Goal: Task Accomplishment & Management: Use online tool/utility

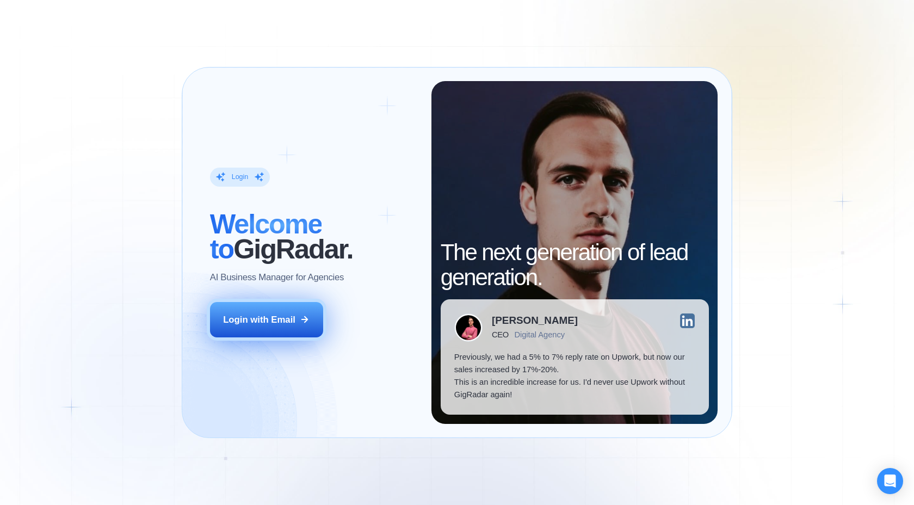
click at [274, 311] on button "Login with Email" at bounding box center [266, 319] width 113 height 35
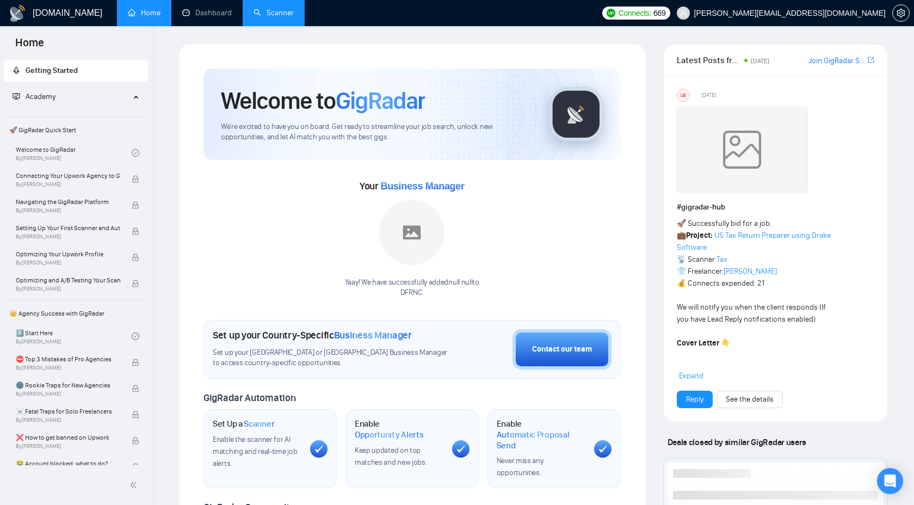
click at [272, 17] on link "Scanner" at bounding box center [274, 12] width 40 height 9
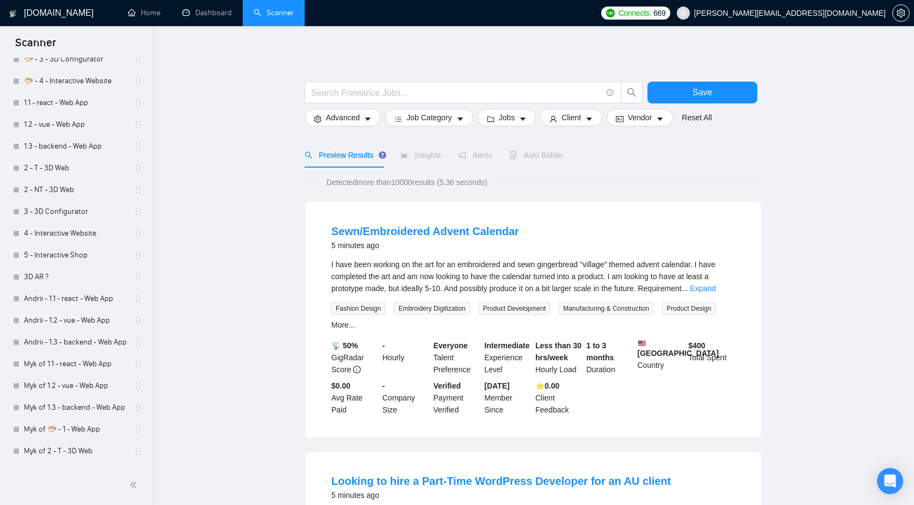
scroll to position [669, 0]
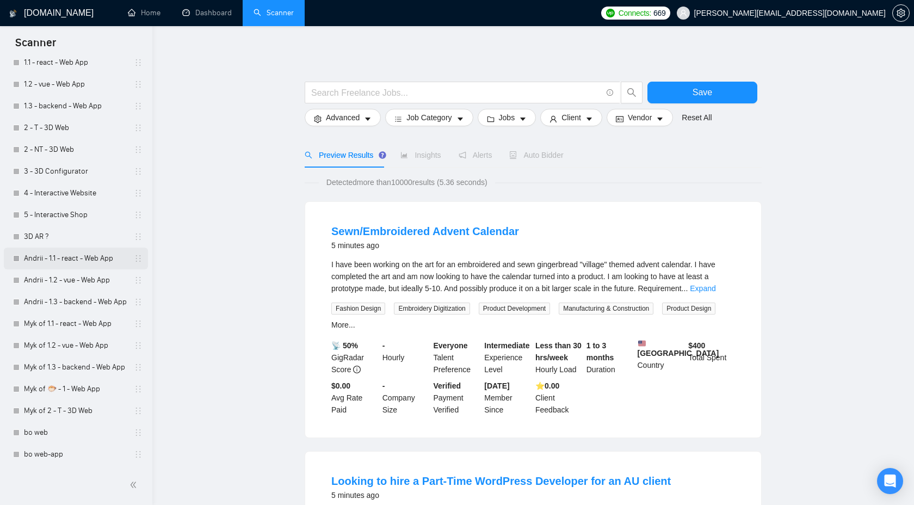
click at [87, 251] on link "Andrii - 1.1 - react - Web App" at bounding box center [75, 259] width 103 height 22
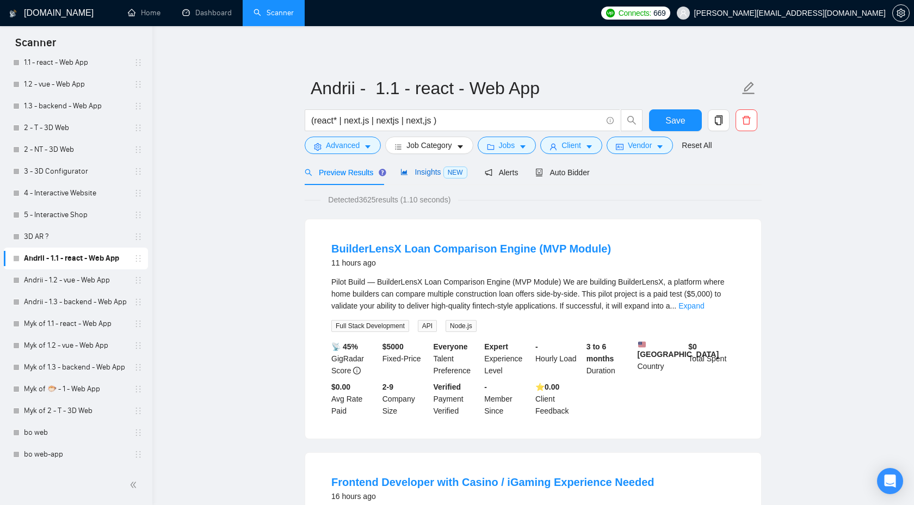
click at [417, 177] on div "Insights NEW" at bounding box center [434, 172] width 66 height 13
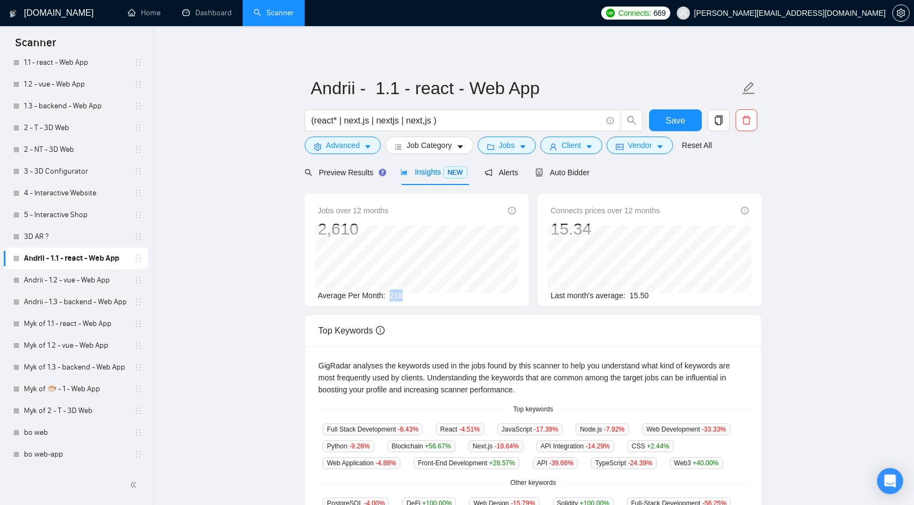
drag, startPoint x: 391, startPoint y: 293, endPoint x: 481, endPoint y: 295, distance: 90.4
click at [481, 295] on div "Average Per Month: 218" at bounding box center [417, 296] width 198 height 12
click at [360, 164] on div "Preview Results" at bounding box center [344, 172] width 78 height 26
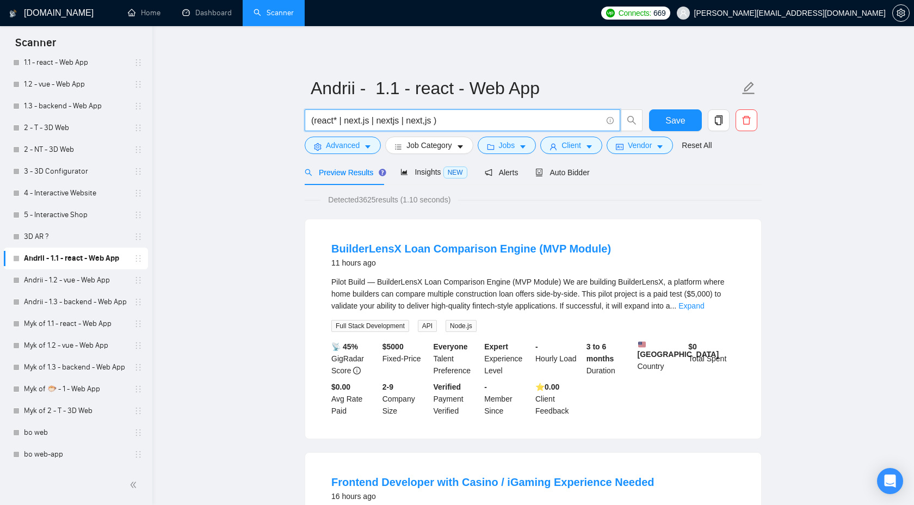
click at [450, 125] on input "(react* | next.js | nextjs | next,js )" at bounding box center [456, 121] width 291 height 14
drag, startPoint x: 441, startPoint y: 120, endPoint x: 579, endPoint y: 119, distance: 138.3
click at [580, 119] on input "(react* | next.js | nextjs | next,js )" at bounding box center [456, 121] width 291 height 14
drag, startPoint x: 363, startPoint y: 200, endPoint x: 378, endPoint y: 199, distance: 15.3
click at [378, 199] on span "Detected 3625 results (1.10 seconds)" at bounding box center [390, 200] width 138 height 12
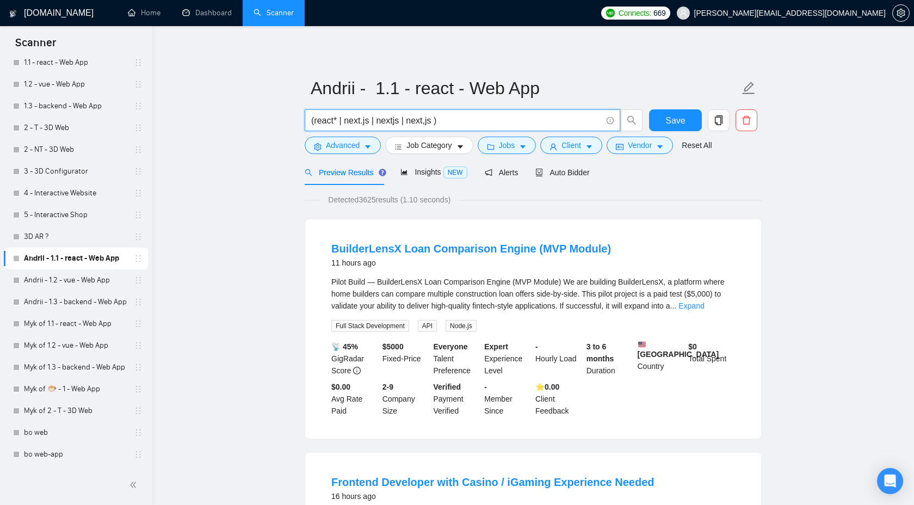
drag, startPoint x: 451, startPoint y: 116, endPoint x: 309, endPoint y: 118, distance: 142.1
click at [306, 118] on span "(react* | next.js | nextjs | next,js )" at bounding box center [463, 120] width 316 height 22
click at [513, 148] on span "Jobs" at bounding box center [507, 145] width 16 height 12
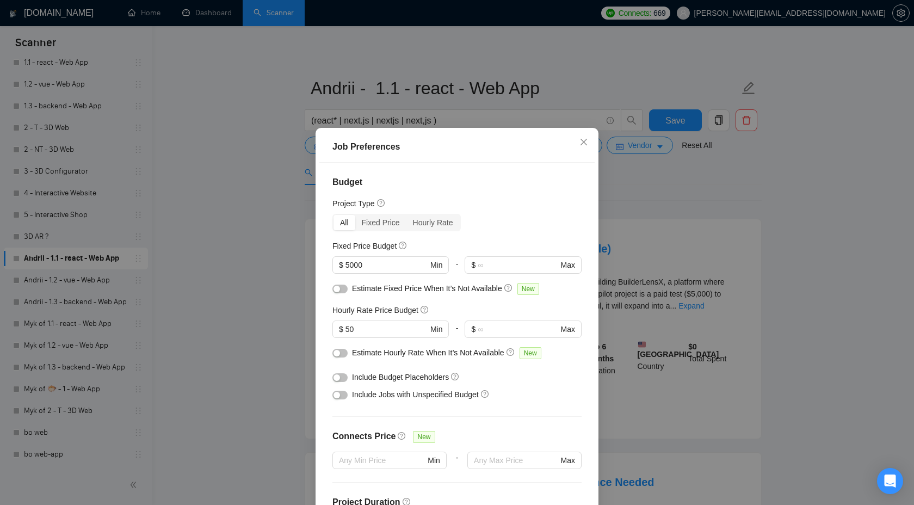
scroll to position [48, 0]
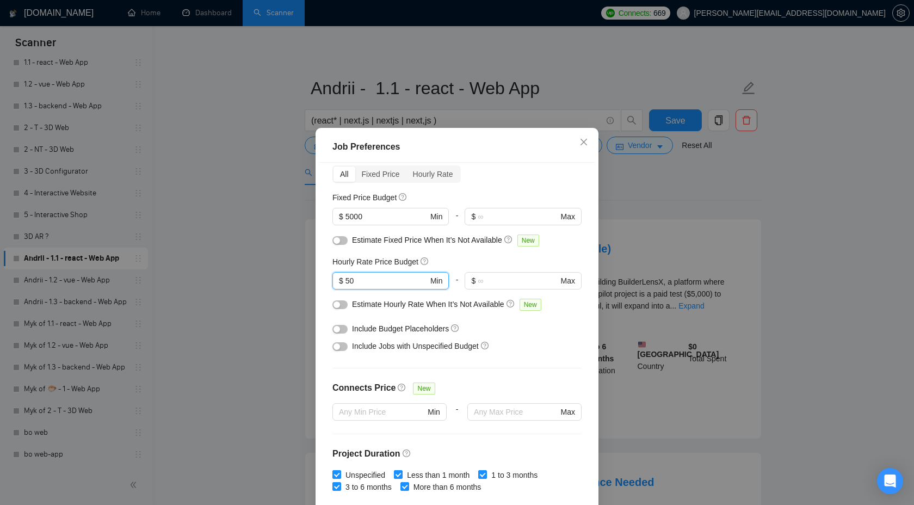
drag, startPoint x: 362, startPoint y: 284, endPoint x: 312, endPoint y: 282, distance: 49.6
click at [312, 282] on div "Job Preferences Budget Project Type All Fixed Price Hourly Rate Fixed Price Bud…" at bounding box center [457, 252] width 914 height 505
drag, startPoint x: 373, startPoint y: 213, endPoint x: 298, endPoint y: 213, distance: 75.1
click at [298, 213] on div "Job Preferences Budget Project Type All Fixed Price Hourly Rate Fixed Price Bud…" at bounding box center [457, 252] width 914 height 505
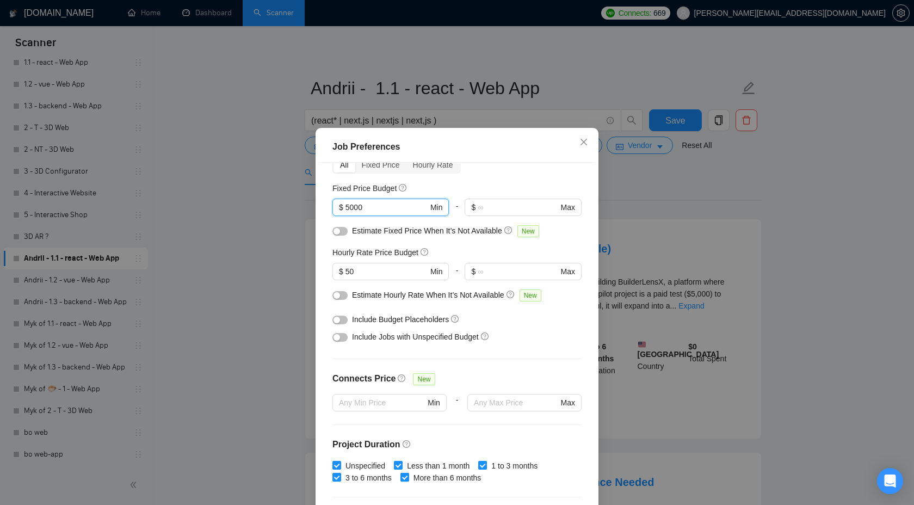
scroll to position [69, 0]
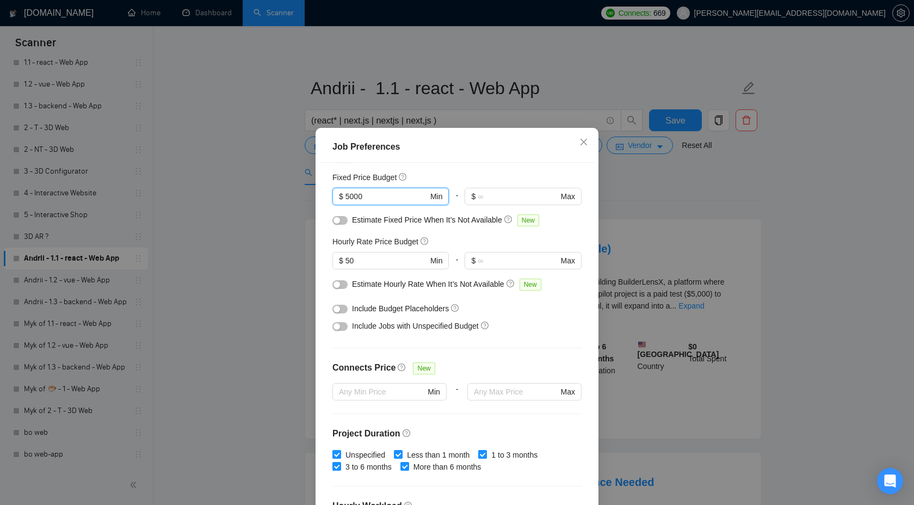
click at [685, 213] on div "Job Preferences Budget Project Type All Fixed Price Hourly Rate Fixed Price Bud…" at bounding box center [457, 252] width 914 height 505
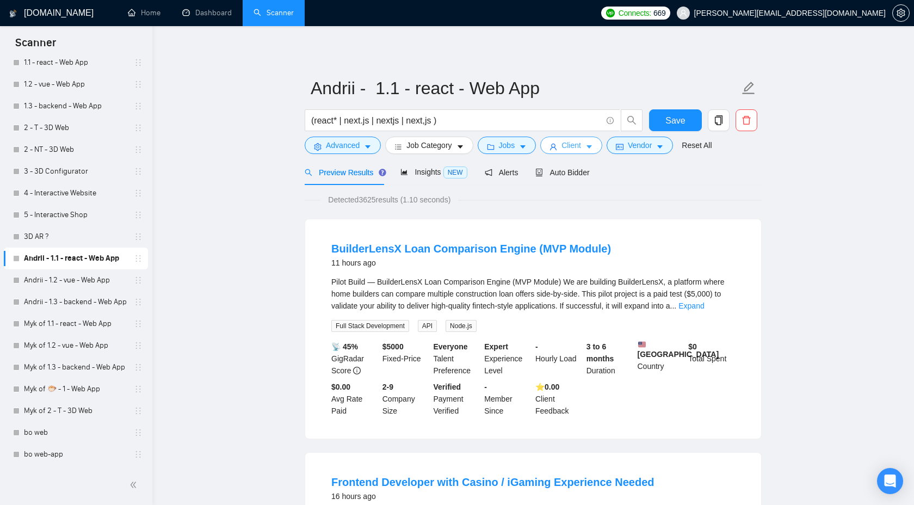
click at [583, 153] on button "Client" at bounding box center [571, 145] width 62 height 17
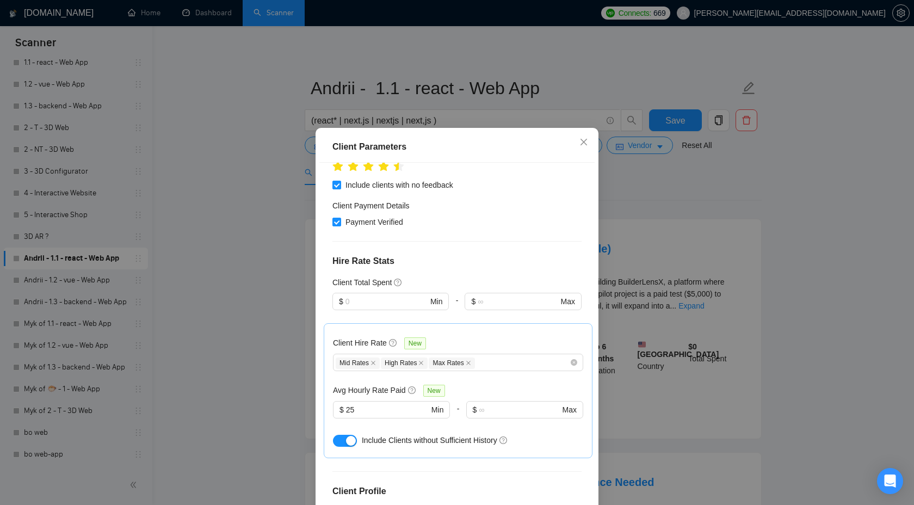
scroll to position [244, 0]
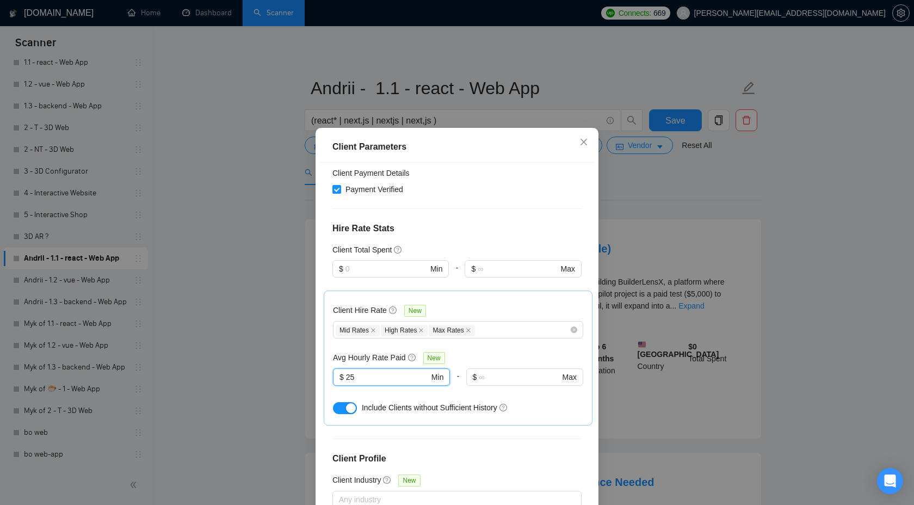
drag, startPoint x: 364, startPoint y: 348, endPoint x: 301, endPoint y: 348, distance: 63.1
click at [301, 348] on div "Client Parameters Client Location Include Client Countries Select Exclude Clien…" at bounding box center [457, 252] width 914 height 505
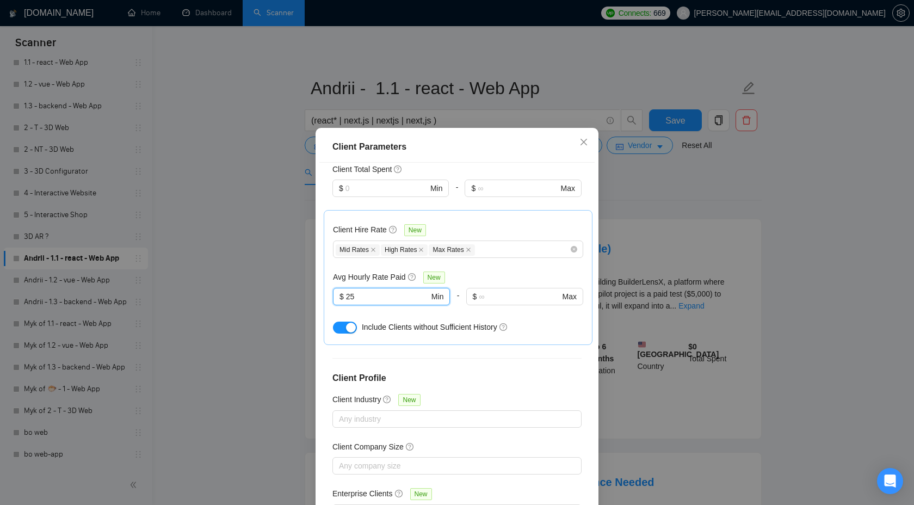
click at [825, 374] on div "Client Parameters Client Location Include Client Countries Select Exclude Clien…" at bounding box center [457, 252] width 914 height 505
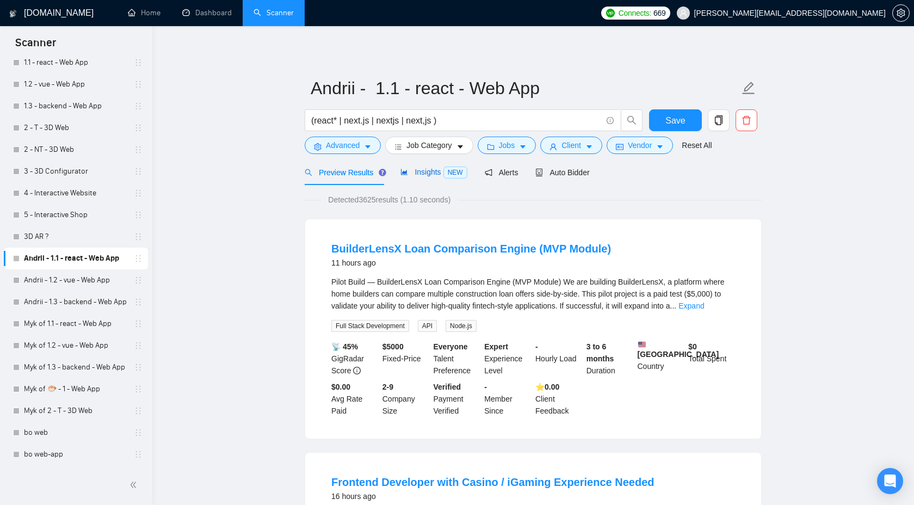
click at [425, 170] on span "Insights NEW" at bounding box center [434, 172] width 66 height 9
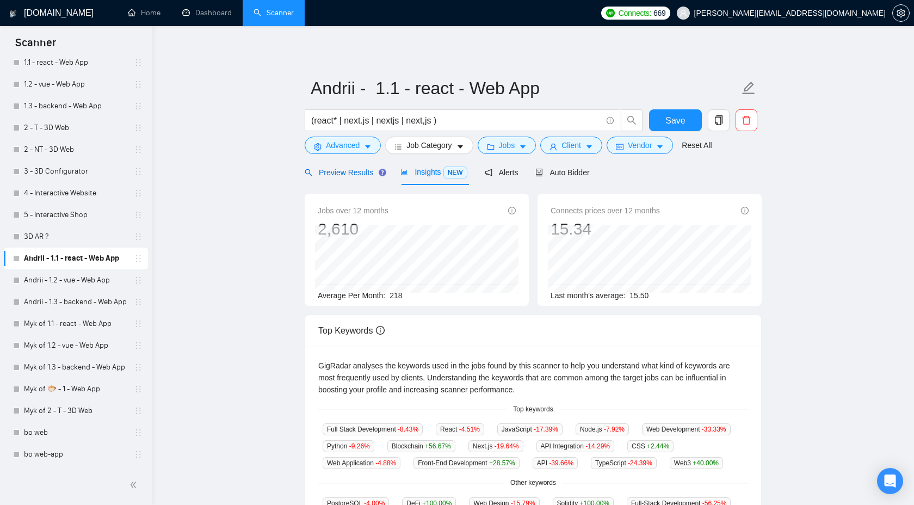
click at [362, 172] on span "Preview Results" at bounding box center [344, 172] width 78 height 9
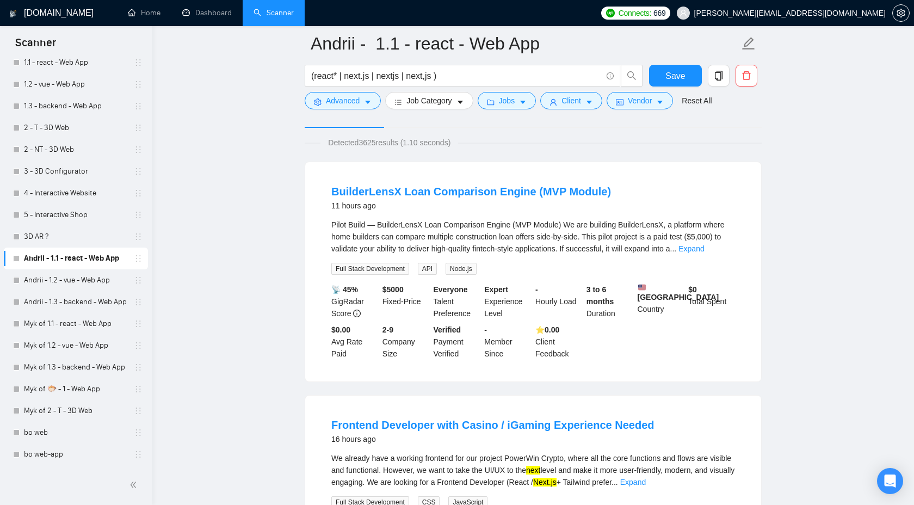
scroll to position [81, 0]
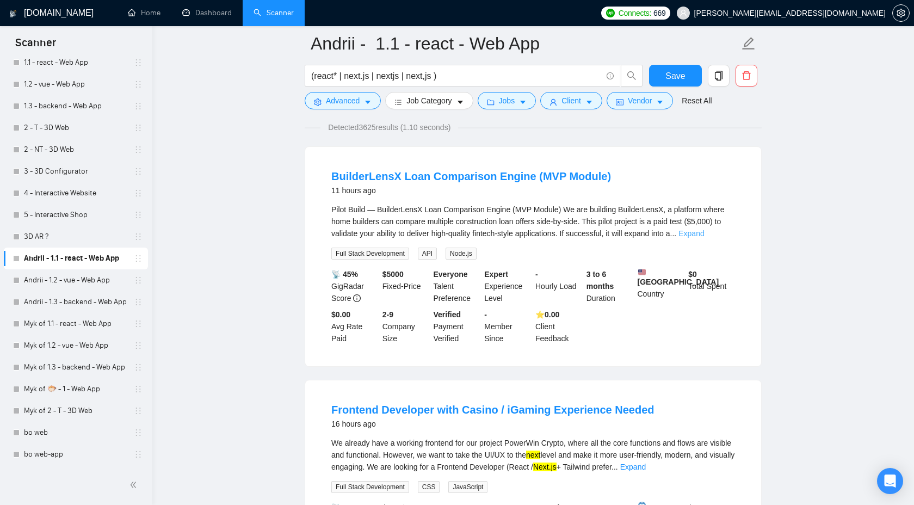
click at [704, 235] on link "Expand" at bounding box center [692, 233] width 26 height 9
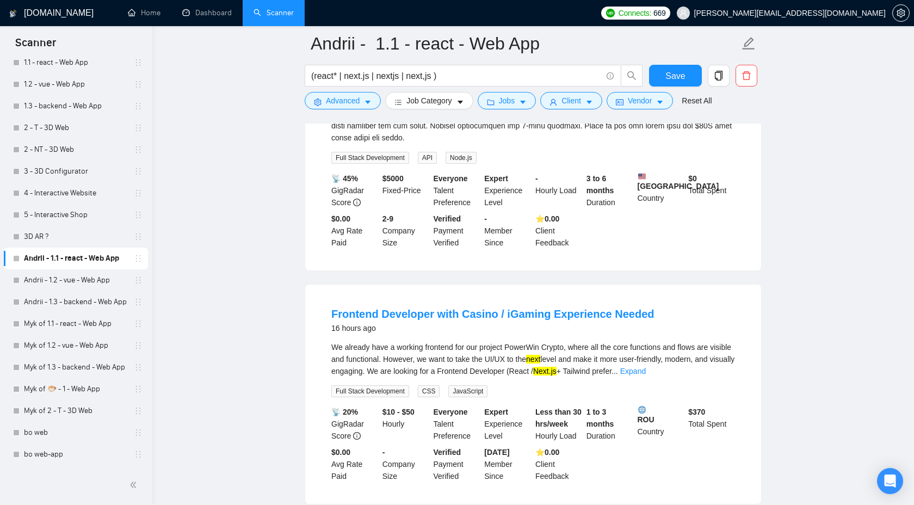
scroll to position [401, 0]
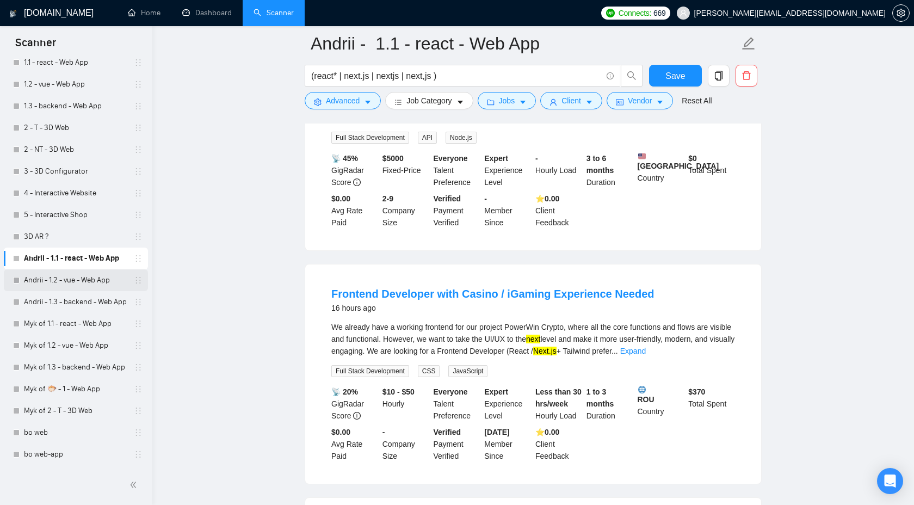
click at [60, 281] on link "Andrii - 1.2 - vue - Web App" at bounding box center [75, 280] width 103 height 22
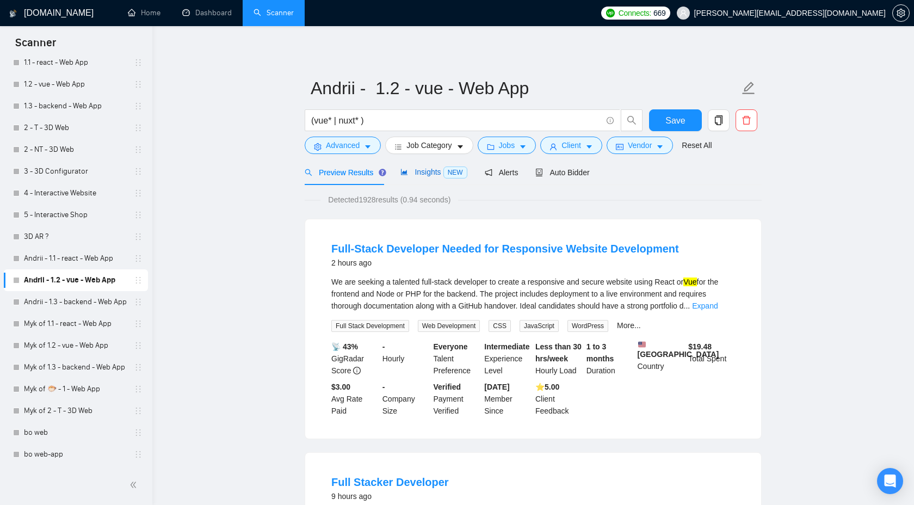
click at [423, 174] on span "Insights NEW" at bounding box center [434, 172] width 66 height 9
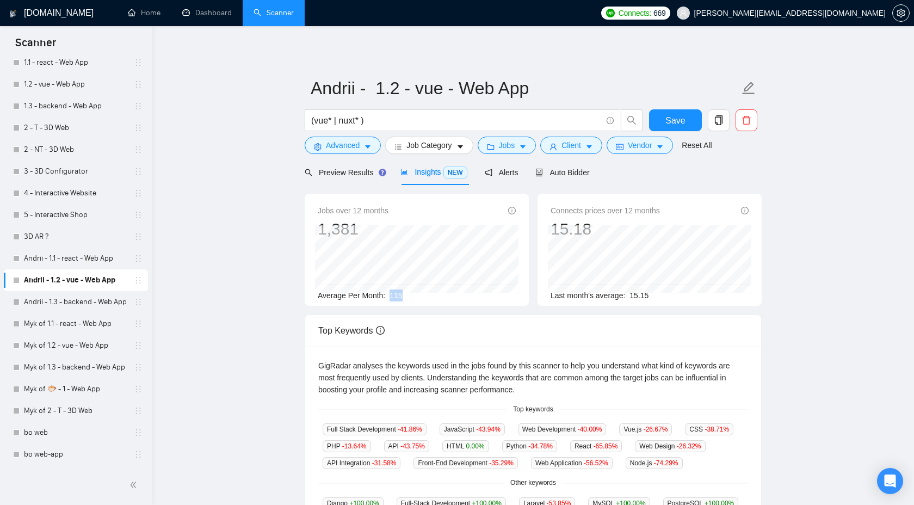
drag, startPoint x: 406, startPoint y: 297, endPoint x: 386, endPoint y: 297, distance: 19.1
click at [386, 297] on div "Average Per Month: 115" at bounding box center [417, 296] width 198 height 12
click at [500, 151] on button "Jobs" at bounding box center [507, 145] width 59 height 17
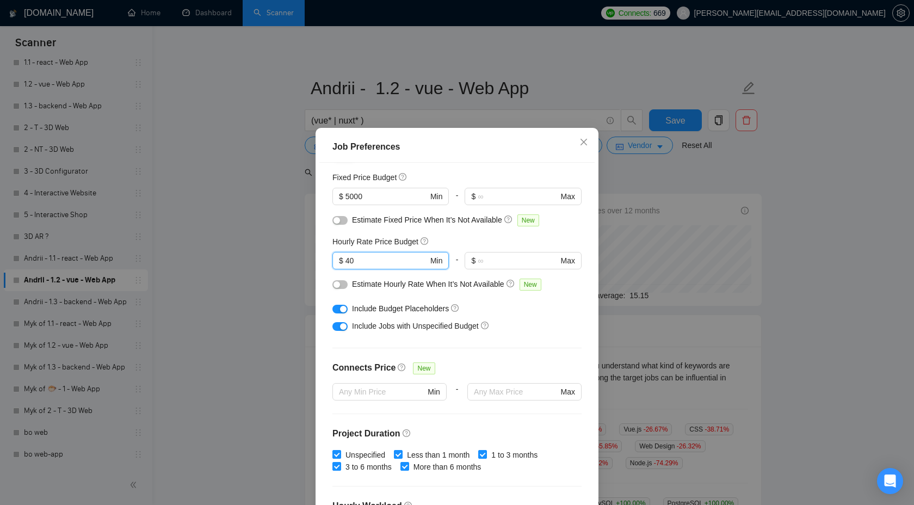
drag, startPoint x: 362, startPoint y: 260, endPoint x: 331, endPoint y: 259, distance: 30.5
click at [332, 260] on div "Budget Project Type All Fixed Price Hourly Rate Fixed Price Budget $ 5000 Min -…" at bounding box center [457, 340] width 275 height 354
click at [510, 323] on div "Include Jobs with Unspecified Budget" at bounding box center [461, 326] width 218 height 12
click at [625, 175] on div "Job Preferences Budget Project Type All Fixed Price Hourly Rate Fixed Price Bud…" at bounding box center [457, 252] width 914 height 505
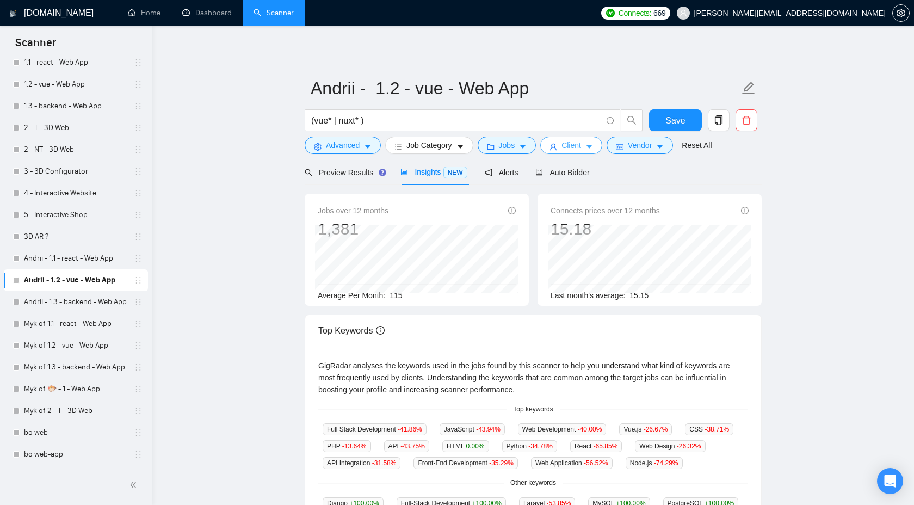
click at [568, 151] on span "Client" at bounding box center [572, 145] width 20 height 12
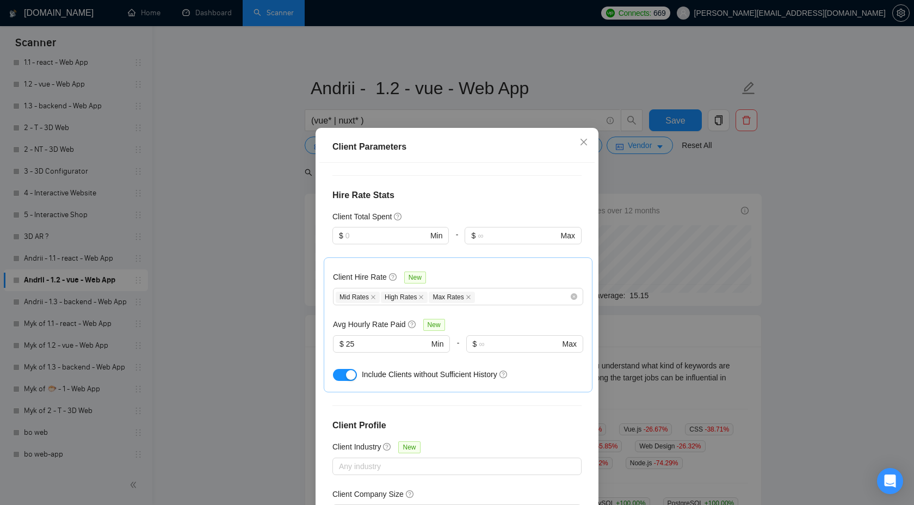
scroll to position [281, 0]
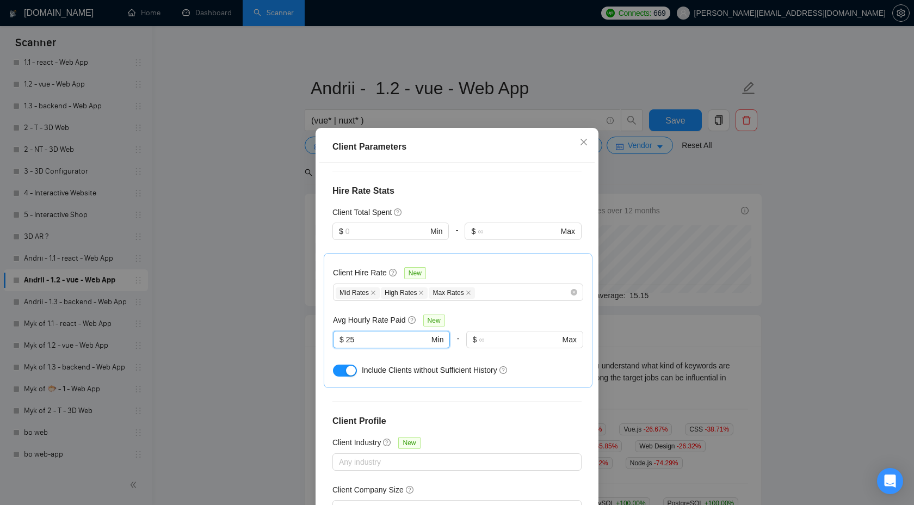
drag, startPoint x: 377, startPoint y: 305, endPoint x: 316, endPoint y: 305, distance: 61.0
click at [316, 305] on div "Client Parameters Client Location Include Client Countries Select Exclude Clien…" at bounding box center [457, 339] width 283 height 423
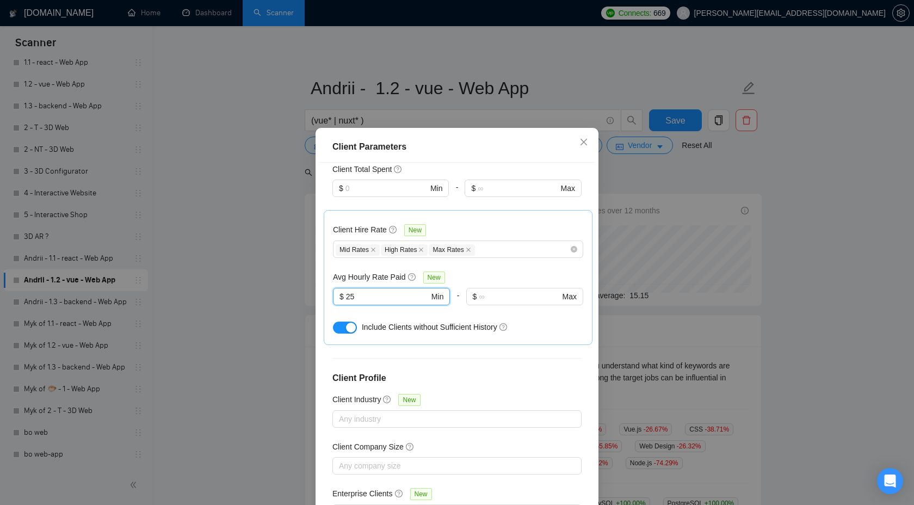
scroll to position [59, 0]
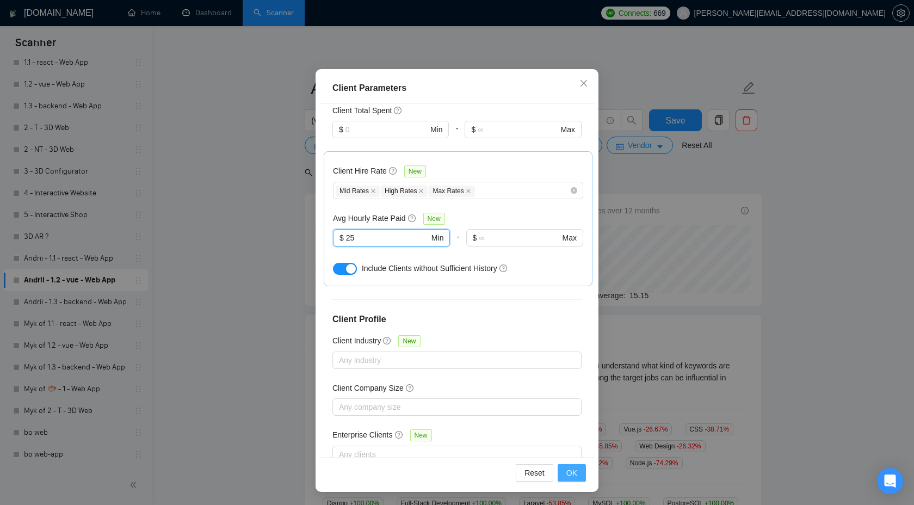
click at [562, 472] on button "OK" at bounding box center [572, 472] width 28 height 17
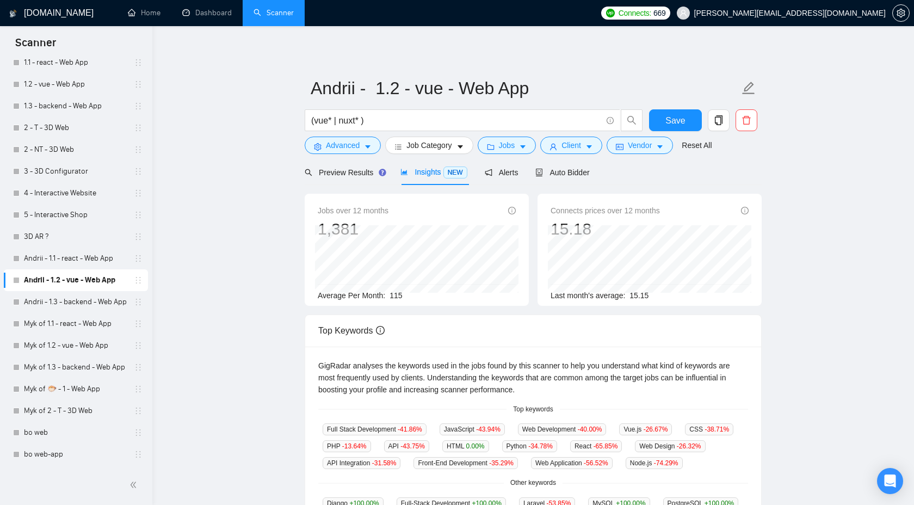
scroll to position [0, 0]
click at [80, 291] on link "Andrii - 1.2 - vue - Web App" at bounding box center [75, 280] width 103 height 22
click at [76, 301] on link "Andrii - 1.3 - backend - Web App" at bounding box center [75, 302] width 103 height 22
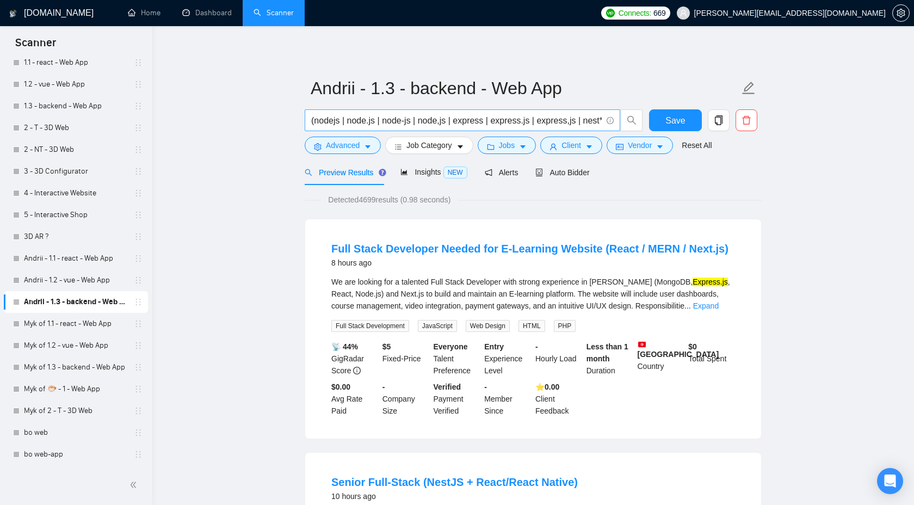
scroll to position [0, 11]
drag, startPoint x: 427, startPoint y: 165, endPoint x: 368, endPoint y: 191, distance: 64.1
click at [427, 165] on div "Insights NEW" at bounding box center [434, 172] width 66 height 26
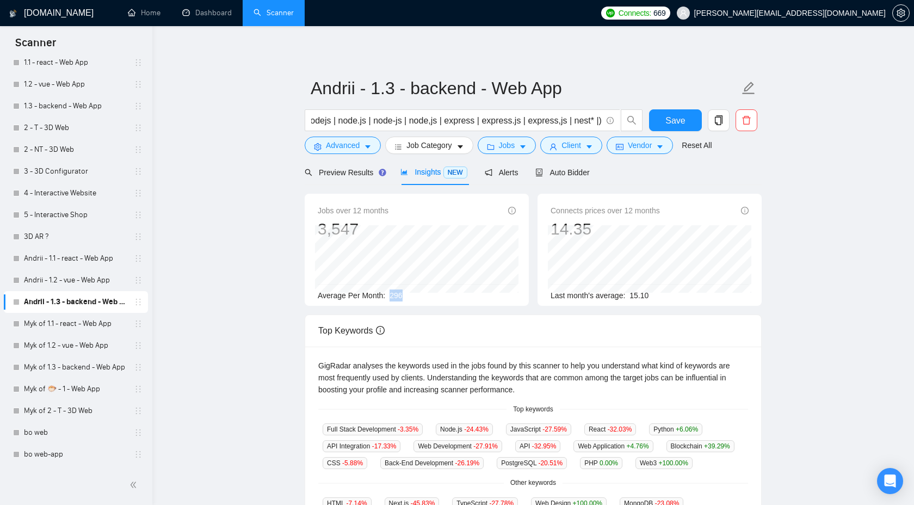
drag, startPoint x: 389, startPoint y: 295, endPoint x: 406, endPoint y: 295, distance: 16.3
click at [406, 295] on div "Average Per Month: 296" at bounding box center [417, 296] width 198 height 12
click at [358, 167] on div "Preview Results" at bounding box center [344, 173] width 78 height 12
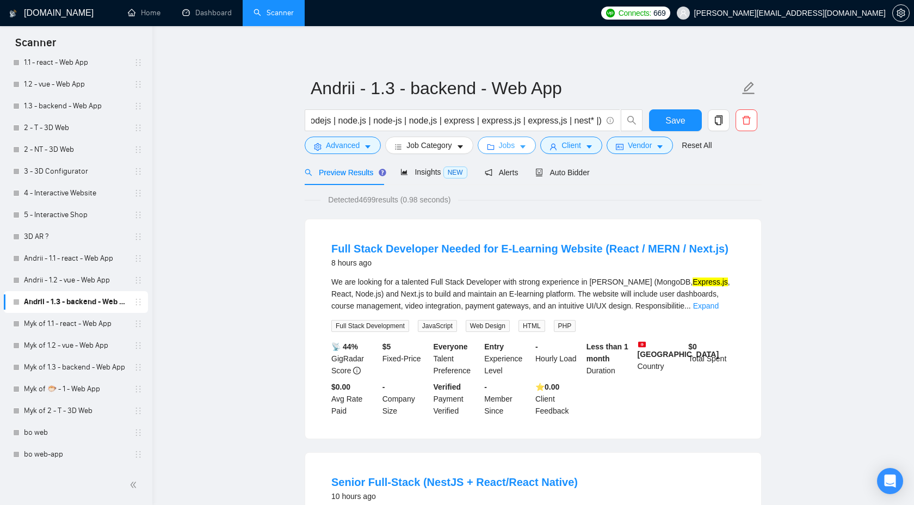
click at [515, 144] on span "Jobs" at bounding box center [507, 145] width 16 height 12
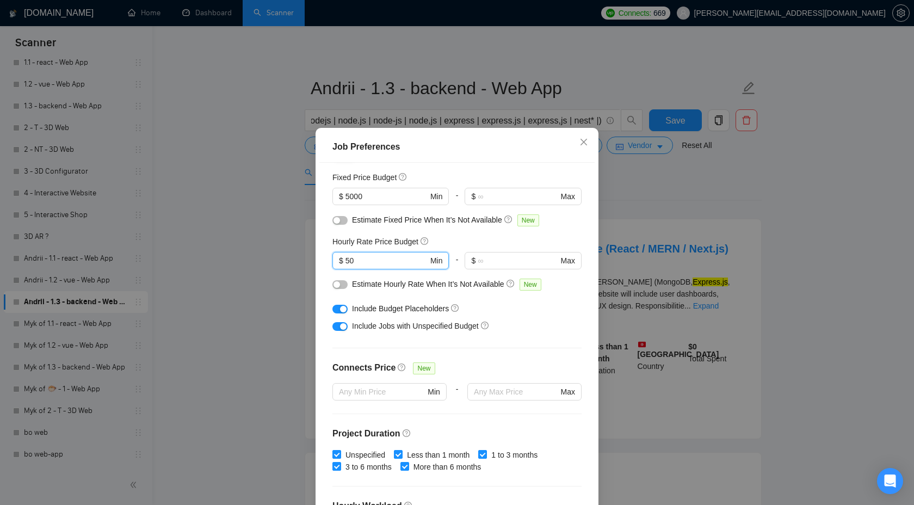
drag, startPoint x: 367, startPoint y: 260, endPoint x: 313, endPoint y: 260, distance: 53.9
click at [313, 260] on div "Job Preferences Budget Project Type All Fixed Price Hourly Rate Fixed Price Bud…" at bounding box center [457, 252] width 914 height 505
click at [660, 198] on div "Job Preferences Budget Project Type All Fixed Price Hourly Rate Fixed Price Bud…" at bounding box center [457, 252] width 914 height 505
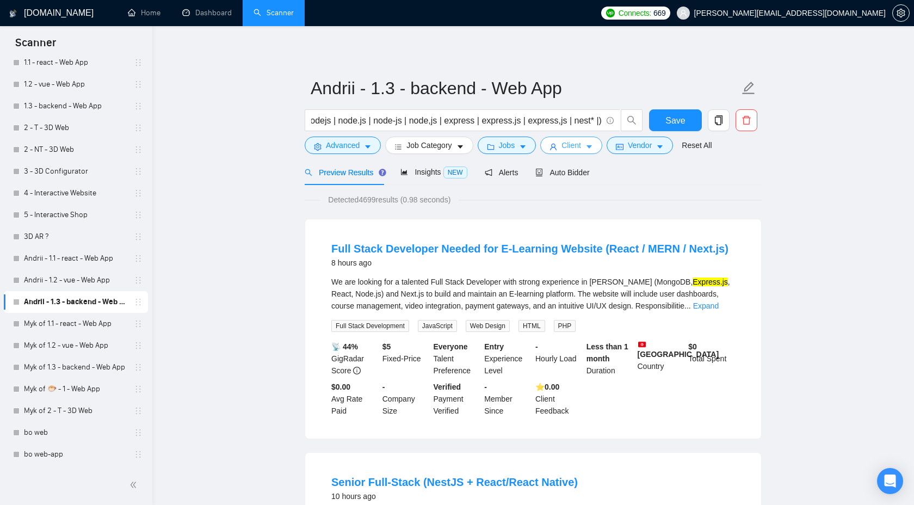
click at [570, 141] on span "Client" at bounding box center [572, 145] width 20 height 12
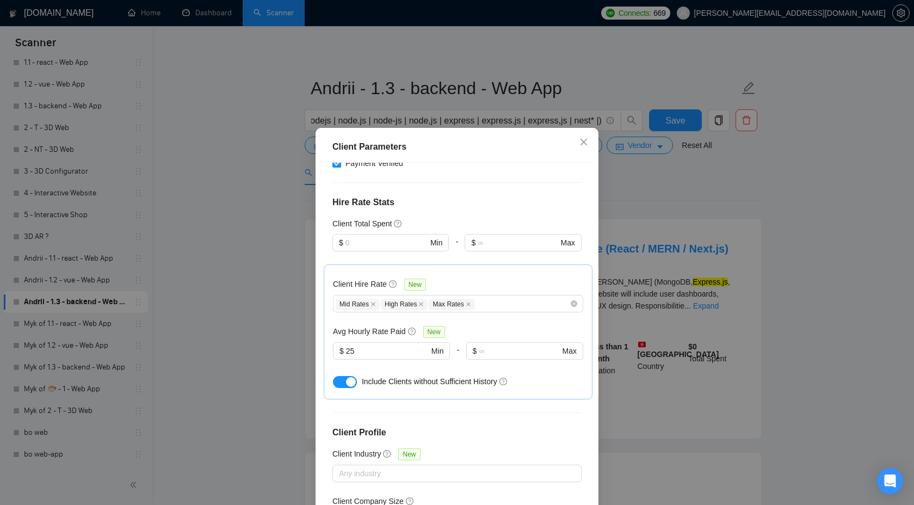
scroll to position [269, 0]
drag, startPoint x: 372, startPoint y: 320, endPoint x: 309, endPoint y: 317, distance: 63.2
click at [309, 318] on div "Client Parameters Client Location Include Client Countries Select Exclude Clien…" at bounding box center [457, 252] width 914 height 505
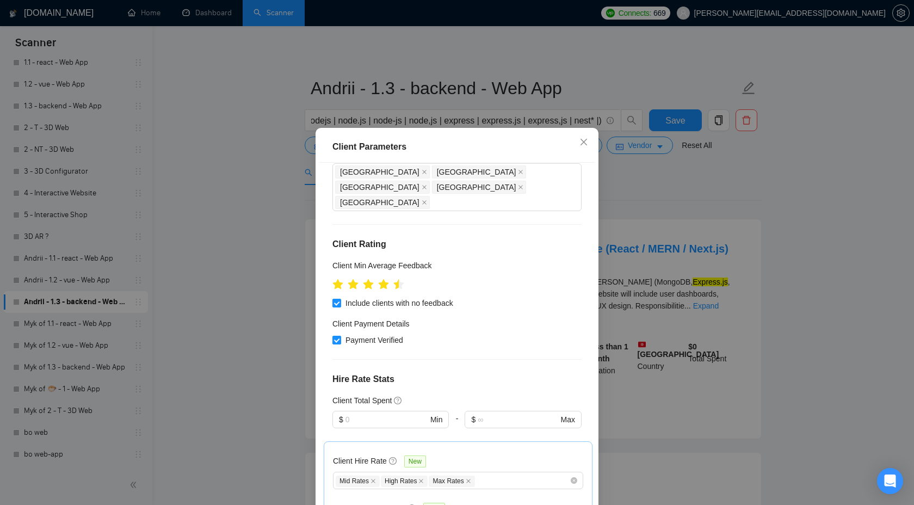
scroll to position [324, 0]
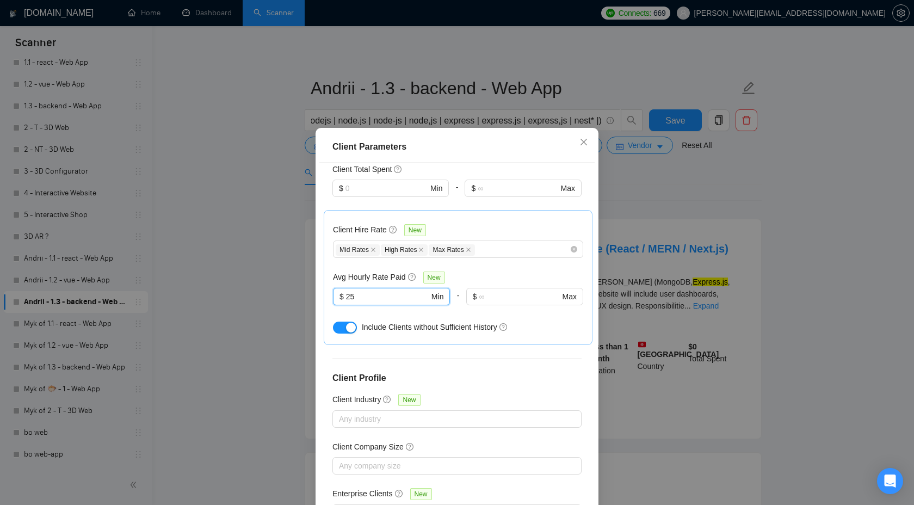
click at [689, 162] on div "Client Parameters Client Location Include Client Countries Select Exclude Clien…" at bounding box center [457, 252] width 914 height 505
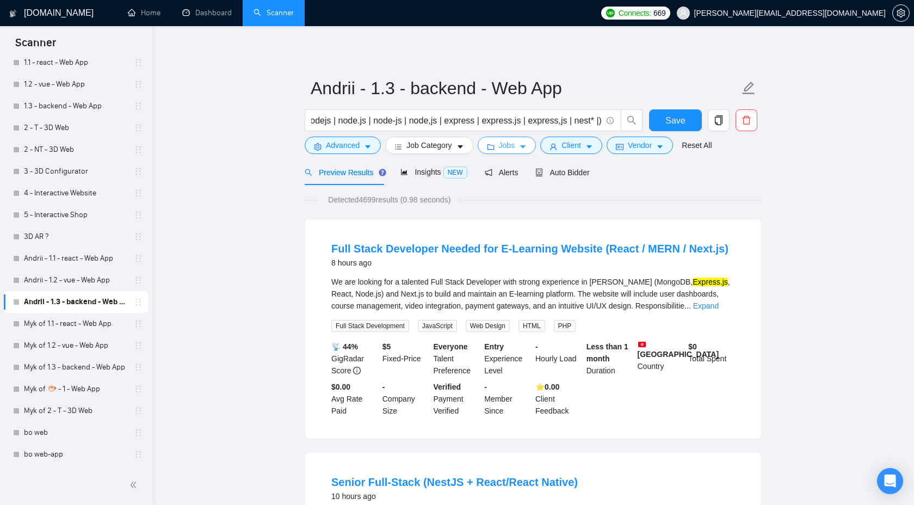
click at [510, 142] on span "Jobs" at bounding box center [507, 145] width 16 height 12
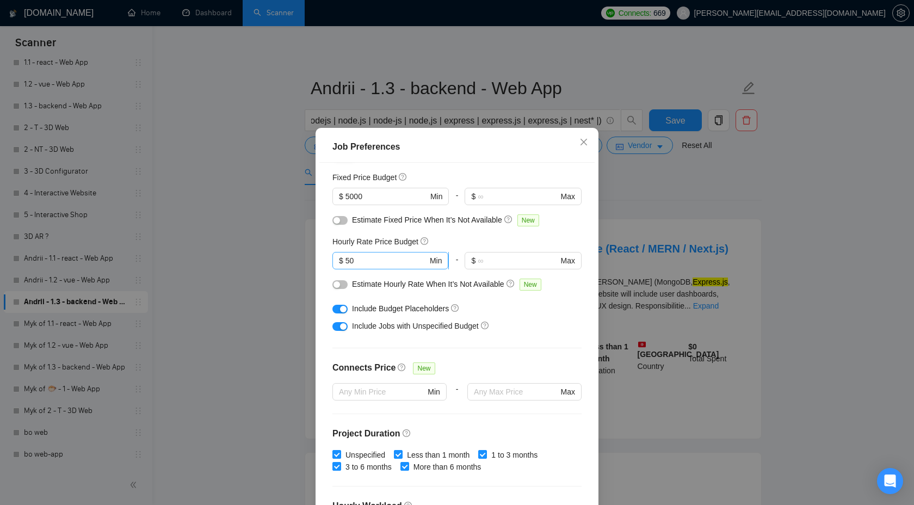
click at [378, 264] on input "50" at bounding box center [387, 261] width 82 height 12
drag, startPoint x: 378, startPoint y: 264, endPoint x: 330, endPoint y: 262, distance: 47.4
click at [330, 262] on div "Budget Project Type All Fixed Price Hourly Rate Fixed Price Budget $ 5000 Min -…" at bounding box center [457, 340] width 275 height 354
click at [612, 205] on div "Job Preferences Budget Project Type All Fixed Price Hourly Rate Fixed Price Bud…" at bounding box center [457, 252] width 914 height 505
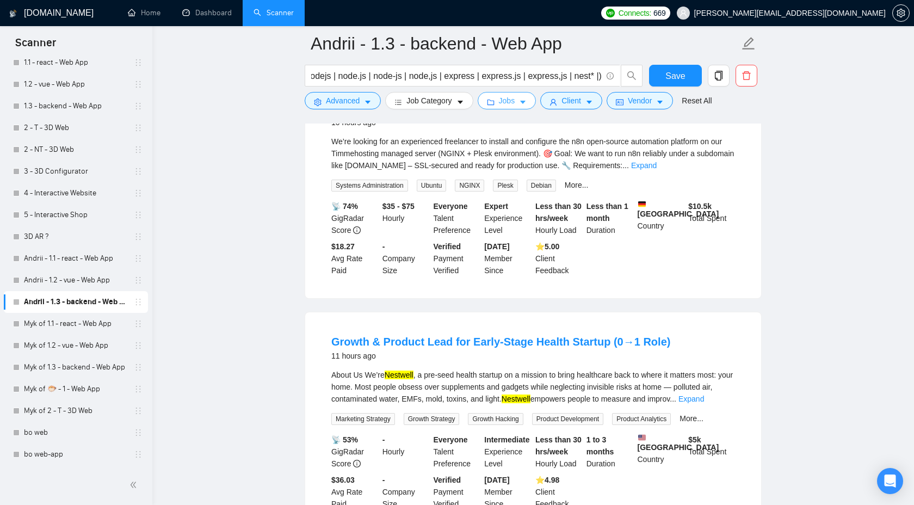
scroll to position [664, 0]
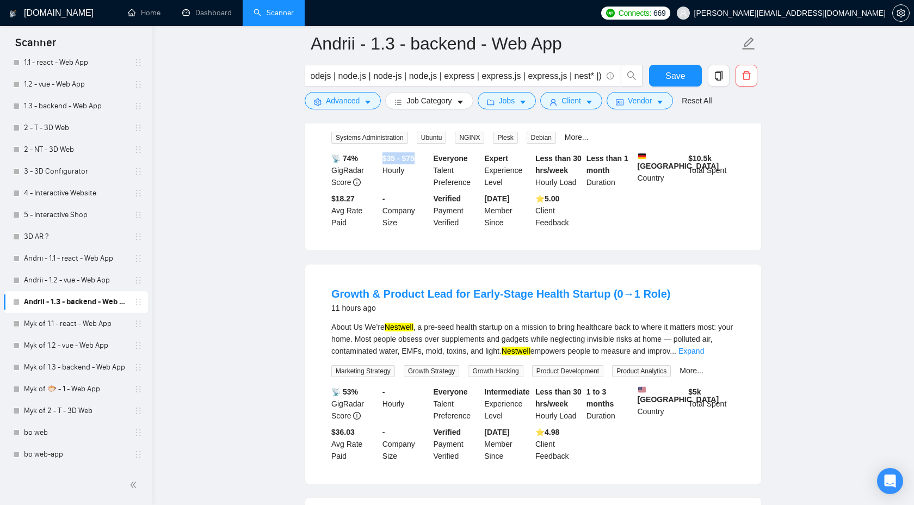
drag, startPoint x: 382, startPoint y: 161, endPoint x: 420, endPoint y: 157, distance: 38.8
click at [420, 157] on div "$35 - $75 Hourly" at bounding box center [405, 170] width 51 height 36
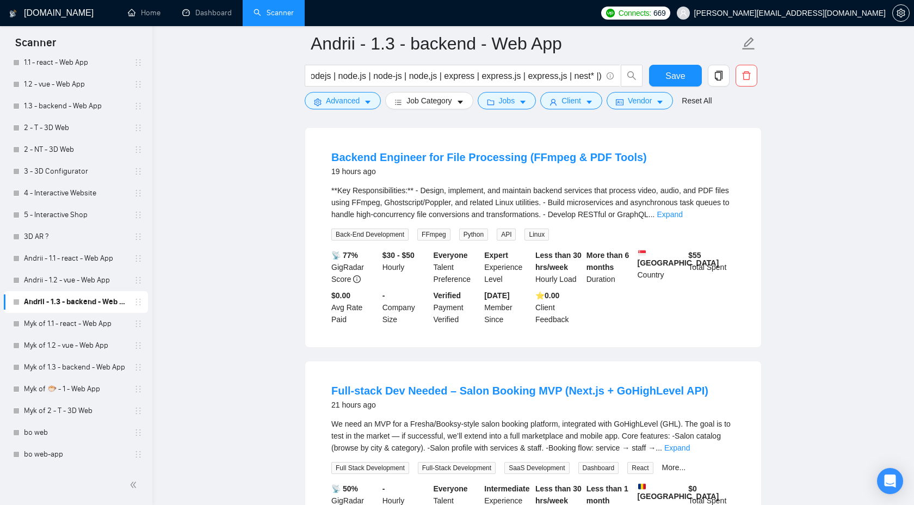
scroll to position [1267, 0]
drag, startPoint x: 384, startPoint y: 262, endPoint x: 436, endPoint y: 260, distance: 51.8
click at [437, 260] on div "📡 77% GigRadar Score $30 - $50 Hourly Everyone Talent Preference Expert Experie…" at bounding box center [533, 288] width 408 height 76
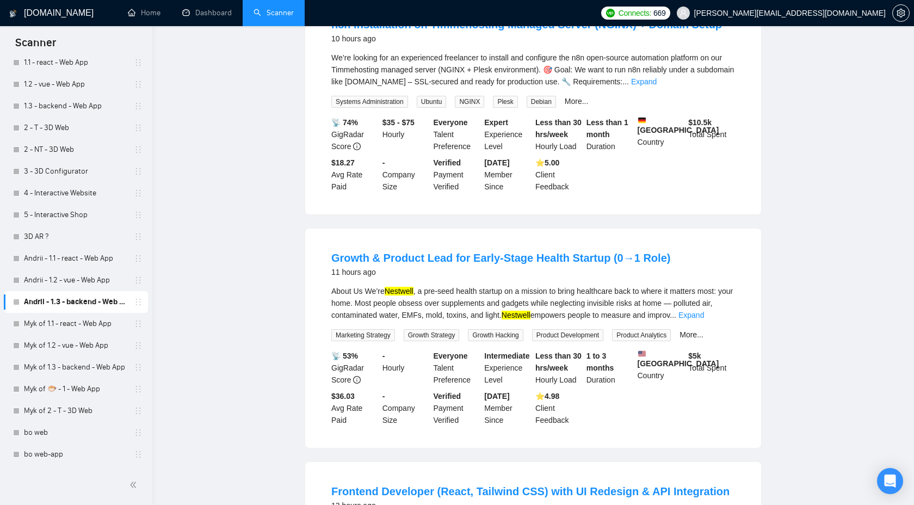
scroll to position [0, 0]
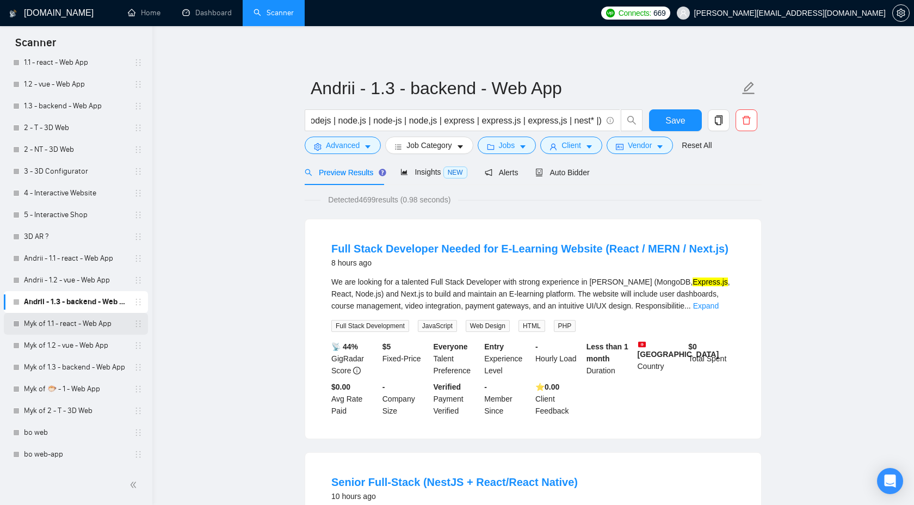
click at [81, 329] on link "Myk of 1.1 - react - Web App" at bounding box center [75, 324] width 103 height 22
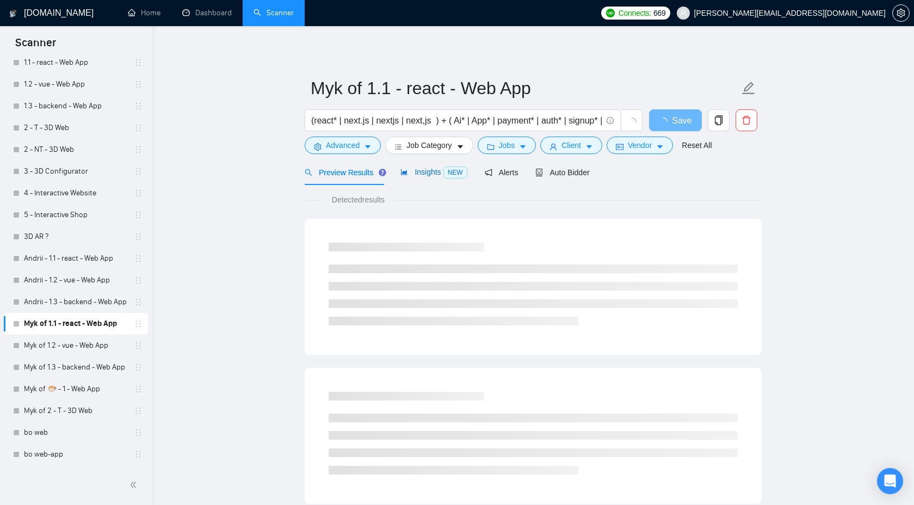
click at [428, 169] on span "Insights NEW" at bounding box center [434, 172] width 66 height 9
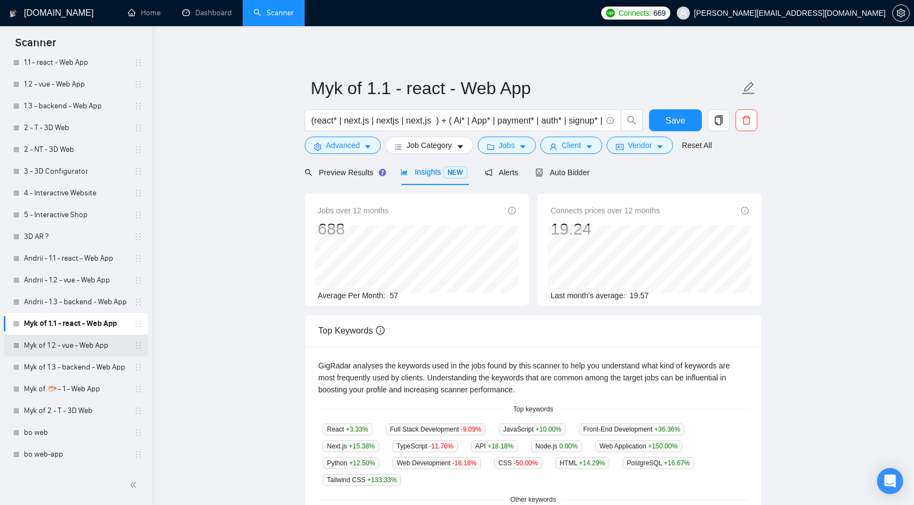
click at [71, 344] on link "Myk of 1.2 - vue - Web App" at bounding box center [75, 346] width 103 height 22
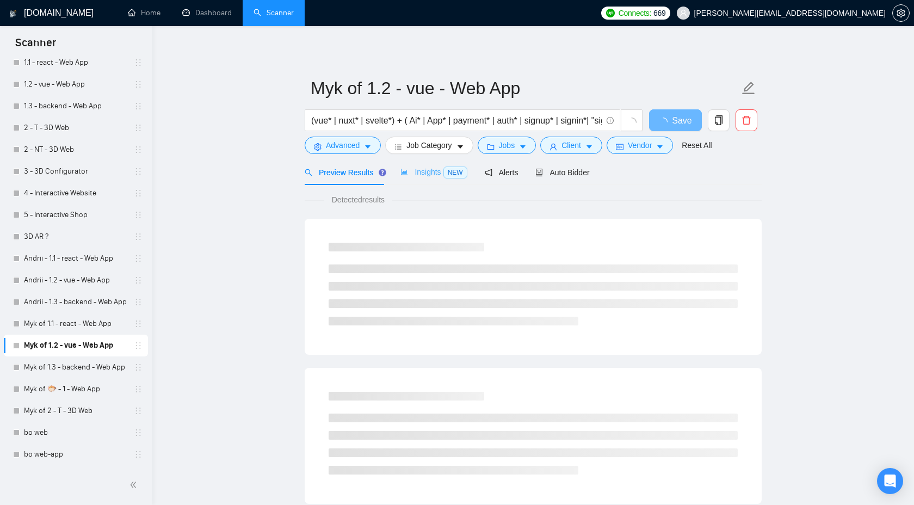
click at [428, 165] on div "Insights NEW" at bounding box center [434, 172] width 66 height 26
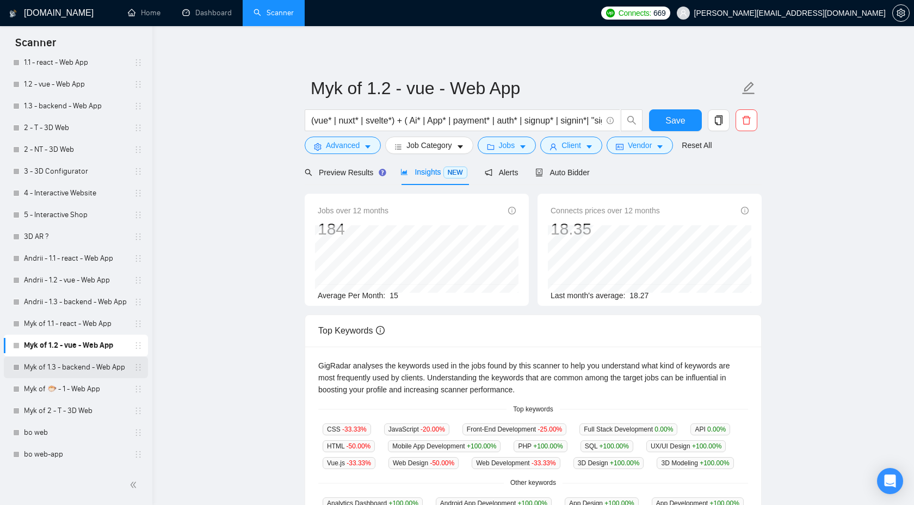
click at [57, 374] on link "Myk of 1.3 - backend - Web App" at bounding box center [75, 368] width 103 height 22
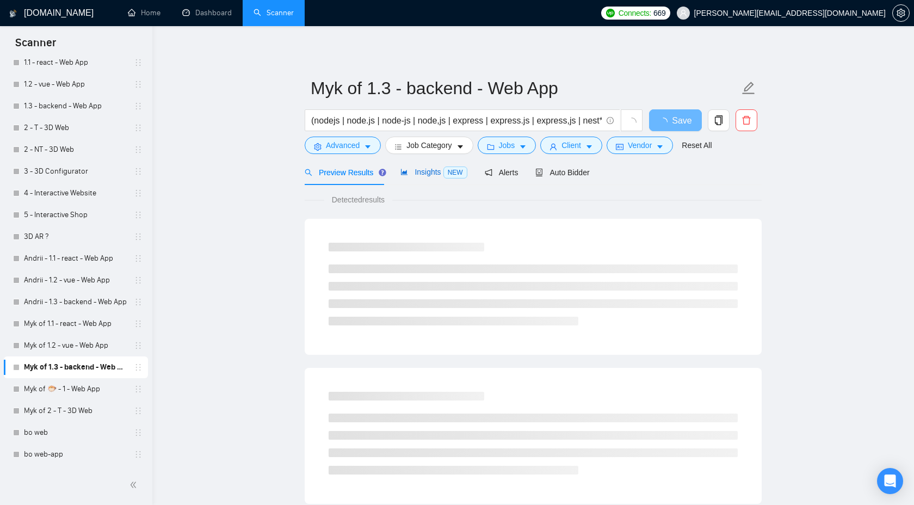
click at [432, 168] on span "Insights NEW" at bounding box center [434, 172] width 66 height 9
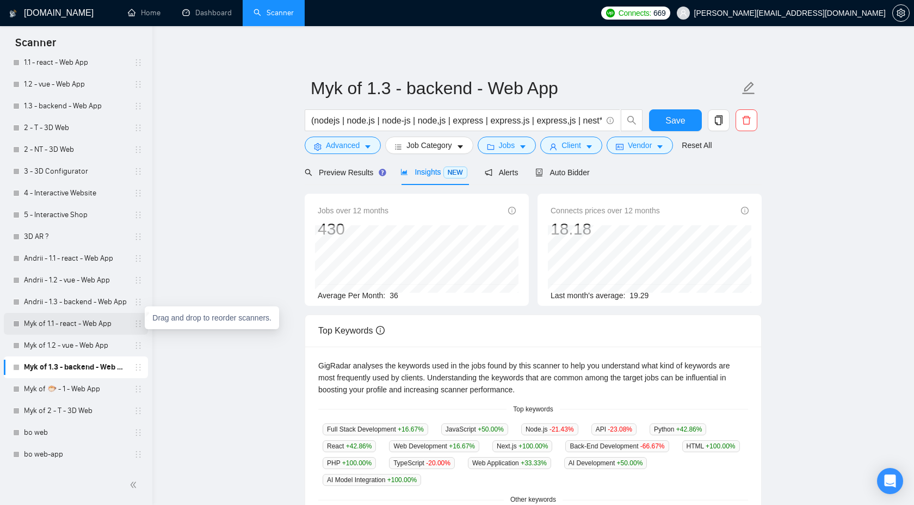
click at [95, 329] on link "Myk of 1.1 - react - Web App" at bounding box center [75, 324] width 103 height 22
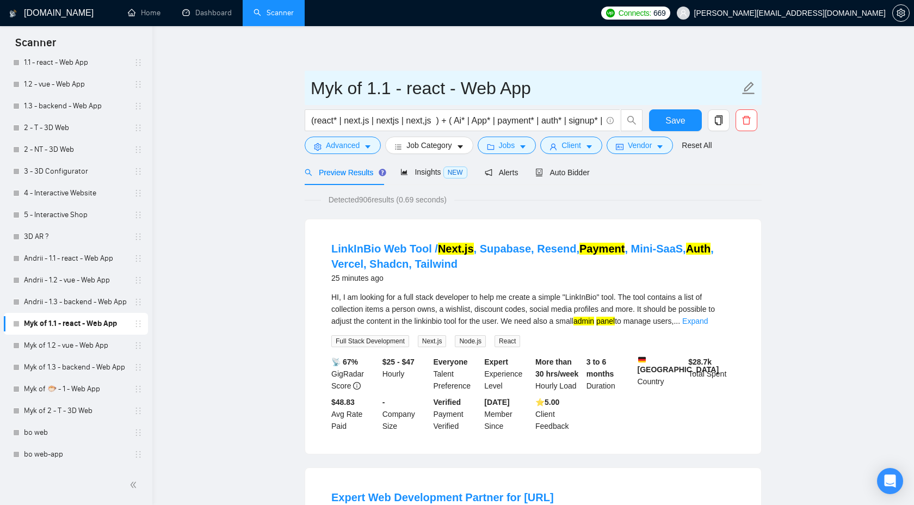
click at [370, 90] on input "Myk of 1.1 - react - Web App" at bounding box center [525, 88] width 429 height 27
drag, startPoint x: 371, startPoint y: 89, endPoint x: 287, endPoint y: 89, distance: 83.3
type input "1.1 - react - Web App"
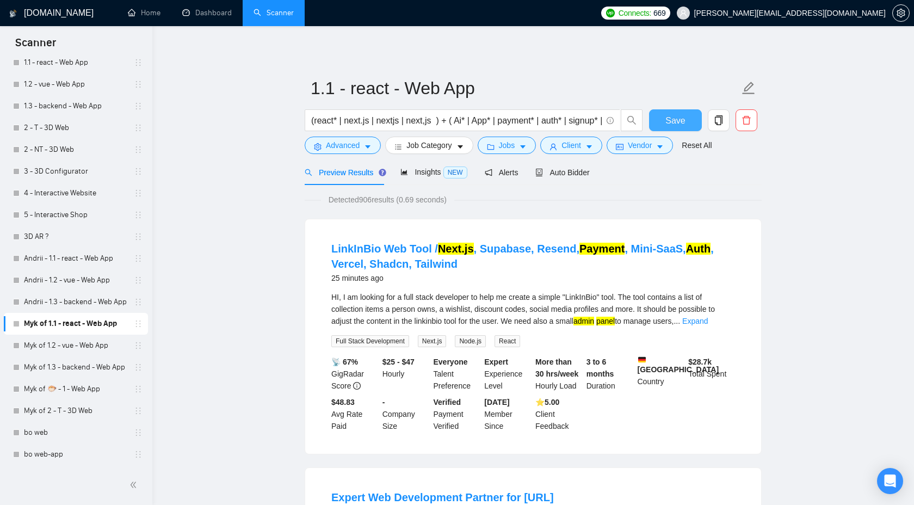
click at [671, 120] on span "Save" at bounding box center [676, 121] width 20 height 14
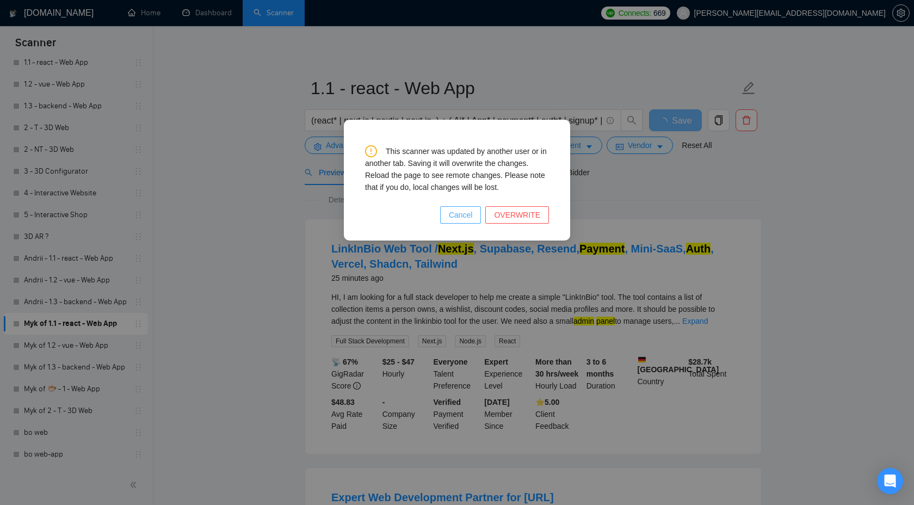
click at [459, 216] on span "Cancel" at bounding box center [461, 215] width 24 height 12
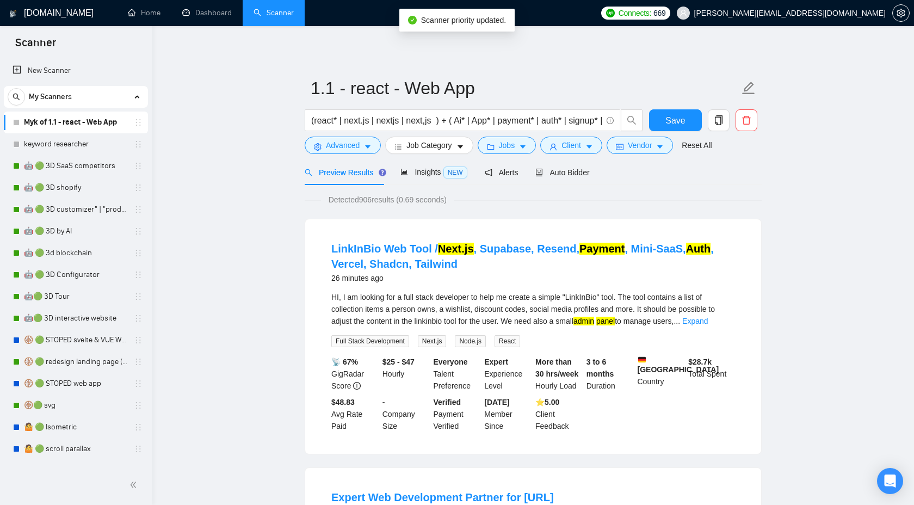
click at [94, 121] on link "Myk of 1.1 - react - Web App" at bounding box center [75, 123] width 103 height 22
click at [86, 157] on link "🤖 🟢 3D SaaS competitors" at bounding box center [75, 166] width 103 height 22
click at [674, 119] on span "Save" at bounding box center [676, 121] width 20 height 14
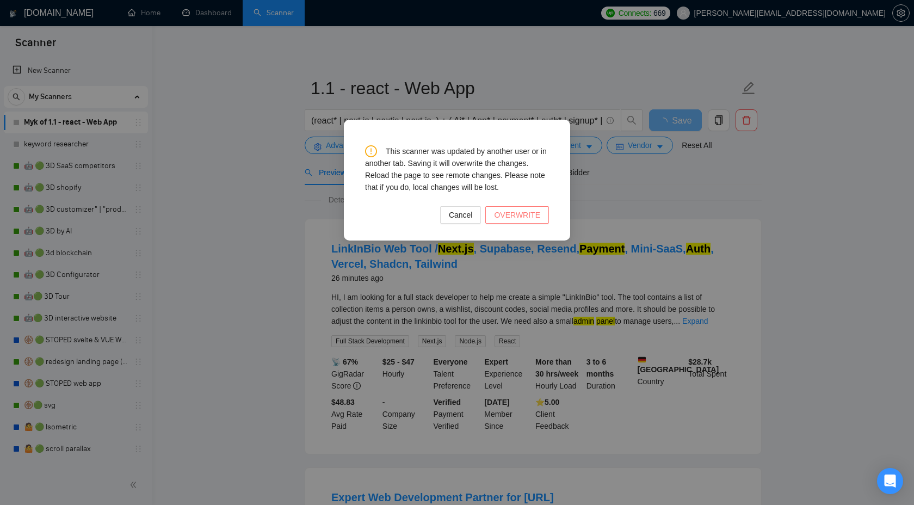
click at [513, 213] on span "OVERWRITE" at bounding box center [517, 215] width 46 height 12
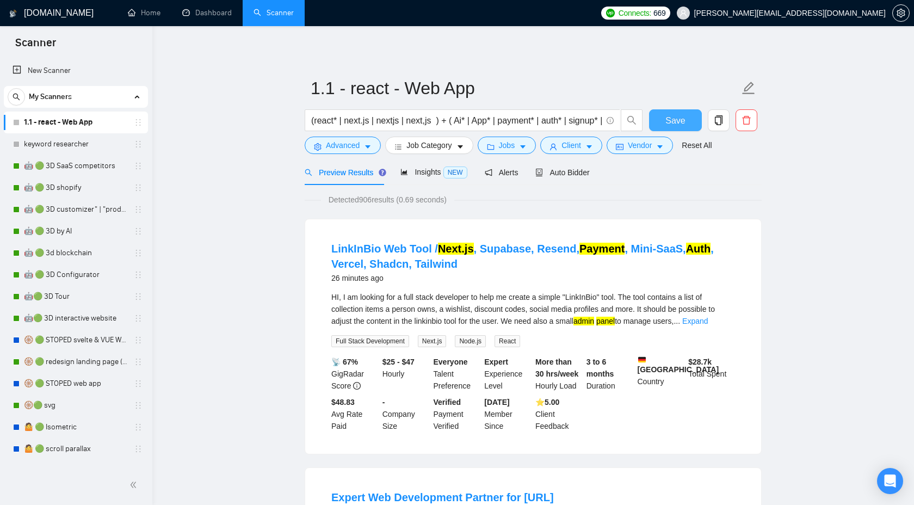
click at [659, 111] on button "Save" at bounding box center [675, 120] width 53 height 22
click at [101, 149] on link "keyword researcher" at bounding box center [75, 144] width 103 height 22
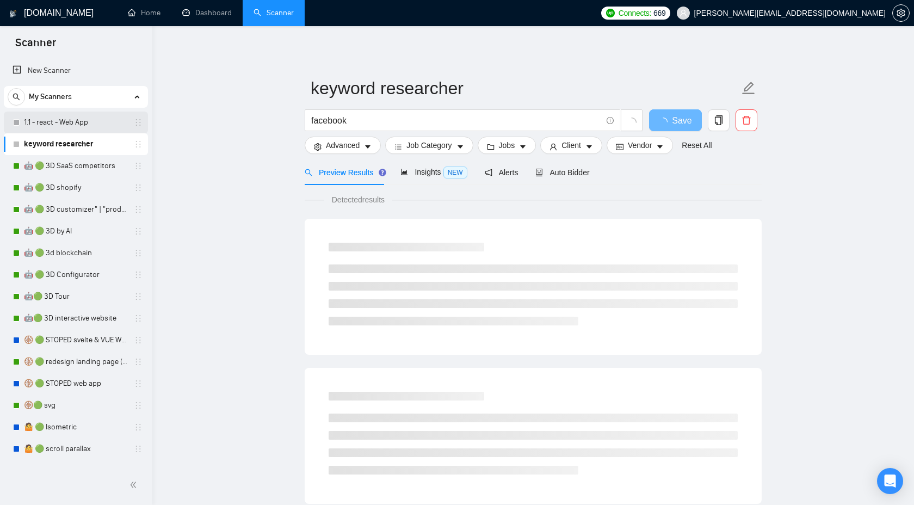
click at [91, 122] on link "1.1 - react - Web App" at bounding box center [75, 123] width 103 height 22
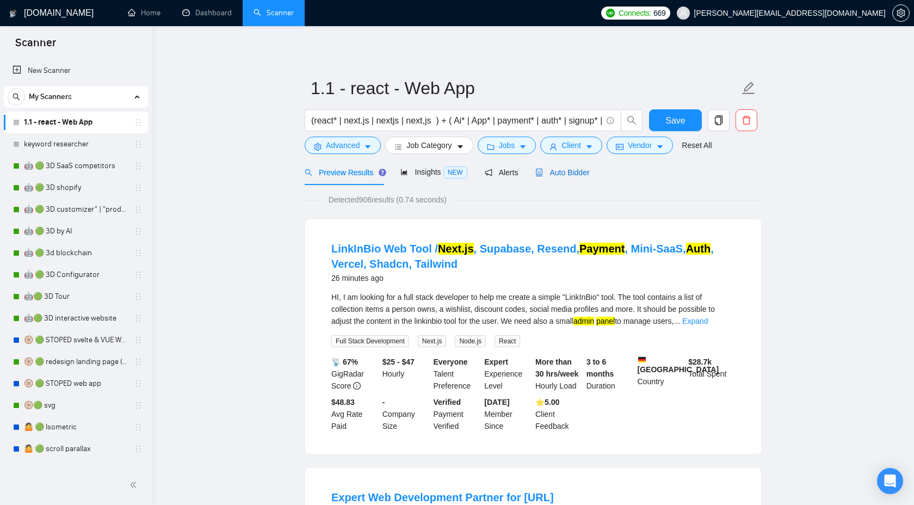
click at [572, 171] on span "Auto Bidder" at bounding box center [563, 172] width 54 height 9
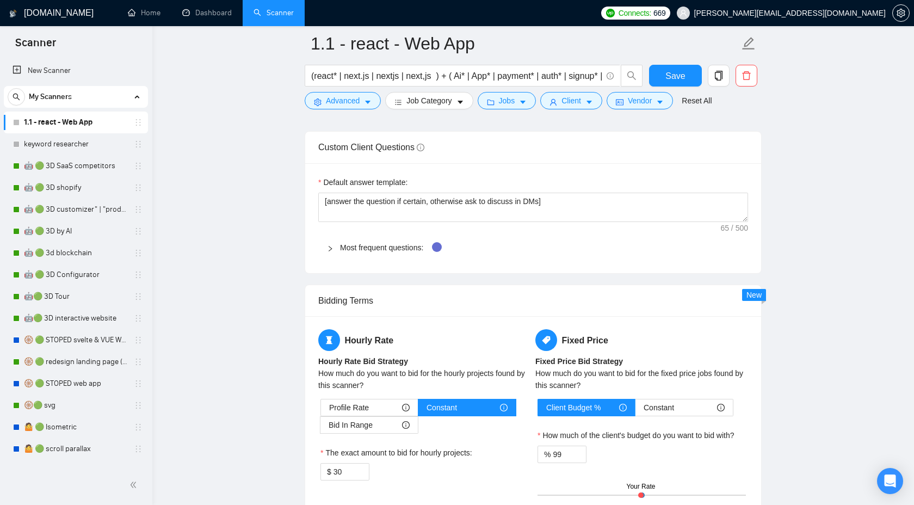
scroll to position [1443, 0]
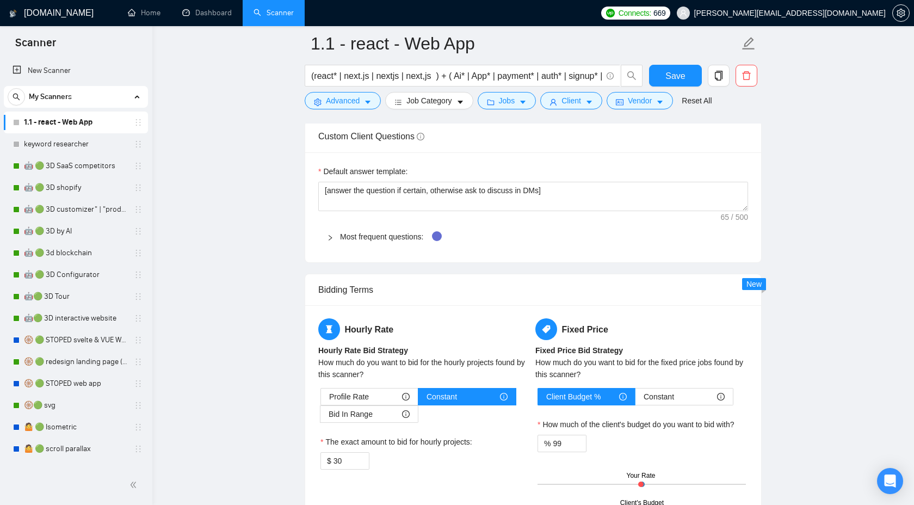
click at [326, 236] on div "Most frequent questions:" at bounding box center [533, 236] width 430 height 25
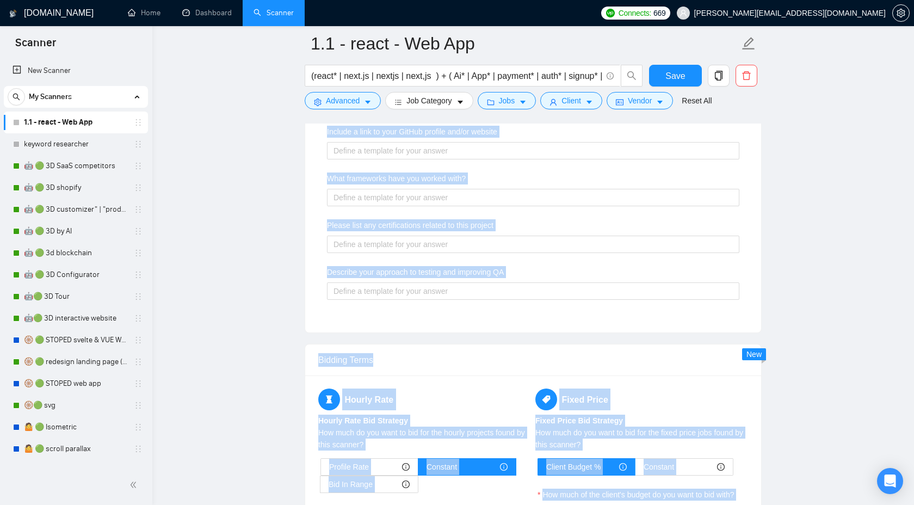
scroll to position [1653, 0]
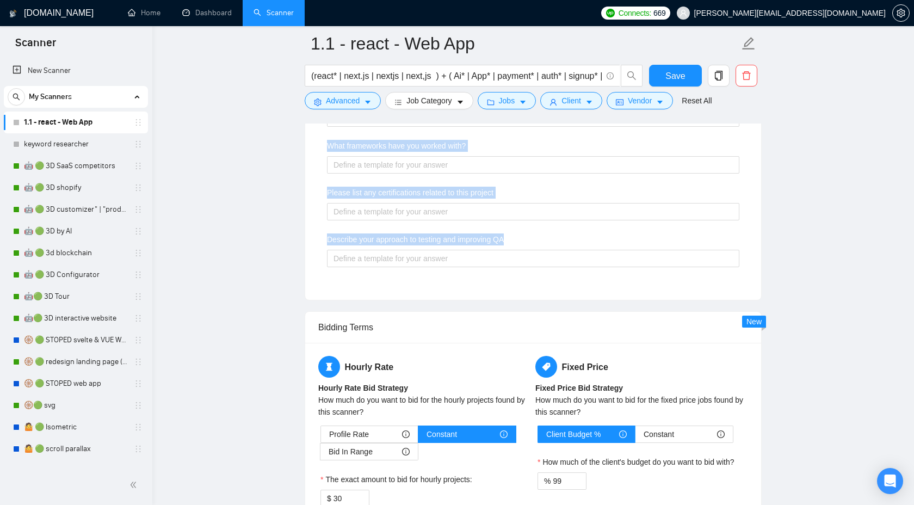
drag, startPoint x: 323, startPoint y: 168, endPoint x: 543, endPoint y: 246, distance: 232.8
click at [543, 246] on div "Default answer template: [answer the question if certain, otherwise ask to disc…" at bounding box center [533, 121] width 456 height 357
copy div "Default answer template: [answer the question if certain, otherwise ask to disc…"
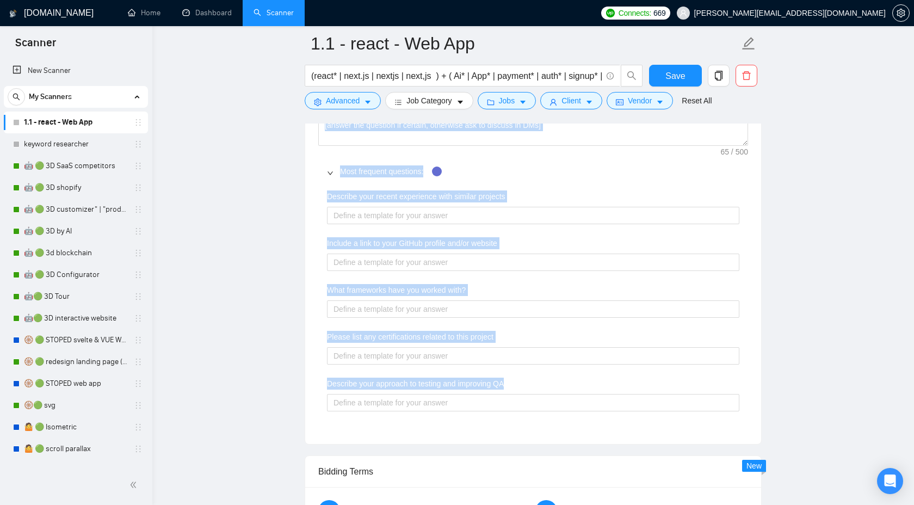
click at [257, 192] on main "1.1 - react - Web App (react* | next.js | nextjs | next,js ) + ( Ai* | App* | p…" at bounding box center [533, 30] width 727 height 3278
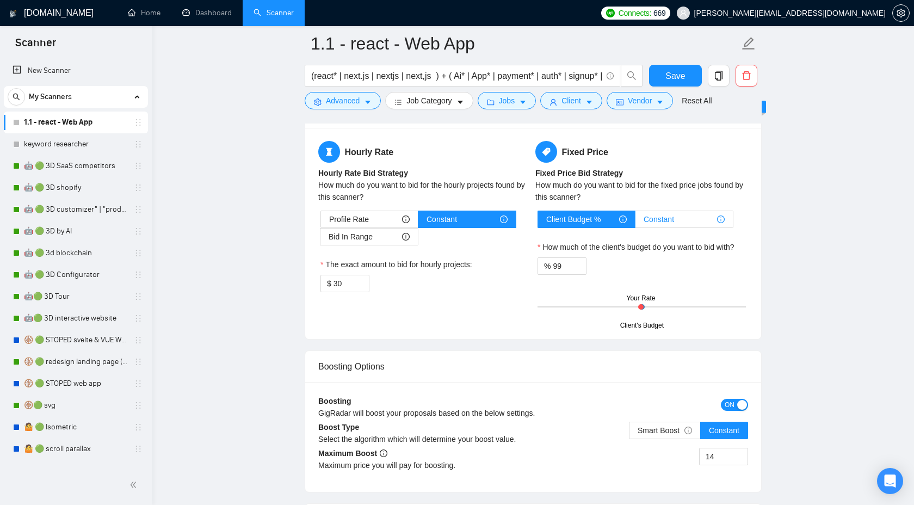
scroll to position [2013, 0]
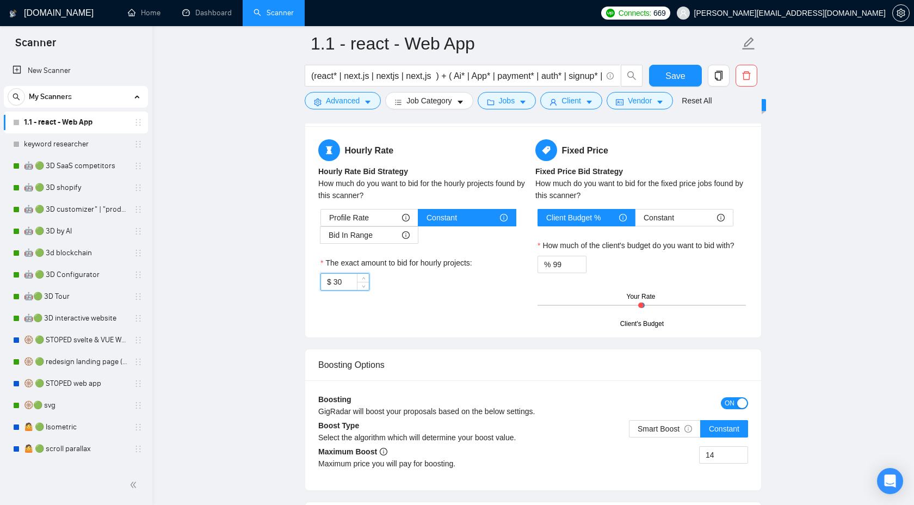
drag, startPoint x: 349, startPoint y: 284, endPoint x: 300, endPoint y: 284, distance: 49.0
type input "40"
click at [672, 72] on span "Save" at bounding box center [676, 76] width 20 height 14
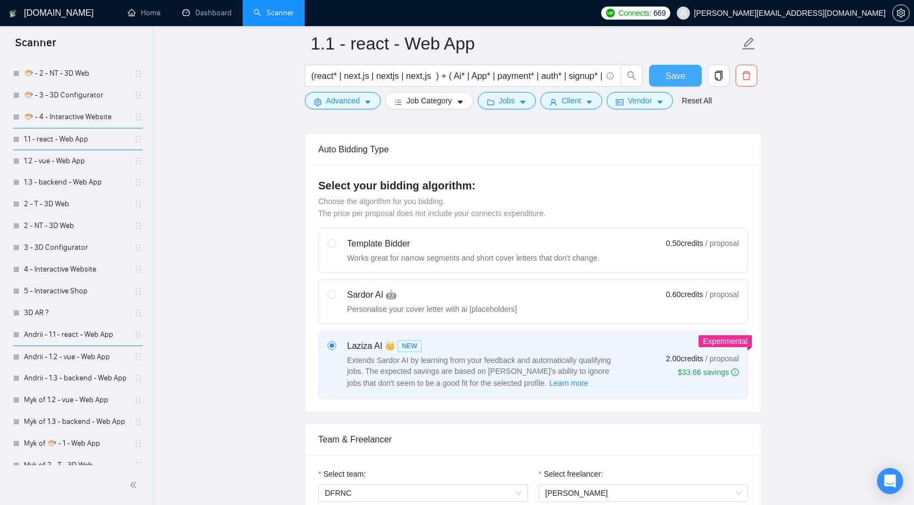
scroll to position [646, 0]
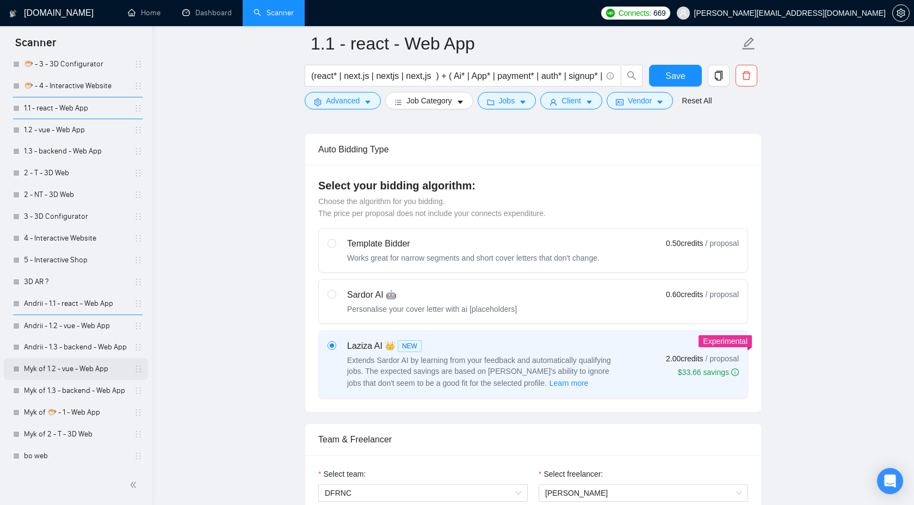
click at [124, 369] on link "Myk of 1.2 - vue - Web App" at bounding box center [75, 369] width 103 height 22
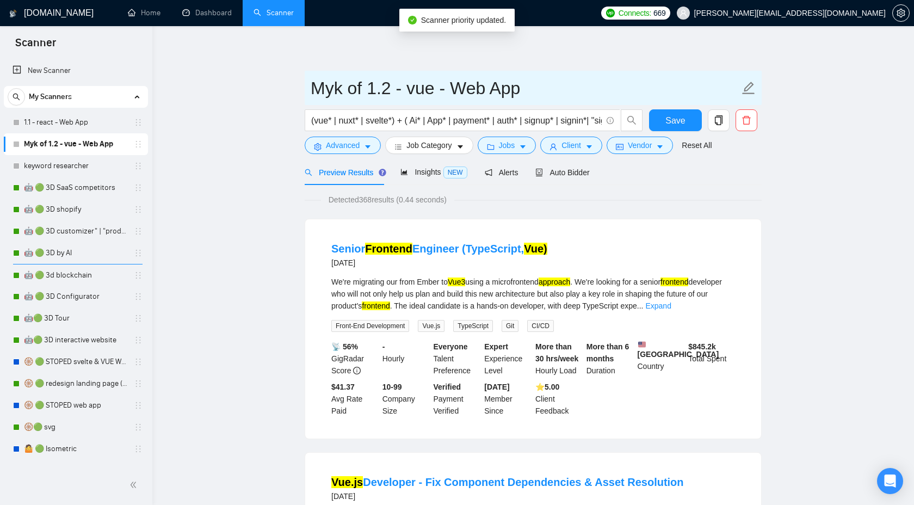
click at [348, 82] on input "Myk of 1.2 - vue - Web App" at bounding box center [525, 88] width 429 height 27
drag, startPoint x: 368, startPoint y: 85, endPoint x: 309, endPoint y: 84, distance: 59.3
click at [309, 84] on span "Myk of 1.2 - vue - Web App" at bounding box center [533, 88] width 457 height 34
type input "1.2 - vue - Web App"
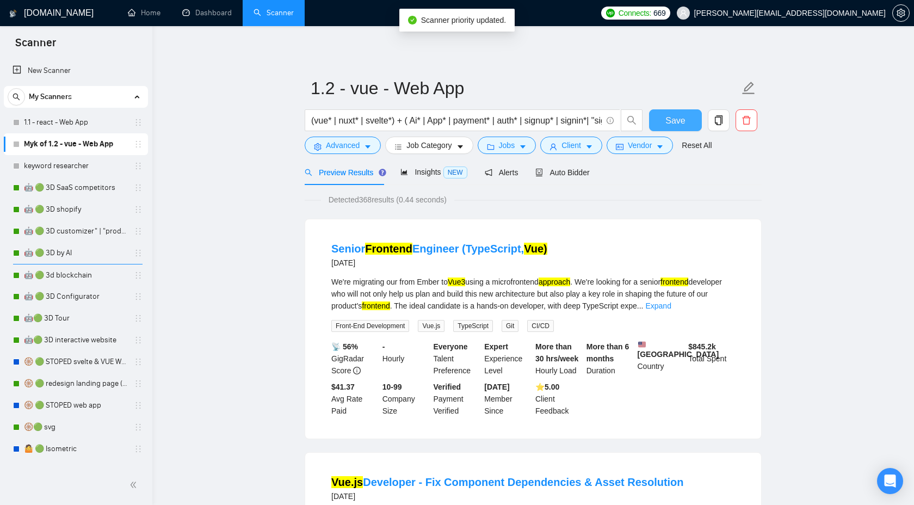
click at [680, 116] on span "Save" at bounding box center [676, 121] width 20 height 14
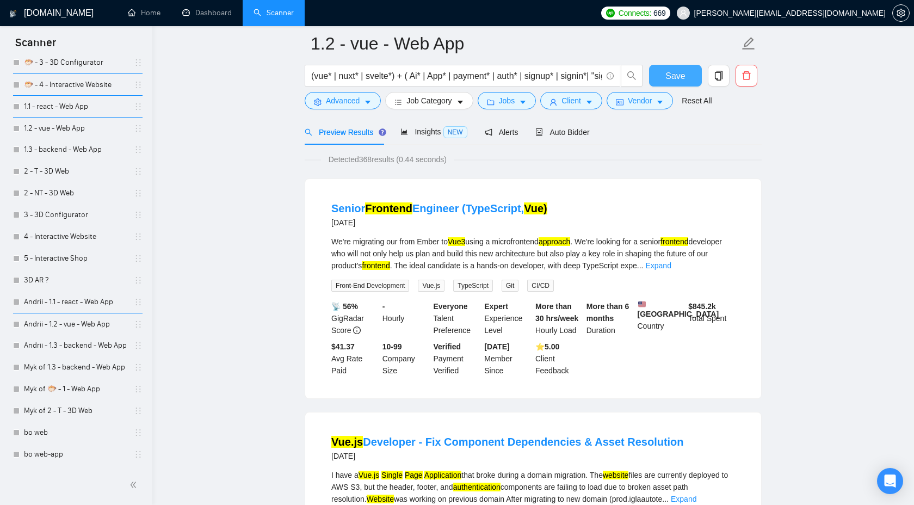
scroll to position [116, 0]
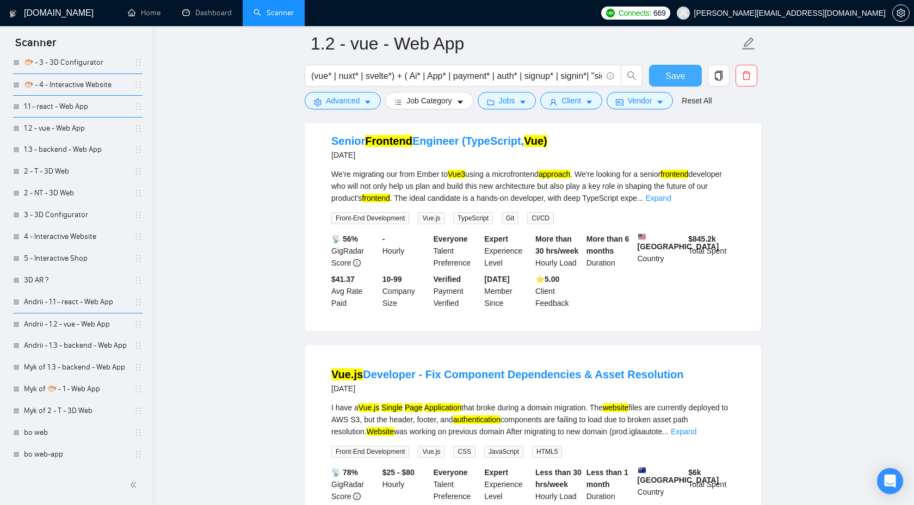
click at [686, 68] on button "Save" at bounding box center [675, 76] width 53 height 22
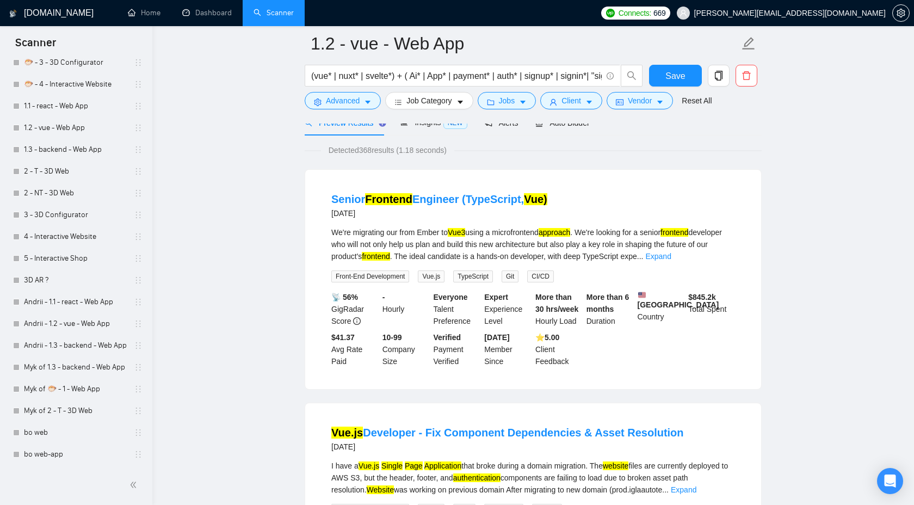
scroll to position [73, 0]
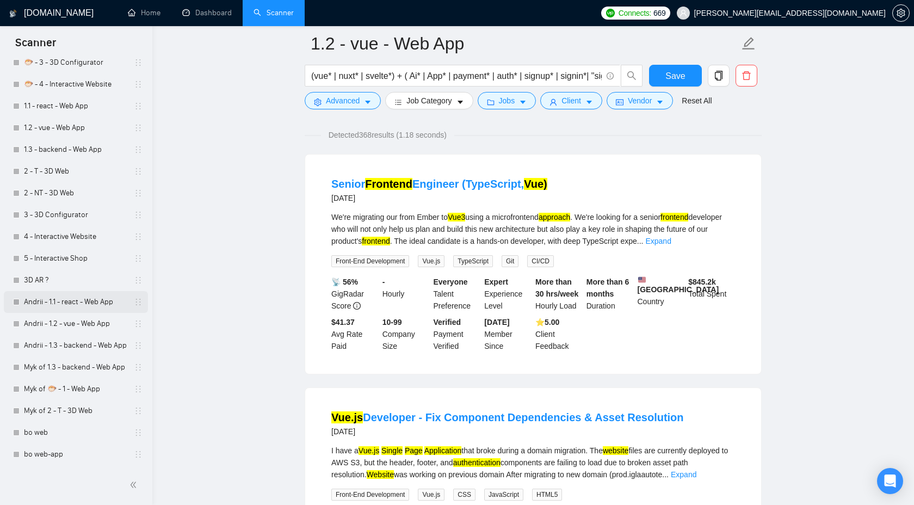
click at [104, 306] on link "Andrii - 1.1 - react - Web App" at bounding box center [75, 302] width 103 height 22
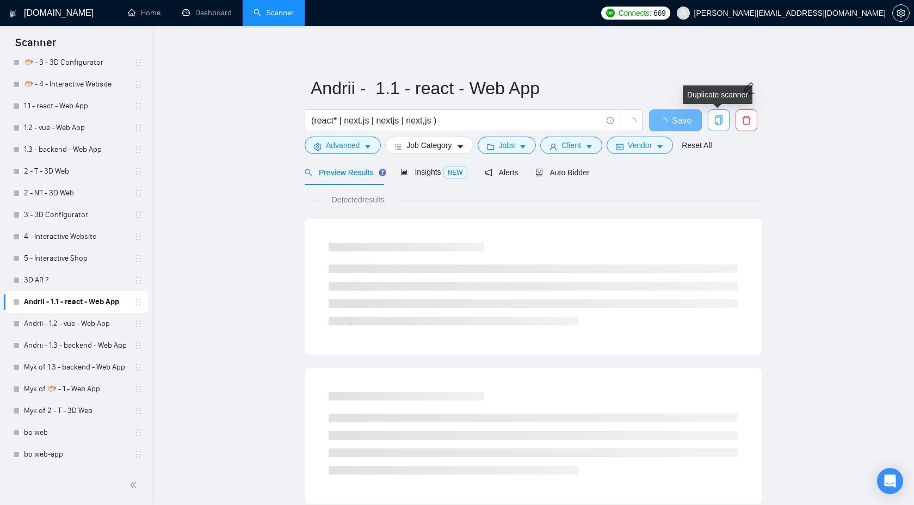
click at [711, 126] on button "button" at bounding box center [719, 120] width 22 height 22
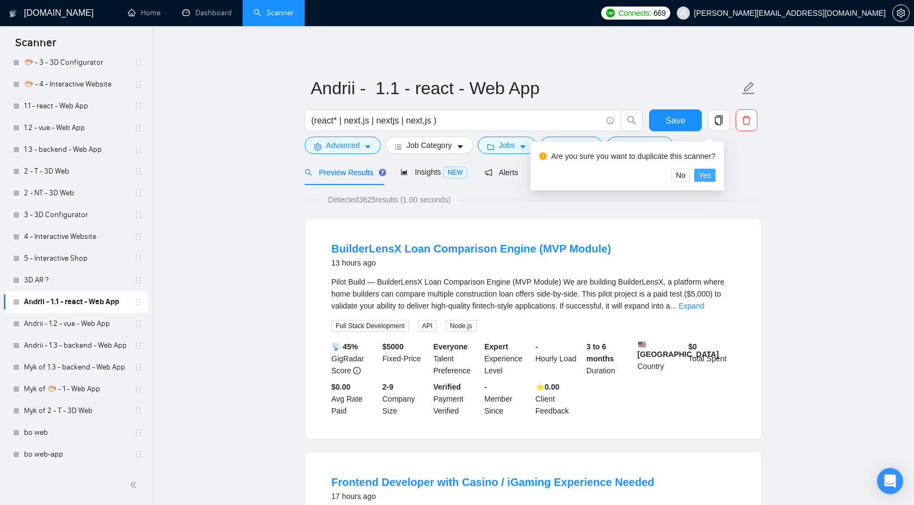
click at [716, 174] on button "Yes" at bounding box center [705, 175] width 21 height 13
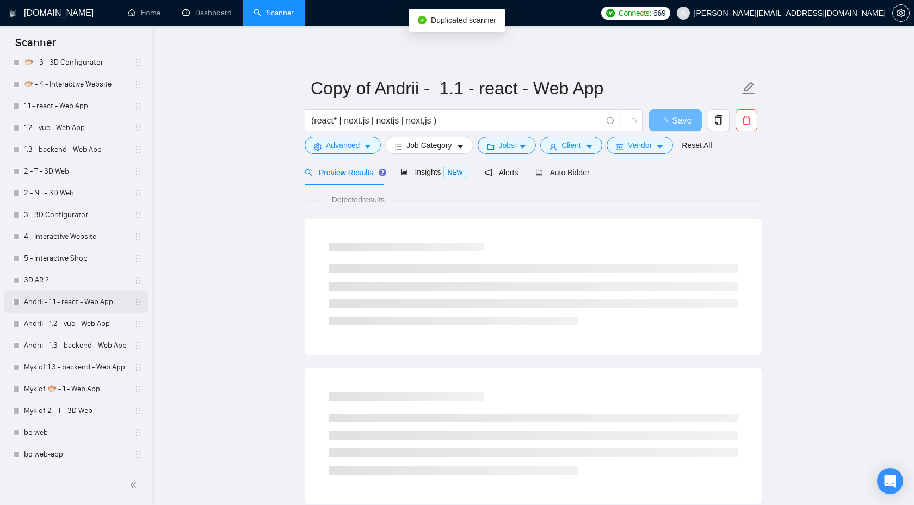
click at [91, 305] on link "Andrii - 1.1 - react - Web App" at bounding box center [75, 302] width 103 height 22
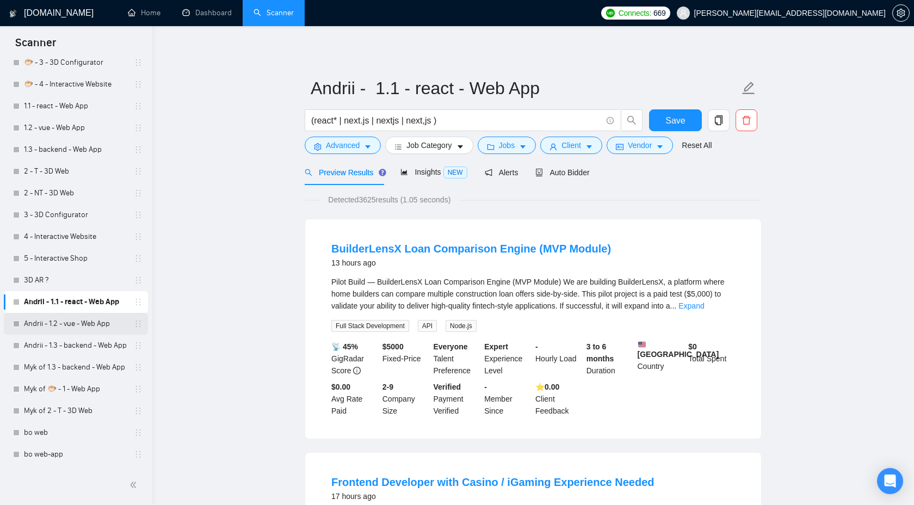
click at [94, 321] on link "Andrii - 1.2 - vue - Web App" at bounding box center [75, 324] width 103 height 22
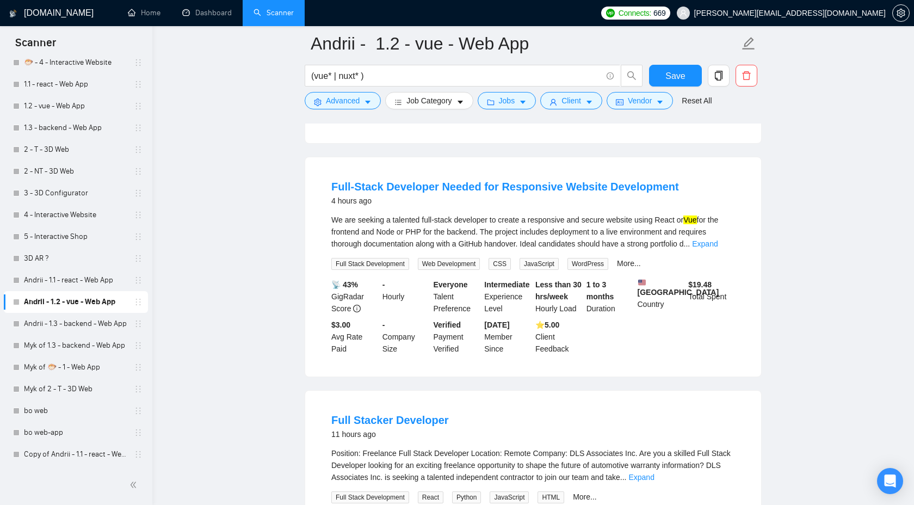
scroll to position [354, 0]
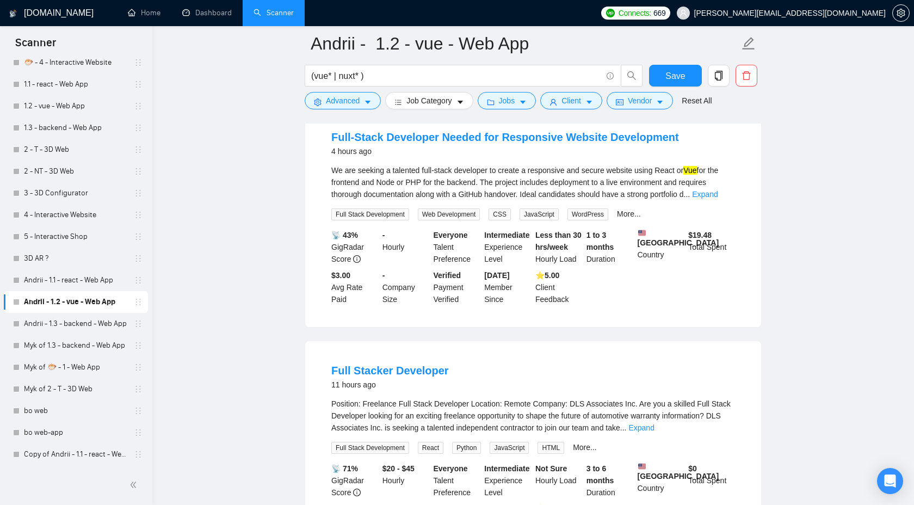
click at [70, 292] on link "Andrii - 1.2 - vue - Web App" at bounding box center [75, 302] width 103 height 22
click at [72, 283] on link "Andrii - 1.1 - react - Web App" at bounding box center [75, 280] width 103 height 22
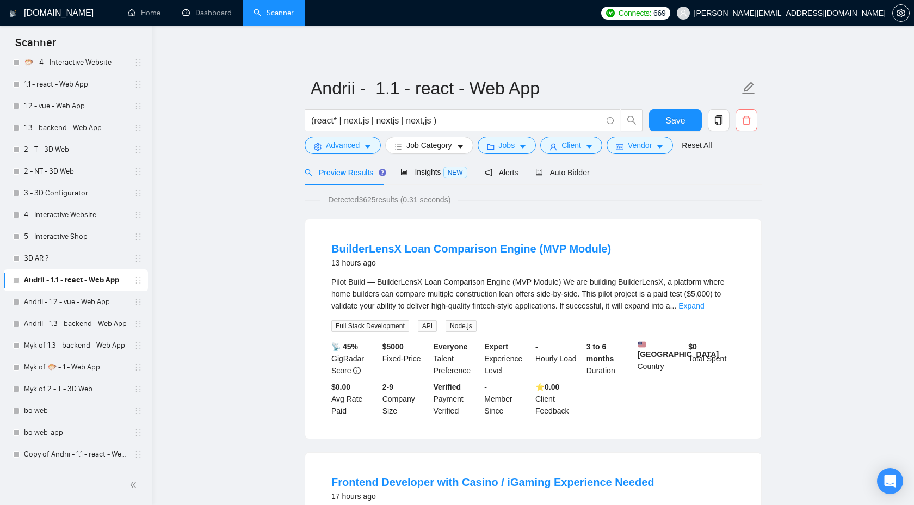
click at [739, 122] on span "delete" at bounding box center [746, 120] width 21 height 10
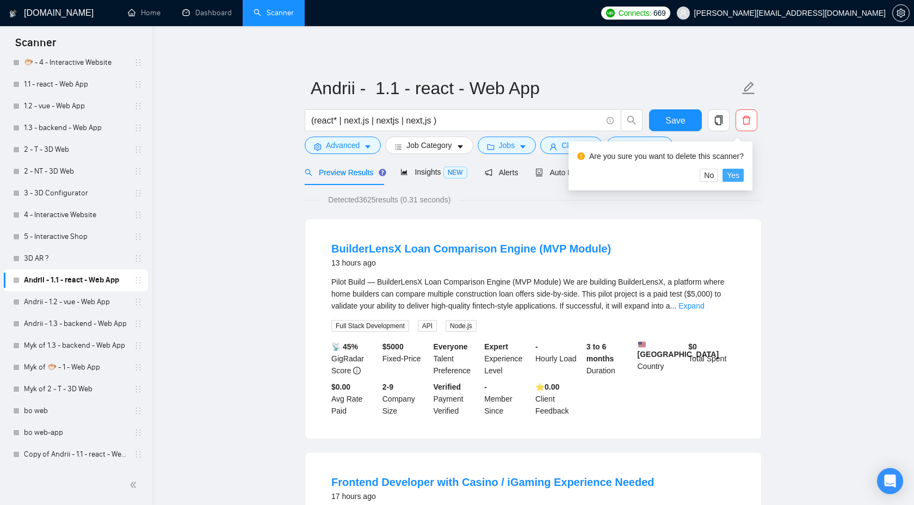
click at [734, 173] on span "Yes" at bounding box center [733, 175] width 13 height 12
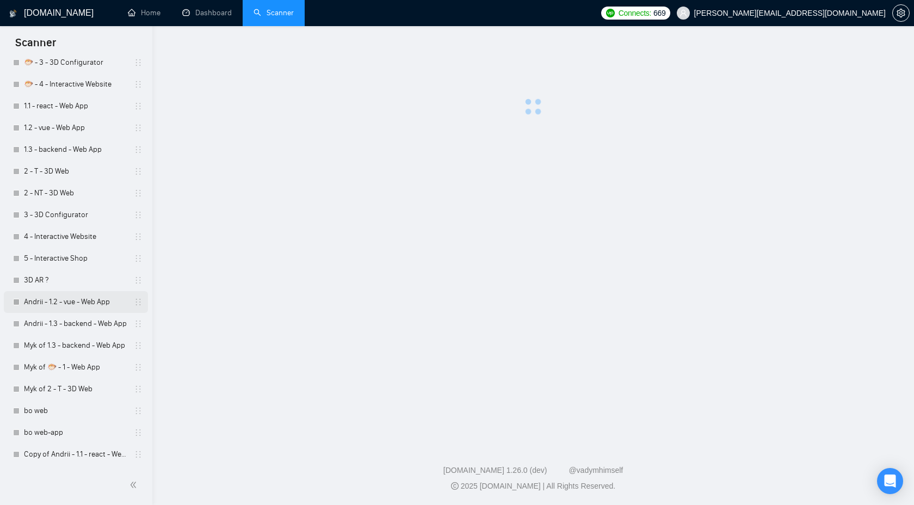
scroll to position [669, 0]
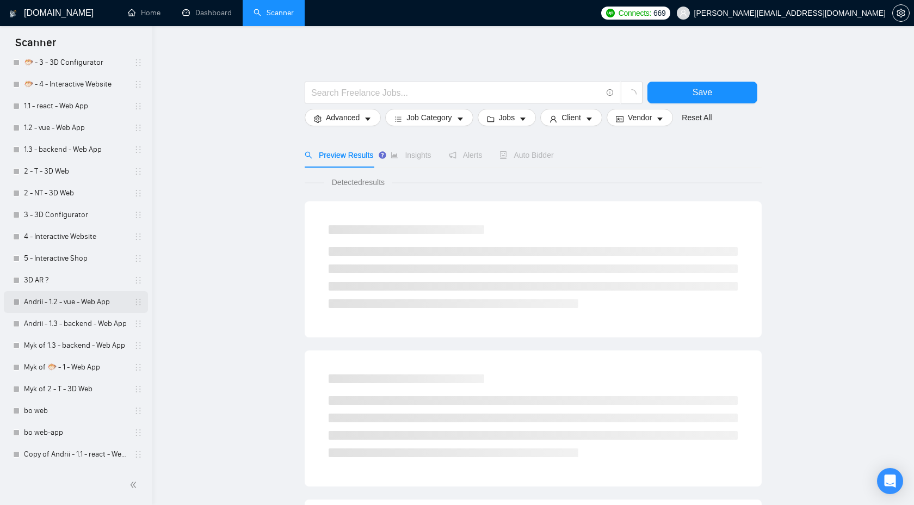
click at [84, 305] on link "Andrii - 1.2 - vue - Web App" at bounding box center [75, 302] width 103 height 22
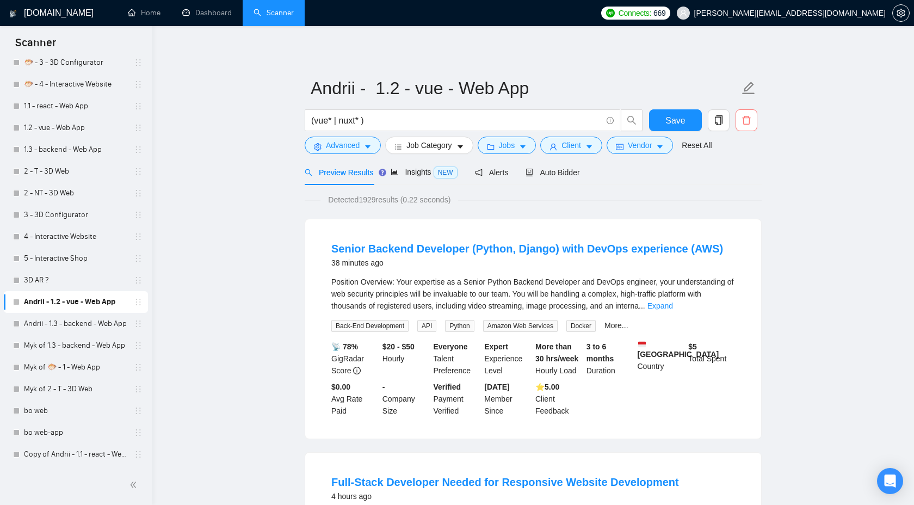
click at [740, 121] on span "delete" at bounding box center [746, 120] width 21 height 10
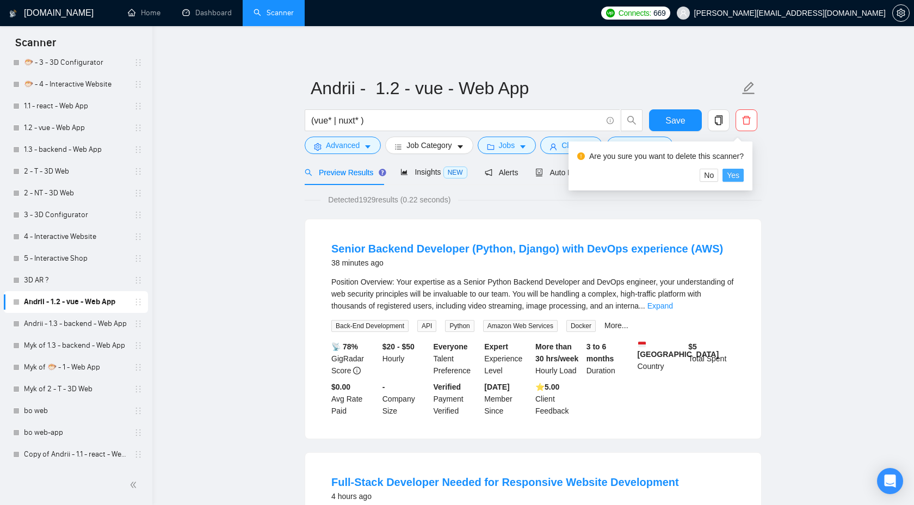
click at [735, 173] on span "Yes" at bounding box center [733, 175] width 13 height 12
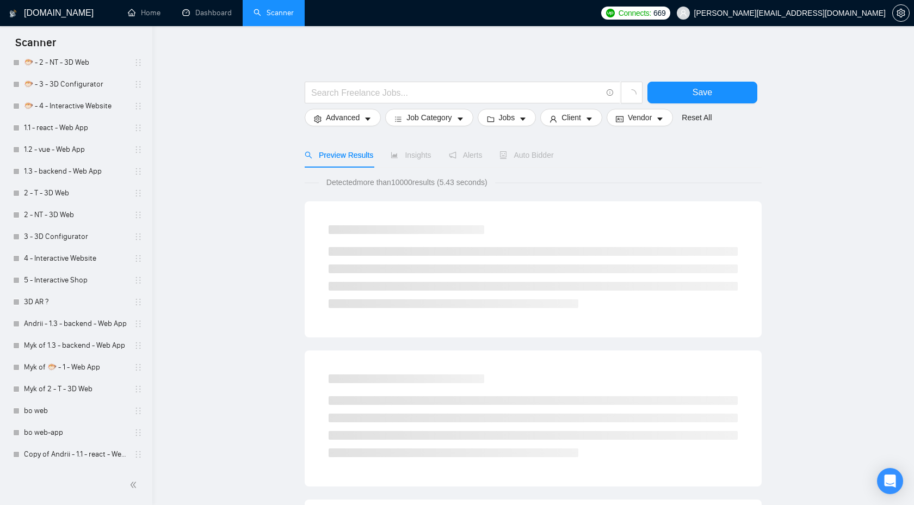
scroll to position [648, 0]
click at [81, 320] on link "Andrii - 1.3 - backend - Web App" at bounding box center [75, 324] width 103 height 22
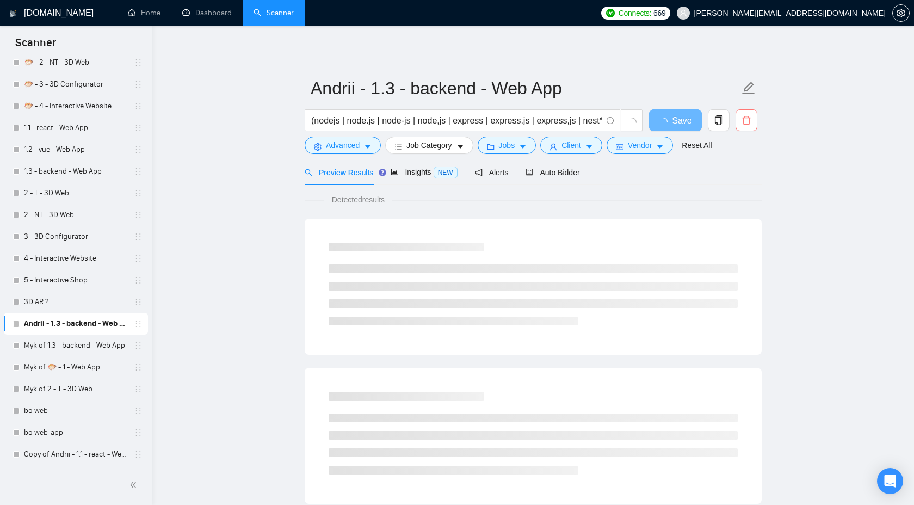
click at [746, 124] on icon "delete" at bounding box center [746, 120] width 8 height 9
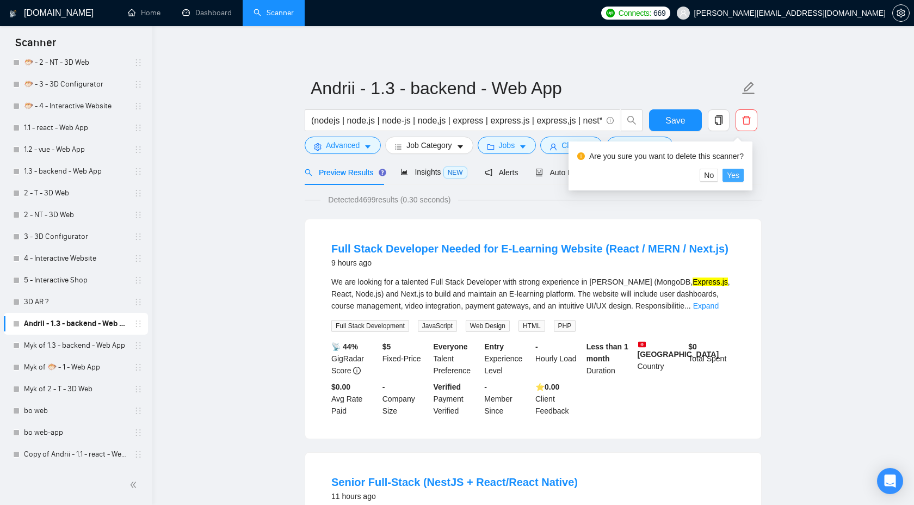
click at [740, 174] on span "Yes" at bounding box center [733, 175] width 13 height 12
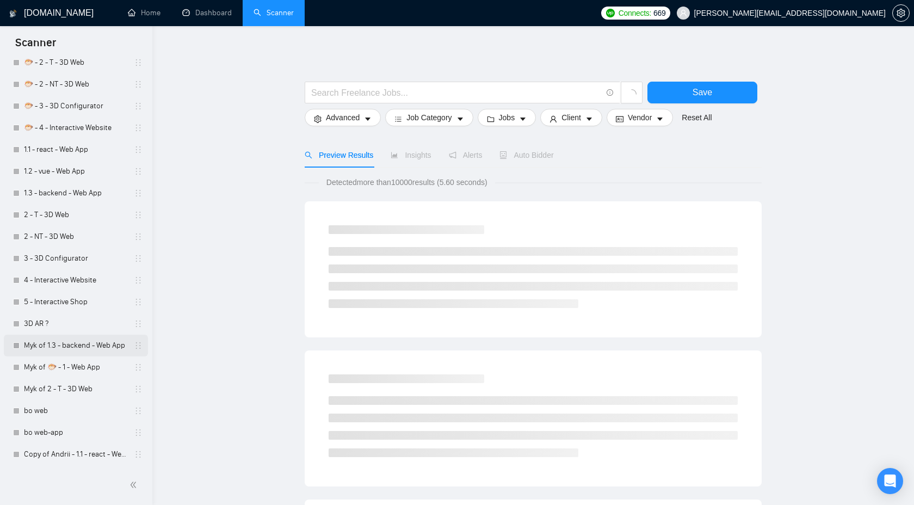
scroll to position [626, 0]
click at [96, 342] on link "Myk of 1.3 - backend - Web App" at bounding box center [75, 346] width 103 height 22
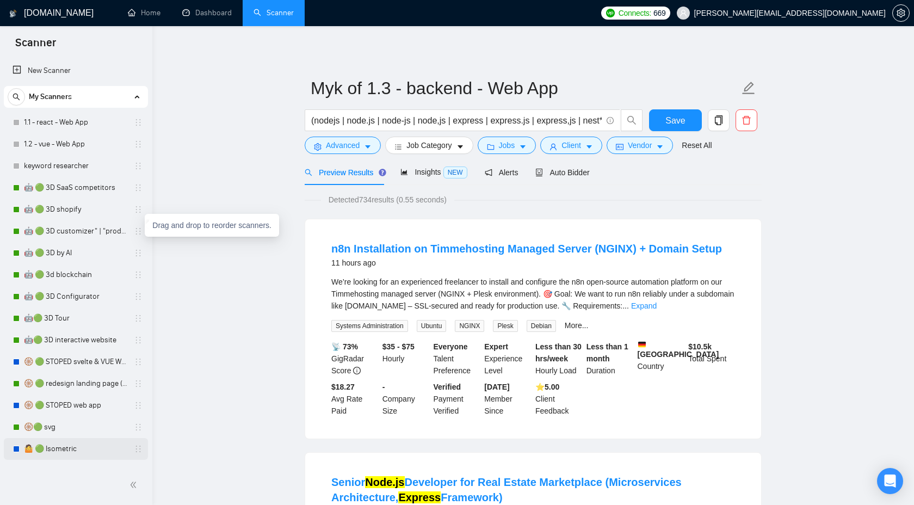
drag, startPoint x: 135, startPoint y: 460, endPoint x: 132, endPoint y: 229, distance: 230.8
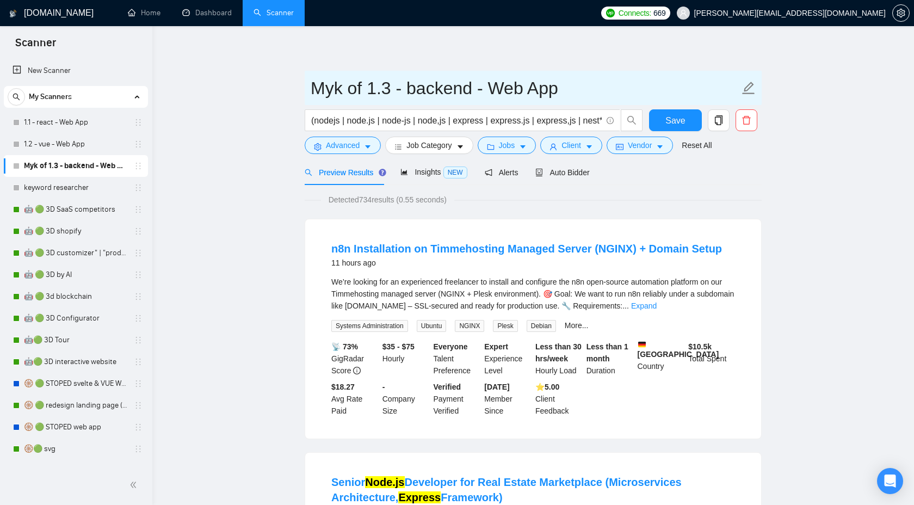
click at [367, 85] on input "Myk of 1.3 - backend - Web App" at bounding box center [525, 88] width 429 height 27
drag, startPoint x: 371, startPoint y: 87, endPoint x: 279, endPoint y: 87, distance: 91.4
type input "1.3 - backend - Web App"
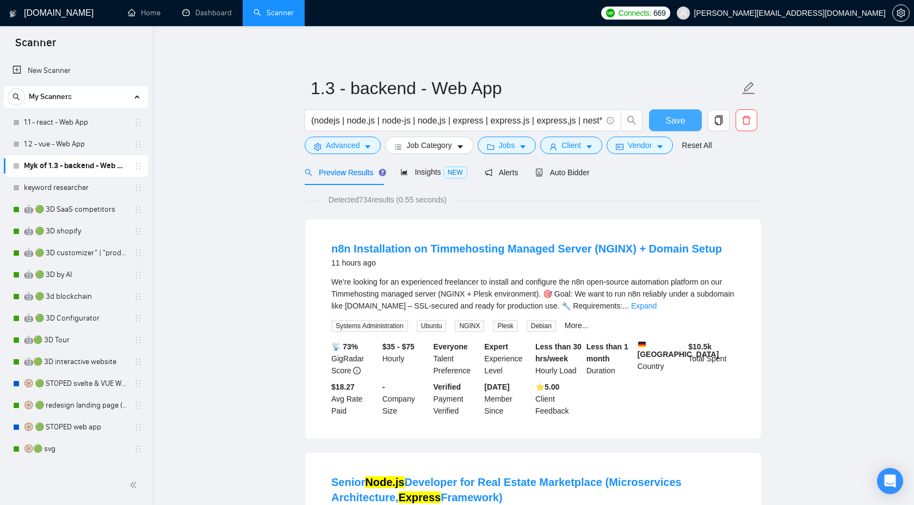
click at [664, 120] on button "Save" at bounding box center [675, 120] width 53 height 22
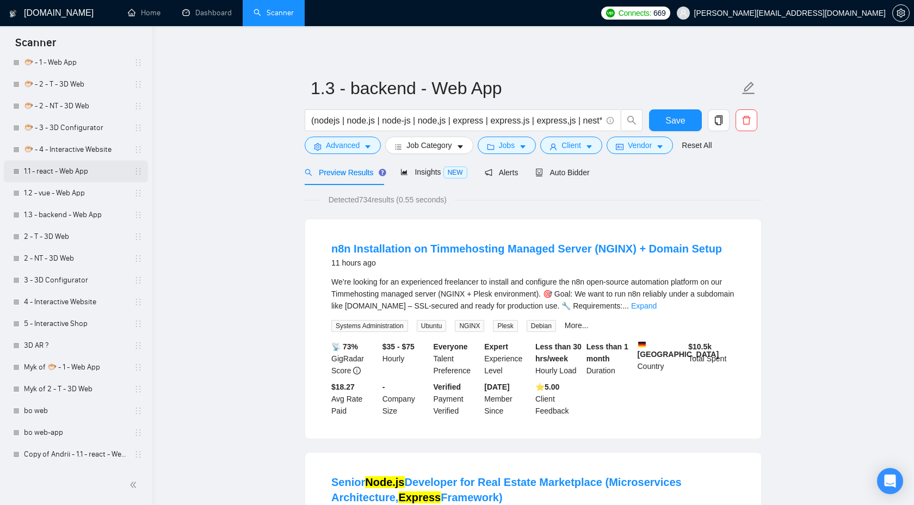
click at [80, 181] on link "1.1 - react - Web App" at bounding box center [75, 172] width 103 height 22
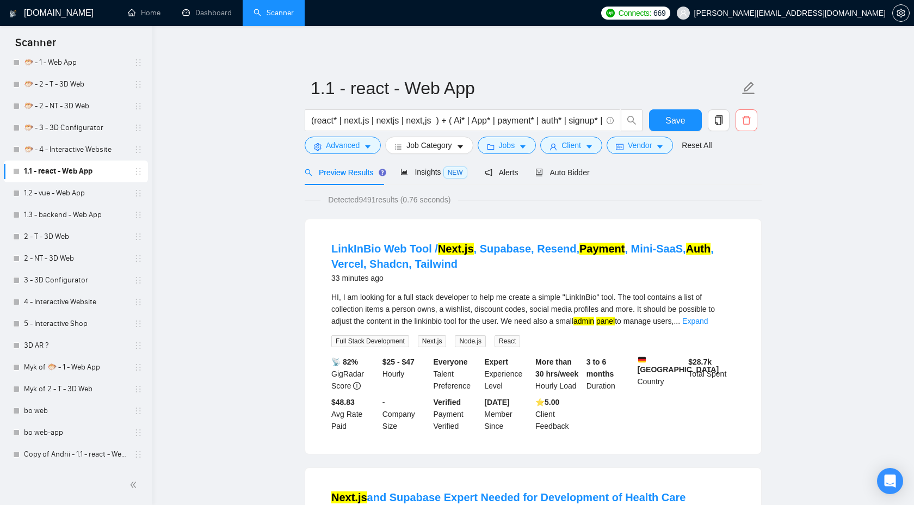
click at [749, 120] on icon "delete" at bounding box center [746, 120] width 8 height 9
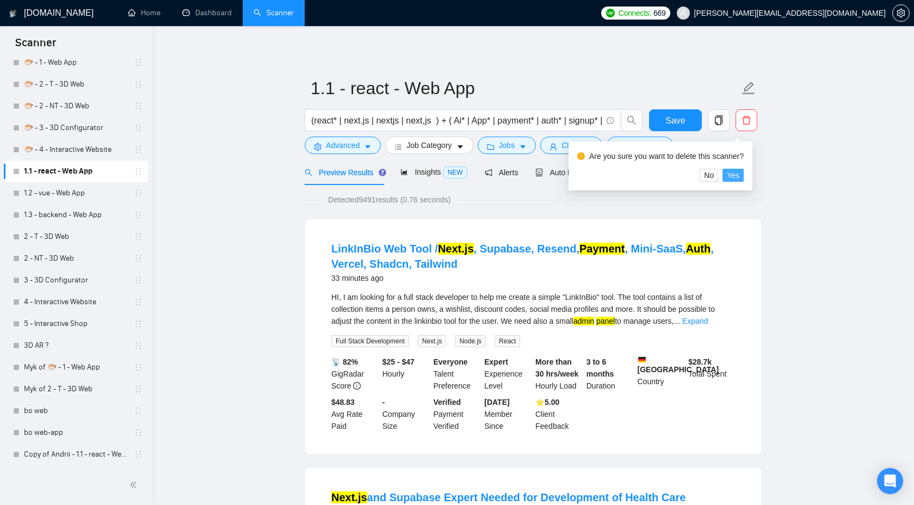
click at [744, 175] on button "Yes" at bounding box center [733, 175] width 21 height 13
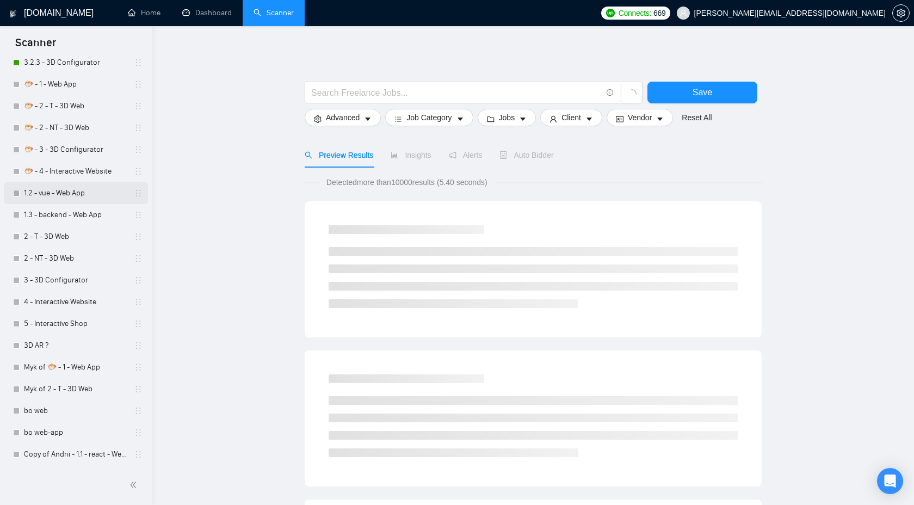
scroll to position [604, 0]
click at [67, 196] on link "1.2 - vue - Web App" at bounding box center [75, 193] width 103 height 22
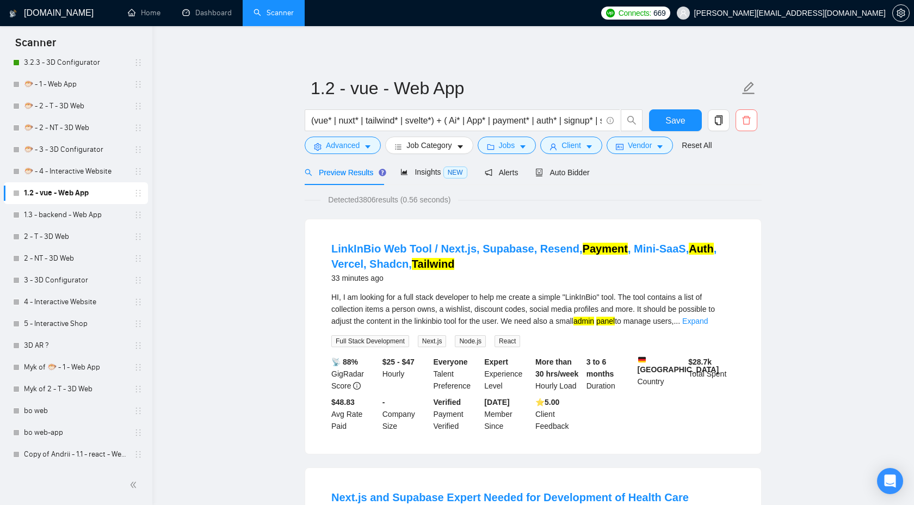
click at [752, 116] on span "delete" at bounding box center [746, 120] width 21 height 10
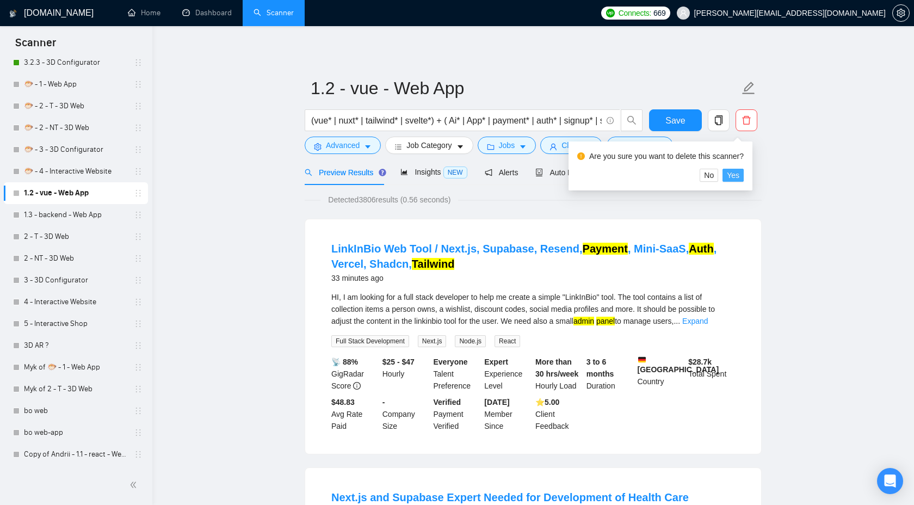
click at [740, 173] on span "Yes" at bounding box center [733, 175] width 13 height 12
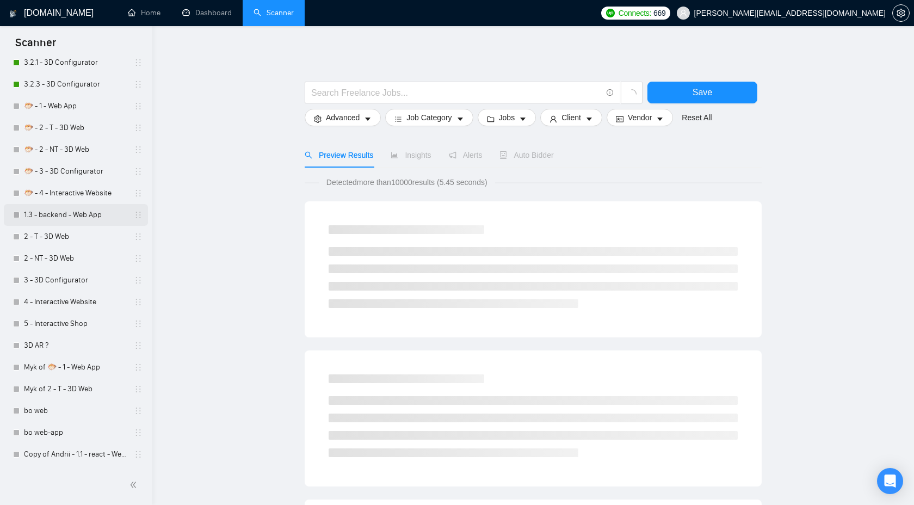
scroll to position [582, 0]
click at [60, 218] on link "1.3 - backend - Web App" at bounding box center [75, 215] width 103 height 22
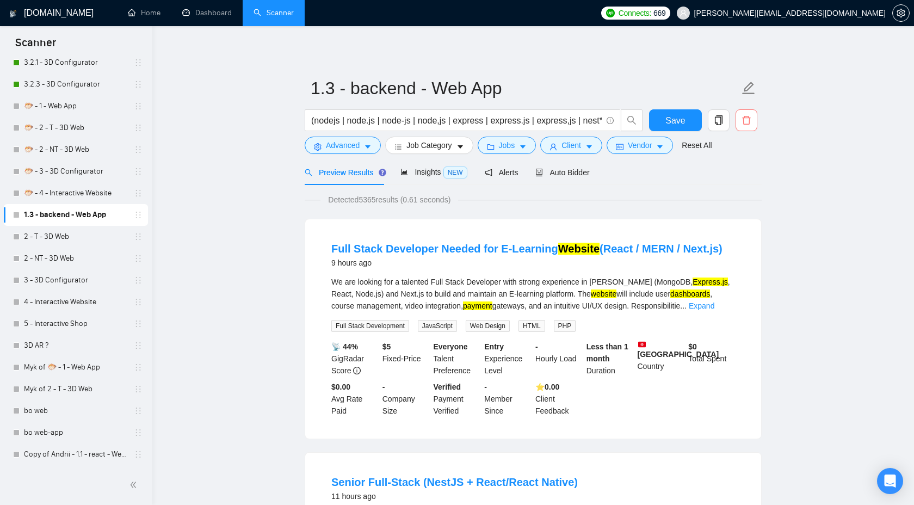
click at [750, 119] on icon "delete" at bounding box center [746, 120] width 8 height 9
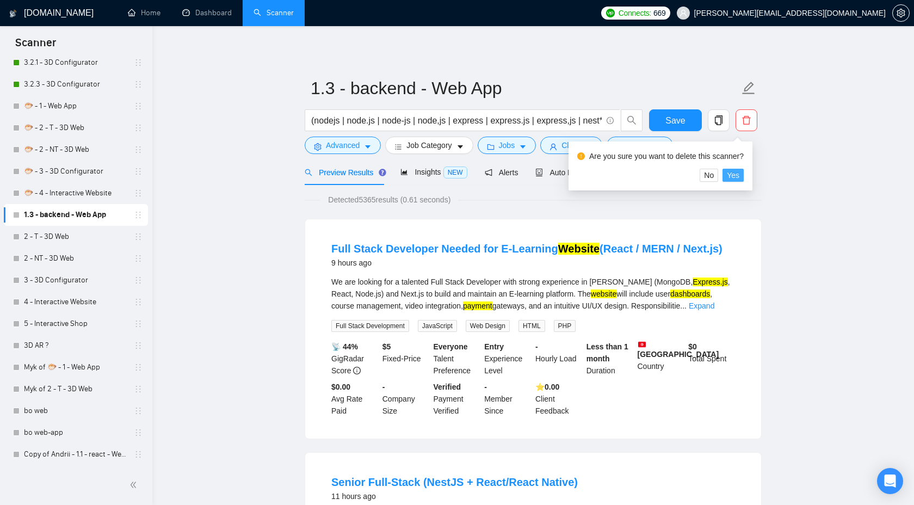
click at [732, 171] on button "Yes" at bounding box center [733, 175] width 21 height 13
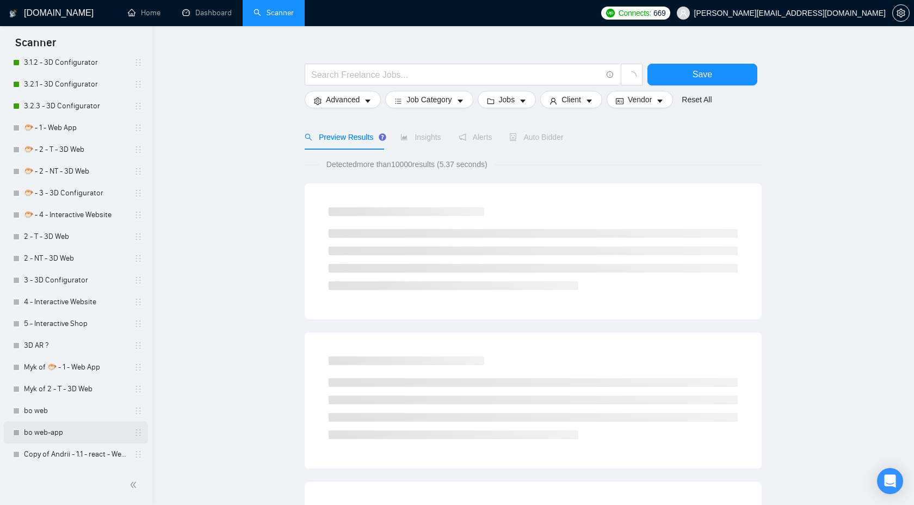
scroll to position [22, 0]
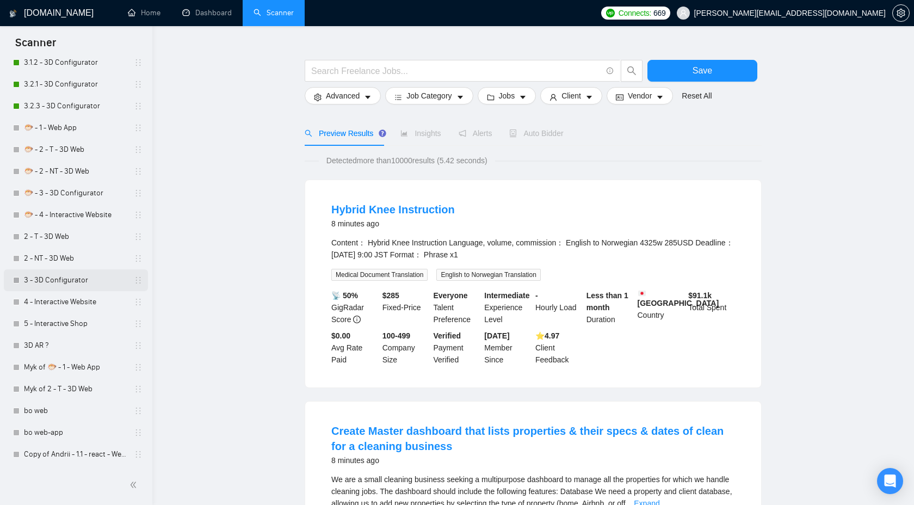
click at [80, 285] on link "3 - 3D Configurator" at bounding box center [75, 280] width 103 height 22
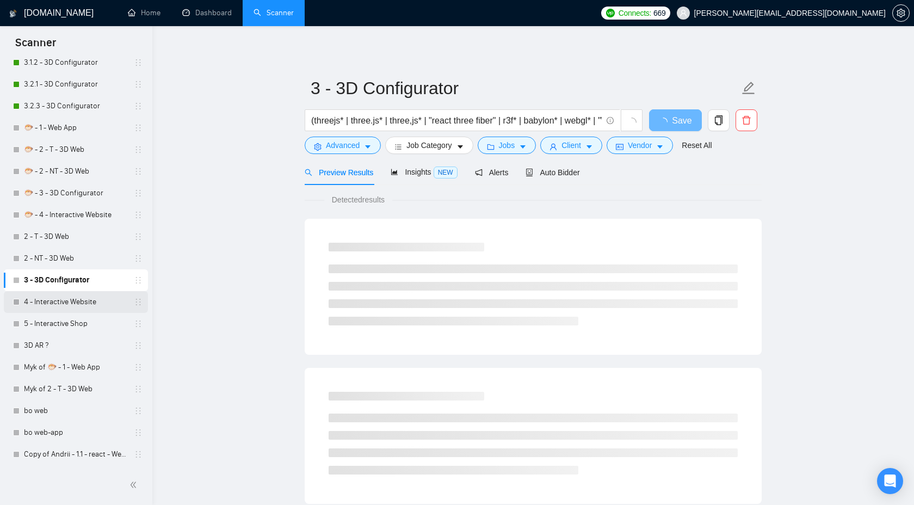
click at [79, 303] on link "4 - Interactive Website" at bounding box center [75, 302] width 103 height 22
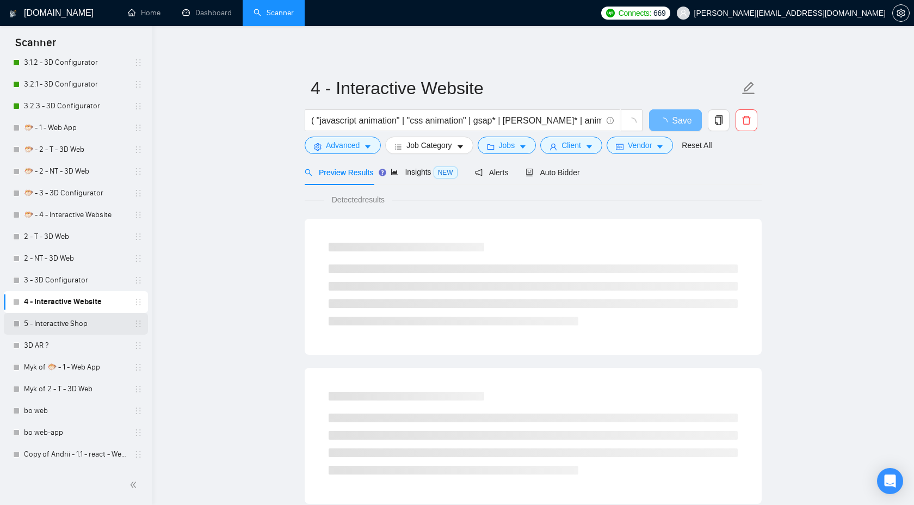
click at [74, 324] on link "5 - Interactive Shop" at bounding box center [75, 324] width 103 height 22
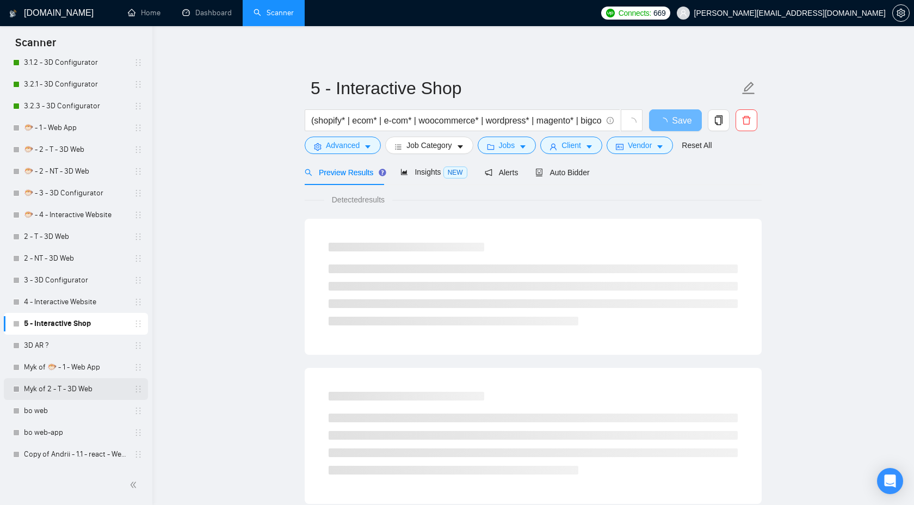
click at [71, 388] on link "Myk of 2 - T - 3D Web" at bounding box center [75, 389] width 103 height 22
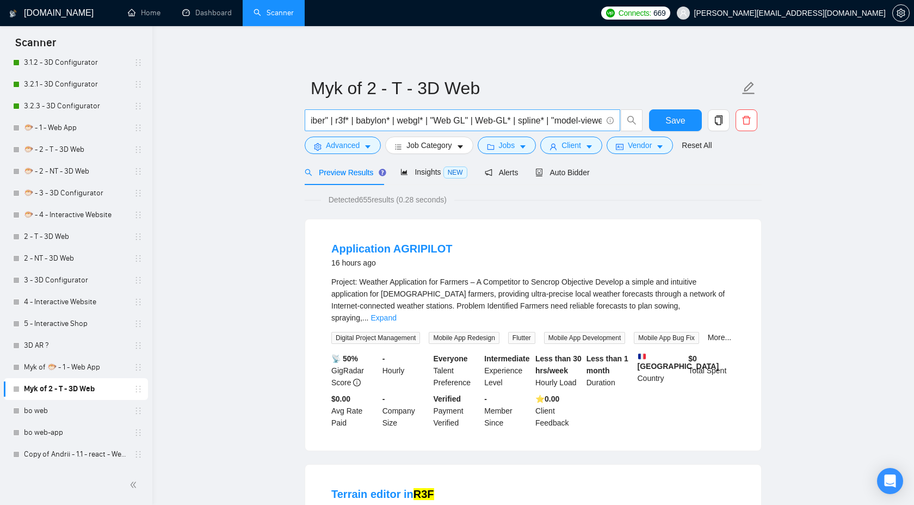
scroll to position [0, 444]
click at [434, 171] on span "Insights NEW" at bounding box center [434, 172] width 66 height 9
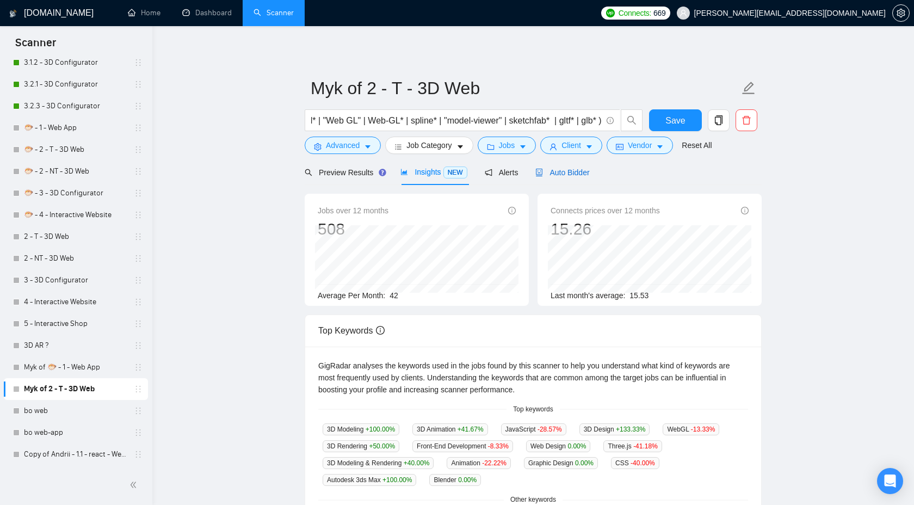
click at [570, 173] on span "Auto Bidder" at bounding box center [563, 172] width 54 height 9
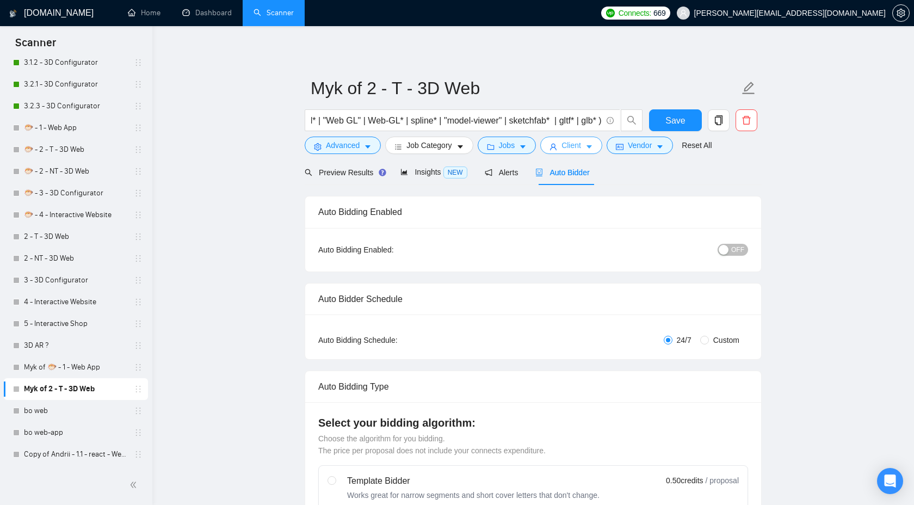
click at [571, 144] on span "Client" at bounding box center [572, 145] width 20 height 12
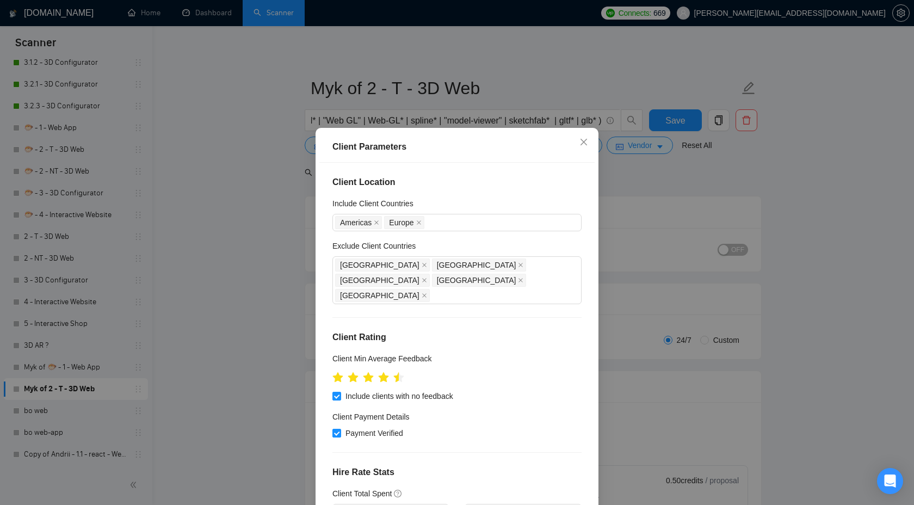
click at [637, 196] on div "Client Parameters Client Location Include Client Countries Americas Europe Excl…" at bounding box center [457, 252] width 914 height 505
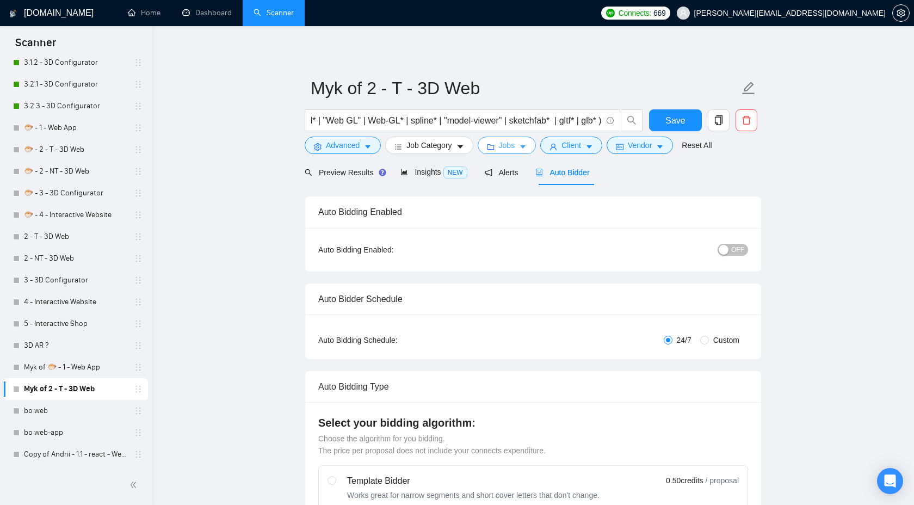
click at [509, 143] on span "Jobs" at bounding box center [507, 145] width 16 height 12
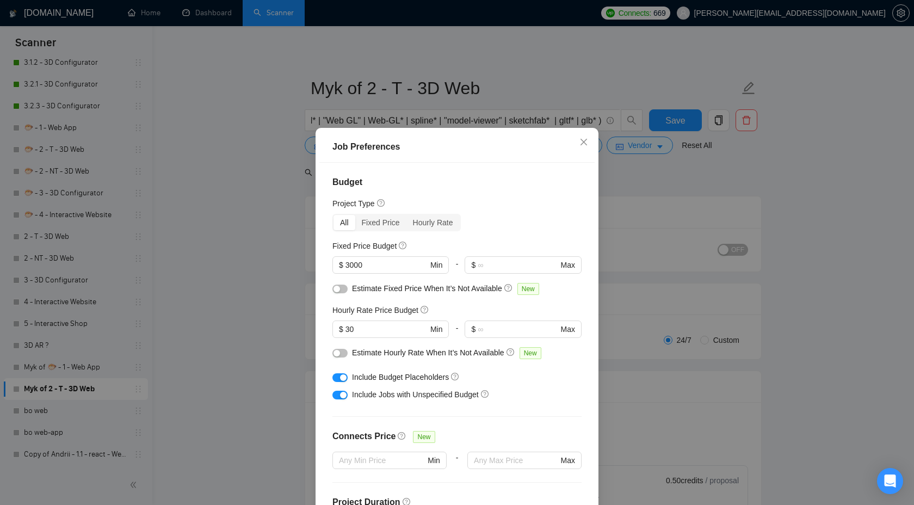
click at [615, 193] on div "Job Preferences Budget Project Type All Fixed Price Hourly Rate Fixed Price Bud…" at bounding box center [457, 252] width 914 height 505
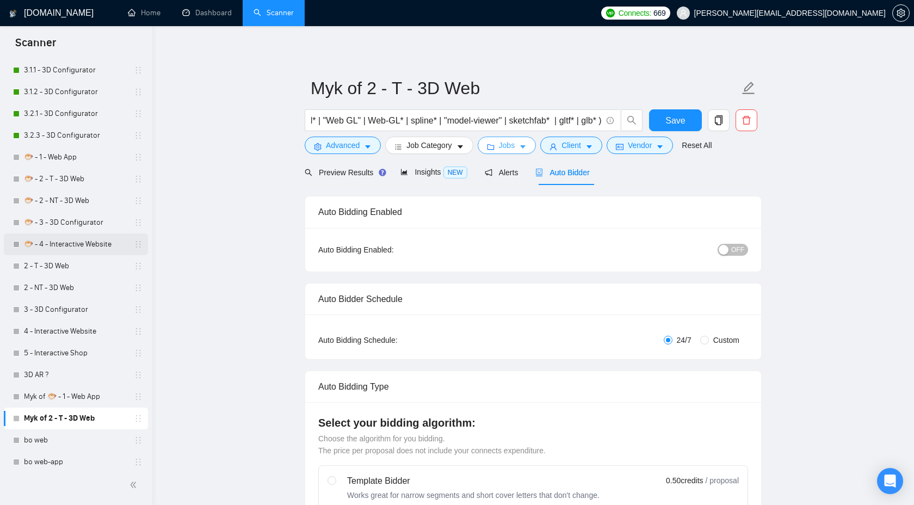
scroll to position [528, 0]
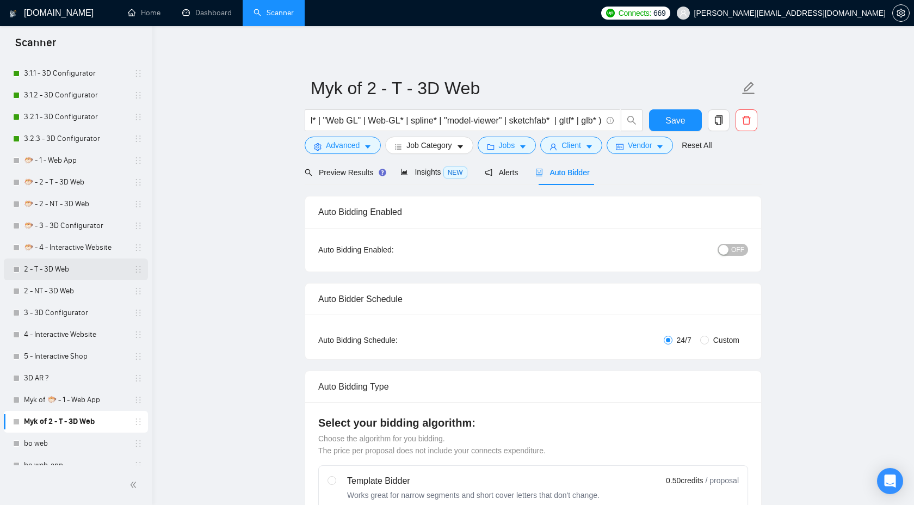
click at [92, 278] on link "2 - T - 3D Web" at bounding box center [75, 270] width 103 height 22
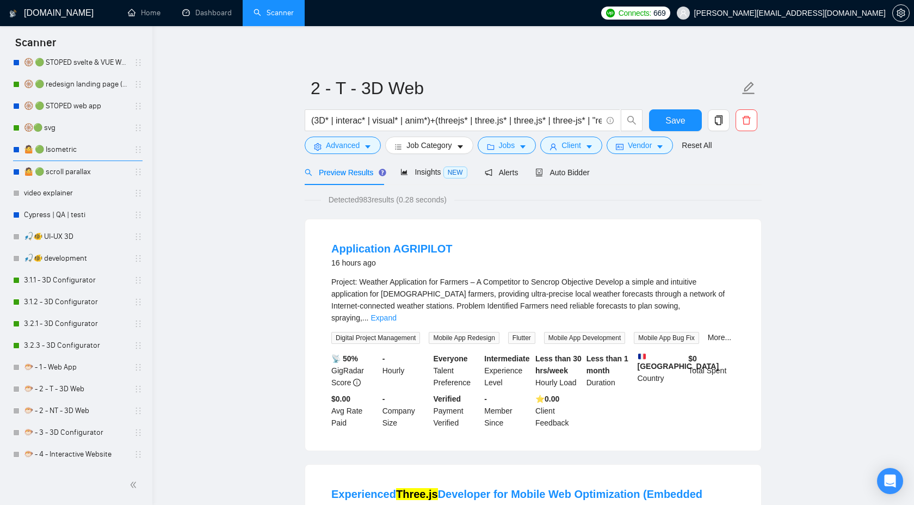
scroll to position [561, 0]
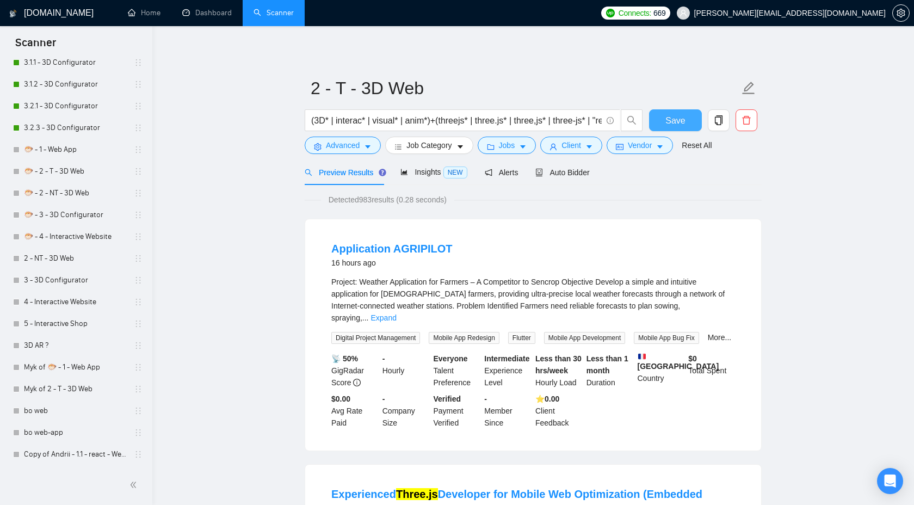
click at [674, 122] on span "Save" at bounding box center [676, 121] width 20 height 14
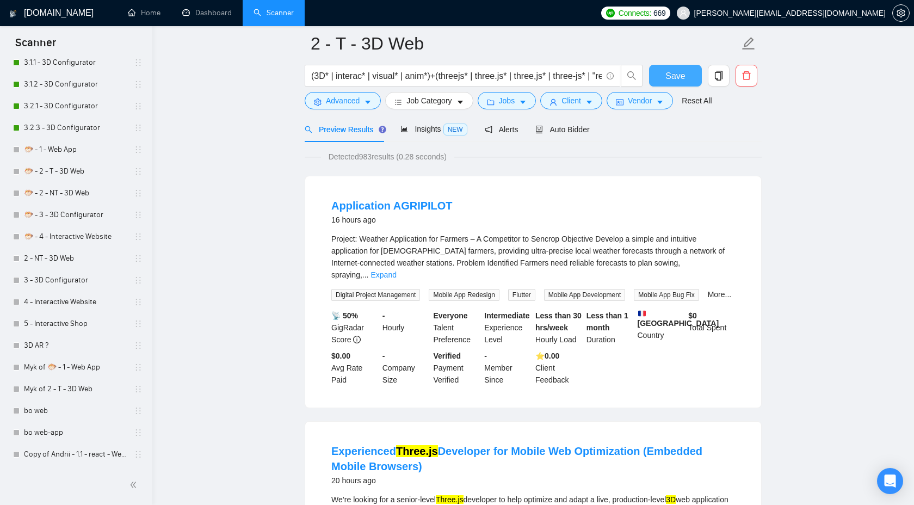
scroll to position [78, 0]
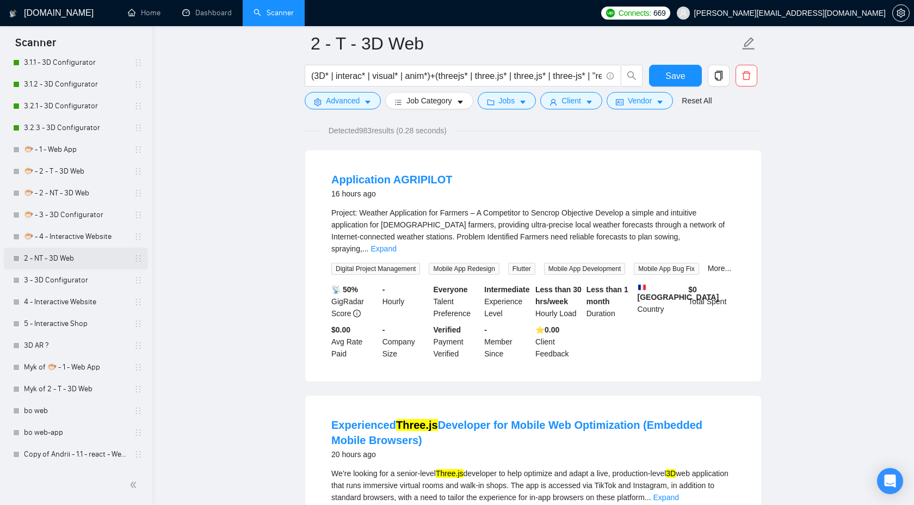
click at [96, 260] on link "2 - NT - 3D Web" at bounding box center [75, 259] width 103 height 22
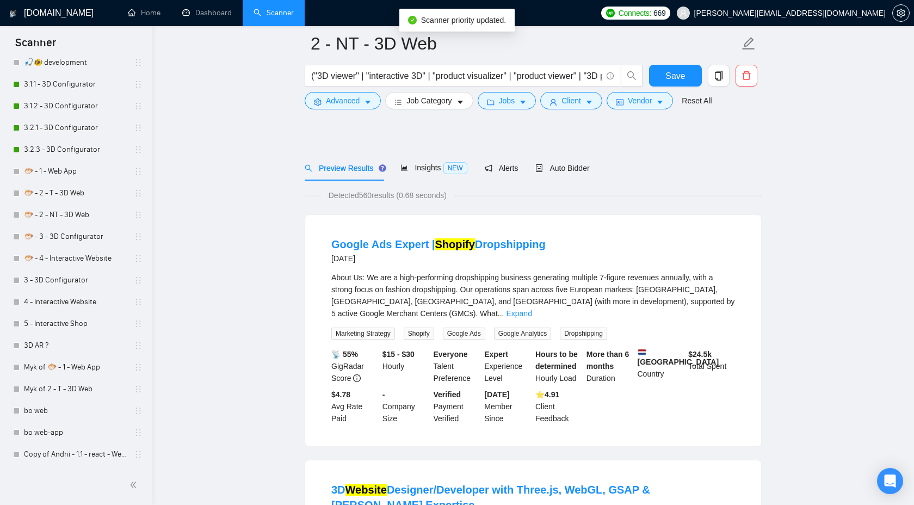
scroll to position [393, 0]
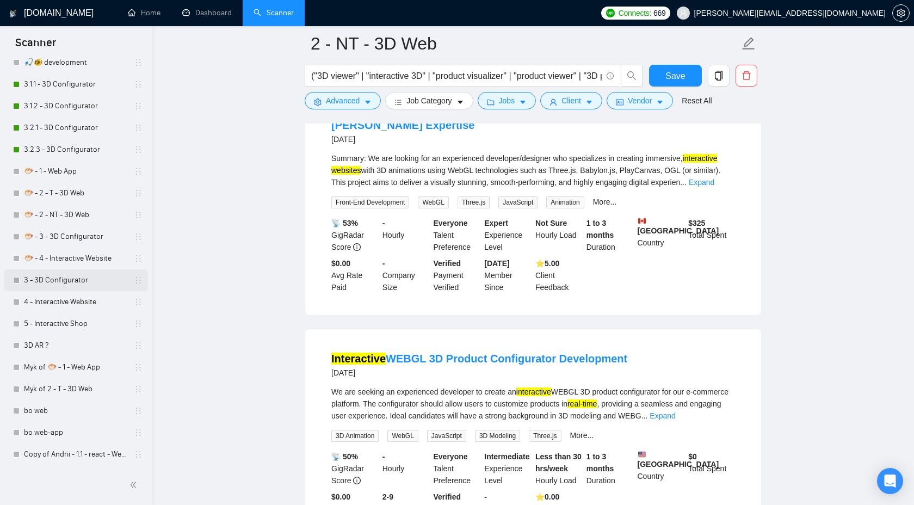
click at [100, 283] on link "3 - 3D Configurator" at bounding box center [75, 280] width 103 height 22
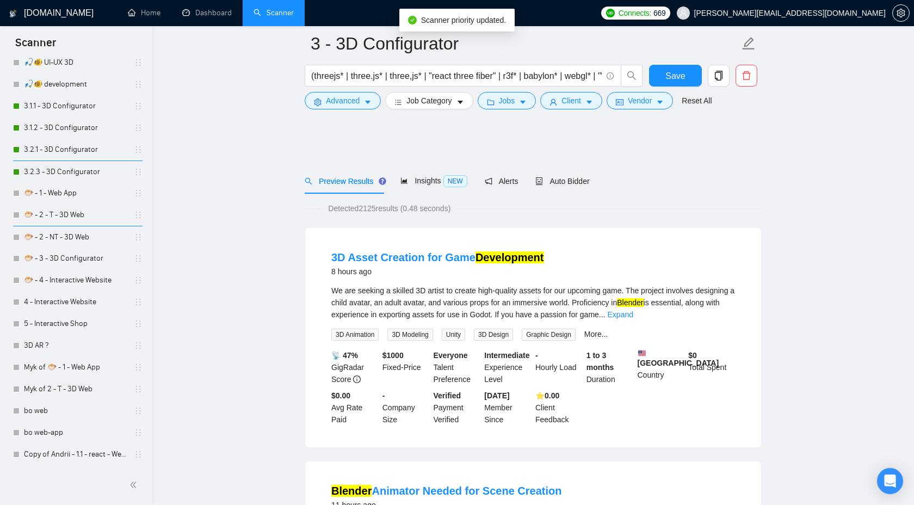
scroll to position [70, 0]
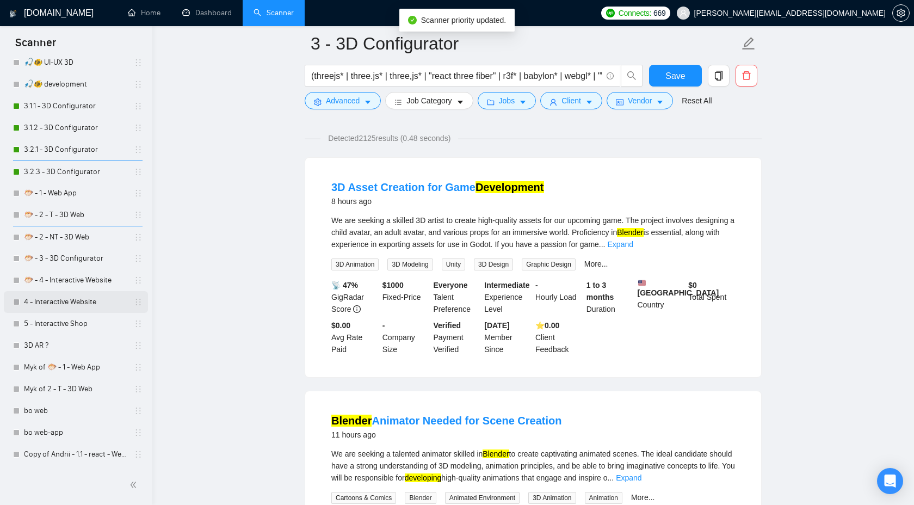
click at [94, 296] on link "4 - Interactive Website" at bounding box center [75, 302] width 103 height 22
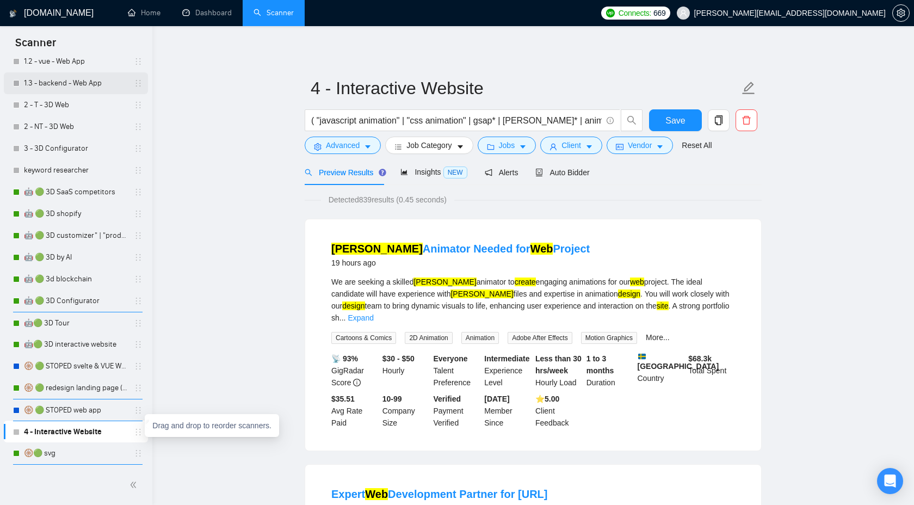
scroll to position [83, 0]
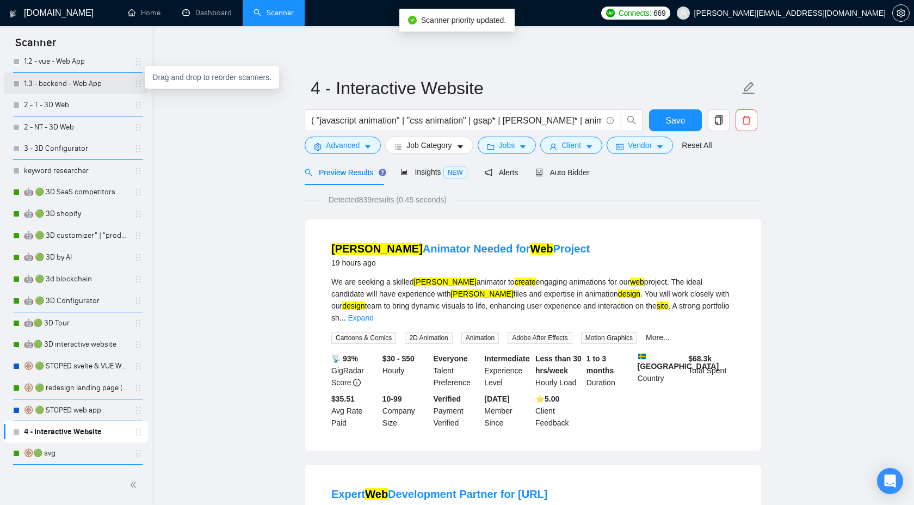
drag, startPoint x: 135, startPoint y: 431, endPoint x: 134, endPoint y: 83, distance: 347.3
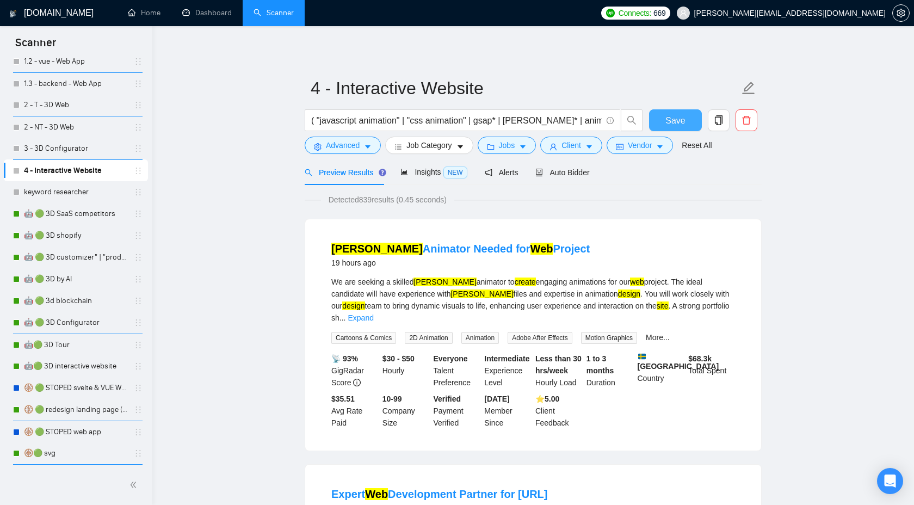
click at [674, 118] on span "Save" at bounding box center [676, 121] width 20 height 14
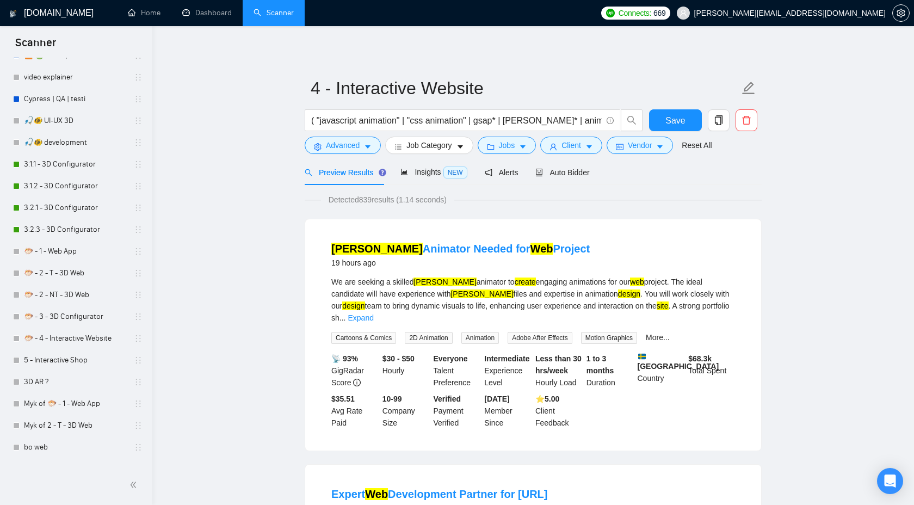
scroll to position [561, 0]
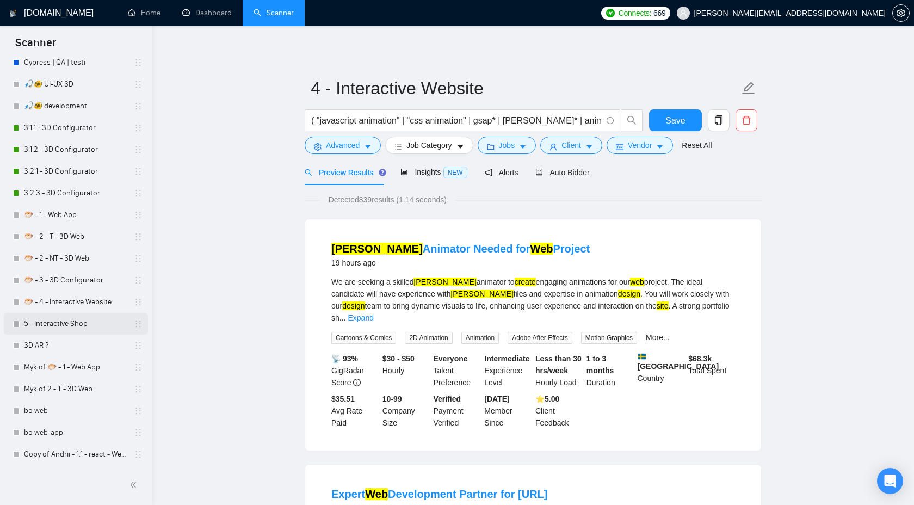
click at [115, 323] on link "5 - Interactive Shop" at bounding box center [75, 324] width 103 height 22
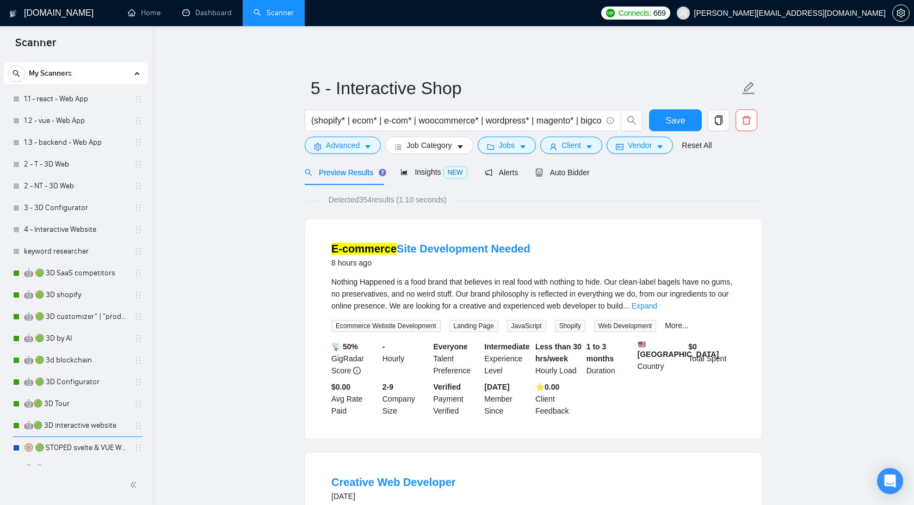
scroll to position [19, 0]
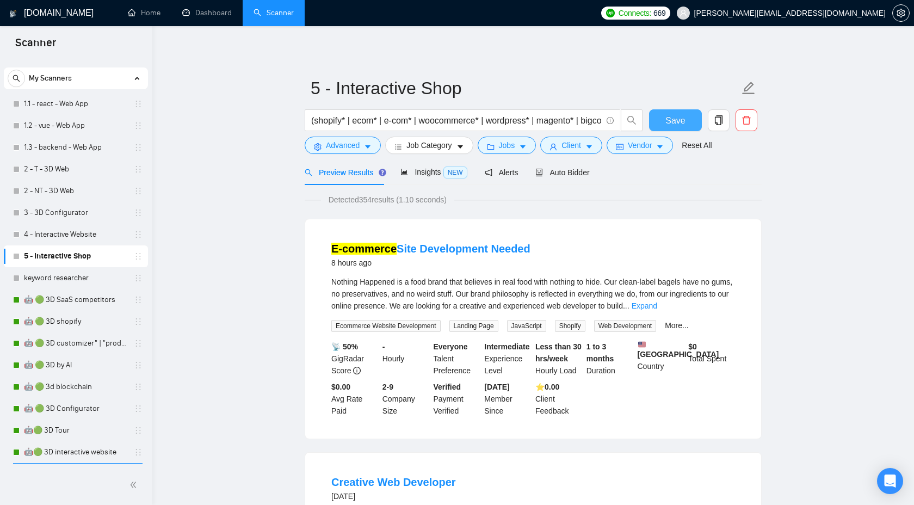
click at [679, 116] on span "Save" at bounding box center [676, 121] width 20 height 14
click at [79, 107] on link "1.1 - react - Web App" at bounding box center [75, 104] width 103 height 22
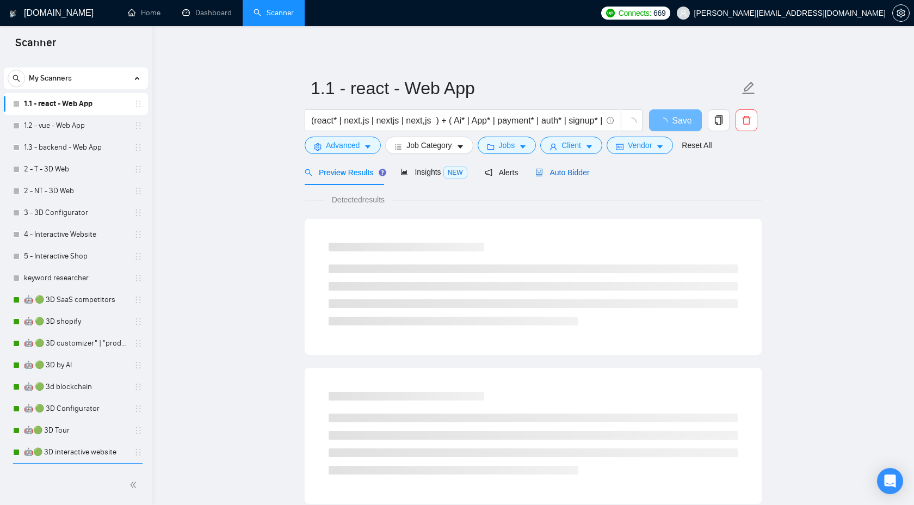
click at [561, 170] on span "Auto Bidder" at bounding box center [563, 172] width 54 height 9
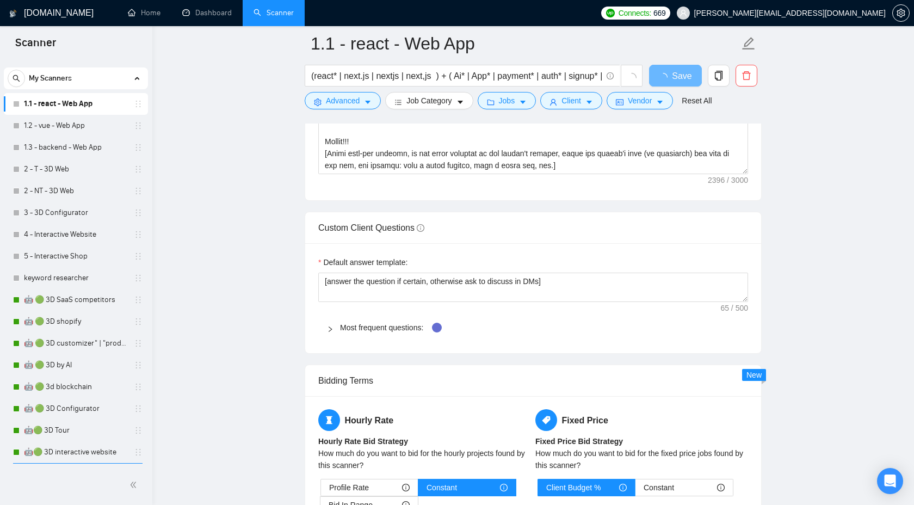
scroll to position [1481, 0]
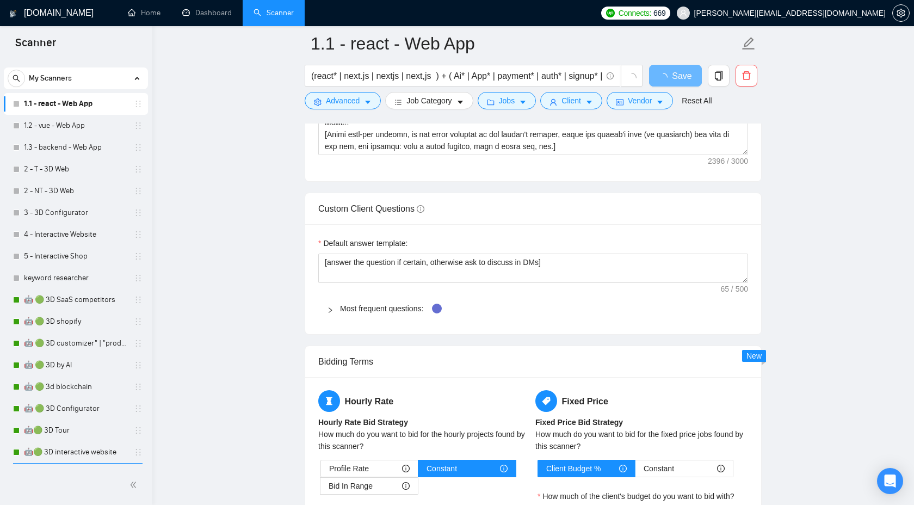
click at [323, 306] on div "Most frequent questions:" at bounding box center [533, 308] width 430 height 25
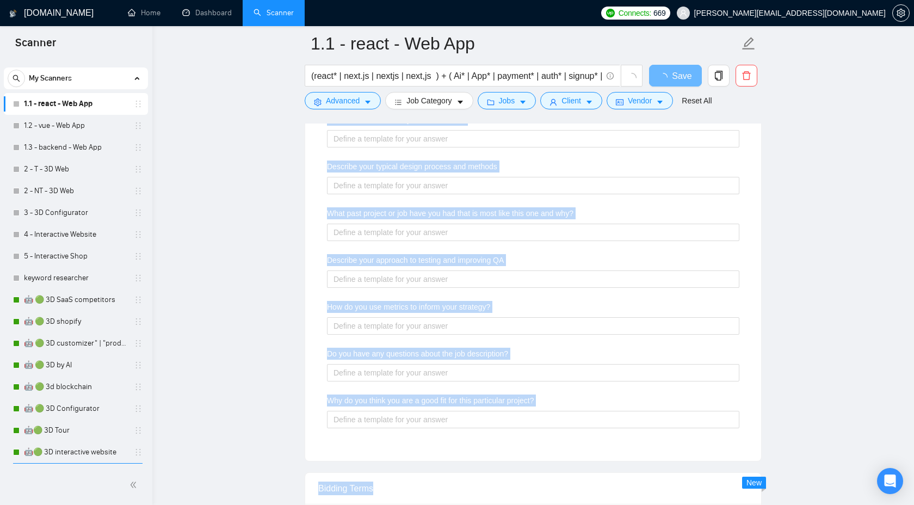
scroll to position [1865, 0]
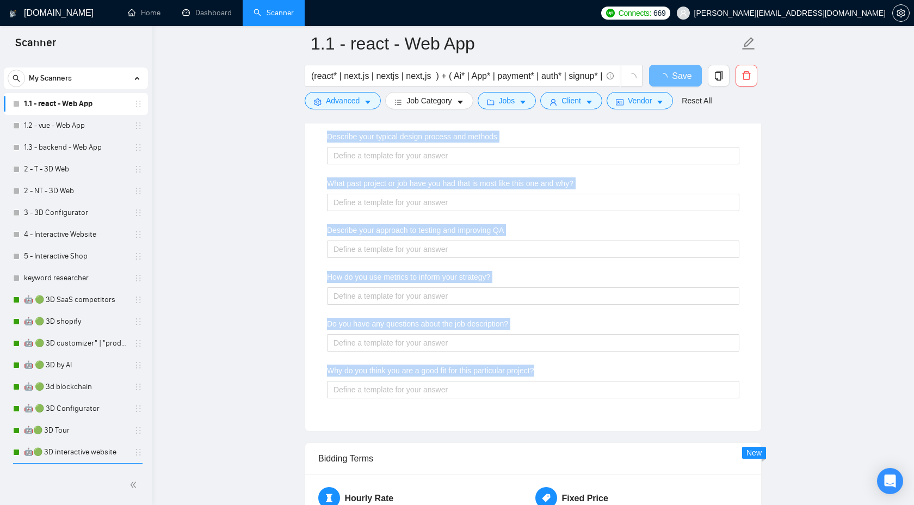
drag, startPoint x: 324, startPoint y: 152, endPoint x: 560, endPoint y: 368, distance: 319.8
click at [560, 368] on div "Describe your recent experience with similar projects Please list any certifica…" at bounding box center [533, 177] width 430 height 481
copy div "Describe your recent experience with similar projects Please list any certifica…"
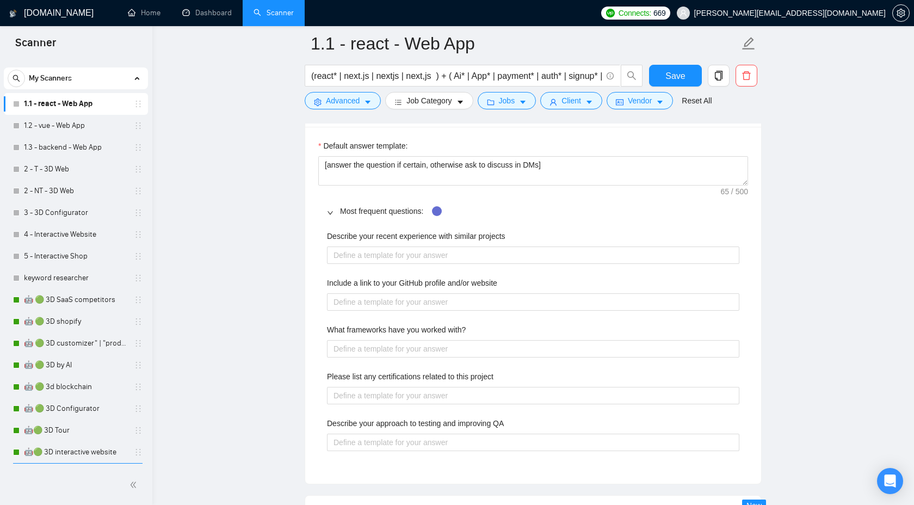
scroll to position [1615, 0]
click at [435, 240] on div "Describe your recent experience with similar projects" at bounding box center [533, 236] width 413 height 16
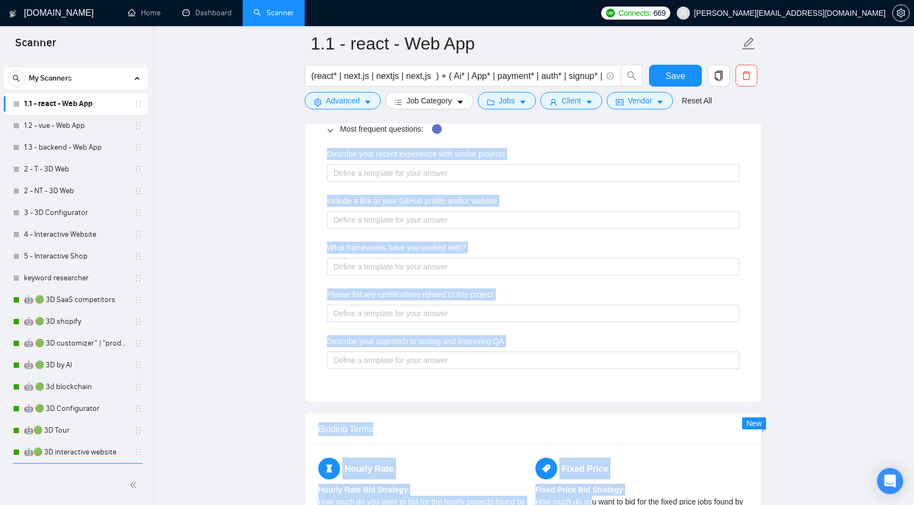
scroll to position [1710, 0]
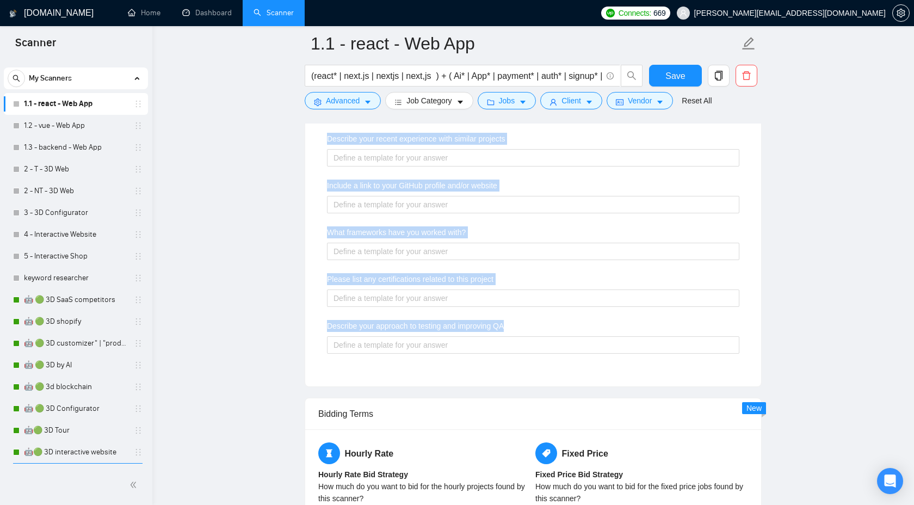
drag, startPoint x: 326, startPoint y: 234, endPoint x: 569, endPoint y: 322, distance: 259.0
click at [569, 322] on div "Describe your recent experience with similar projects Include a link to your Gi…" at bounding box center [533, 249] width 430 height 247
click at [87, 97] on link "1.1 - react - Web App" at bounding box center [75, 104] width 103 height 22
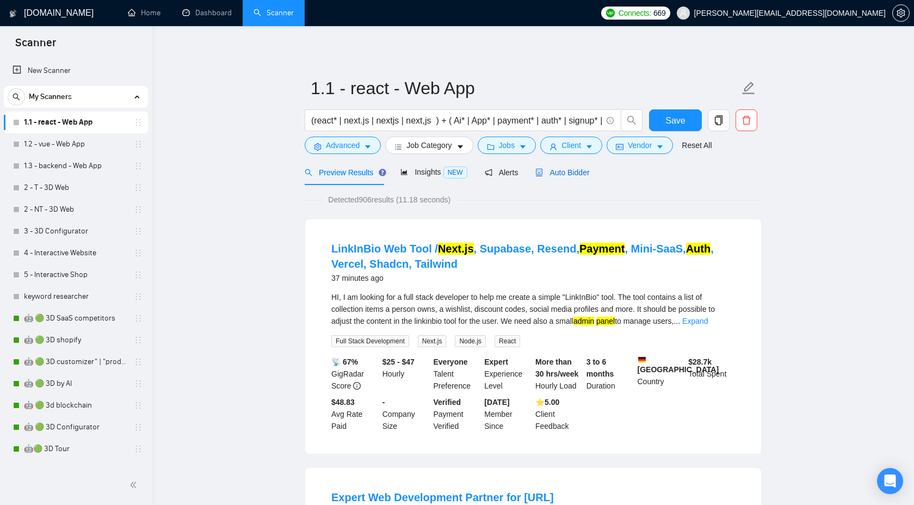
click at [566, 178] on div "Auto Bidder" at bounding box center [563, 173] width 54 height 12
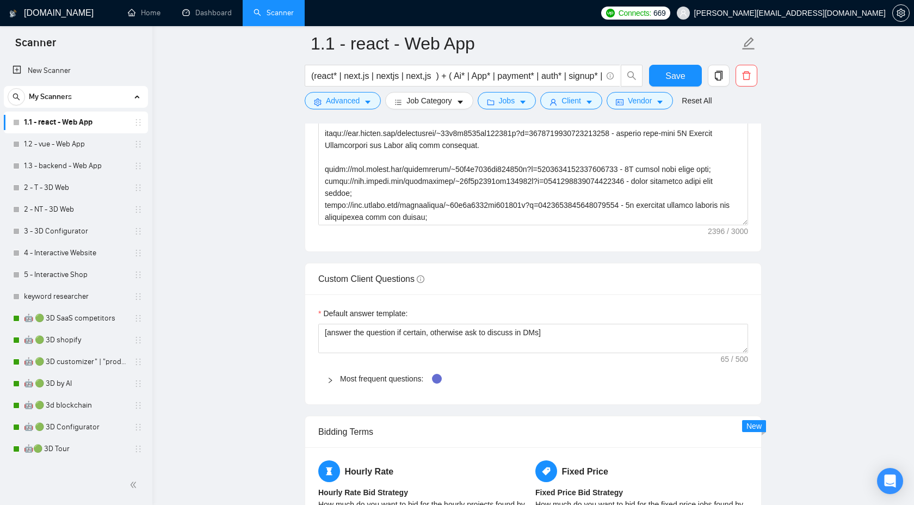
scroll to position [103, 0]
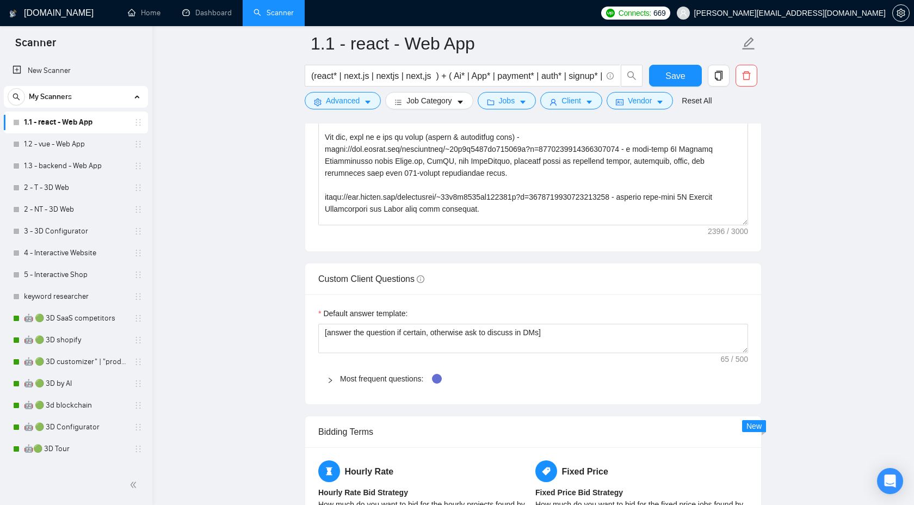
click at [330, 383] on icon "right" at bounding box center [330, 380] width 7 height 7
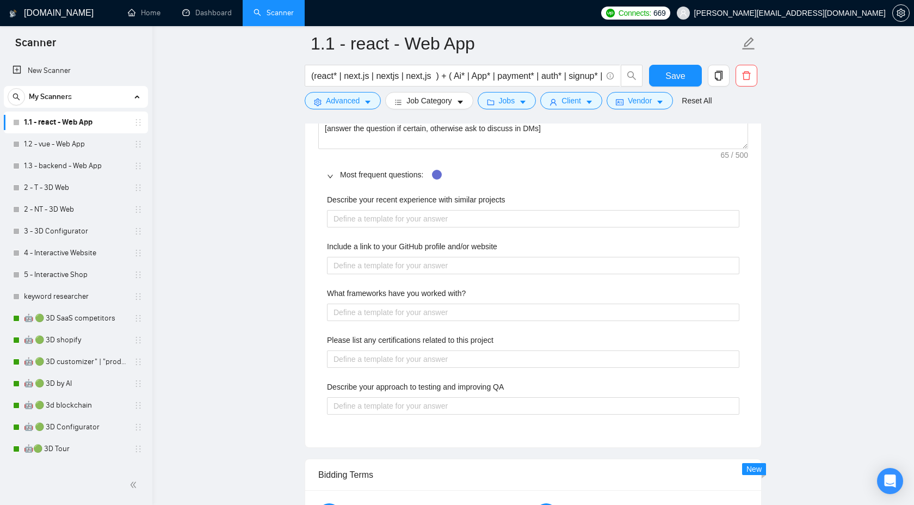
scroll to position [1651, 0]
click at [77, 147] on link "1.2 - vue - Web App" at bounding box center [75, 144] width 103 height 22
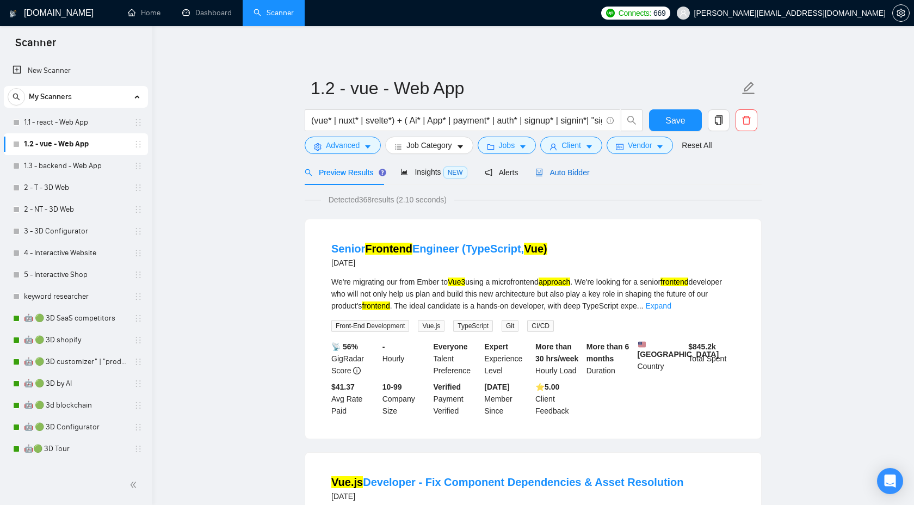
click at [563, 176] on span "Auto Bidder" at bounding box center [563, 172] width 54 height 9
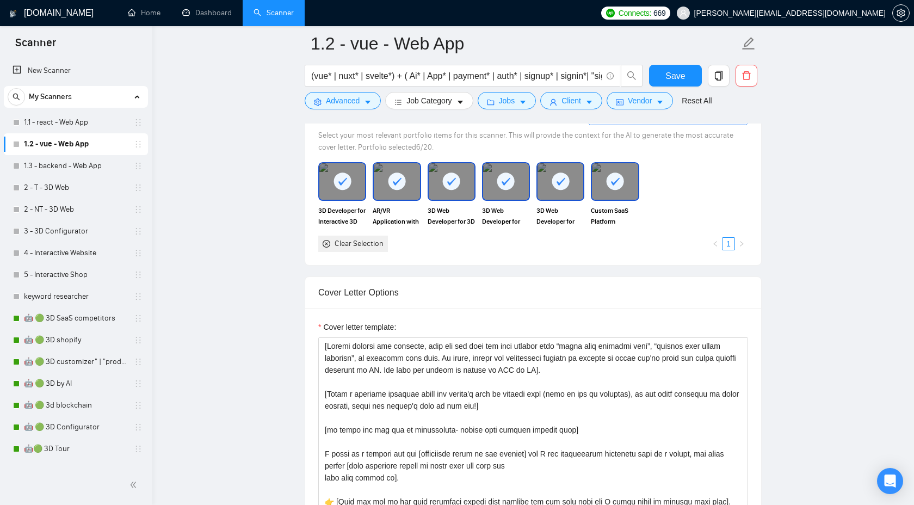
scroll to position [1461, 0]
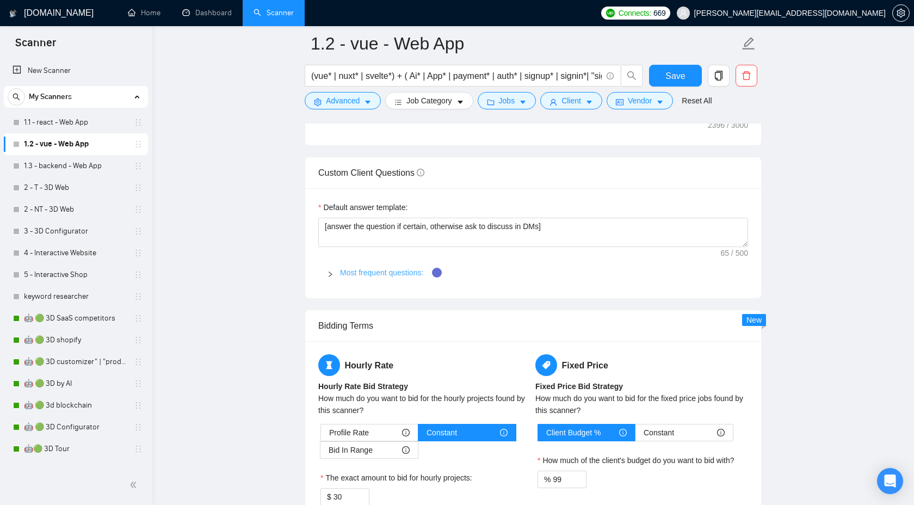
click at [354, 277] on link "Most frequent questions:" at bounding box center [381, 272] width 83 height 9
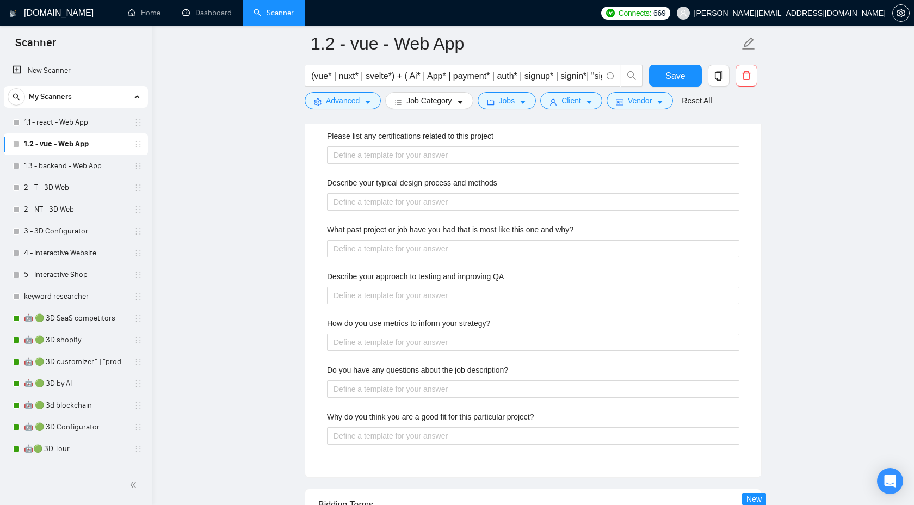
scroll to position [1765, 0]
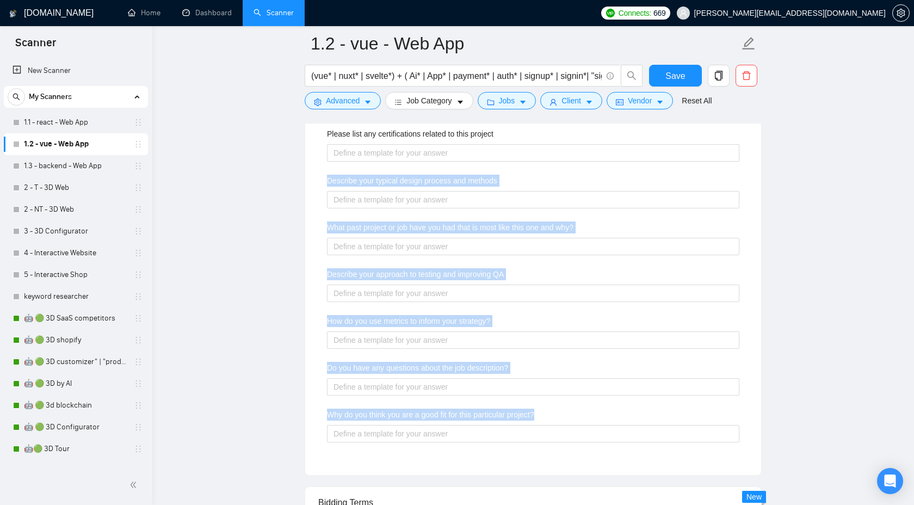
drag, startPoint x: 327, startPoint y: 178, endPoint x: 596, endPoint y: 422, distance: 363.0
click at [596, 422] on div "Describe your recent experience with similar projects What frameworks have you …" at bounding box center [533, 221] width 430 height 481
copy div "Describe your typical design process and methods What past project or job have …"
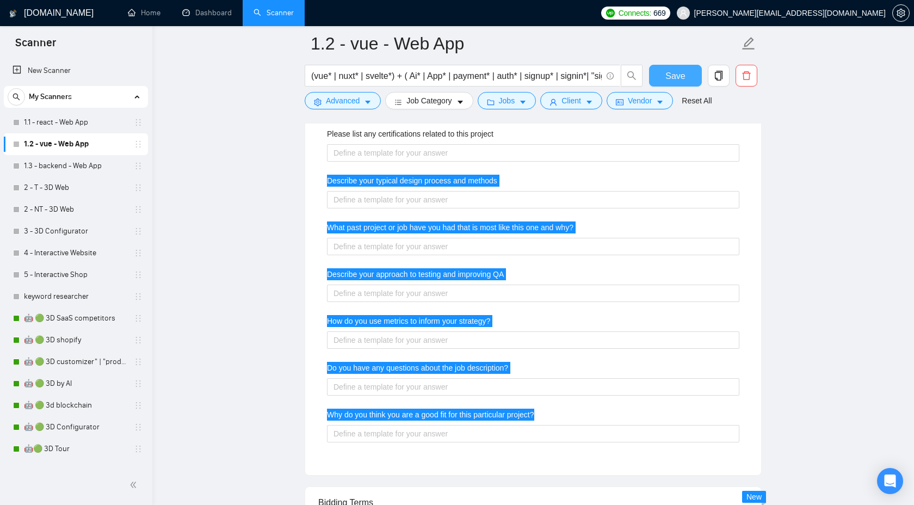
click at [681, 81] on span "Save" at bounding box center [676, 76] width 20 height 14
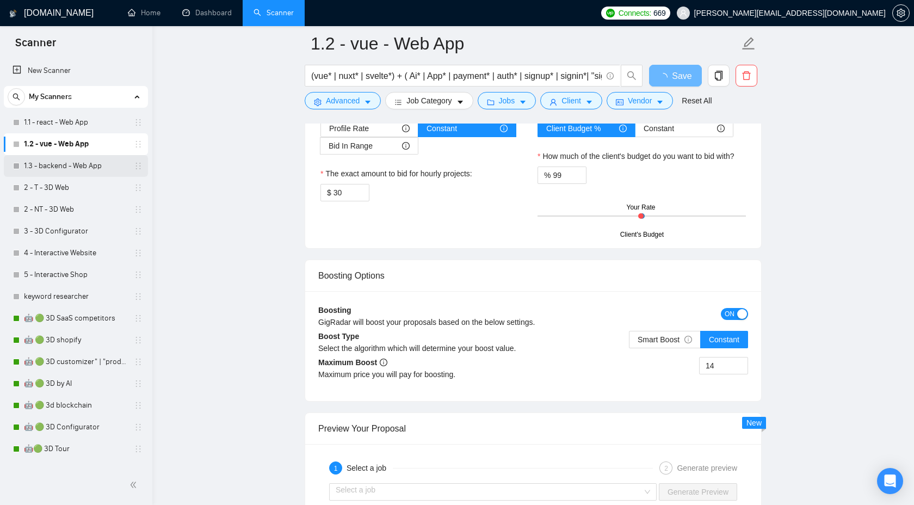
click at [58, 167] on link "1.3 - backend - Web App" at bounding box center [75, 166] width 103 height 22
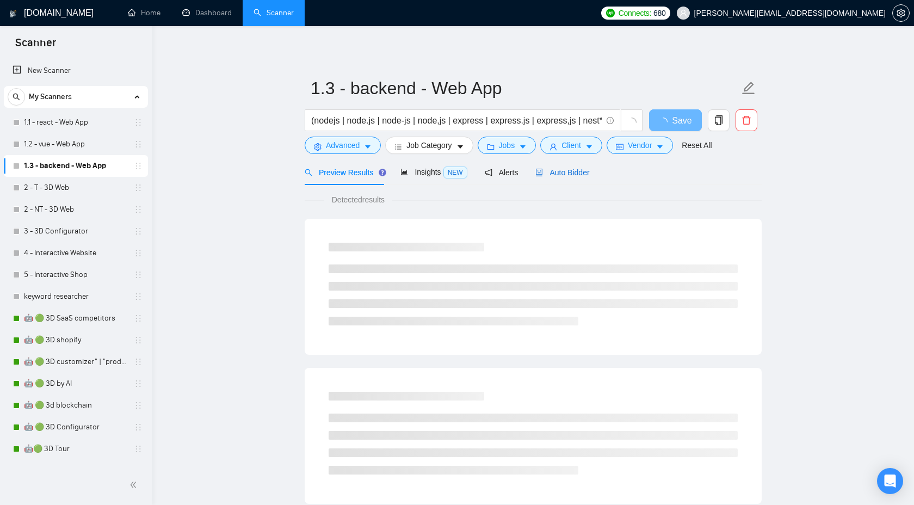
click at [567, 175] on span "Auto Bidder" at bounding box center [563, 172] width 54 height 9
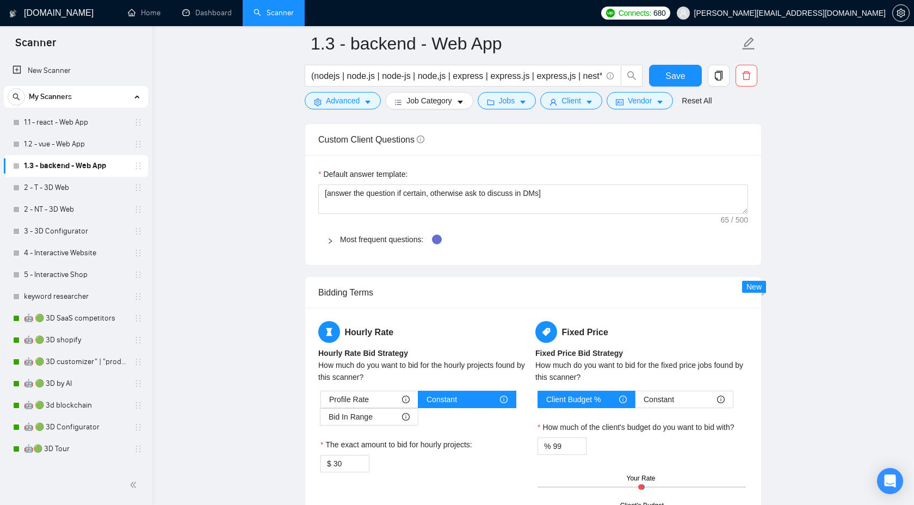
scroll to position [1534, 0]
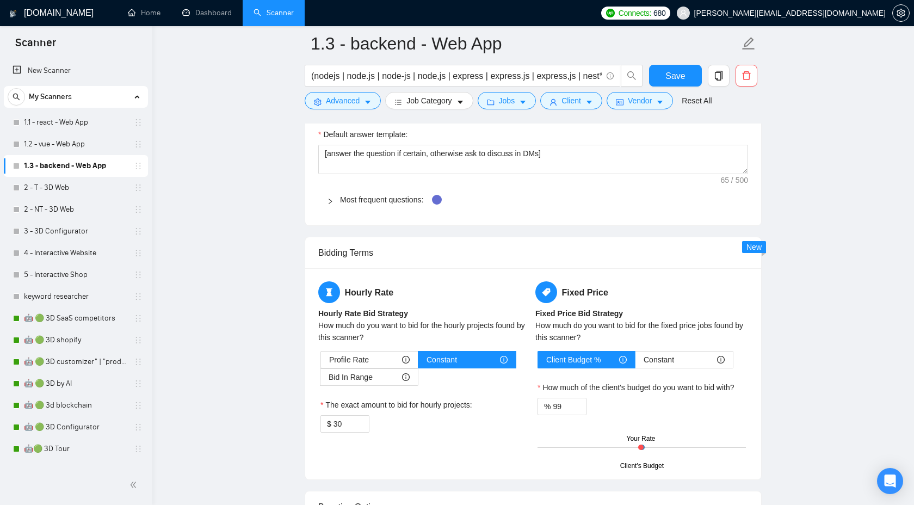
click at [336, 207] on div "Most frequent questions:" at bounding box center [533, 199] width 430 height 25
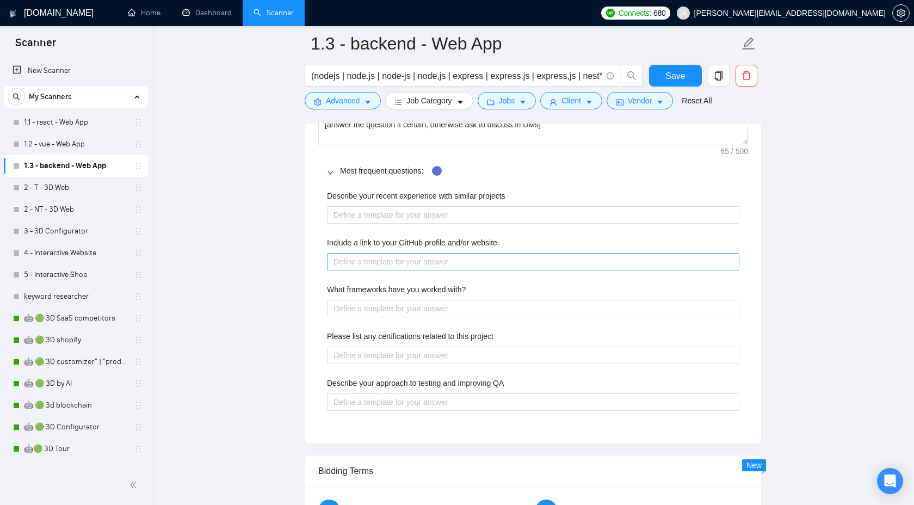
scroll to position [1573, 0]
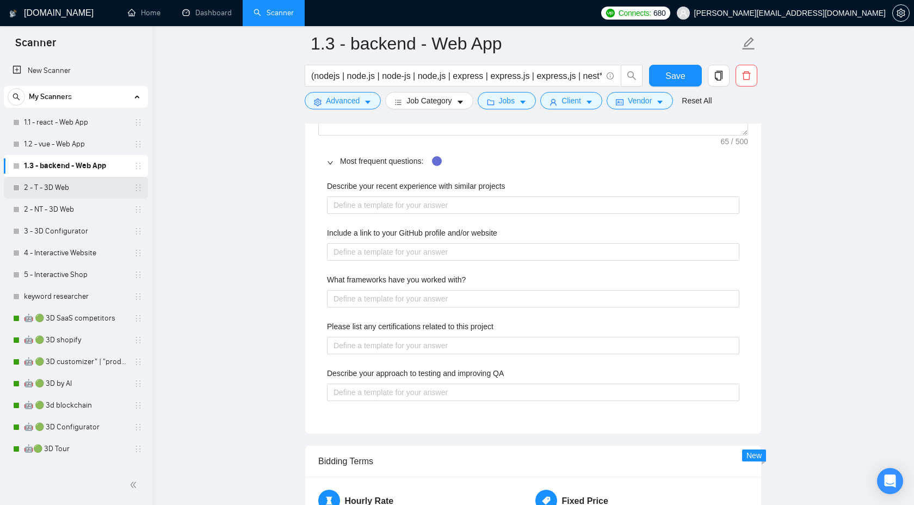
click at [66, 185] on link "2 - T - 3D Web" at bounding box center [75, 188] width 103 height 22
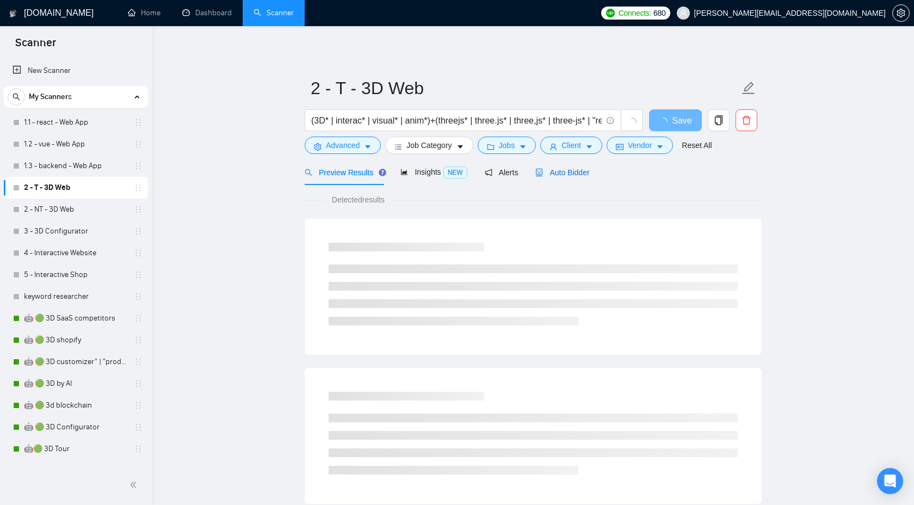
click at [575, 175] on span "Auto Bidder" at bounding box center [563, 172] width 54 height 9
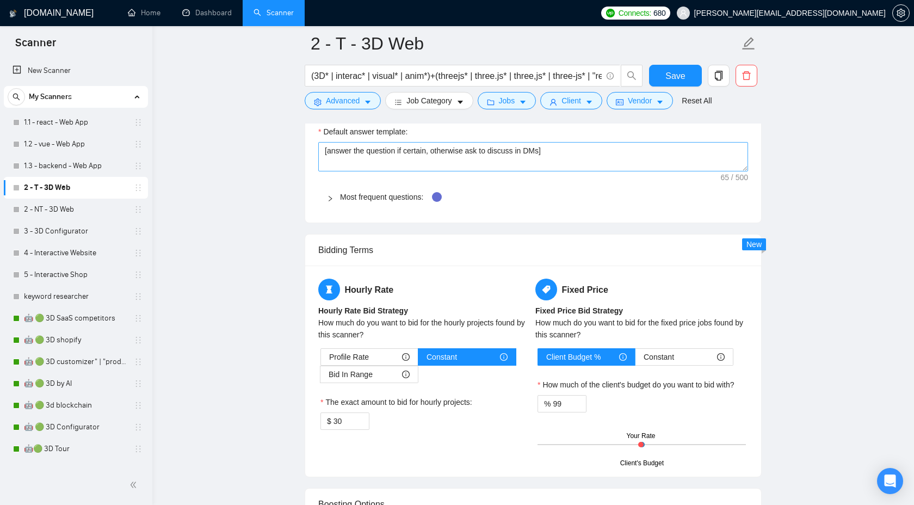
scroll to position [1604, 0]
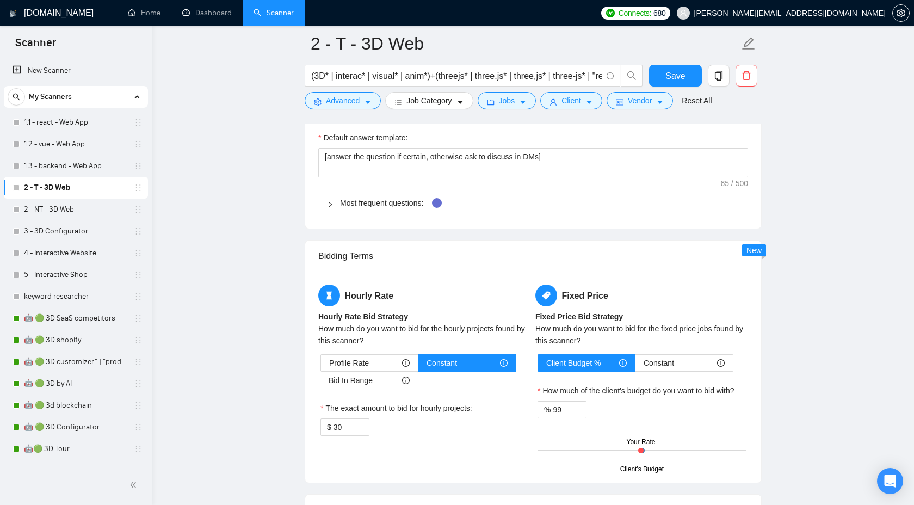
click at [330, 208] on icon "right" at bounding box center [330, 204] width 7 height 7
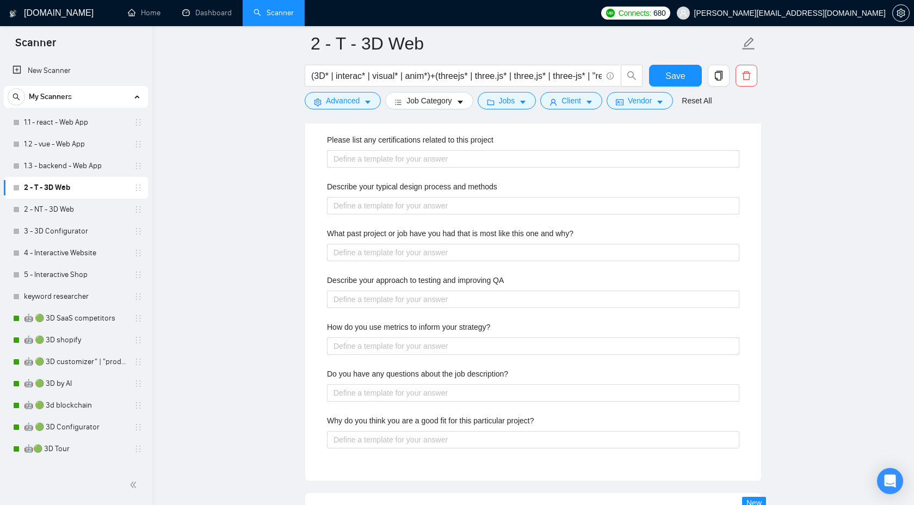
scroll to position [1836, 0]
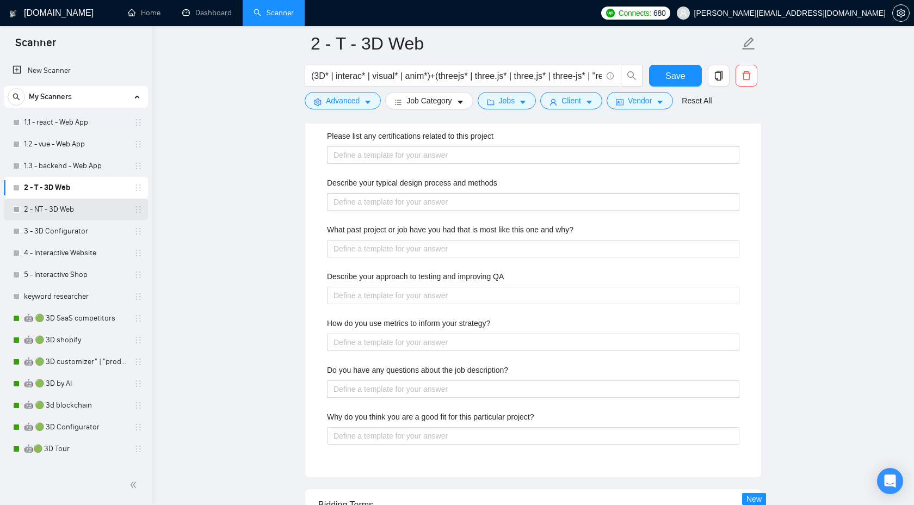
click at [72, 205] on link "2 - NT - 3D Web" at bounding box center [75, 210] width 103 height 22
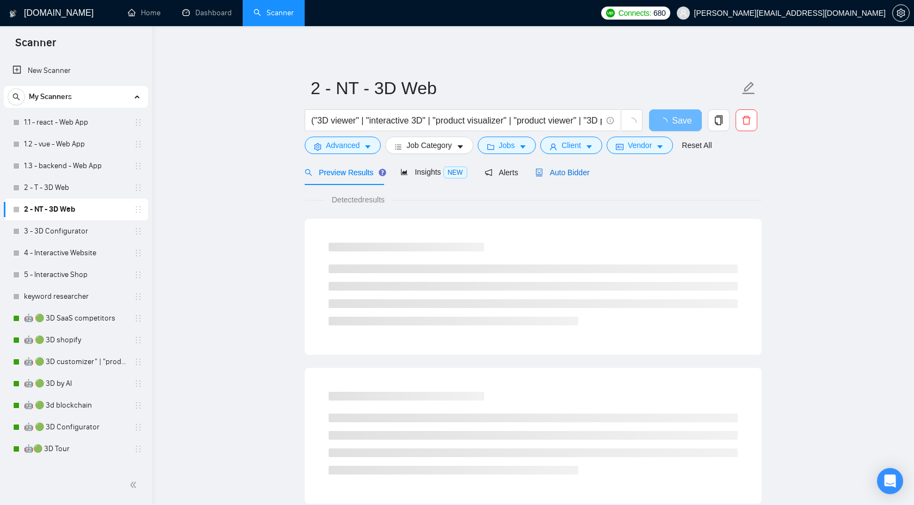
click at [543, 174] on icon "robot" at bounding box center [540, 173] width 8 height 8
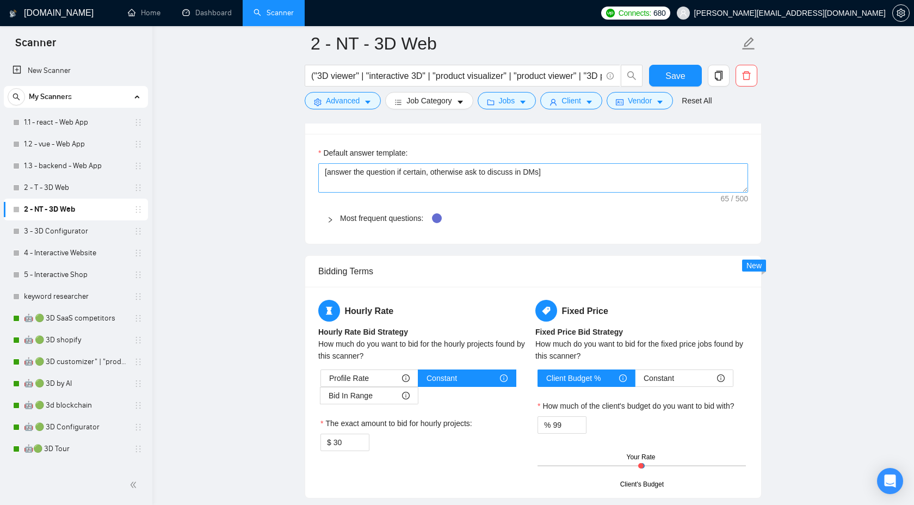
scroll to position [1537, 0]
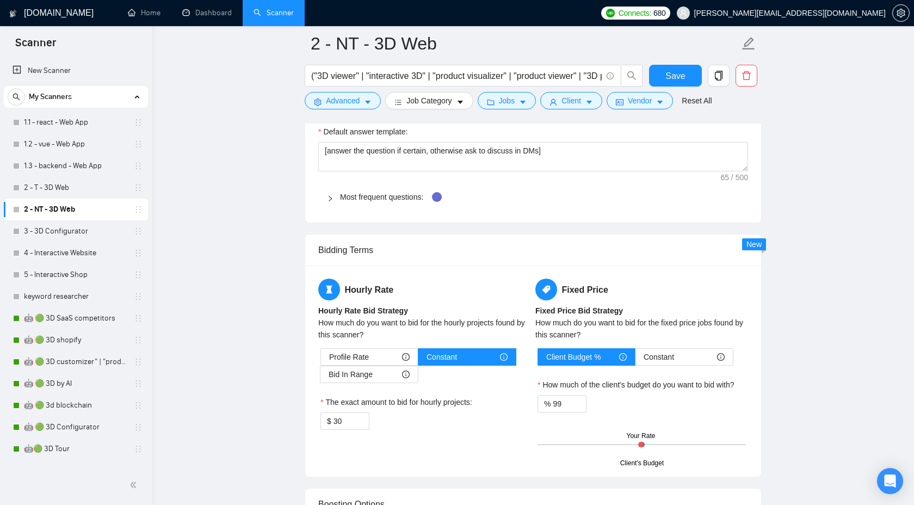
click at [333, 212] on div "Default answer template: [answer the question if certain, otherwise ask to disc…" at bounding box center [533, 168] width 456 height 110
click at [330, 201] on div at bounding box center [333, 197] width 13 height 12
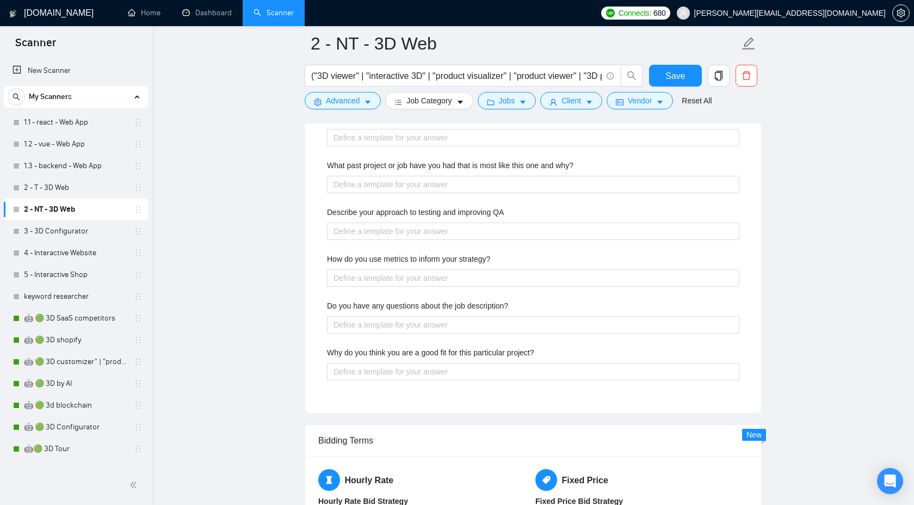
scroll to position [1828, 0]
click at [667, 88] on div "Save" at bounding box center [675, 78] width 57 height 27
click at [678, 77] on span "Save" at bounding box center [676, 76] width 20 height 14
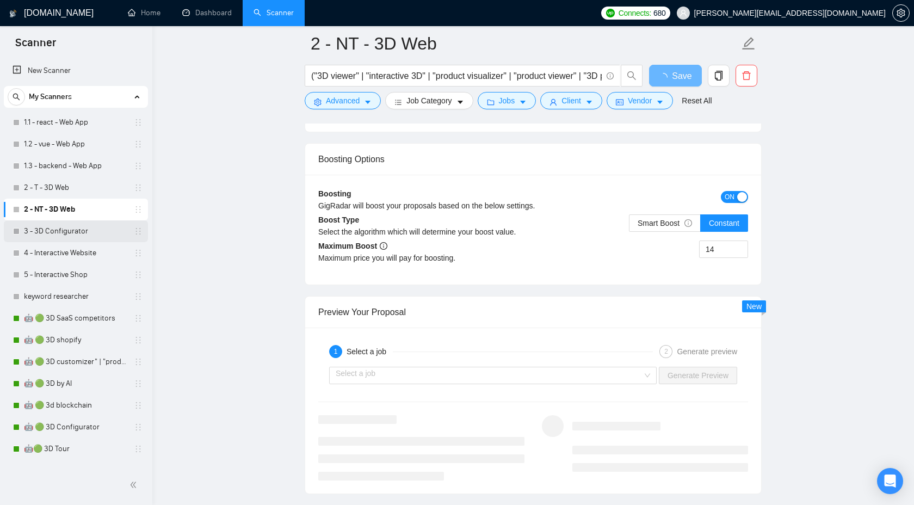
click at [82, 231] on link "3 - 3D Configurator" at bounding box center [75, 231] width 103 height 22
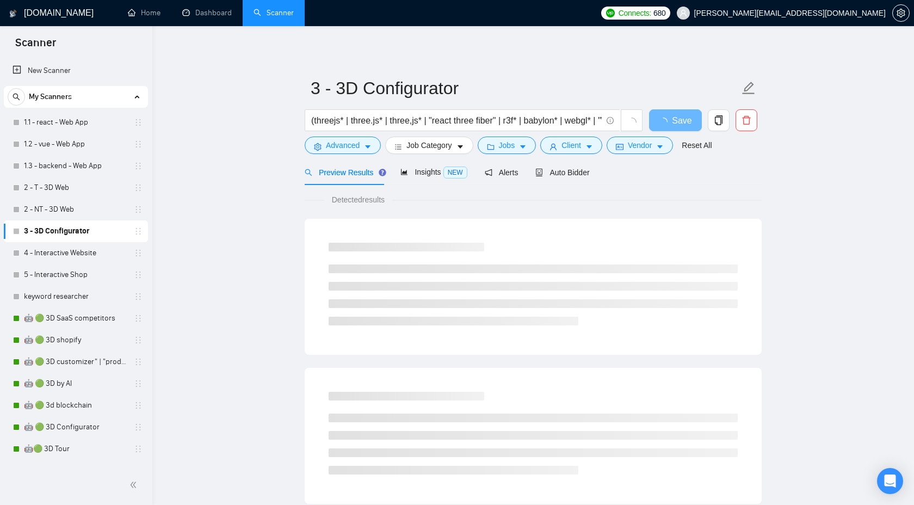
click at [596, 164] on div "Preview Results Insights NEW Alerts Auto Bidder" at bounding box center [533, 172] width 457 height 26
click at [563, 177] on div "Auto Bidder" at bounding box center [563, 173] width 54 height 12
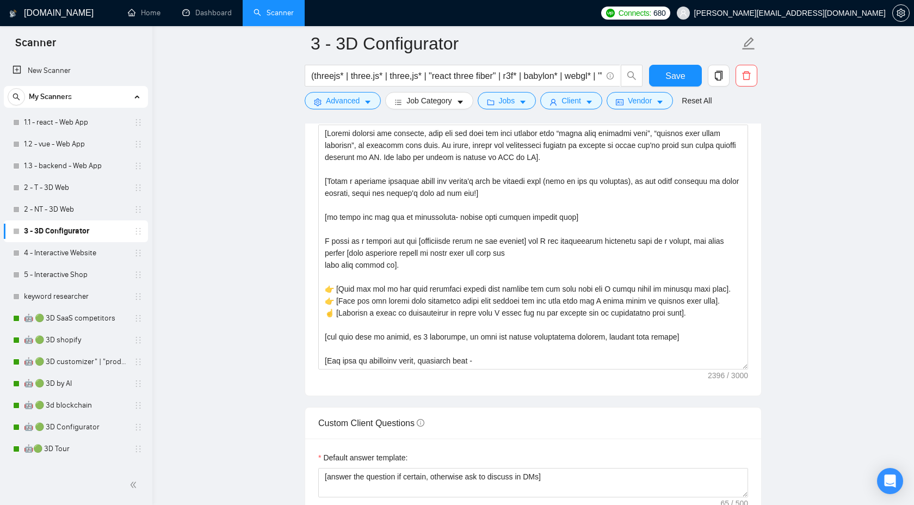
scroll to position [1436, 0]
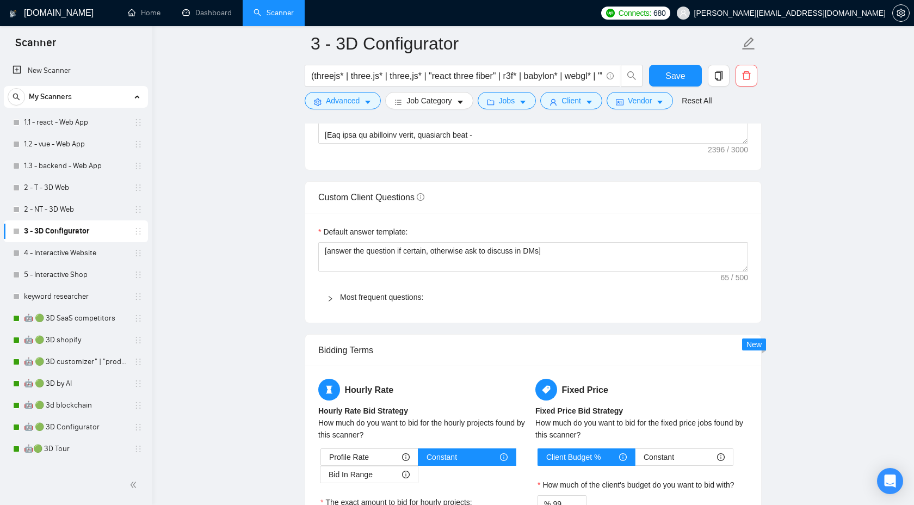
click at [328, 293] on div at bounding box center [333, 297] width 13 height 12
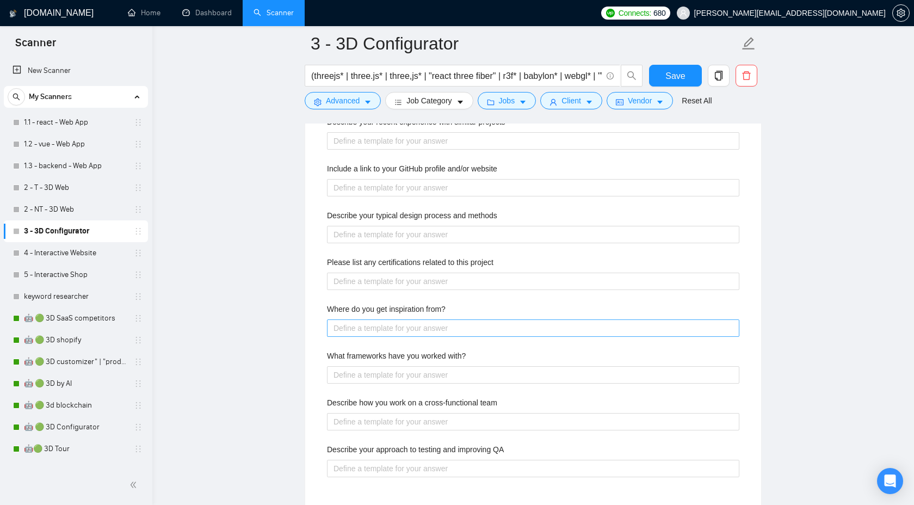
scroll to position [1647, 0]
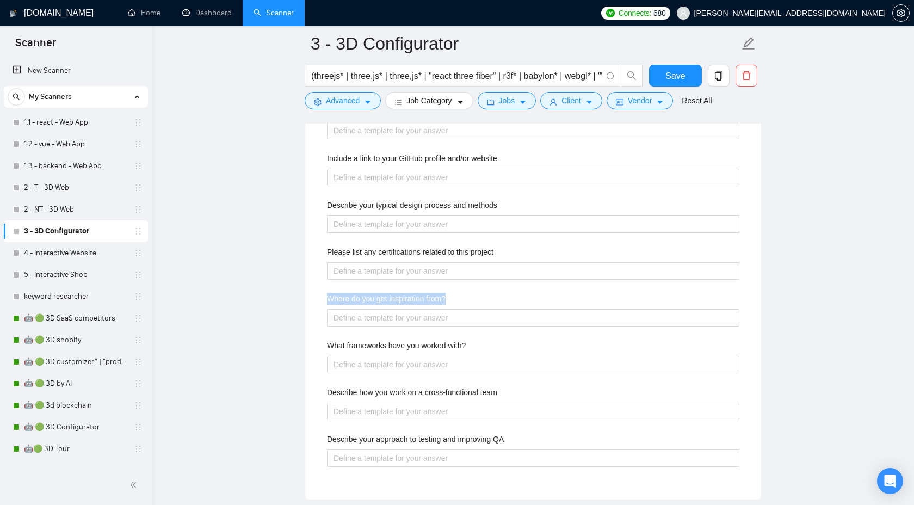
drag, startPoint x: 324, startPoint y: 297, endPoint x: 529, endPoint y: 304, distance: 204.8
click at [529, 304] on div "Describe your recent experience with similar projects Include a link to your Gi…" at bounding box center [533, 293] width 430 height 388
copy label "Where do you get inspiration from?"
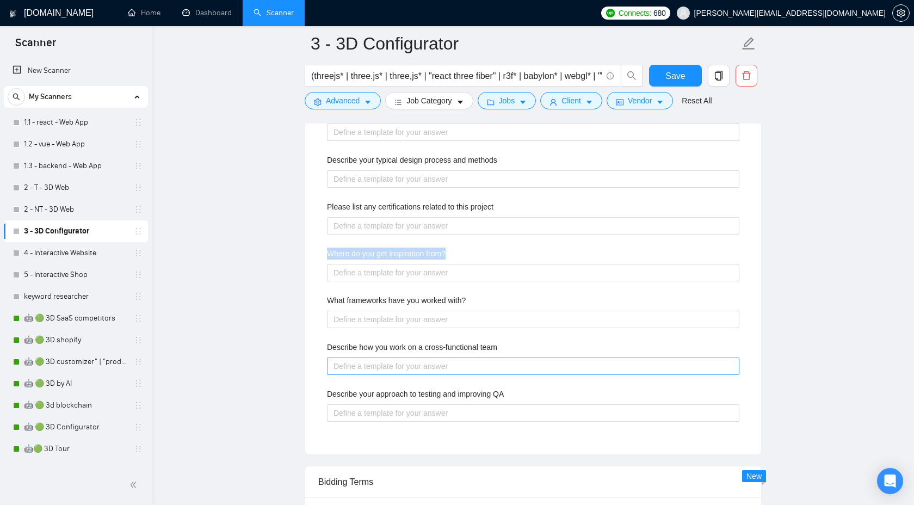
scroll to position [1696, 0]
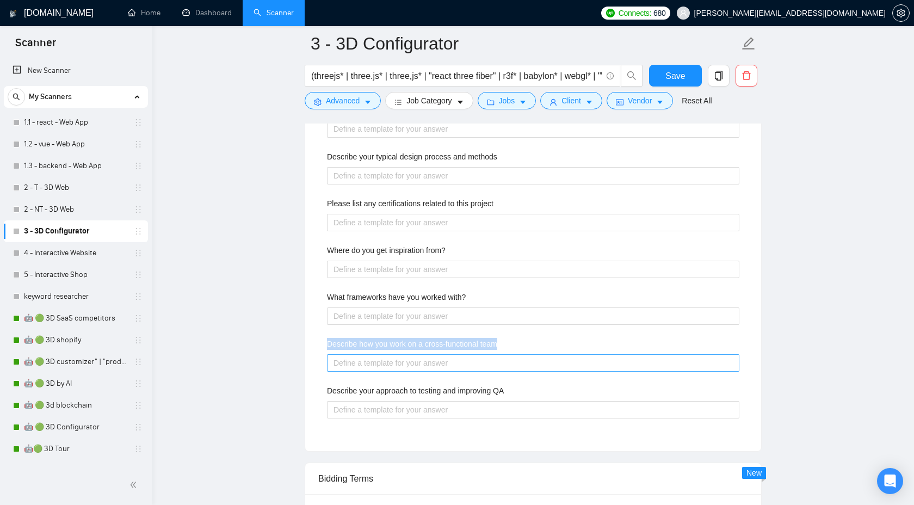
drag, startPoint x: 326, startPoint y: 345, endPoint x: 582, endPoint y: 360, distance: 256.3
click at [582, 360] on div "Describe your recent experience with similar projects Include a link to your Gi…" at bounding box center [533, 245] width 430 height 388
copy label "Describe how you work on a cross-functional team"
click at [59, 254] on link "4 - Interactive Website" at bounding box center [75, 253] width 103 height 22
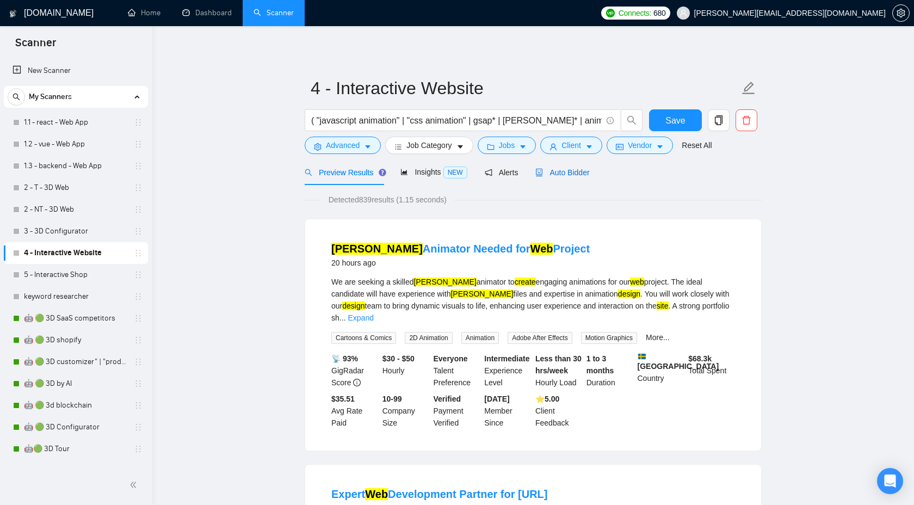
click at [570, 170] on span "Auto Bidder" at bounding box center [563, 172] width 54 height 9
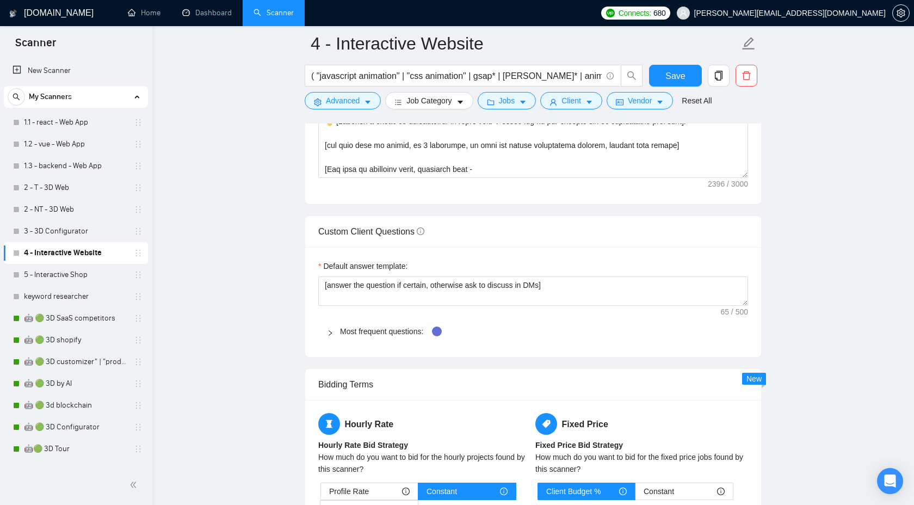
scroll to position [1422, 0]
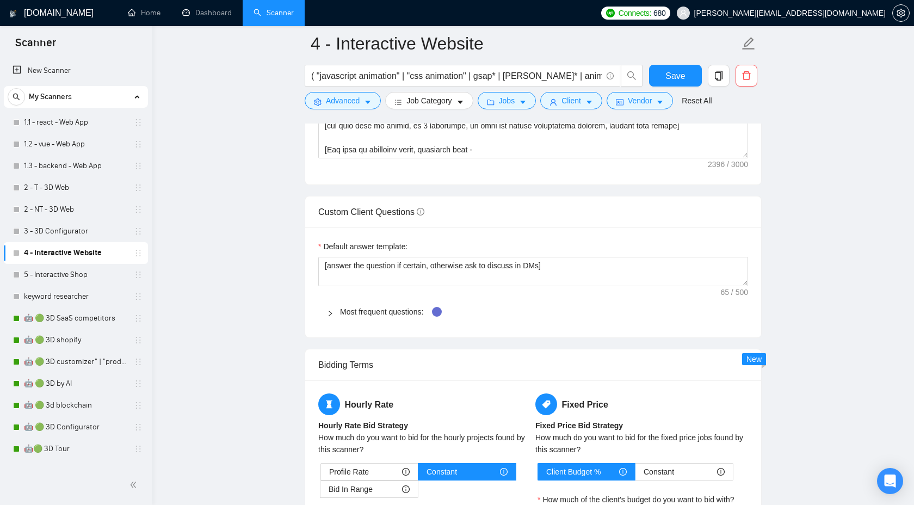
click at [330, 311] on icon "right" at bounding box center [330, 313] width 7 height 7
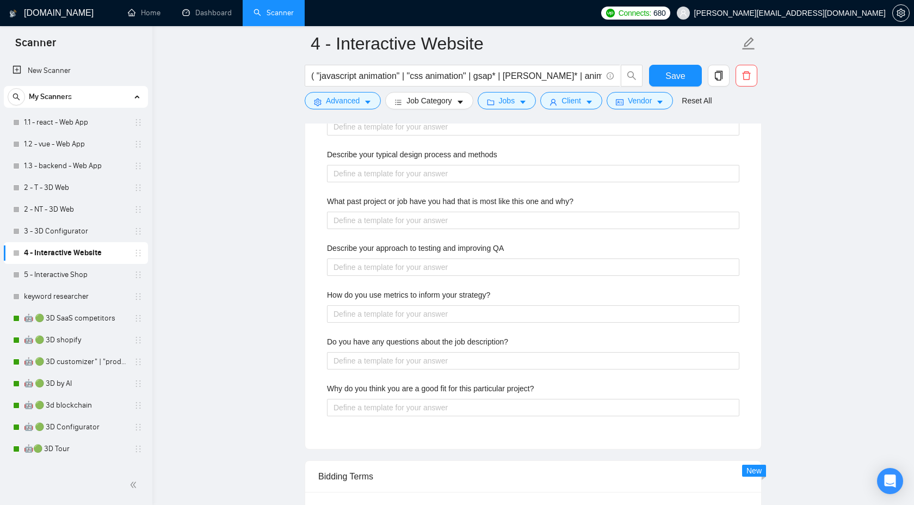
scroll to position [1792, 0]
click at [91, 273] on link "5 - Interactive Shop" at bounding box center [75, 275] width 103 height 22
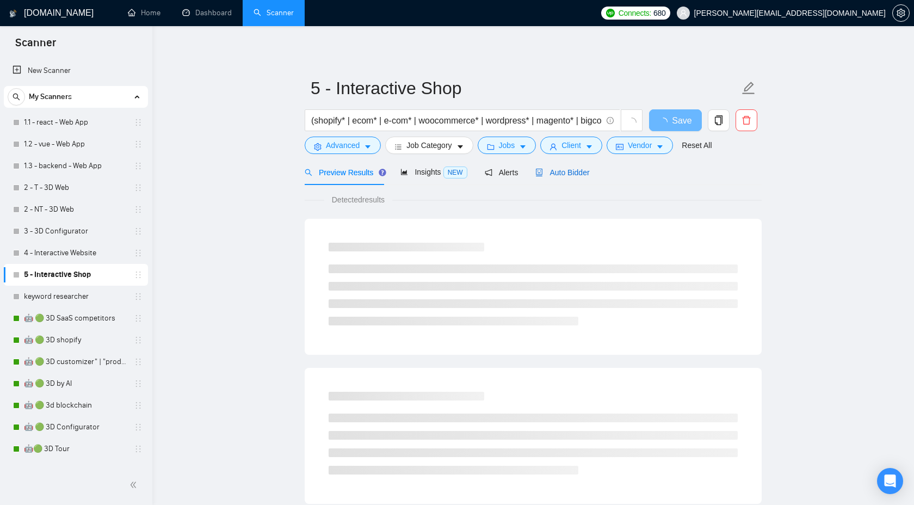
click at [576, 173] on span "Auto Bidder" at bounding box center [563, 172] width 54 height 9
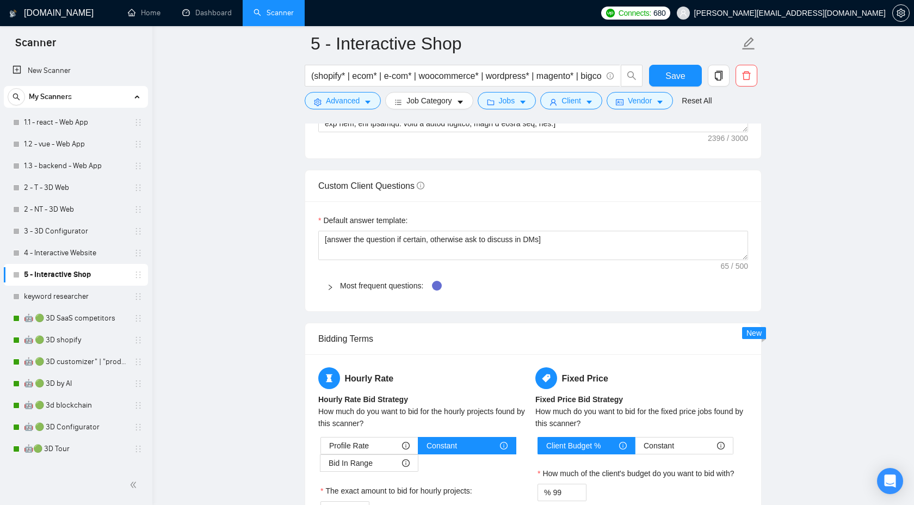
scroll to position [1467, 0]
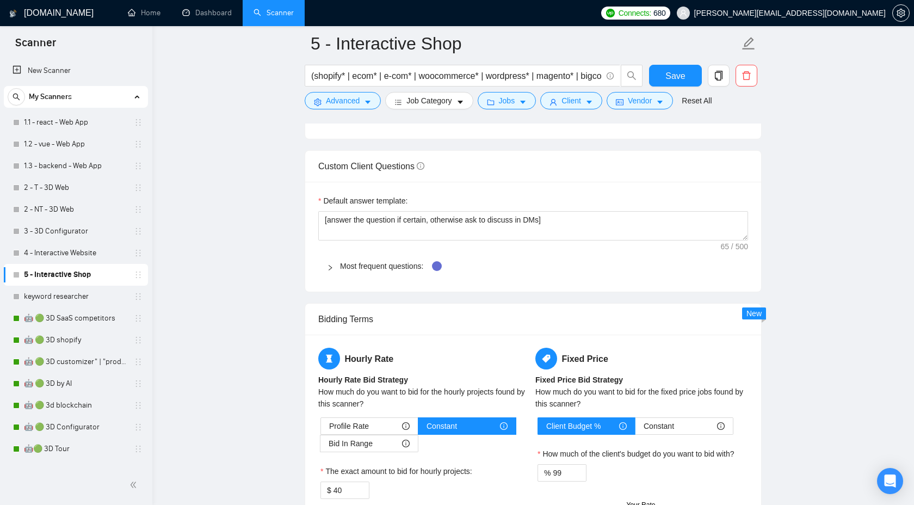
click at [333, 261] on div at bounding box center [333, 266] width 13 height 12
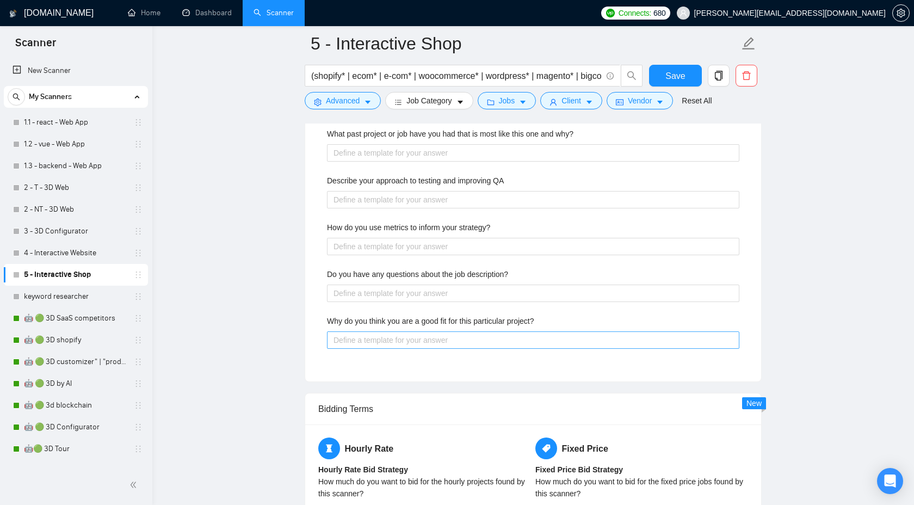
scroll to position [1868, 0]
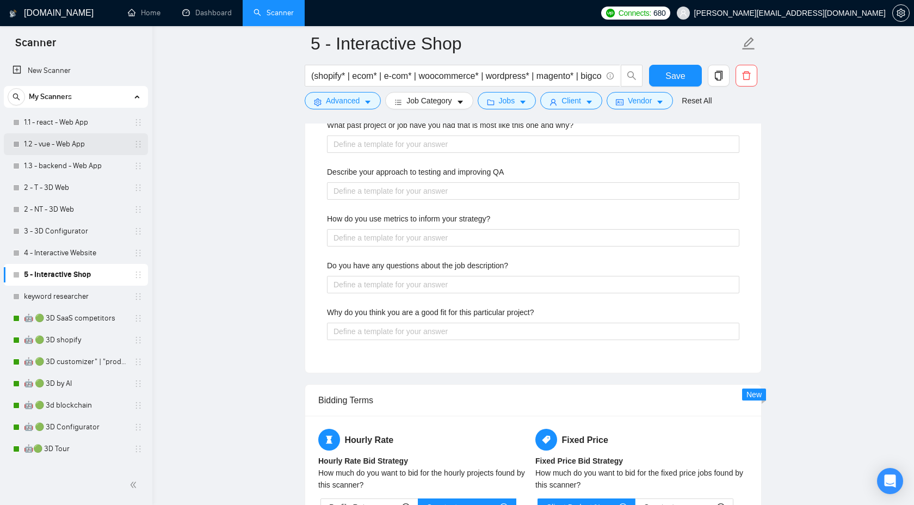
click at [62, 137] on link "1.2 - vue - Web App" at bounding box center [75, 144] width 103 height 22
click at [69, 128] on link "1.1 - react - Web App" at bounding box center [75, 123] width 103 height 22
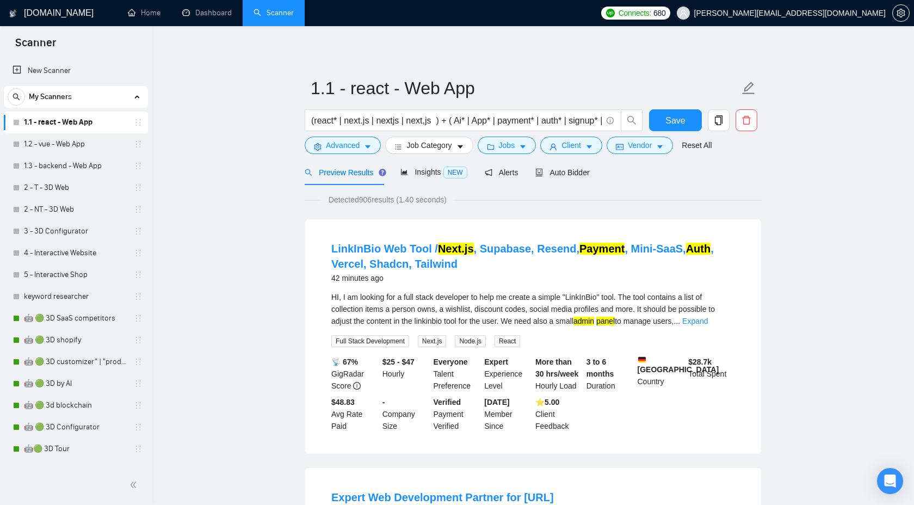
click at [74, 126] on link "1.1 - react - Web App" at bounding box center [75, 123] width 103 height 22
drag, startPoint x: 312, startPoint y: 121, endPoint x: 373, endPoint y: 120, distance: 60.4
click at [373, 120] on input "(react* | next.js | nextjs | next,js ) + ( Ai* | App* | payment* | auth* | sign…" at bounding box center [456, 121] width 291 height 14
click at [62, 145] on link "1.2 - vue - Web App" at bounding box center [75, 144] width 103 height 22
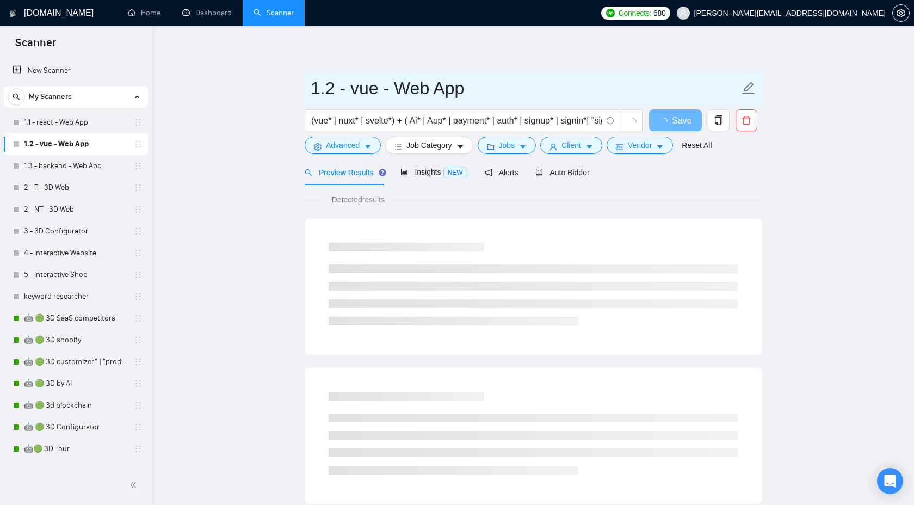
click at [367, 90] on input "1.2 - vue - Web App" at bounding box center [525, 88] width 429 height 27
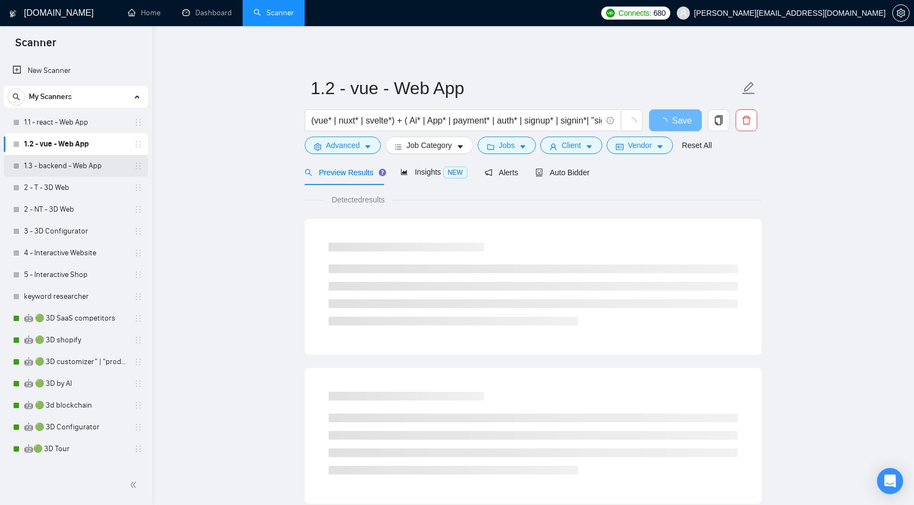
click at [64, 173] on link "1.3 - backend - Web App" at bounding box center [75, 166] width 103 height 22
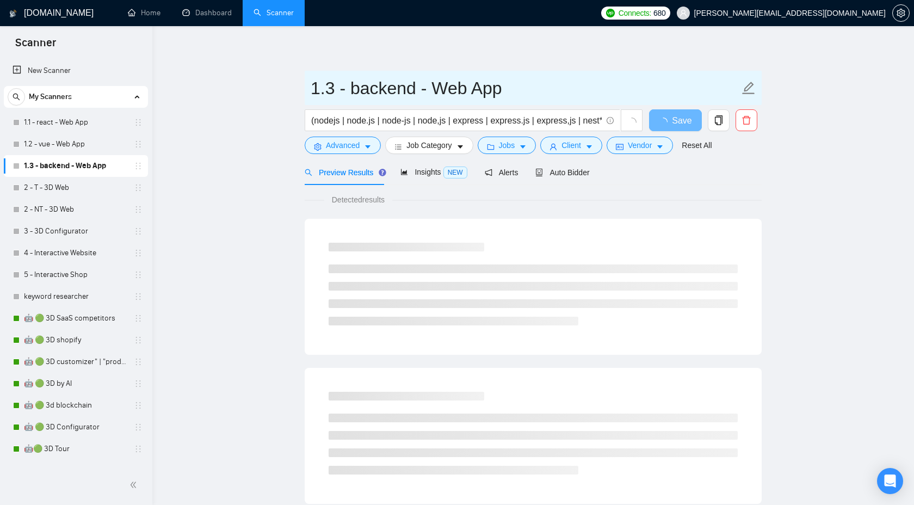
click at [371, 87] on input "1.3 - backend - Web App" at bounding box center [525, 88] width 429 height 27
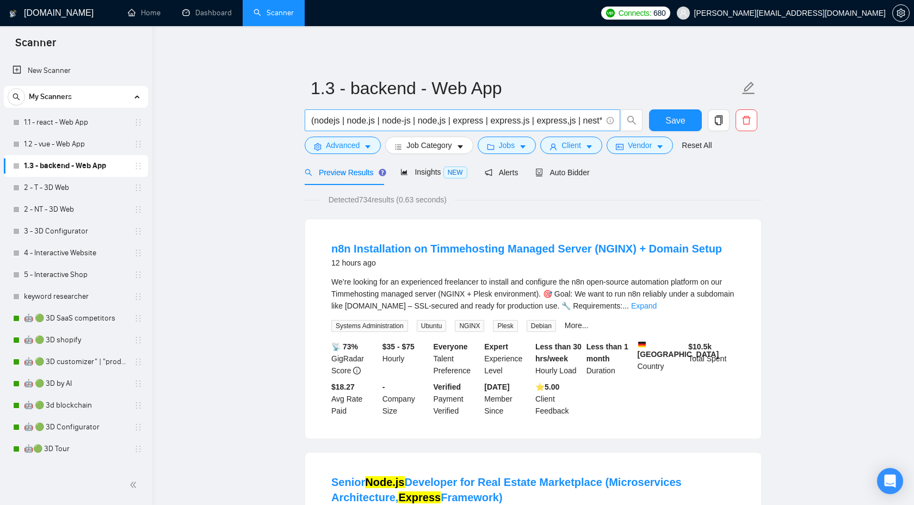
click at [330, 116] on input "(nodejs | node.js | node-js | node,js | express | express.js | express,js | nes…" at bounding box center [456, 121] width 291 height 14
click at [76, 192] on link "2 - T - 3D Web" at bounding box center [75, 188] width 103 height 22
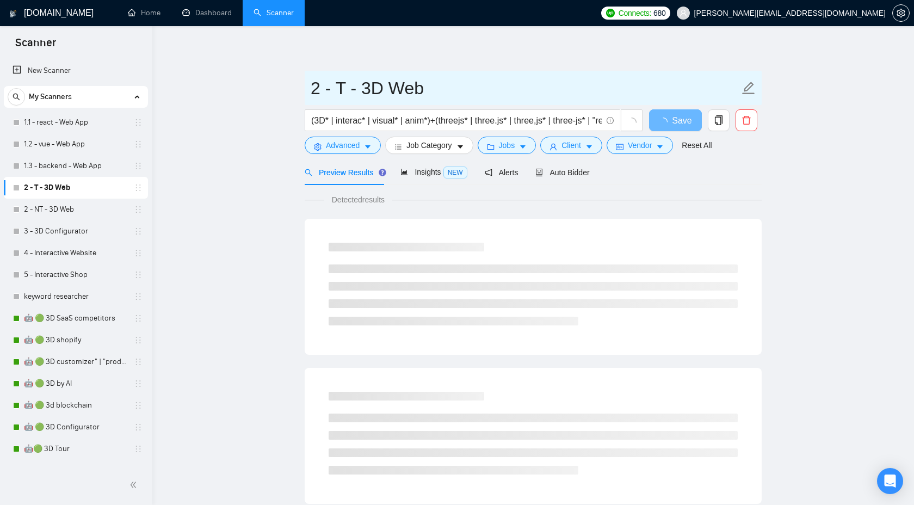
drag, startPoint x: 454, startPoint y: 86, endPoint x: 360, endPoint y: 87, distance: 94.2
click at [360, 87] on input "2 - T - 3D Web" at bounding box center [525, 88] width 429 height 27
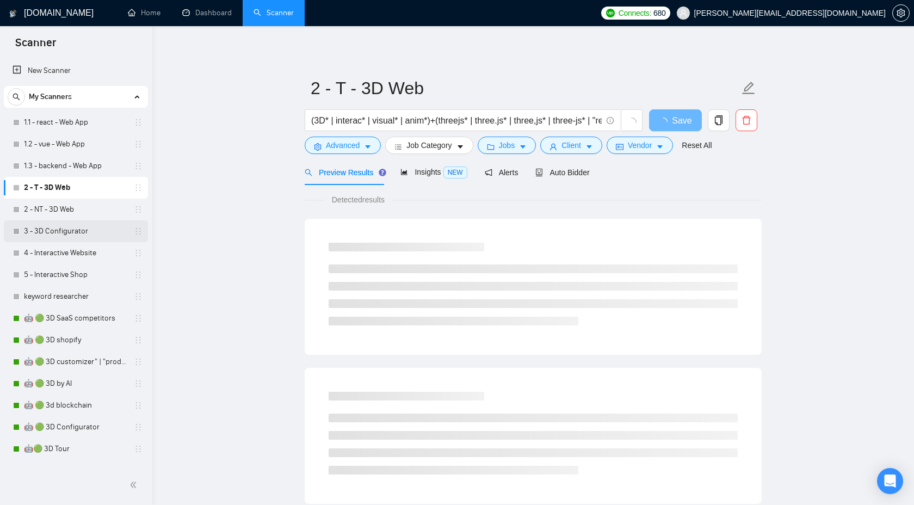
click at [91, 238] on link "3 - 3D Configurator" at bounding box center [75, 231] width 103 height 22
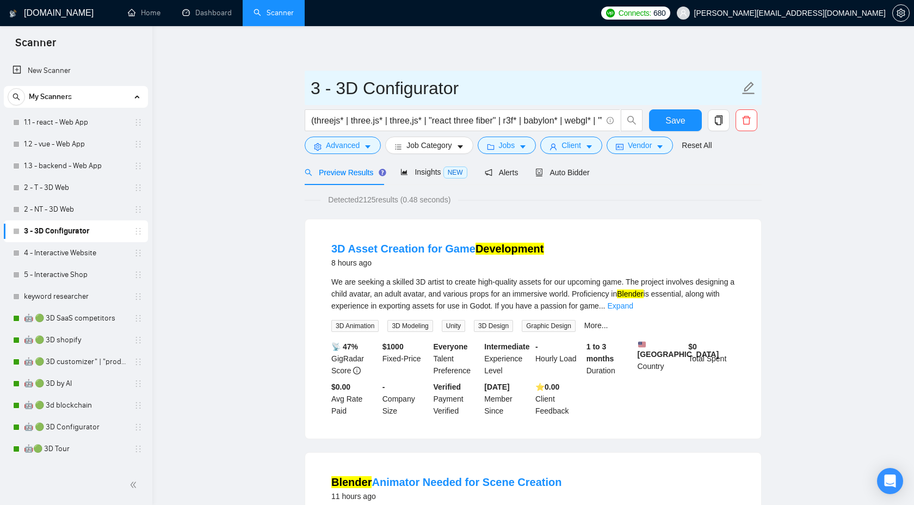
drag, startPoint x: 339, startPoint y: 94, endPoint x: 515, endPoint y: 92, distance: 175.8
click at [515, 93] on input "3 - 3D Configurator" at bounding box center [525, 88] width 429 height 27
drag, startPoint x: 44, startPoint y: 251, endPoint x: 344, endPoint y: 93, distance: 338.9
click at [44, 251] on link "4 - Interactive Website" at bounding box center [75, 253] width 103 height 22
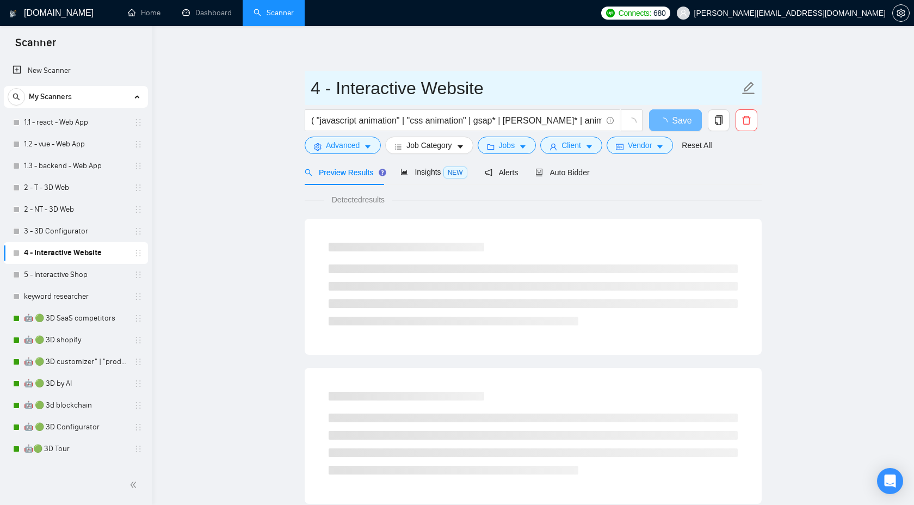
drag, startPoint x: 336, startPoint y: 90, endPoint x: 545, endPoint y: 90, distance: 209.0
click at [545, 90] on input "4 - Interactive Website" at bounding box center [525, 88] width 429 height 27
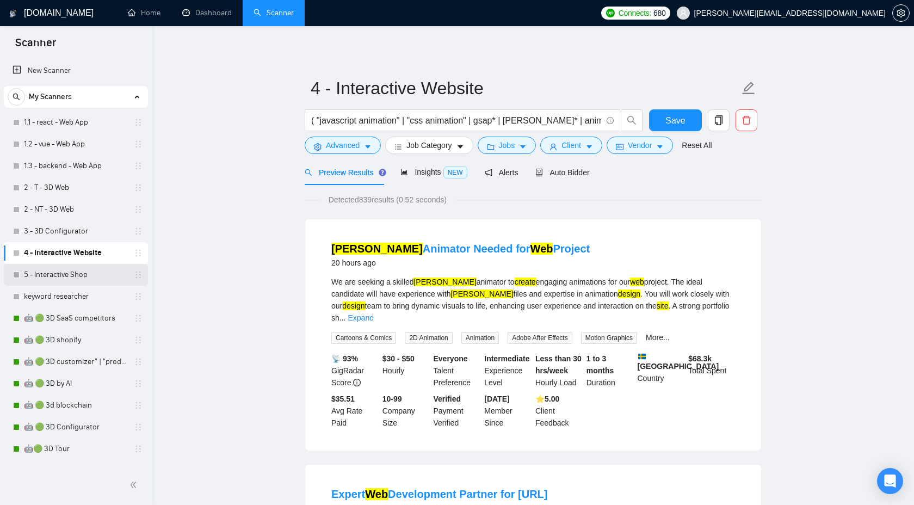
click at [75, 275] on link "5 - Interactive Shop" at bounding box center [75, 275] width 103 height 22
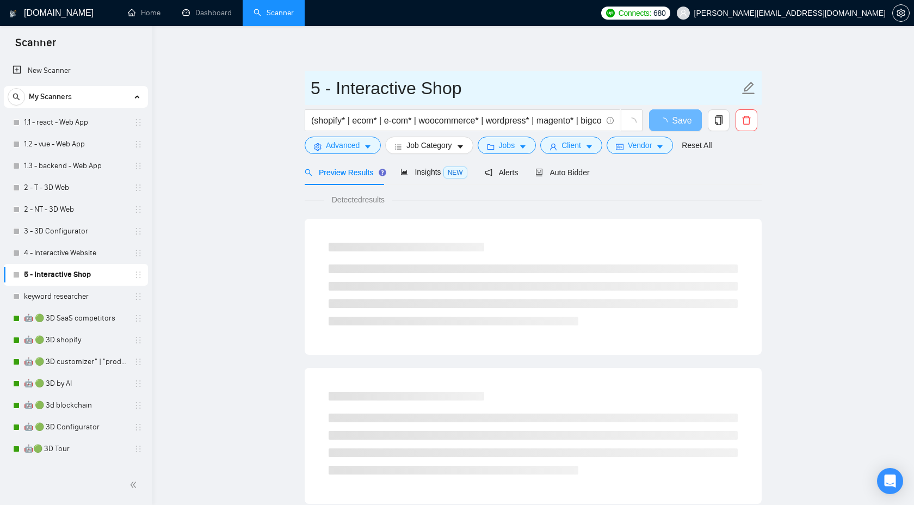
drag, startPoint x: 338, startPoint y: 89, endPoint x: 487, endPoint y: 101, distance: 149.0
click at [487, 101] on input "5 - Interactive Shop" at bounding box center [525, 88] width 429 height 27
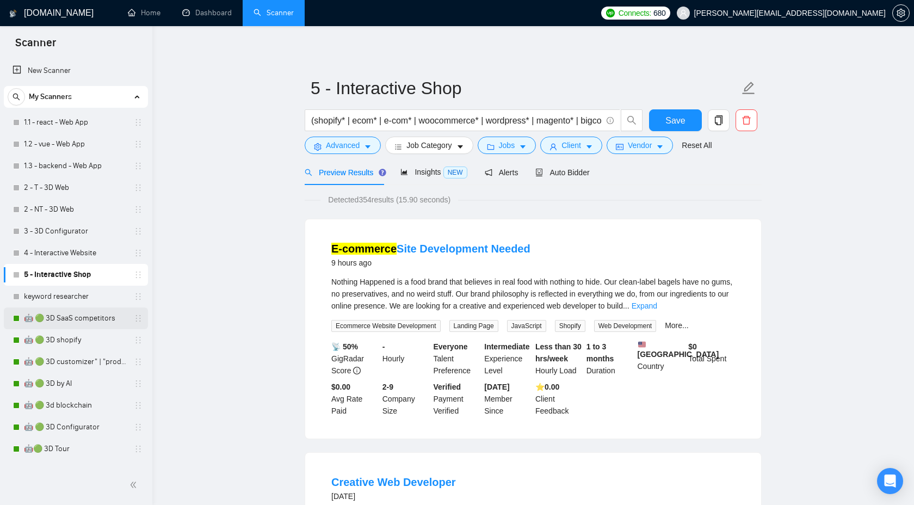
click at [84, 315] on link "🤖 🟢 3D SaaS competitors" at bounding box center [75, 319] width 103 height 22
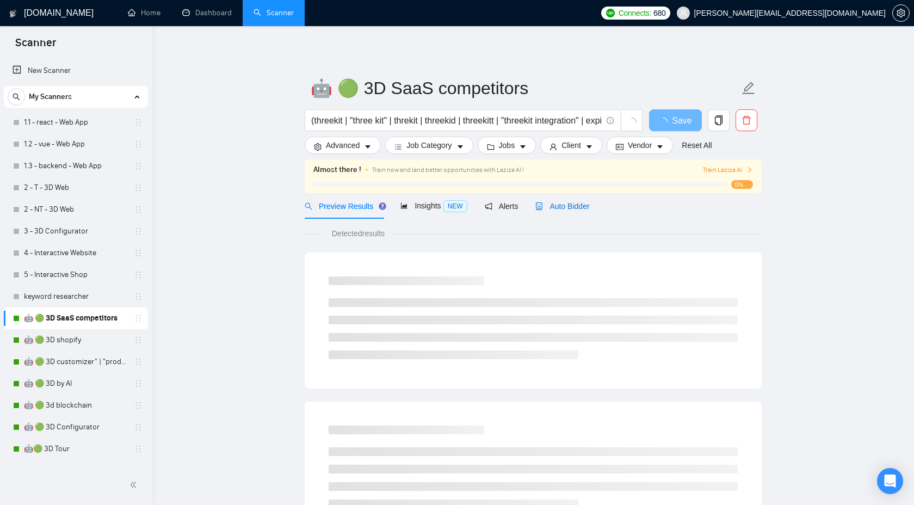
click at [562, 210] on span "Auto Bidder" at bounding box center [563, 206] width 54 height 9
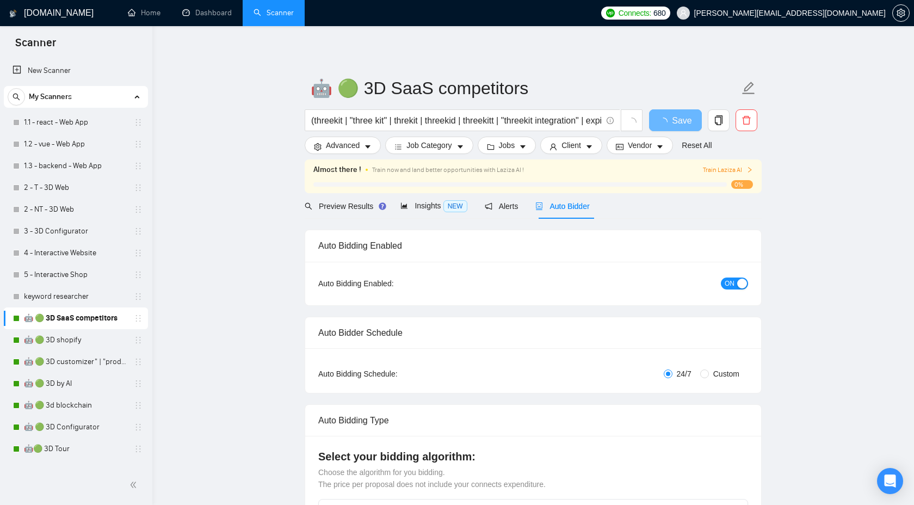
checkbox input "true"
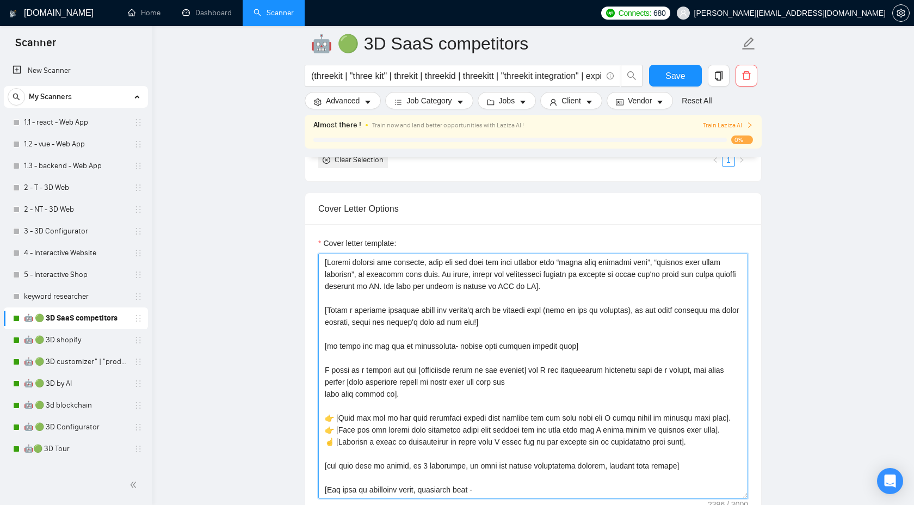
click at [561, 394] on textarea "Cover letter template:" at bounding box center [533, 376] width 430 height 245
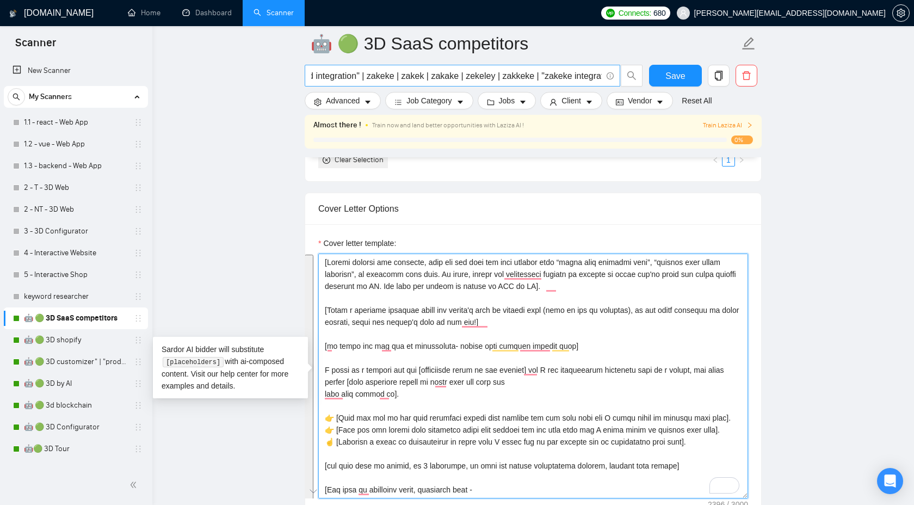
scroll to position [0, 1109]
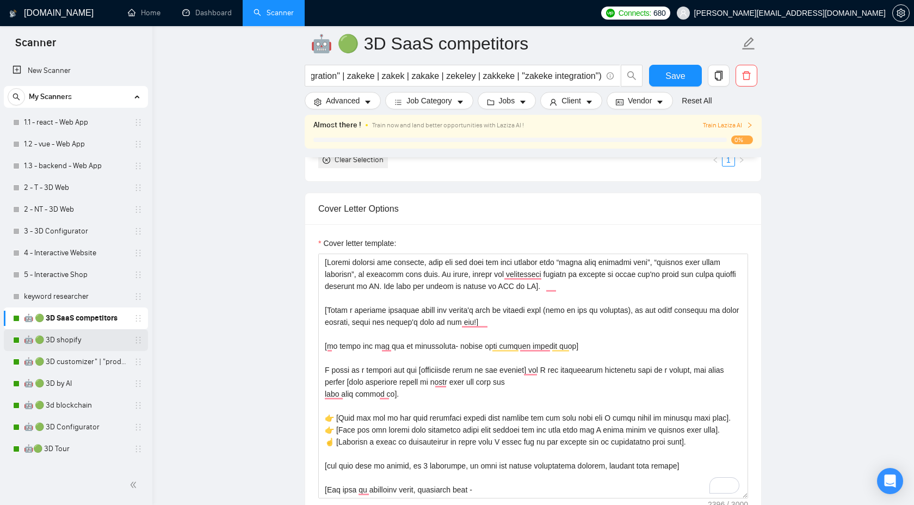
click at [64, 345] on link "🤖 🟢 3D shopify" at bounding box center [75, 340] width 103 height 22
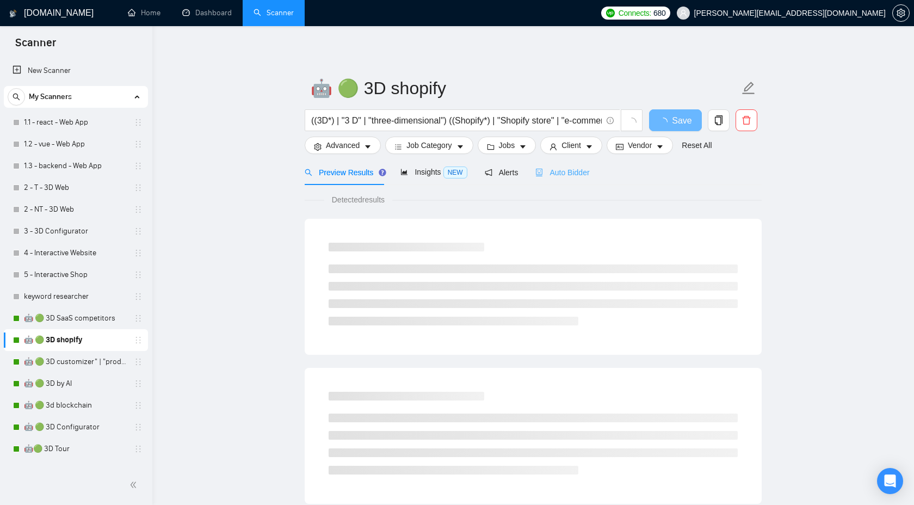
click at [575, 181] on div "Auto Bidder" at bounding box center [563, 172] width 54 height 26
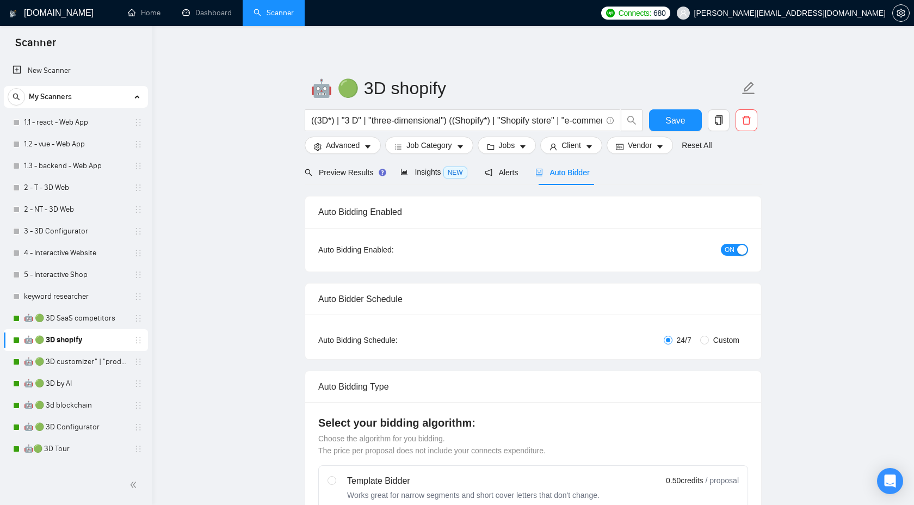
checkbox input "true"
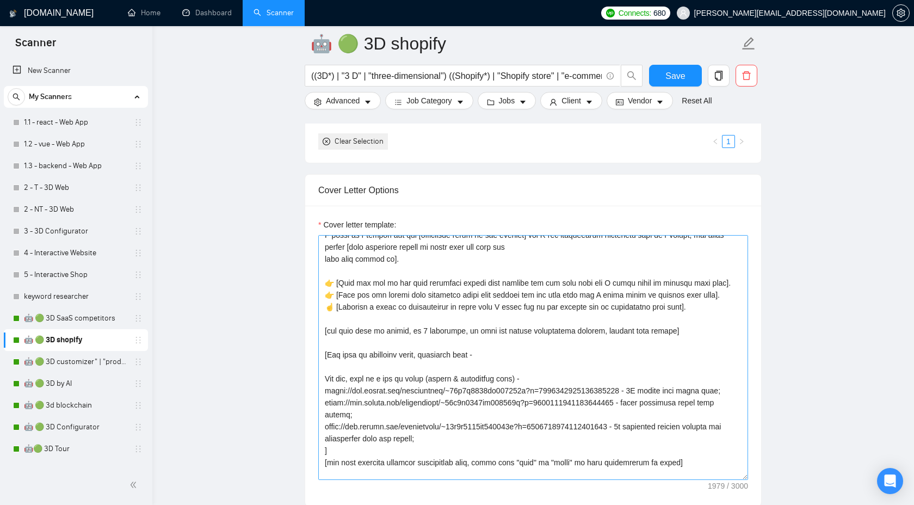
scroll to position [168, 0]
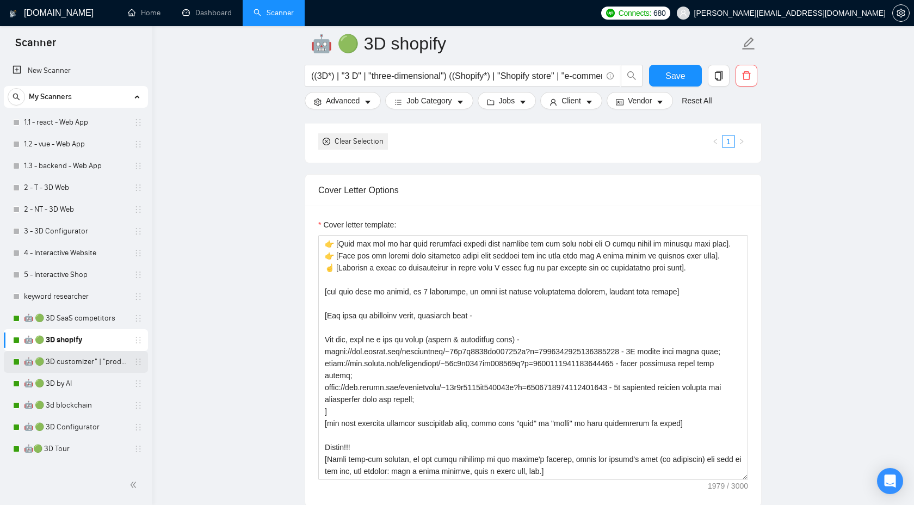
click at [76, 364] on link "🤖 🟢 3D customizer" | "product customizer"" at bounding box center [75, 362] width 103 height 22
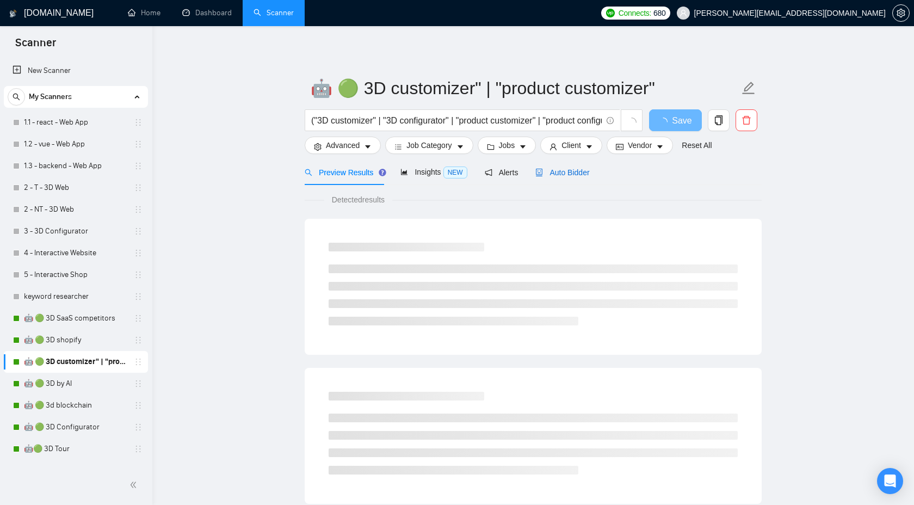
click at [577, 177] on div "Auto Bidder" at bounding box center [563, 173] width 54 height 12
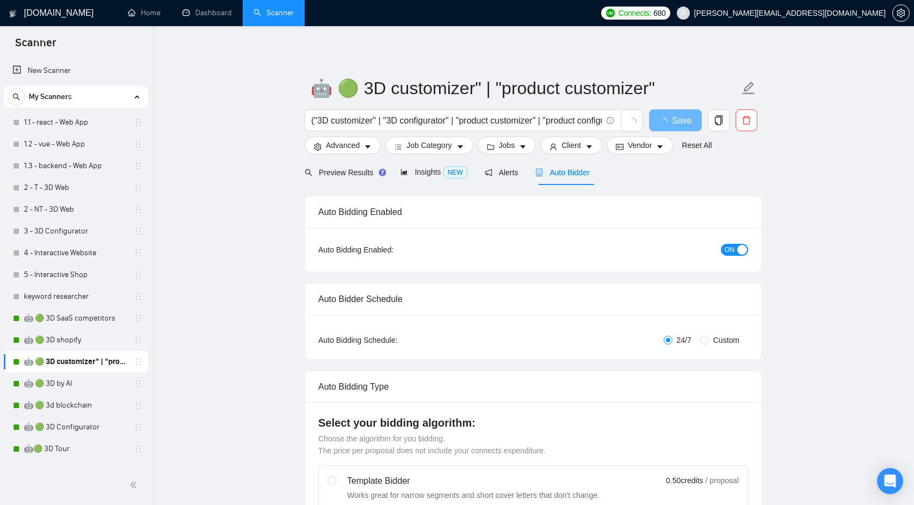
checkbox input "true"
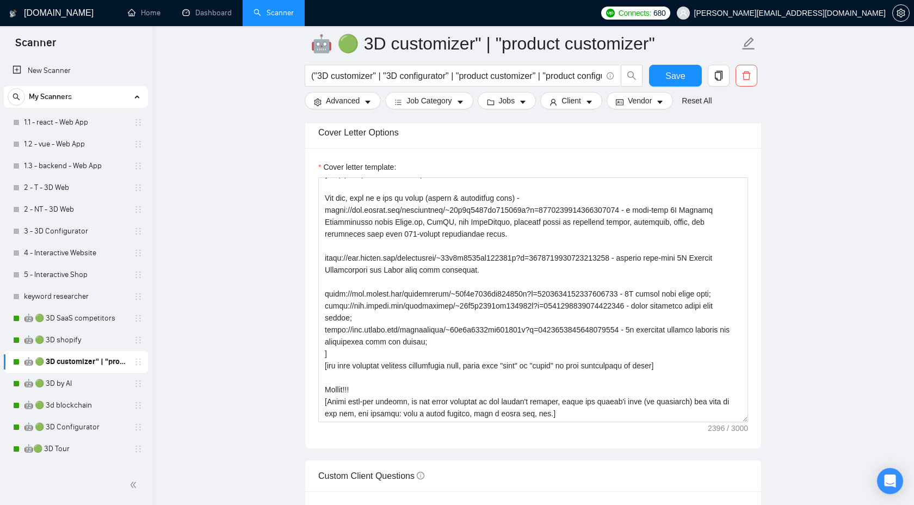
scroll to position [1161, 0]
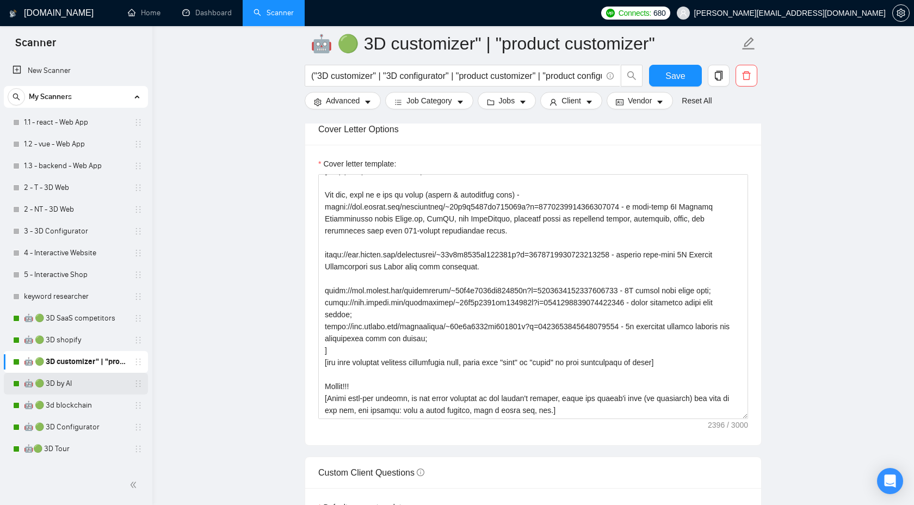
click at [84, 390] on link "🤖 🟢 3D by AI" at bounding box center [75, 384] width 103 height 22
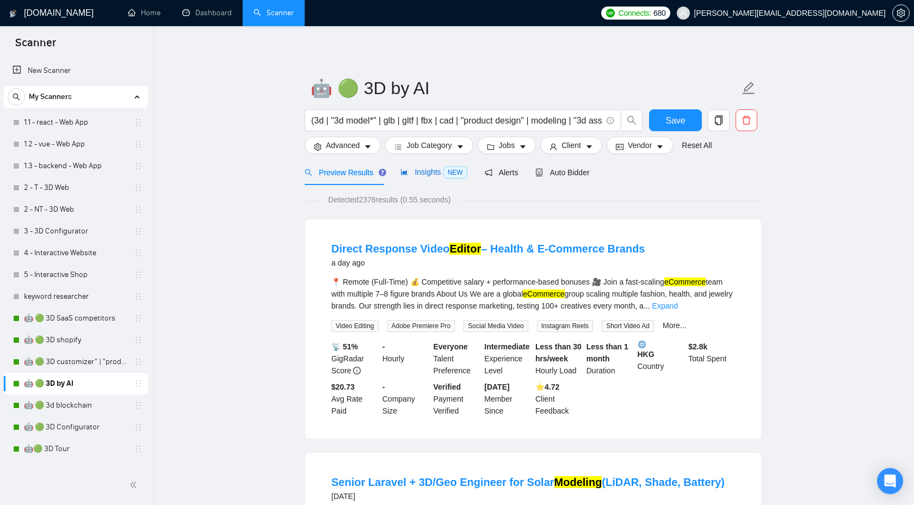
click at [433, 171] on span "Insights NEW" at bounding box center [434, 172] width 66 height 9
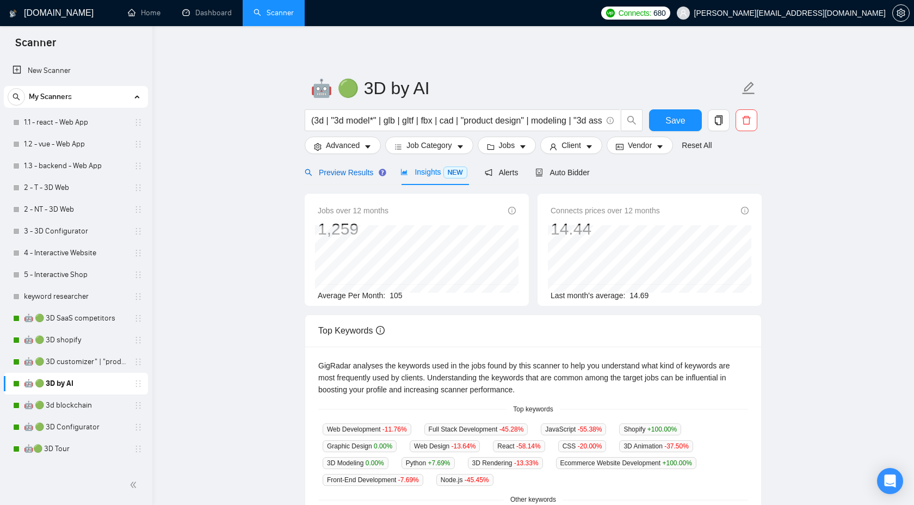
click at [352, 167] on div "Preview Results" at bounding box center [344, 173] width 78 height 12
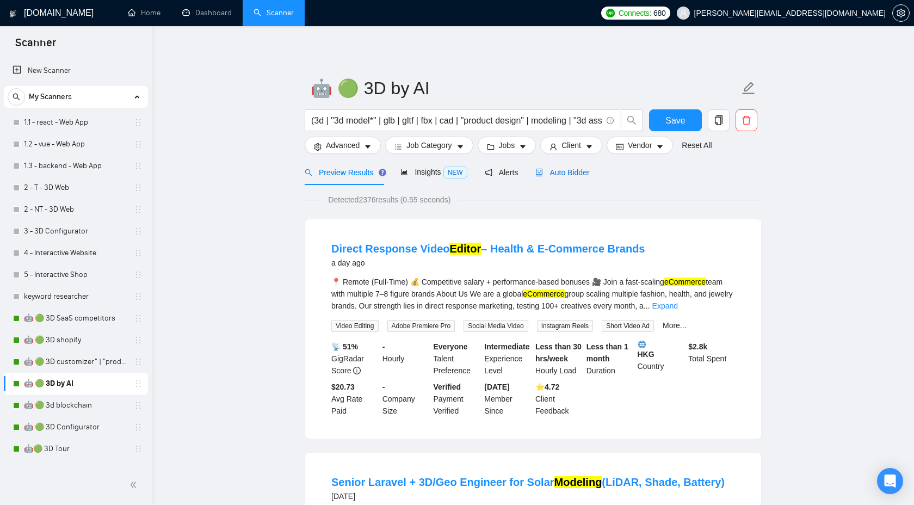
click at [570, 176] on span "Auto Bidder" at bounding box center [563, 172] width 54 height 9
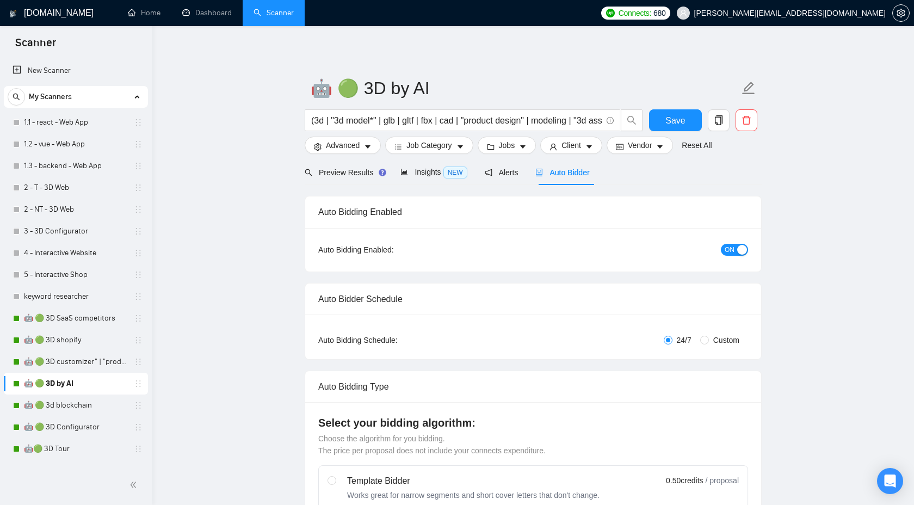
checkbox input "true"
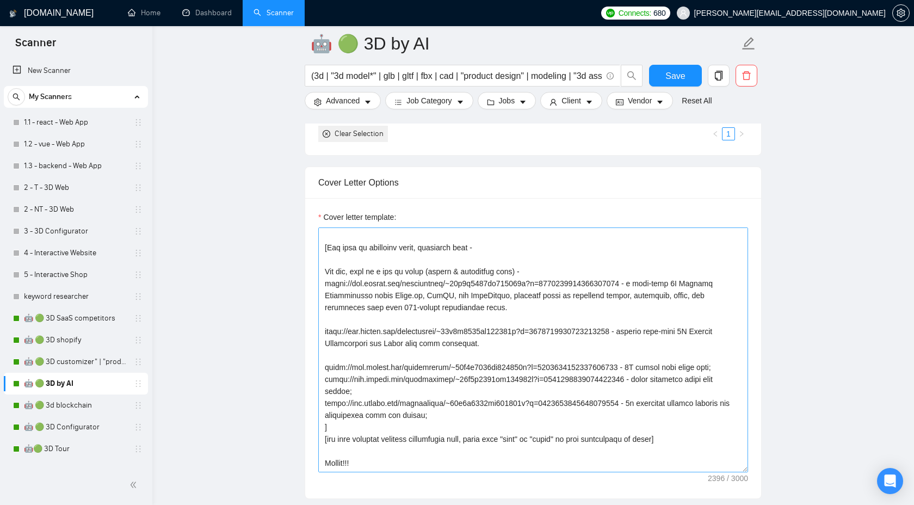
scroll to position [251, 0]
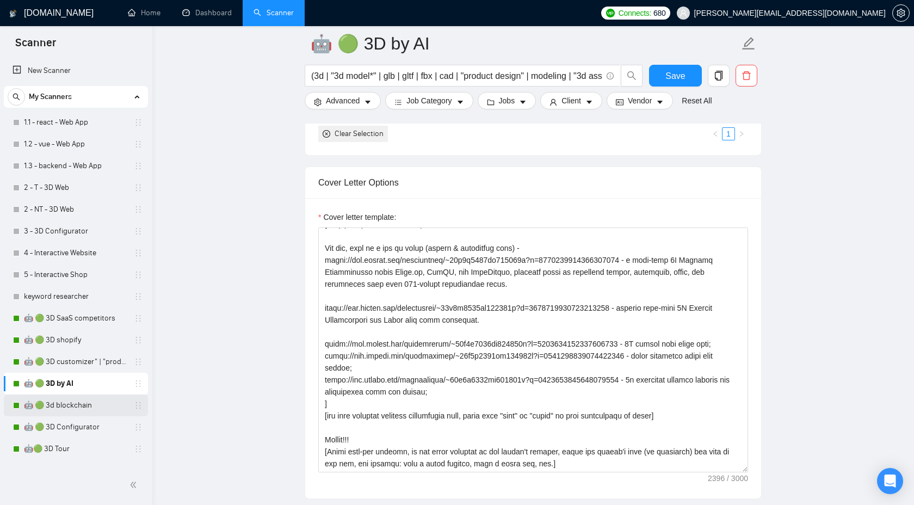
click at [83, 404] on link "🤖 🟢 3d blockchain" at bounding box center [75, 406] width 103 height 22
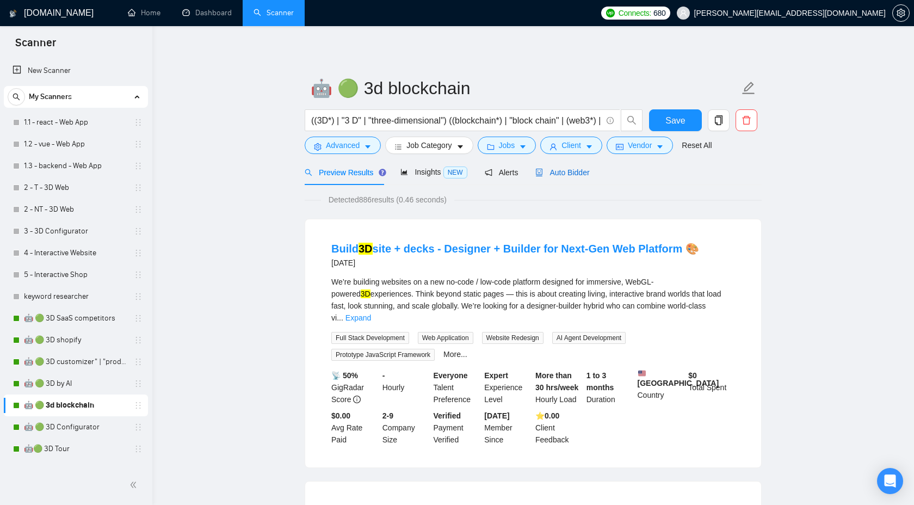
click at [569, 176] on span "Auto Bidder" at bounding box center [563, 172] width 54 height 9
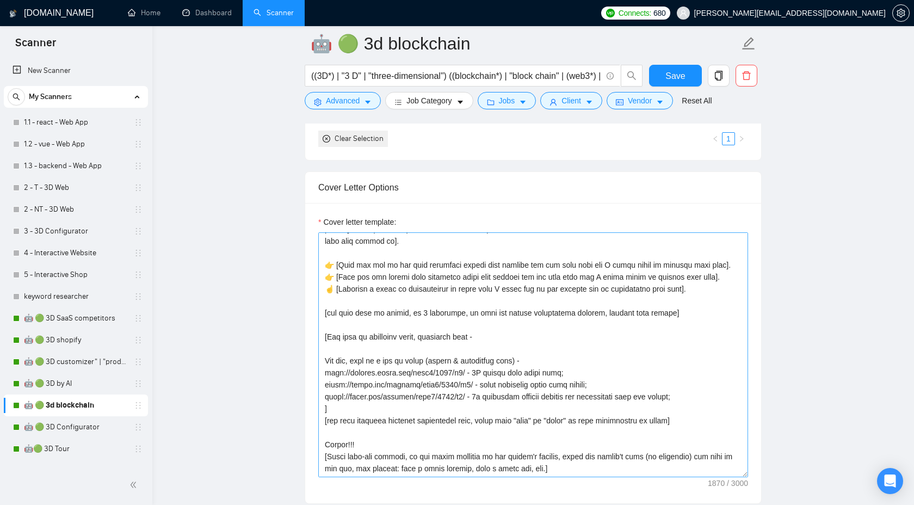
scroll to position [1120, 0]
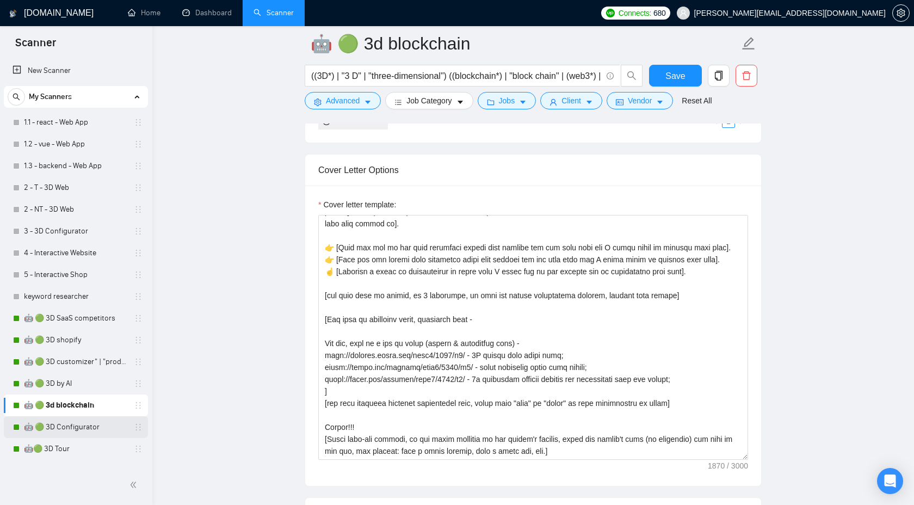
click at [83, 427] on link "🤖 🟢 3D Configurator" at bounding box center [75, 427] width 103 height 22
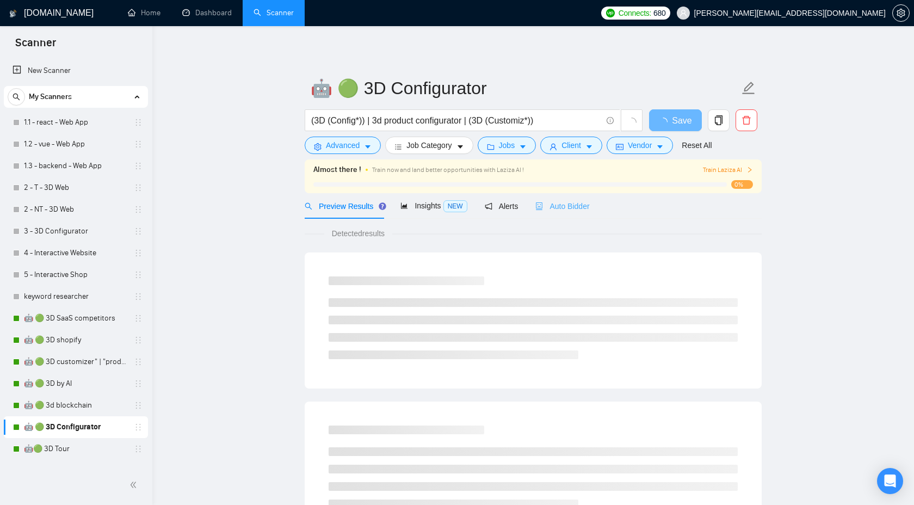
click at [563, 212] on div "Auto Bidder" at bounding box center [563, 206] width 54 height 26
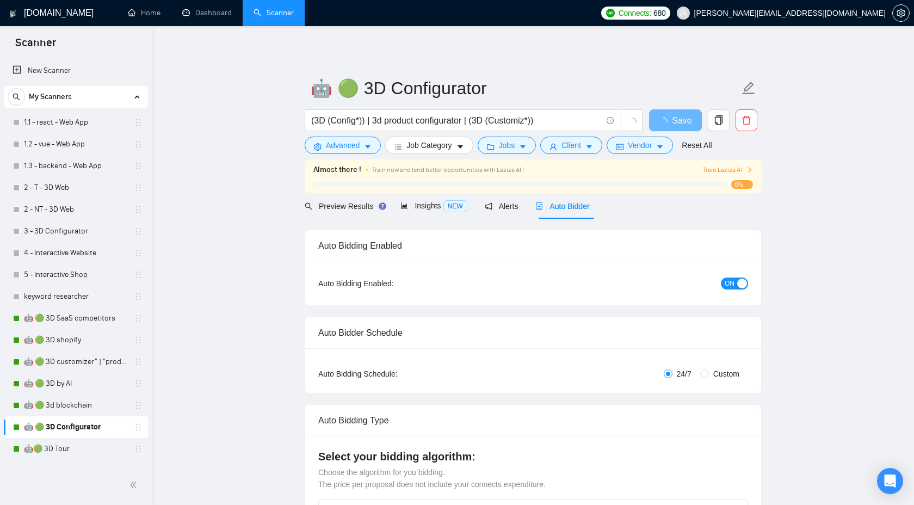
checkbox input "true"
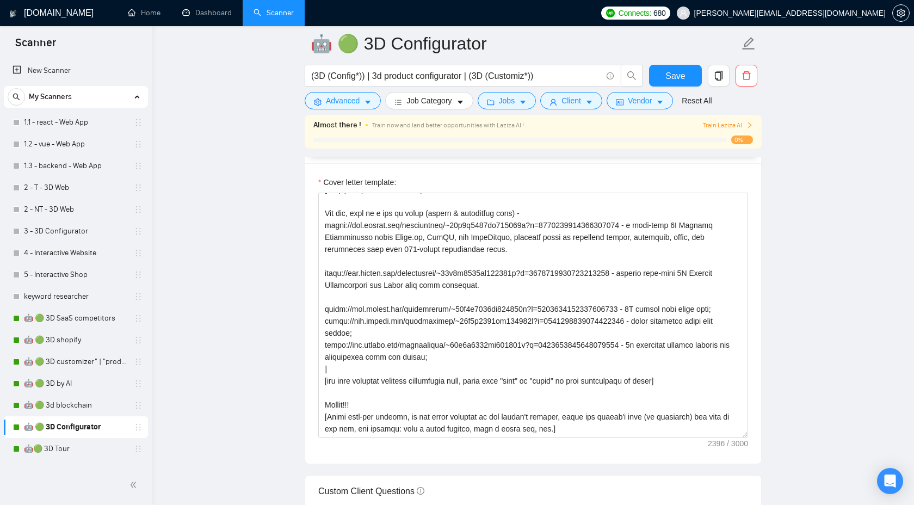
scroll to position [1186, 0]
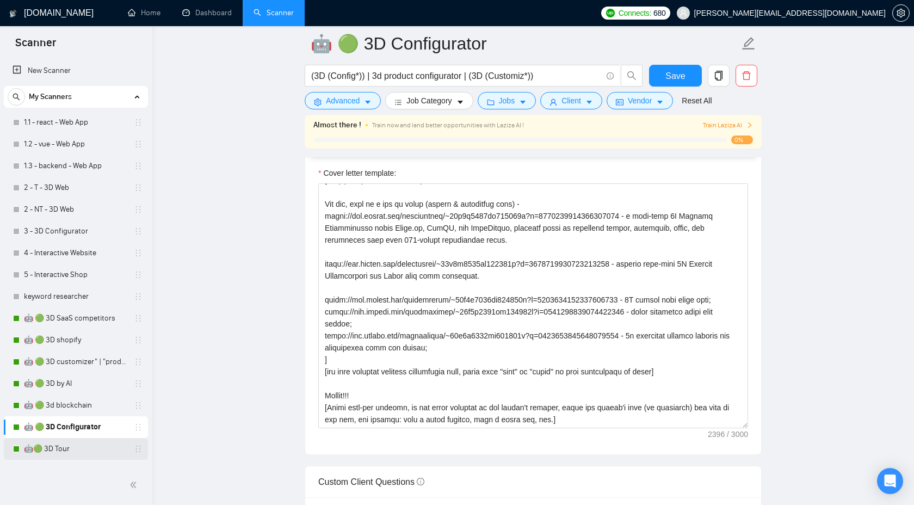
click at [88, 450] on link "🤖🟢 3D Tour" at bounding box center [75, 449] width 103 height 22
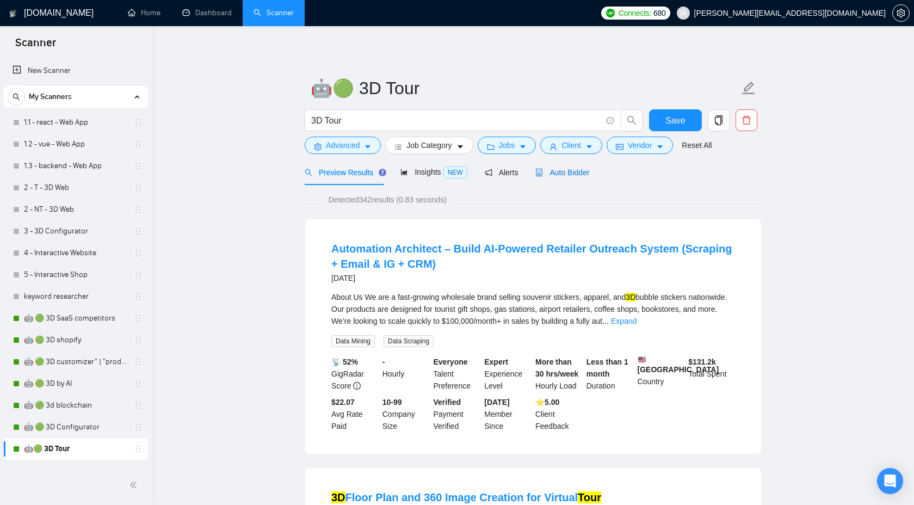
click at [566, 171] on span "Auto Bidder" at bounding box center [563, 172] width 54 height 9
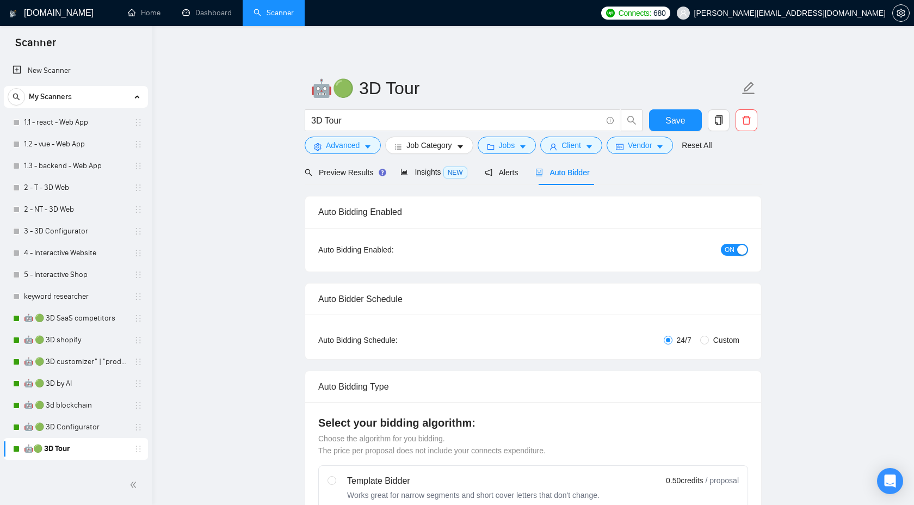
checkbox input "true"
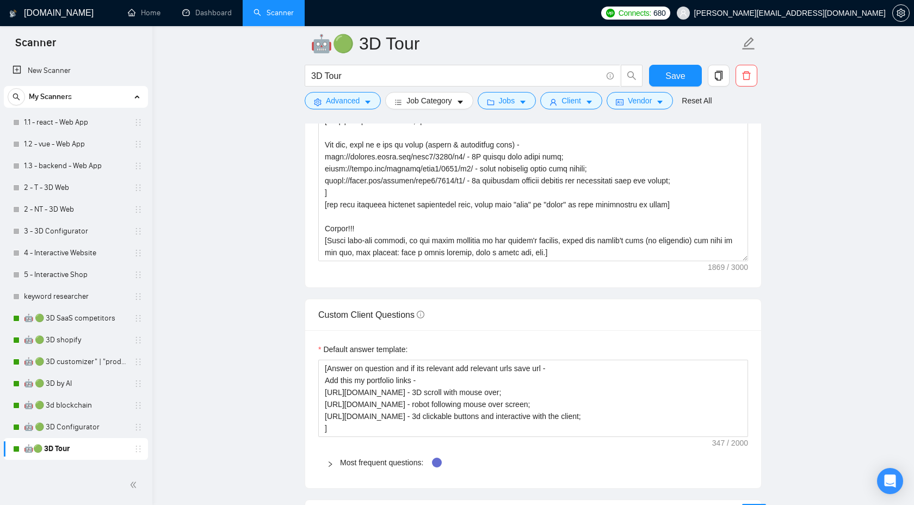
scroll to position [1323, 0]
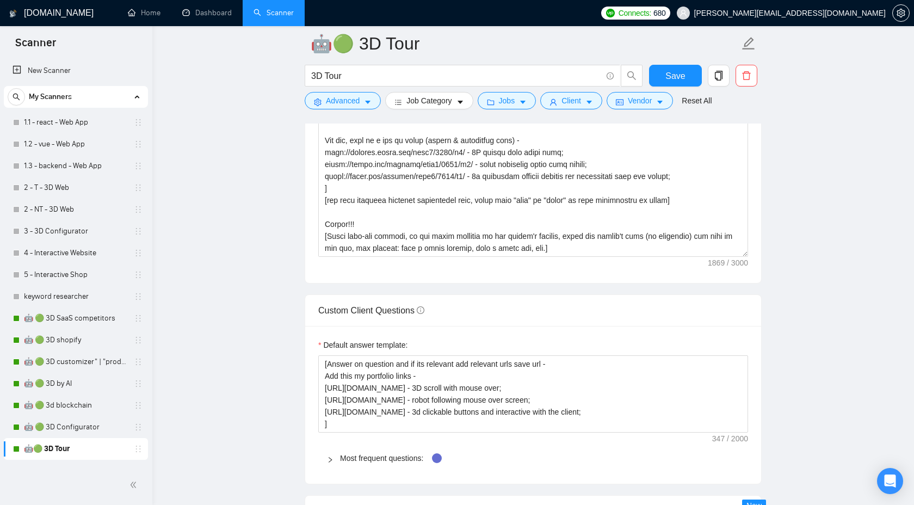
click at [329, 465] on div "Most frequent questions:" at bounding box center [533, 458] width 430 height 25
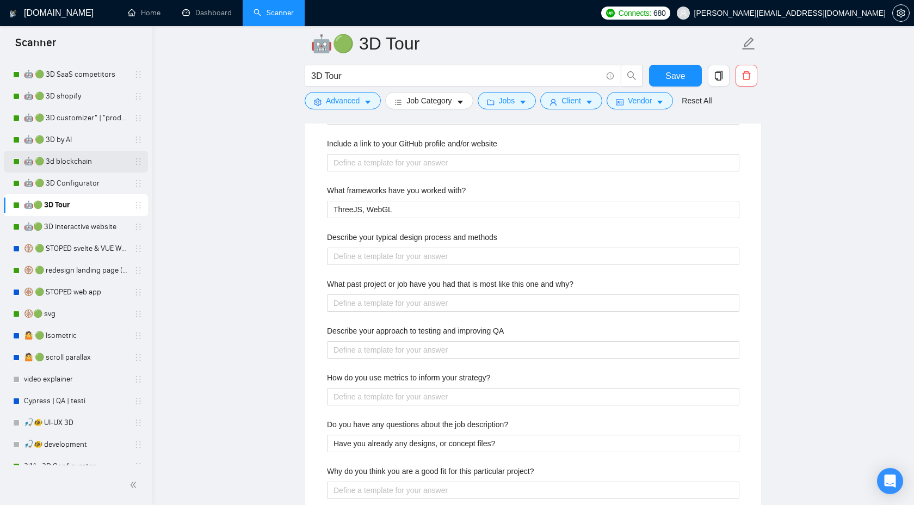
scroll to position [265, 0]
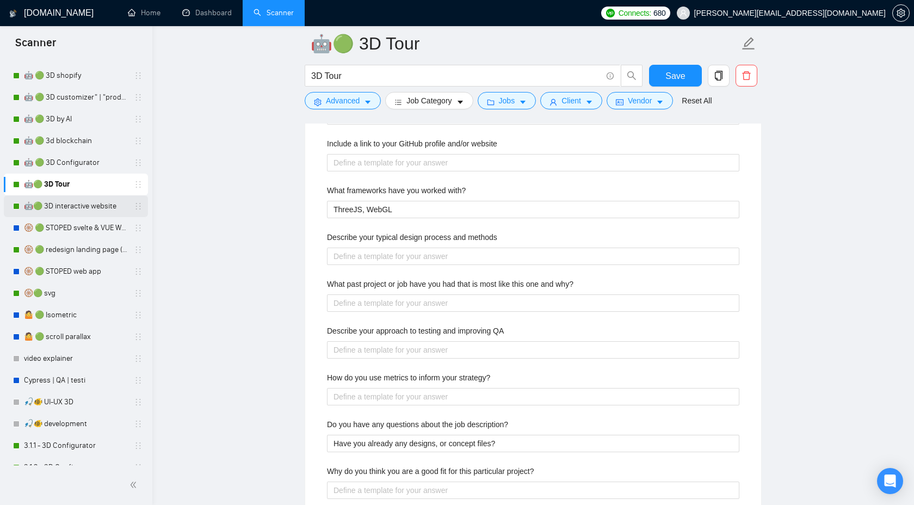
click at [90, 217] on link "🤖🟢 3D interactive website" at bounding box center [75, 206] width 103 height 22
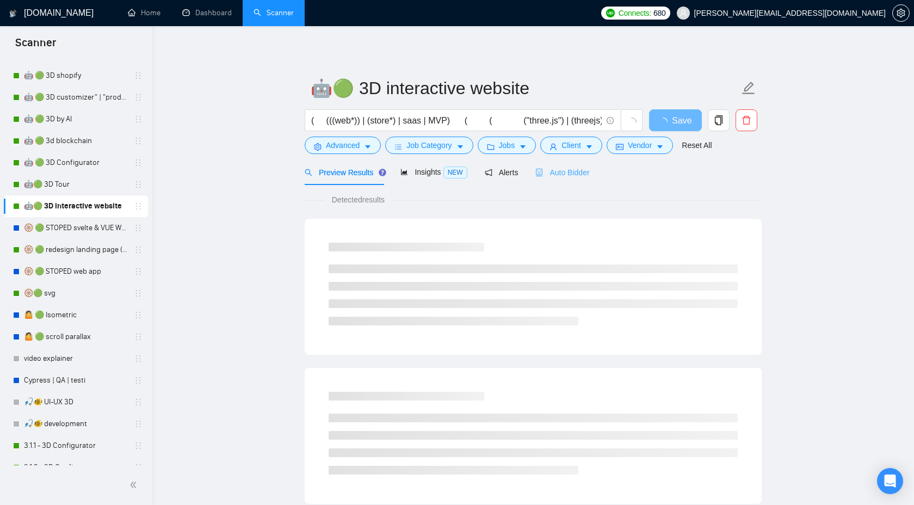
click at [578, 180] on div "Auto Bidder" at bounding box center [563, 172] width 54 height 26
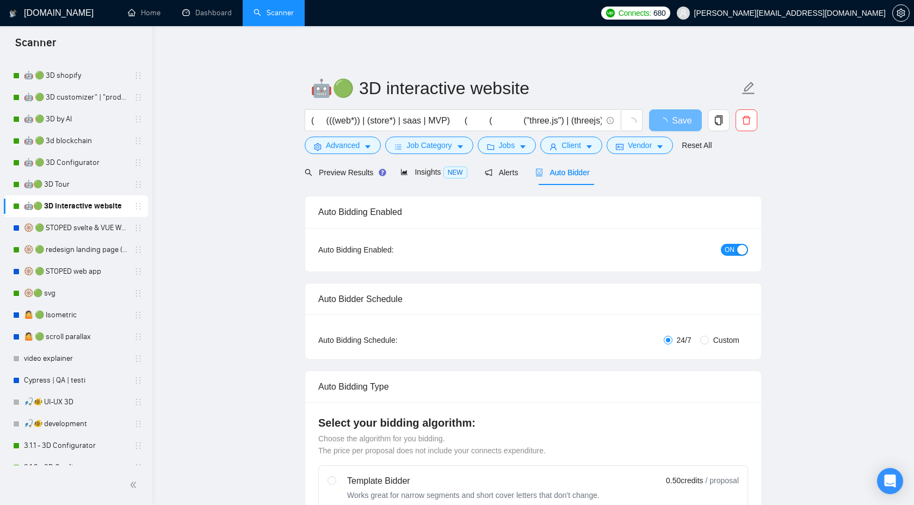
radio input "false"
radio input "true"
checkbox input "true"
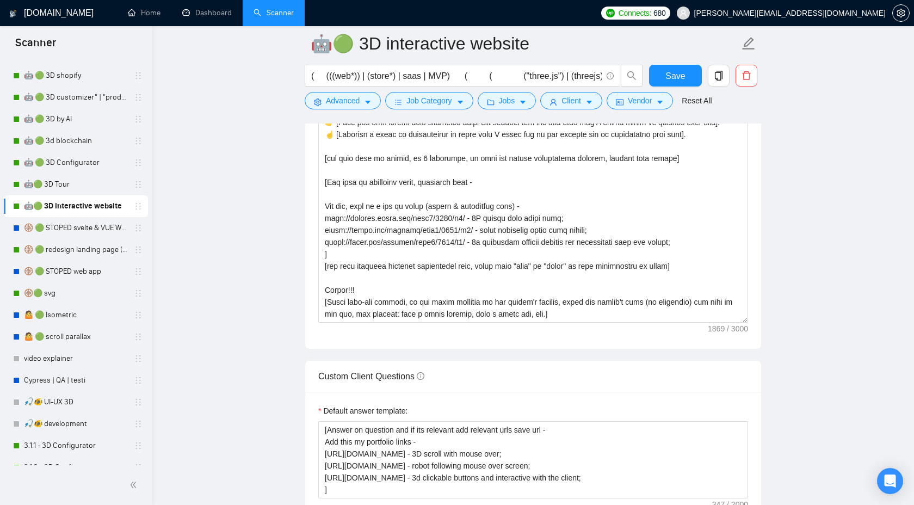
scroll to position [1409, 0]
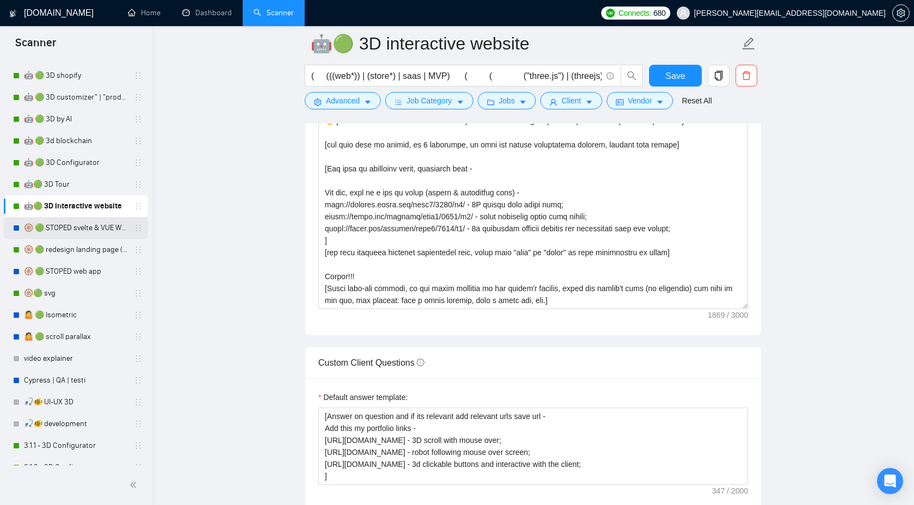
click at [94, 234] on link "🛞 🟢 STOPED svelte & VUE Web apps PRICE++" at bounding box center [75, 228] width 103 height 22
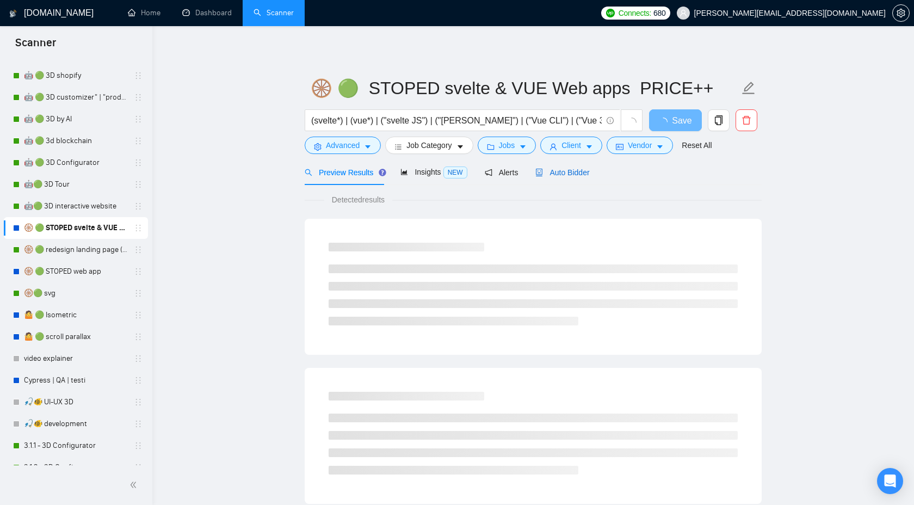
click at [557, 173] on span "Auto Bidder" at bounding box center [563, 172] width 54 height 9
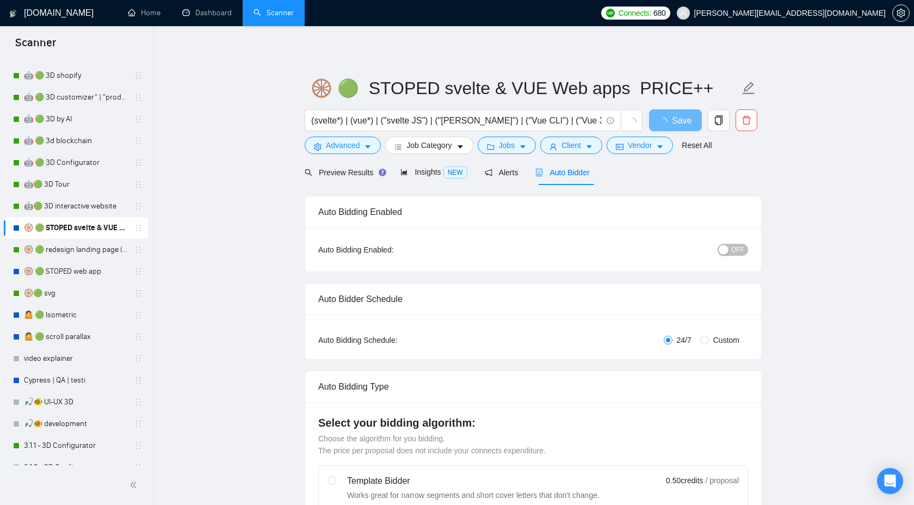
checkbox input "true"
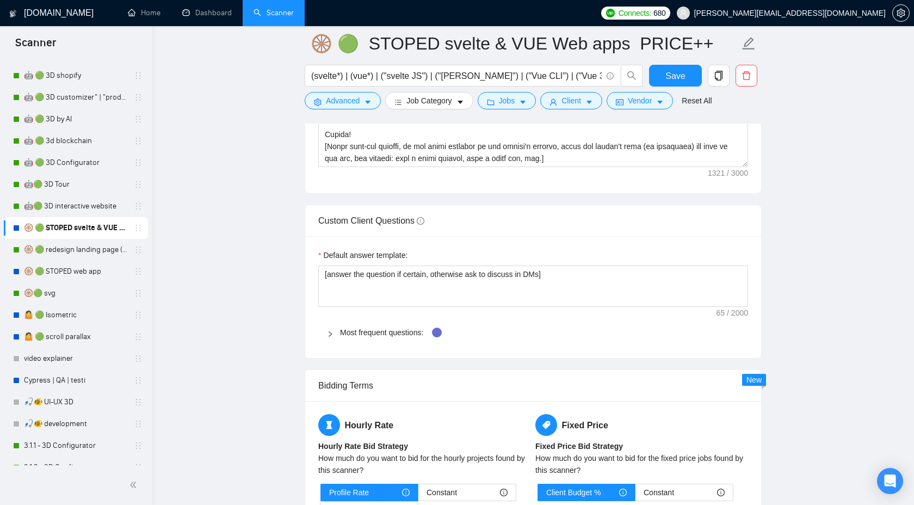
scroll to position [1495, 0]
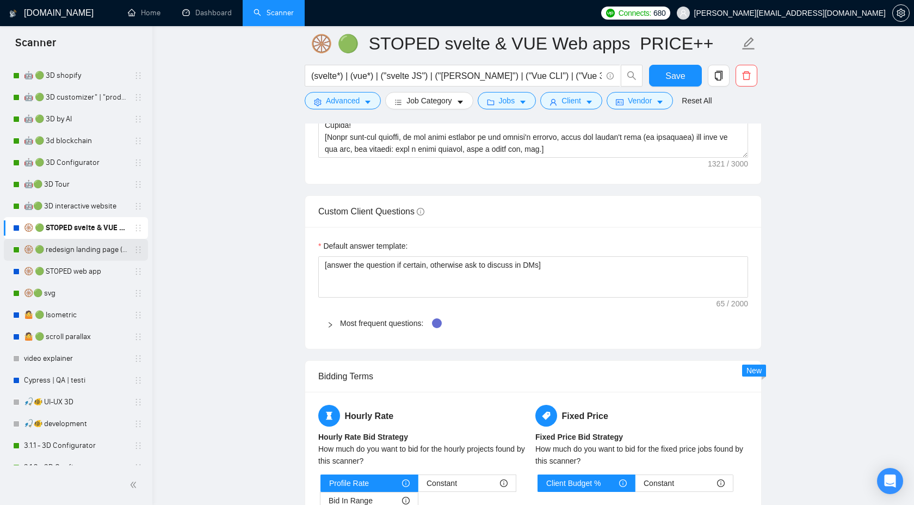
click at [99, 259] on link "🛞 🟢 redesign landing page (animat*) | 3D" at bounding box center [75, 250] width 103 height 22
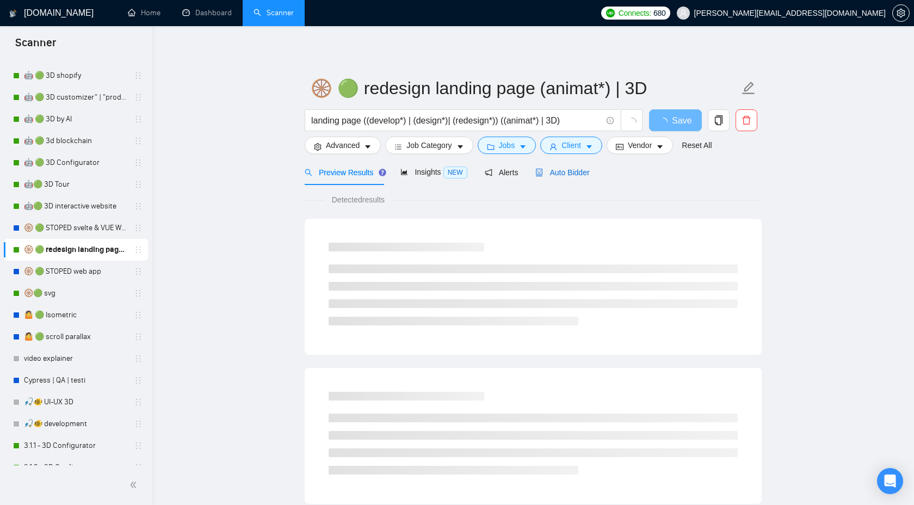
click at [568, 174] on span "Auto Bidder" at bounding box center [563, 172] width 54 height 9
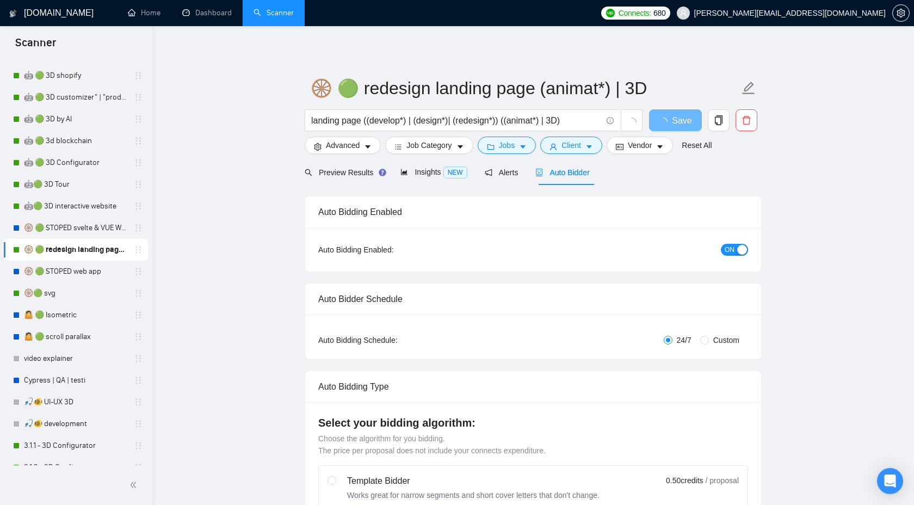
checkbox input "true"
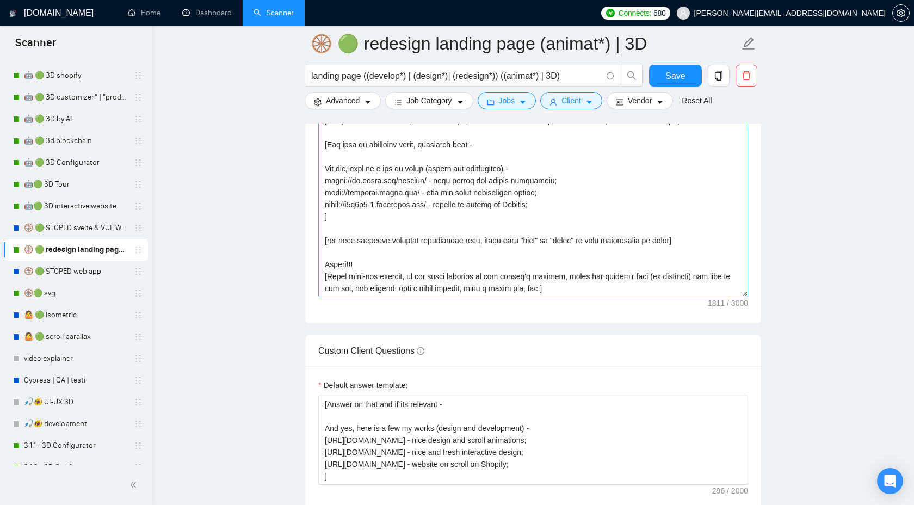
scroll to position [1383, 0]
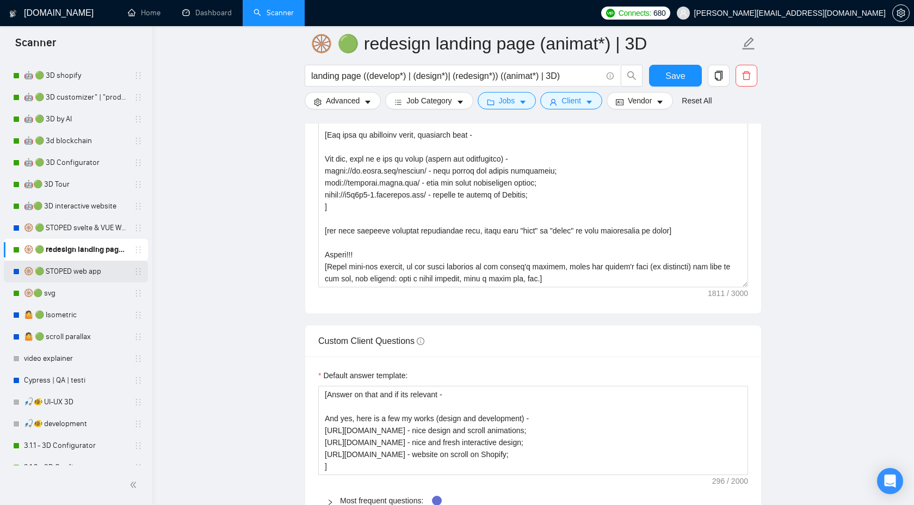
click at [76, 275] on link "🛞 🟢 STOPED web app" at bounding box center [75, 272] width 103 height 22
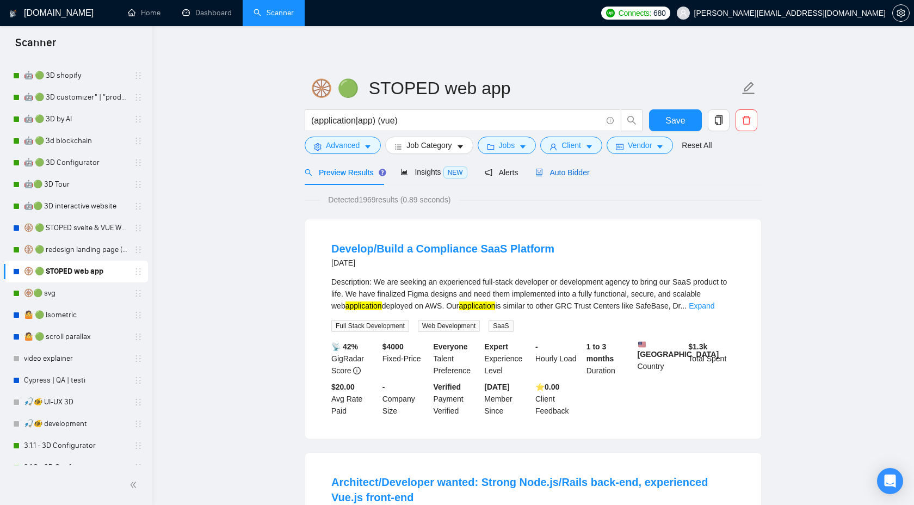
click at [573, 177] on div "Auto Bidder" at bounding box center [563, 173] width 54 height 12
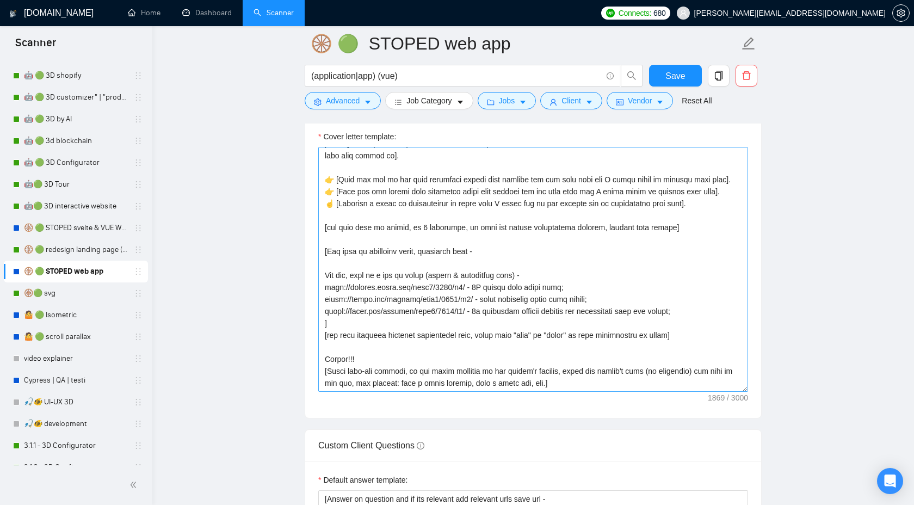
scroll to position [1347, 0]
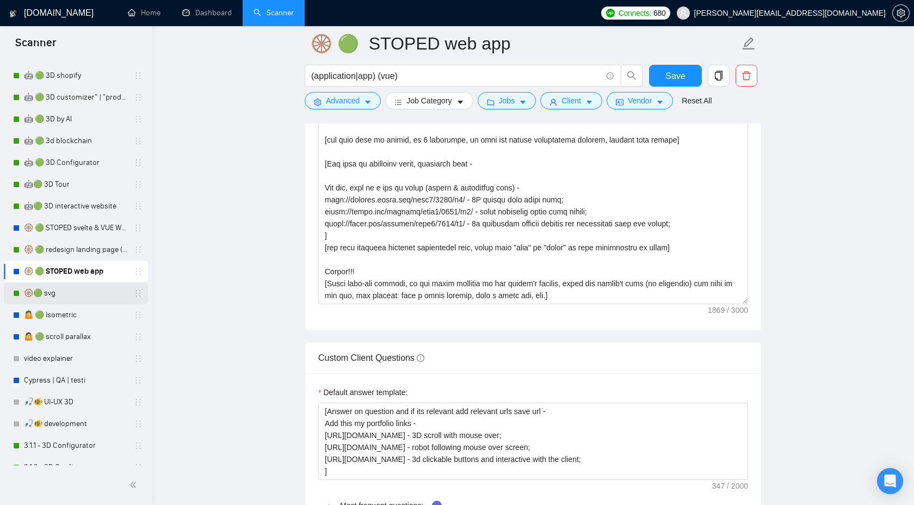
click at [75, 294] on link "🛞🟢 svg" at bounding box center [75, 293] width 103 height 22
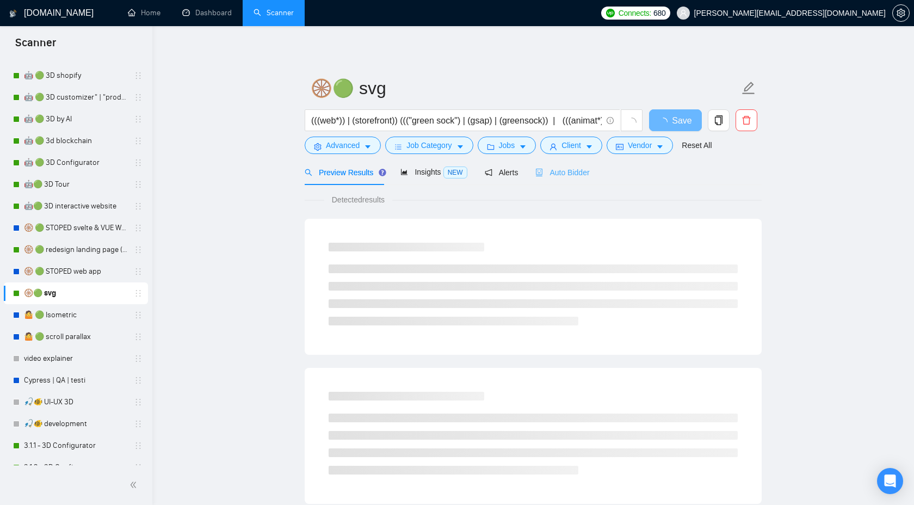
click at [558, 183] on div "Auto Bidder" at bounding box center [563, 172] width 54 height 26
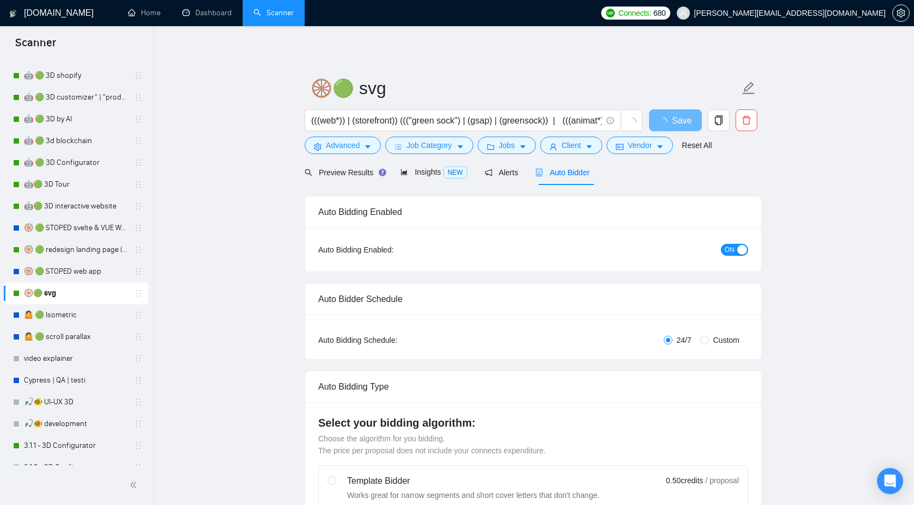
radio input "false"
radio input "true"
checkbox input "true"
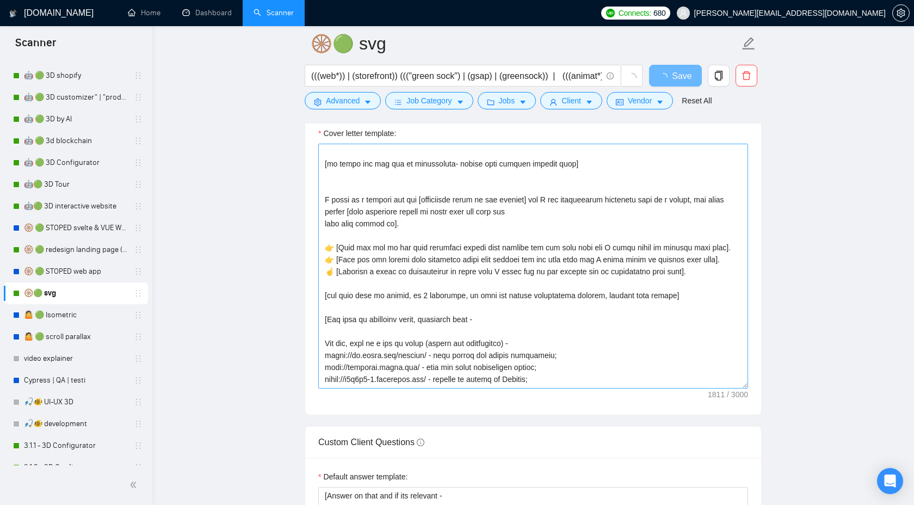
scroll to position [156, 0]
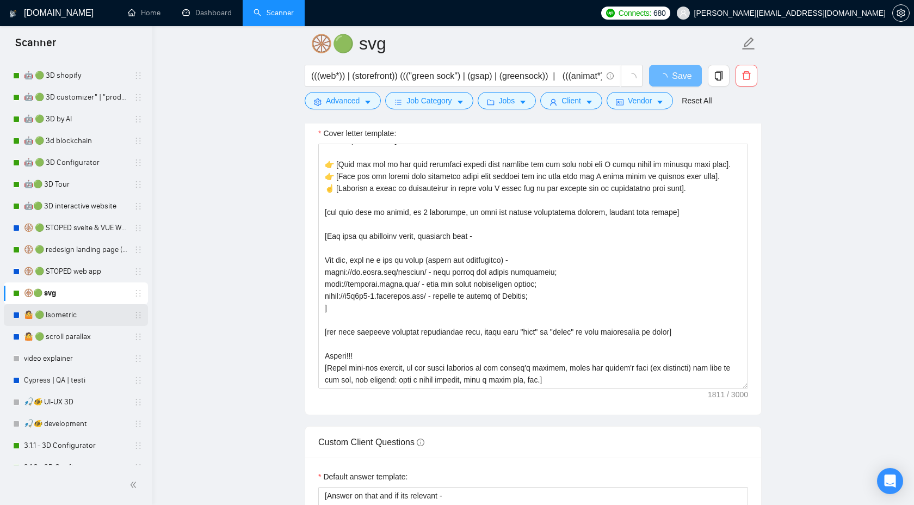
click at [62, 315] on link "🤷 🟢 Isometric" at bounding box center [75, 315] width 103 height 22
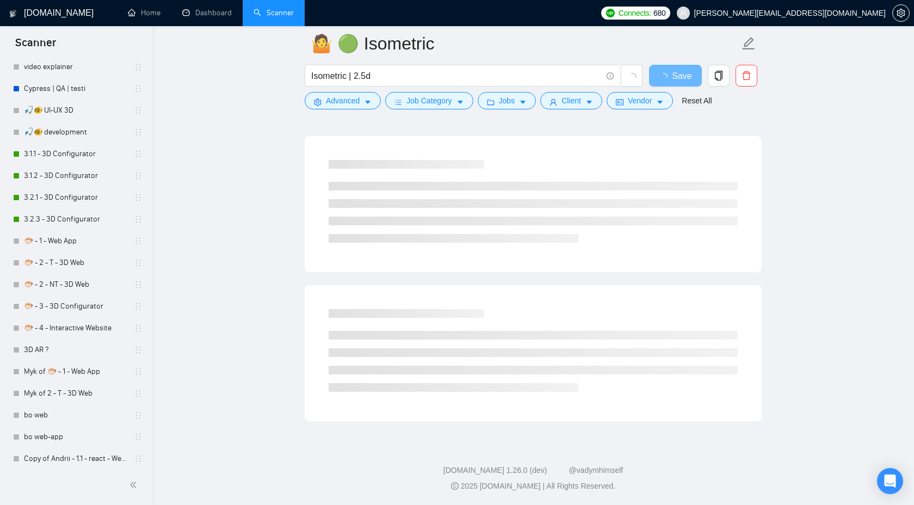
scroll to position [561, 0]
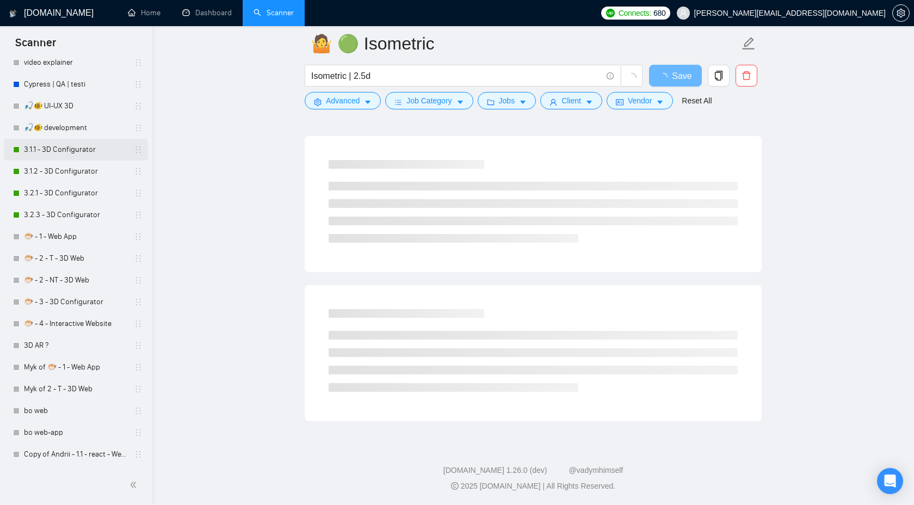
click at [85, 156] on link "3.1.1 - 3D Configurator" at bounding box center [75, 150] width 103 height 22
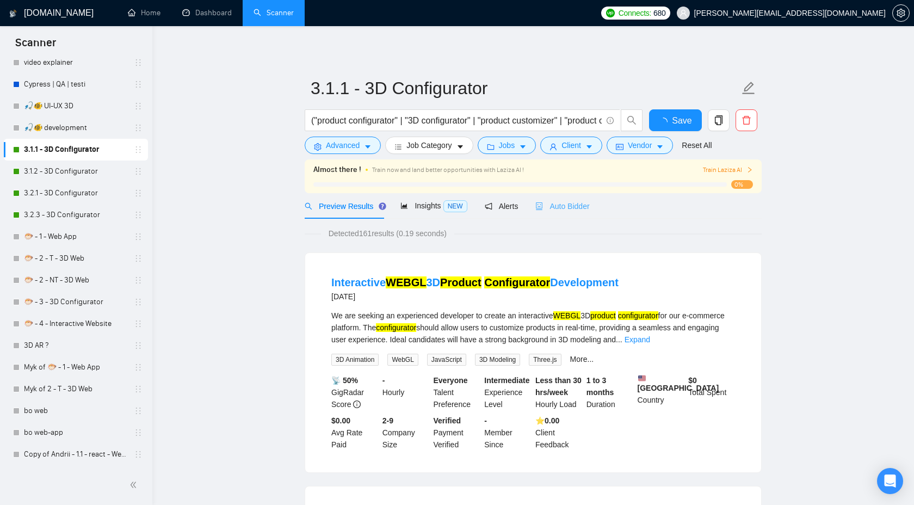
click at [563, 214] on div "Auto Bidder" at bounding box center [563, 206] width 54 height 26
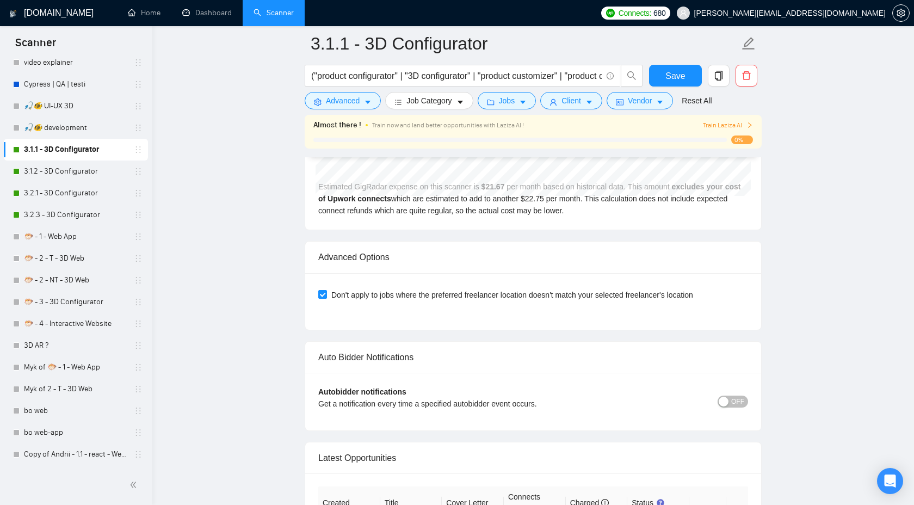
scroll to position [2626, 0]
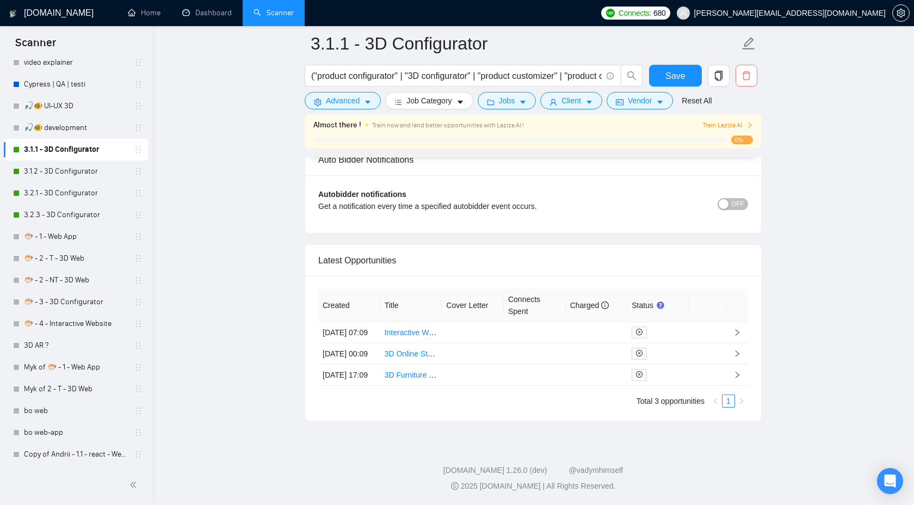
click at [755, 72] on span "delete" at bounding box center [746, 76] width 21 height 10
click at [739, 161] on span "Yes" at bounding box center [733, 167] width 13 height 12
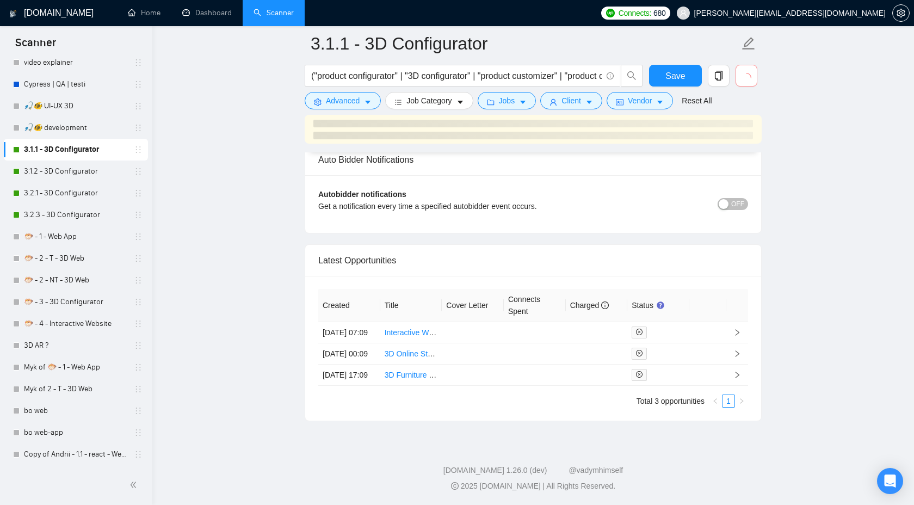
scroll to position [2622, 0]
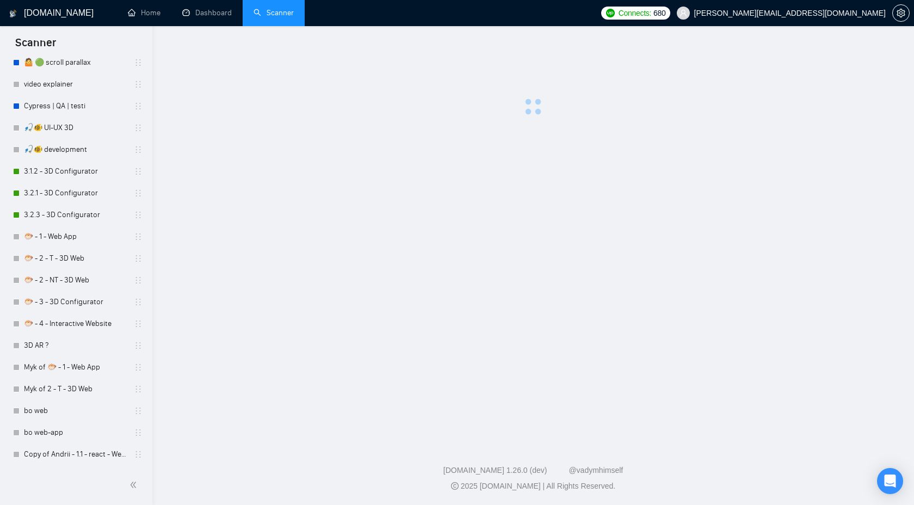
scroll to position [539, 0]
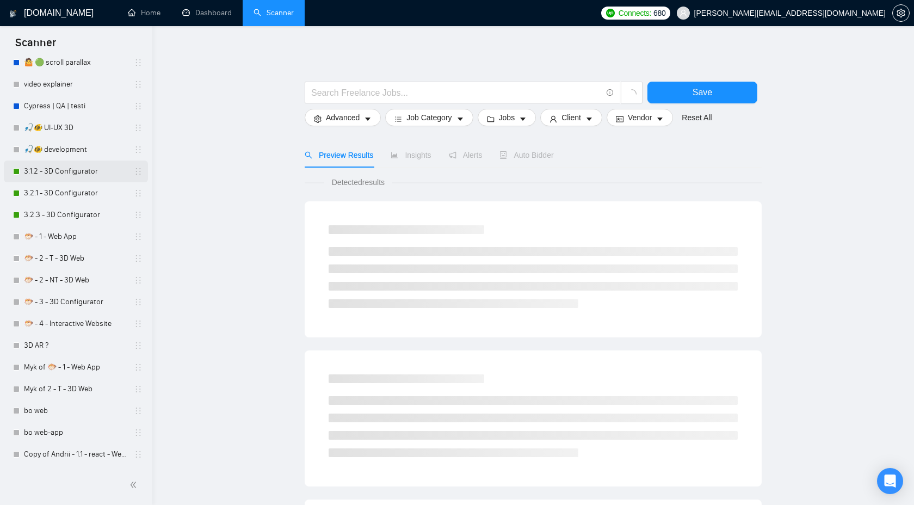
click at [85, 179] on link "3.1.2 - 3D Configurator" at bounding box center [75, 172] width 103 height 22
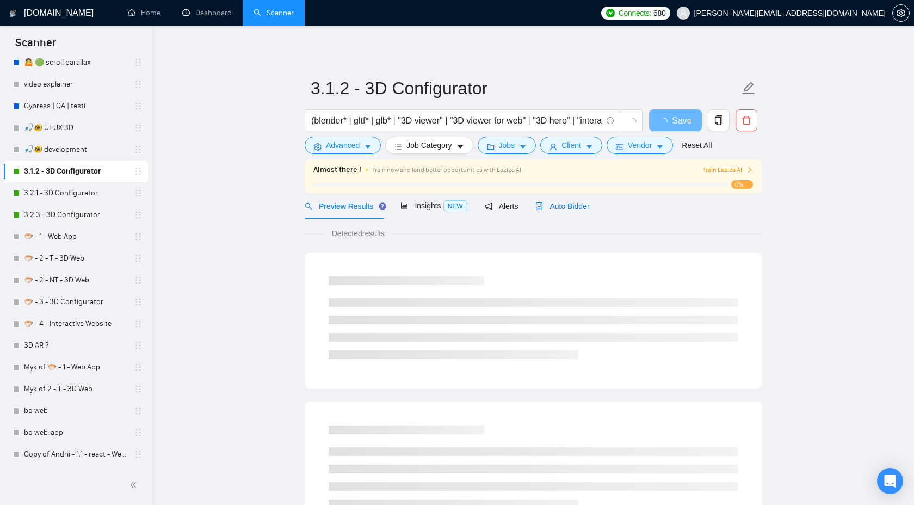
click at [570, 201] on div "Auto Bidder" at bounding box center [563, 206] width 54 height 12
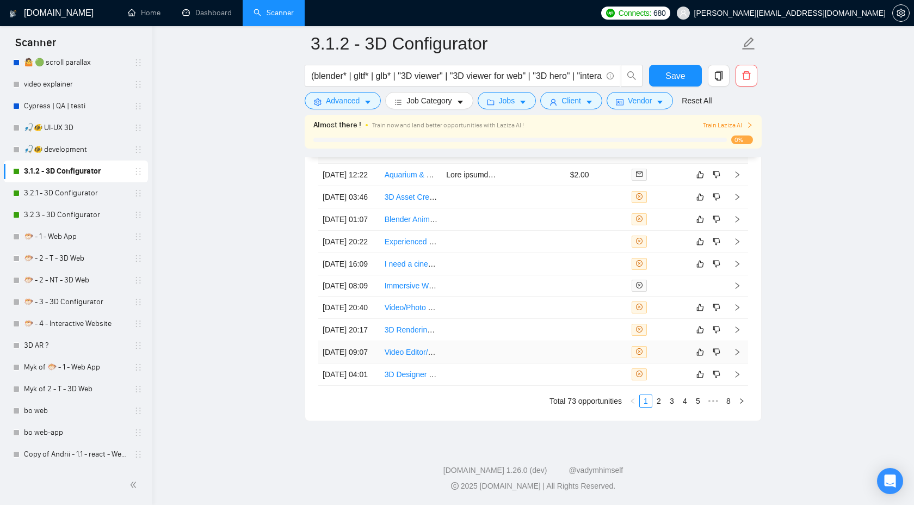
scroll to position [2687, 0]
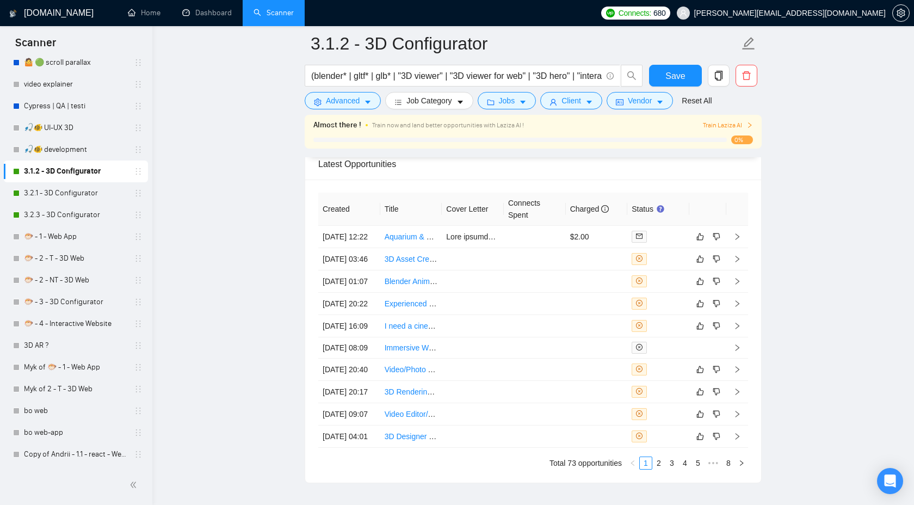
click at [586, 213] on span "Charged" at bounding box center [589, 209] width 39 height 9
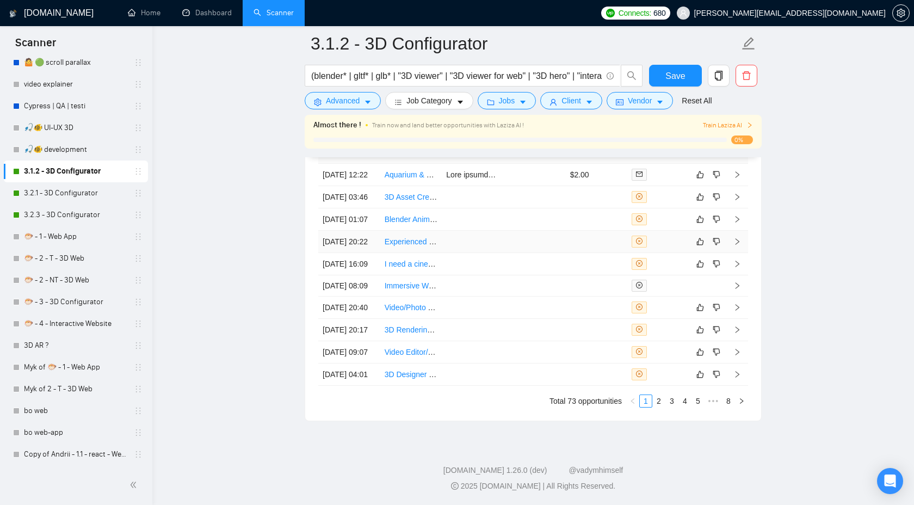
scroll to position [2876, 0]
click at [666, 401] on link "3" at bounding box center [672, 401] width 12 height 12
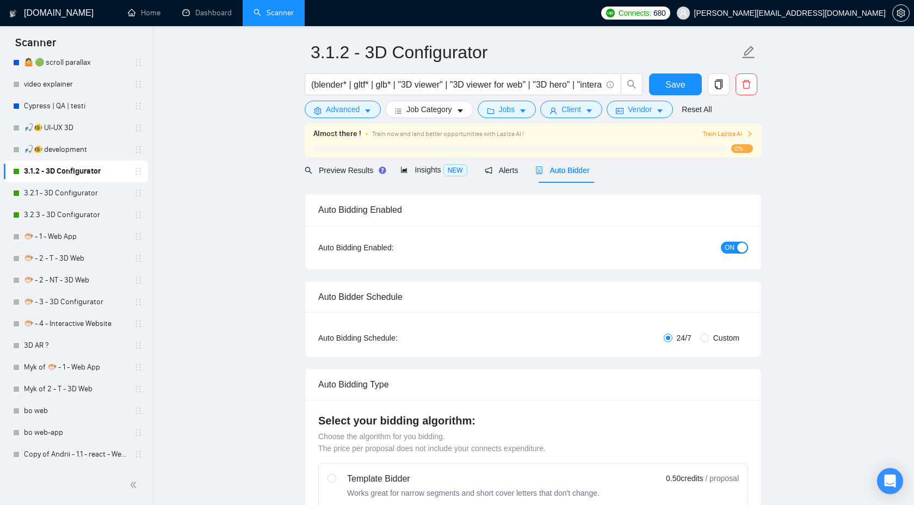
scroll to position [0, 0]
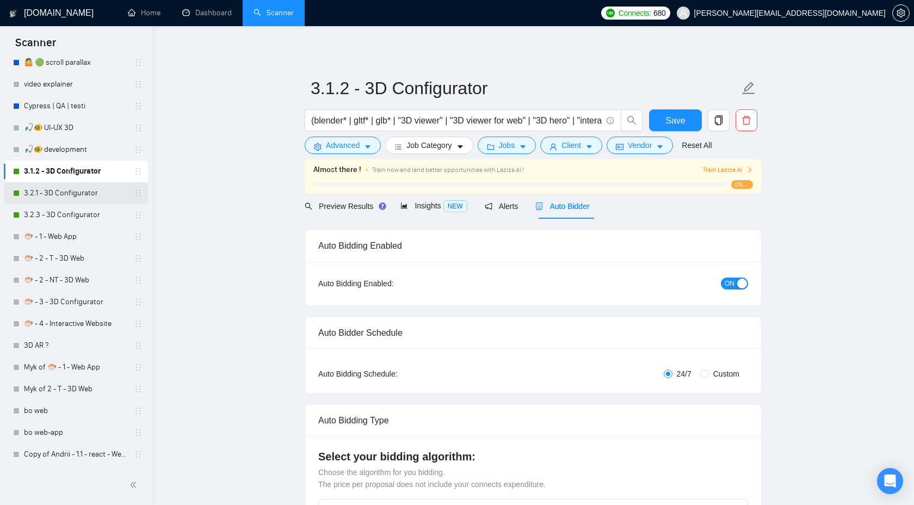
click at [61, 196] on link "3.2.1 - 3D Configurator" at bounding box center [75, 193] width 103 height 22
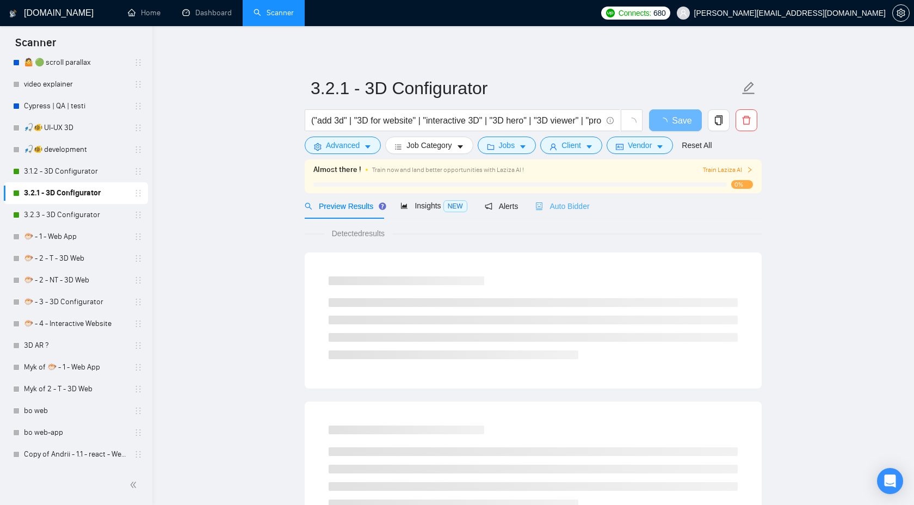
click at [553, 198] on div "Auto Bidder" at bounding box center [563, 206] width 54 height 26
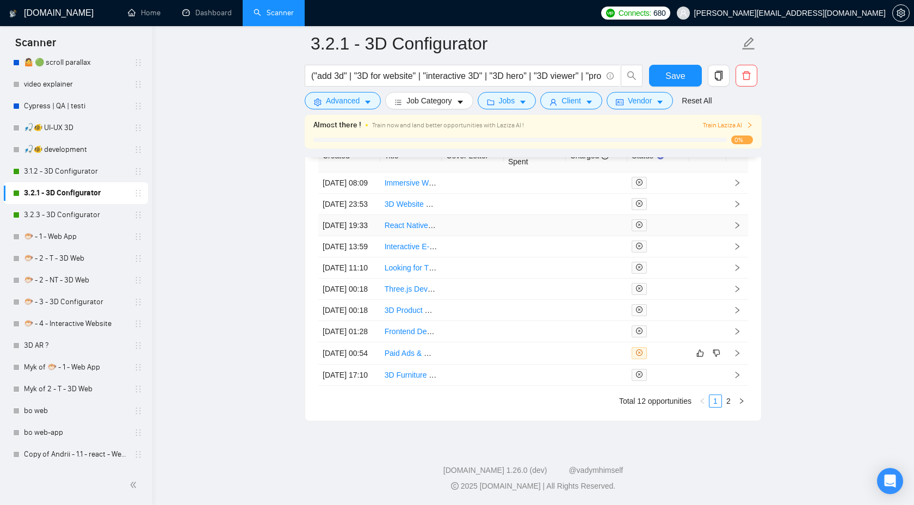
scroll to position [2876, 0]
click at [729, 404] on link "2" at bounding box center [729, 401] width 12 height 12
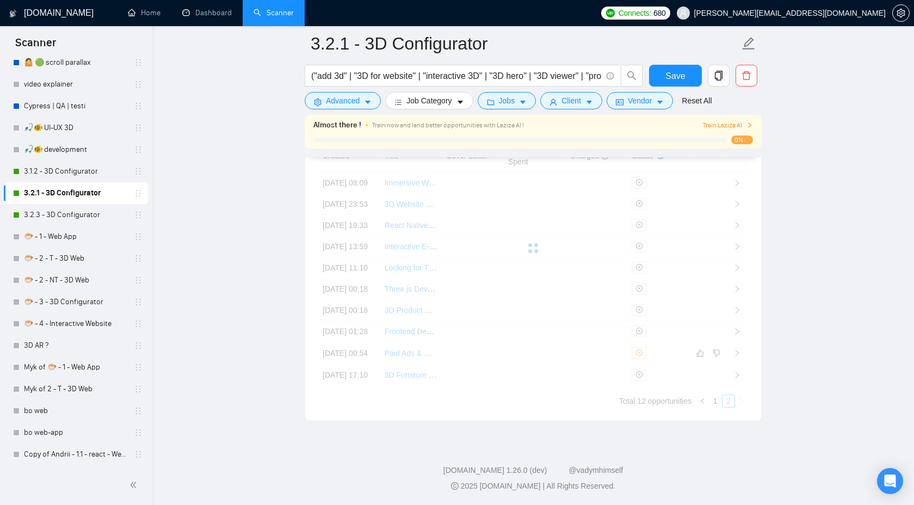
scroll to position [2610, 0]
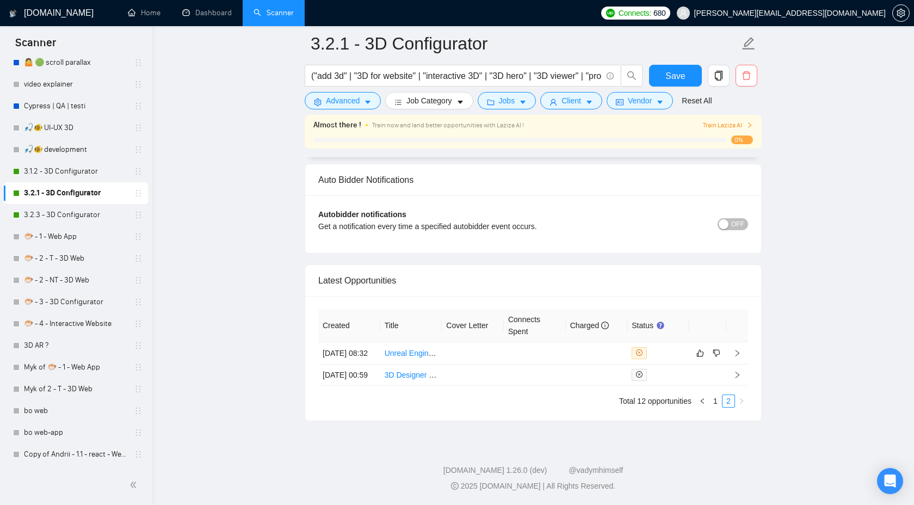
click at [747, 81] on button "button" at bounding box center [747, 76] width 22 height 22
click at [738, 165] on button "Yes" at bounding box center [733, 171] width 21 height 13
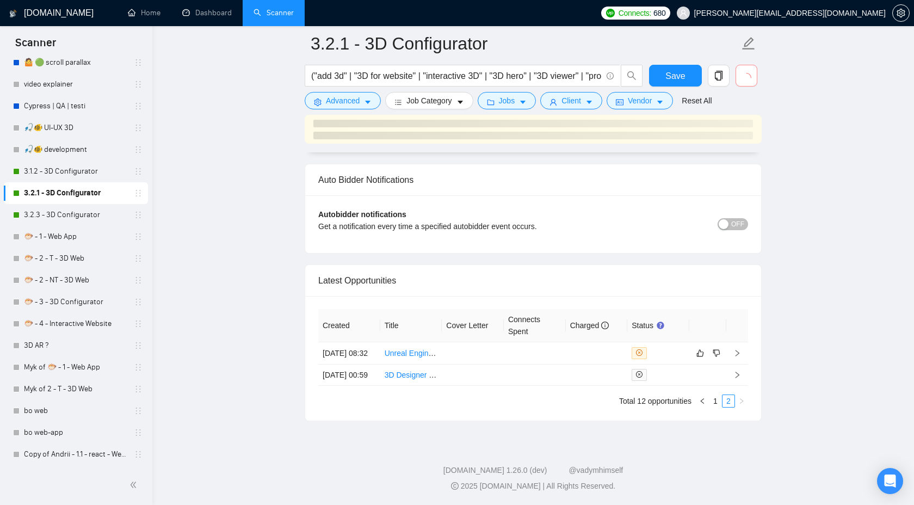
scroll to position [2606, 0]
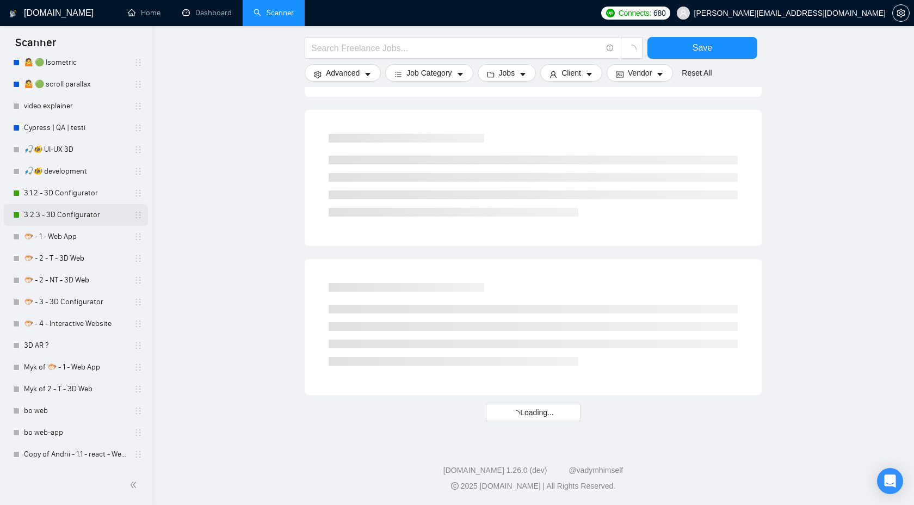
scroll to position [517, 0]
click at [84, 210] on link "3.2.3 - 3D Configurator" at bounding box center [75, 215] width 103 height 22
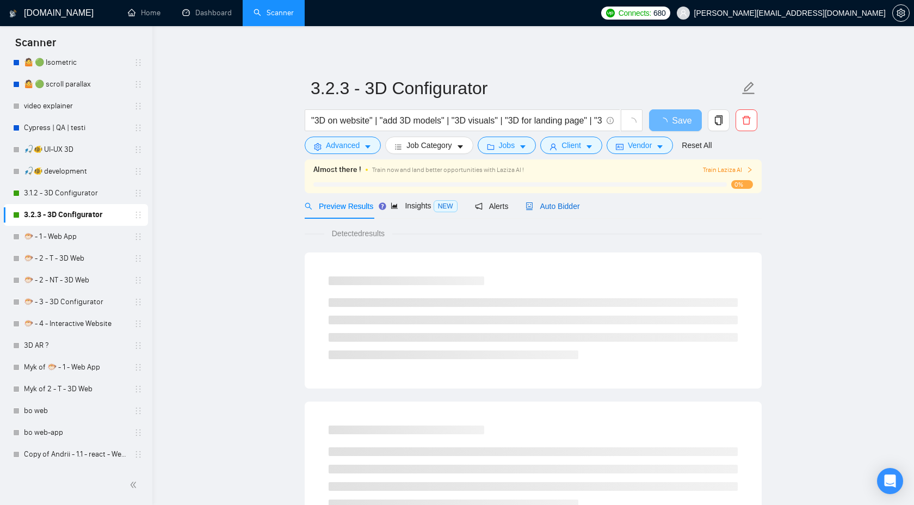
click at [551, 205] on span "Auto Bidder" at bounding box center [553, 206] width 54 height 9
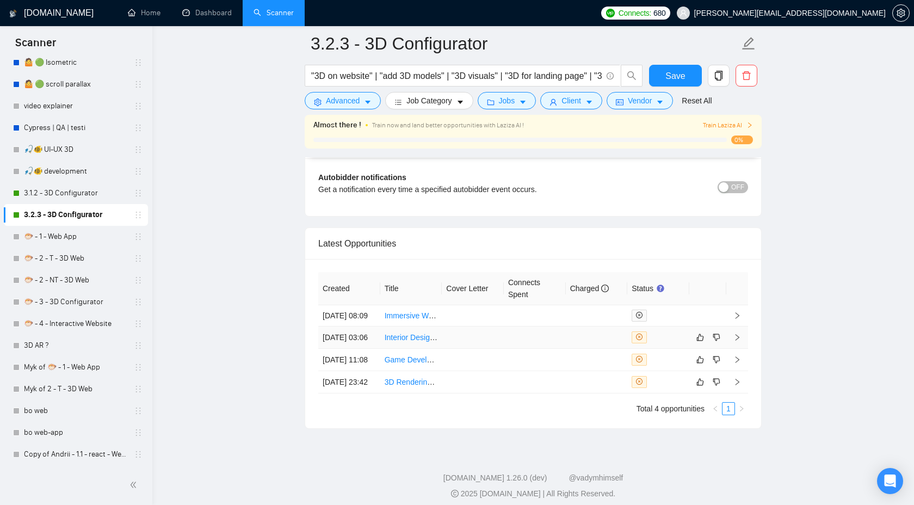
scroll to position [2659, 0]
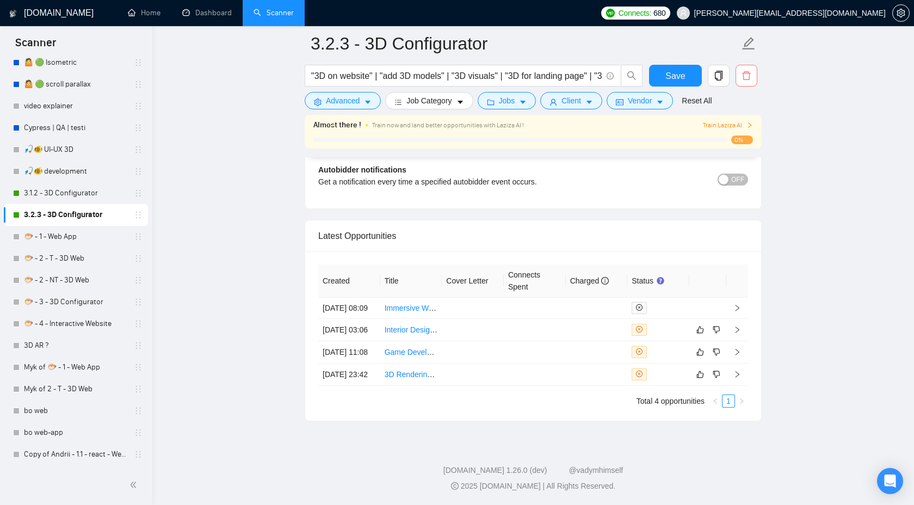
click at [745, 76] on icon "delete" at bounding box center [747, 76] width 10 height 10
click at [740, 170] on span "Yes" at bounding box center [733, 176] width 13 height 12
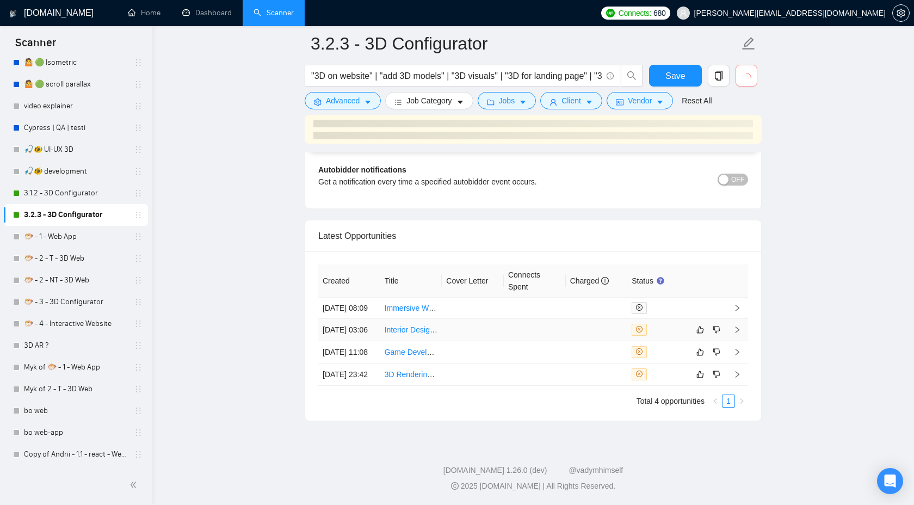
scroll to position [2655, 0]
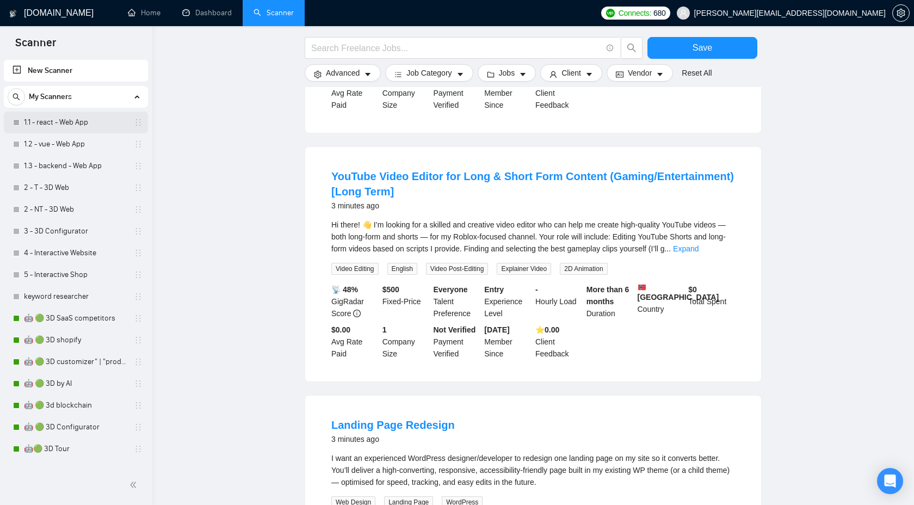
click at [79, 121] on link "1.1 - react - Web App" at bounding box center [75, 123] width 103 height 22
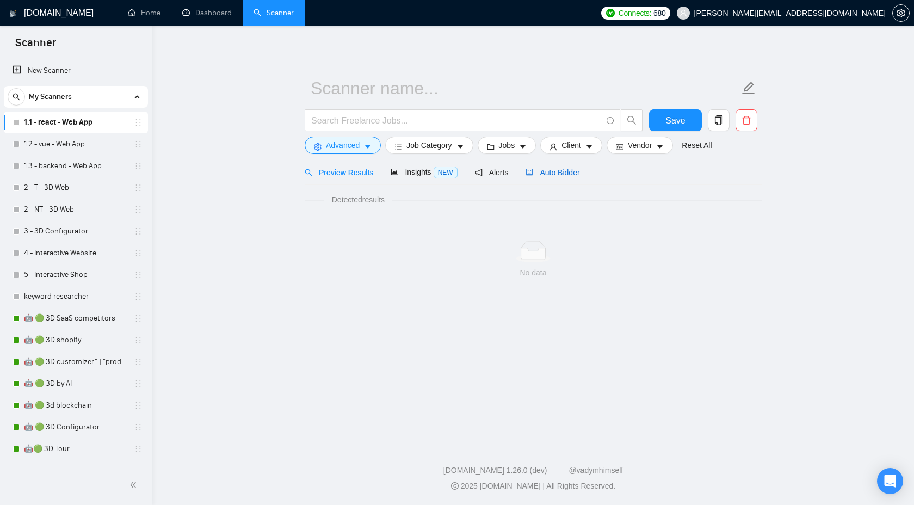
click at [569, 174] on span "Auto Bidder" at bounding box center [553, 172] width 54 height 9
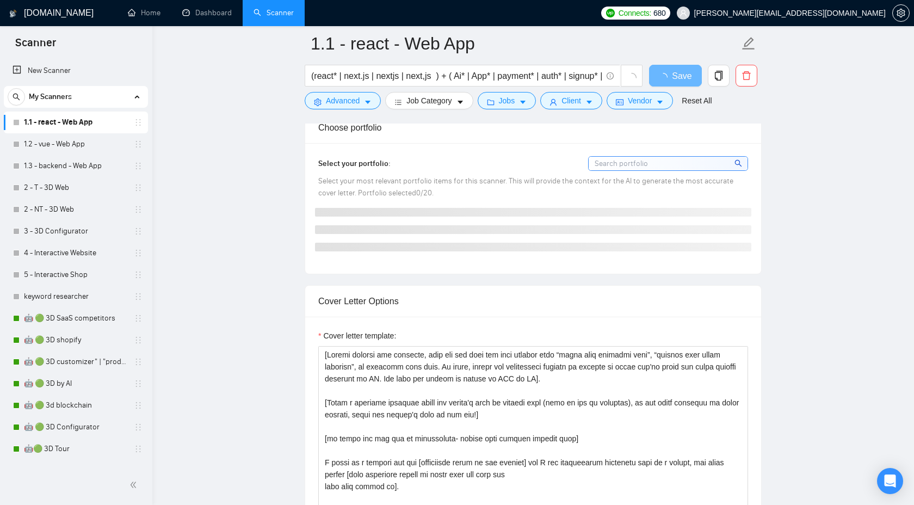
scroll to position [948, 0]
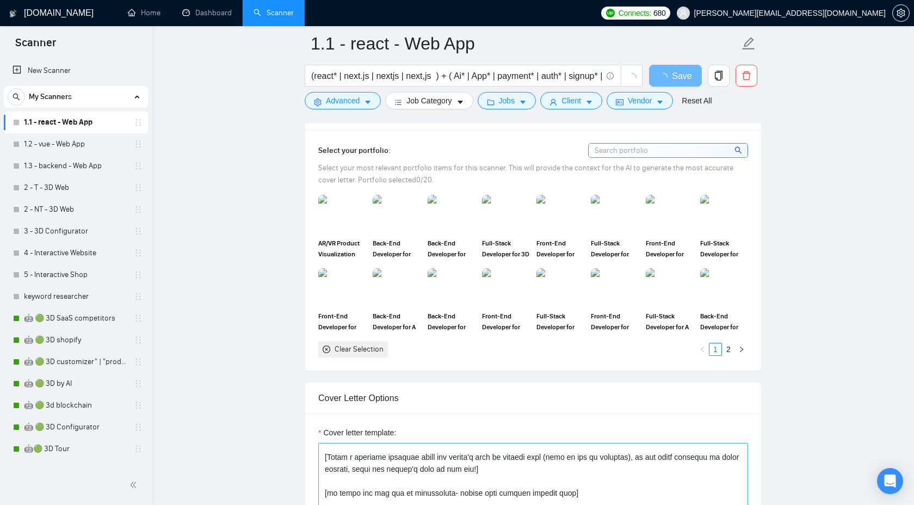
click at [661, 392] on div "Cover Letter Options" at bounding box center [533, 398] width 430 height 31
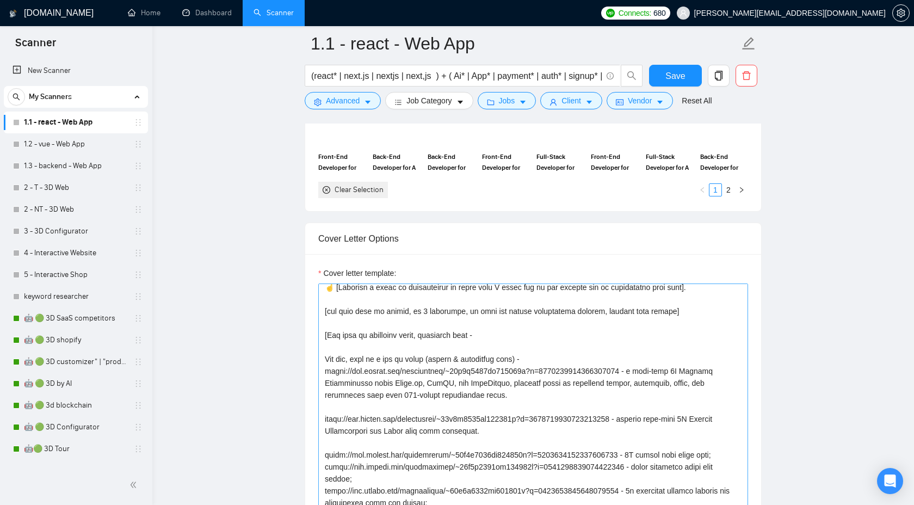
scroll to position [194, 0]
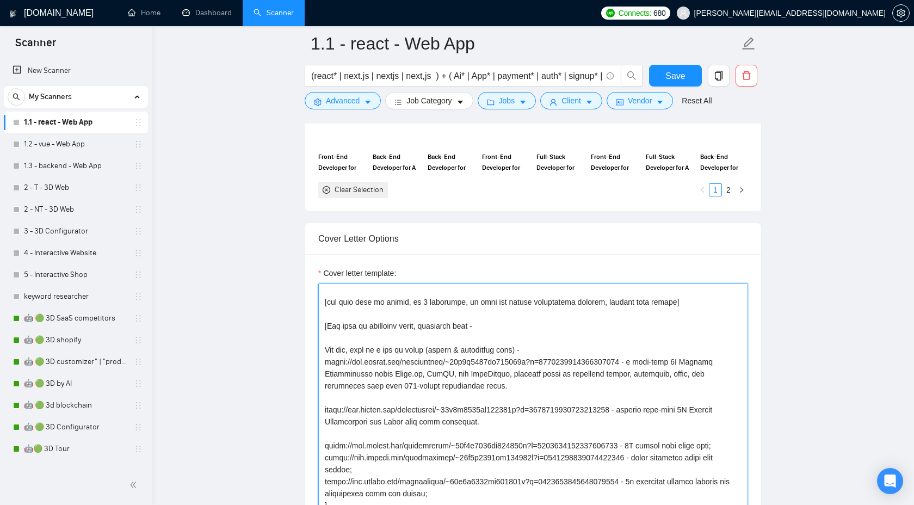
click at [626, 422] on textarea "Cover letter template:" at bounding box center [533, 406] width 430 height 245
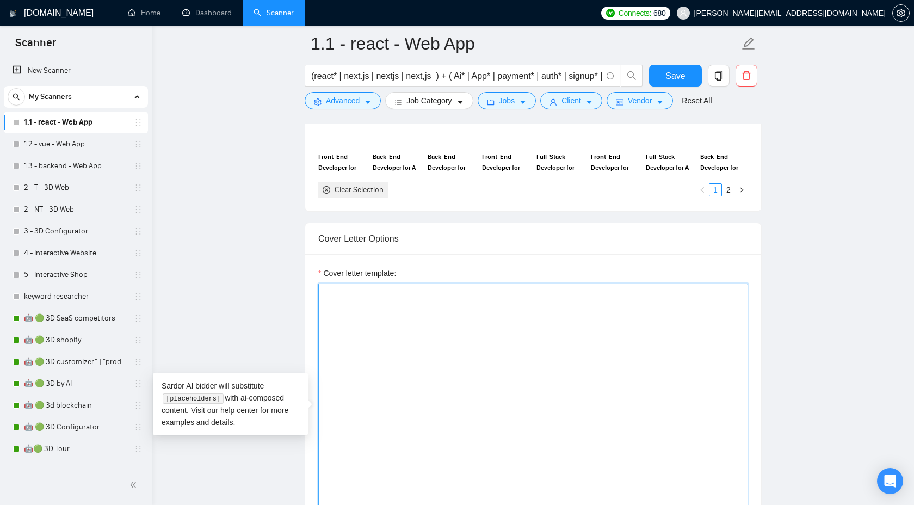
scroll to position [0, 0]
paste textarea "{"Insert greeting based on client's timezone (choose from 'Good morning', 'Good…"
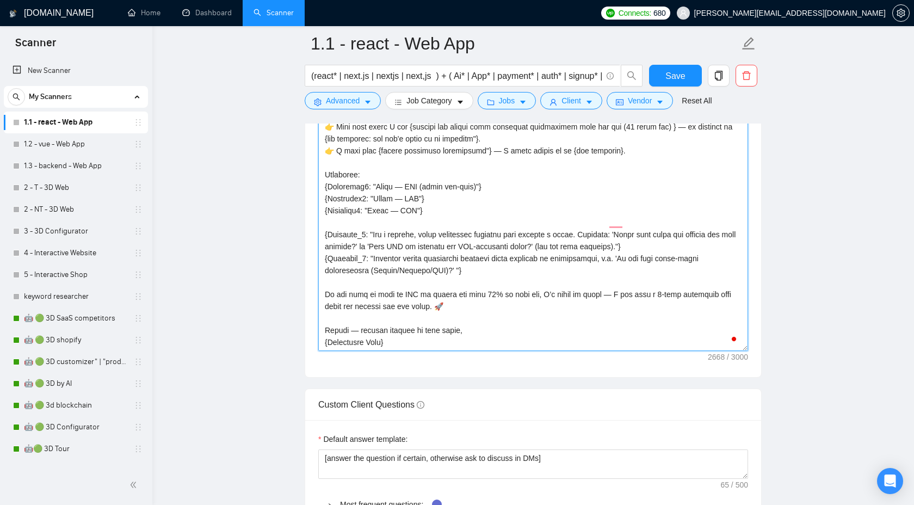
scroll to position [1359, 0]
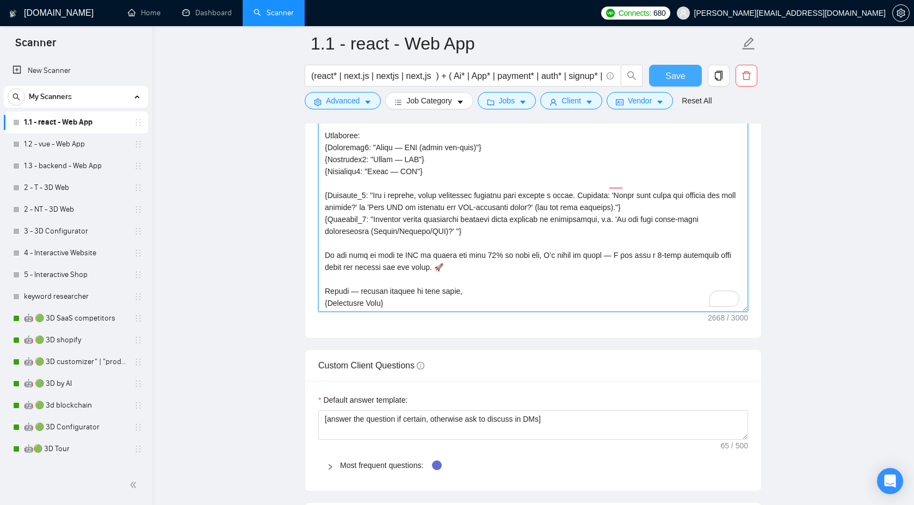
type textarea "{"Insert greeting based on client's timezone (choose from 'Good morning', 'Good…"
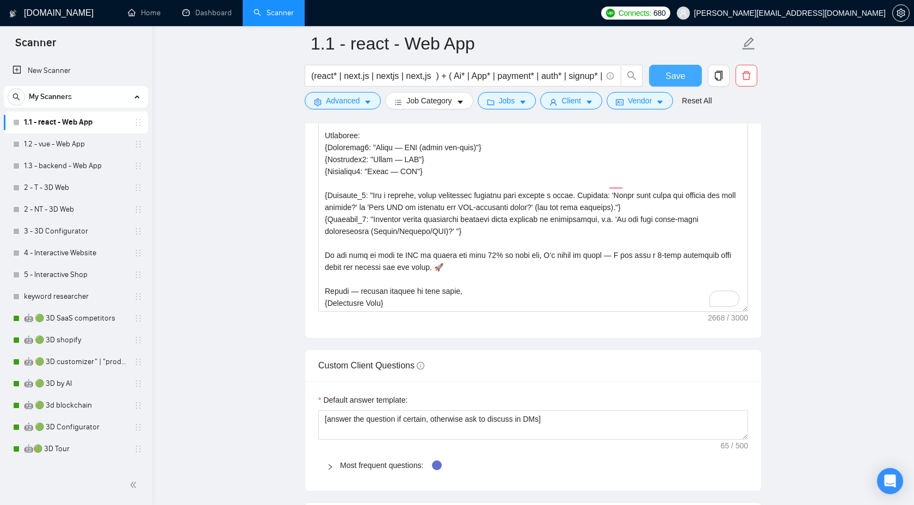
click at [684, 75] on span "Save" at bounding box center [676, 76] width 20 height 14
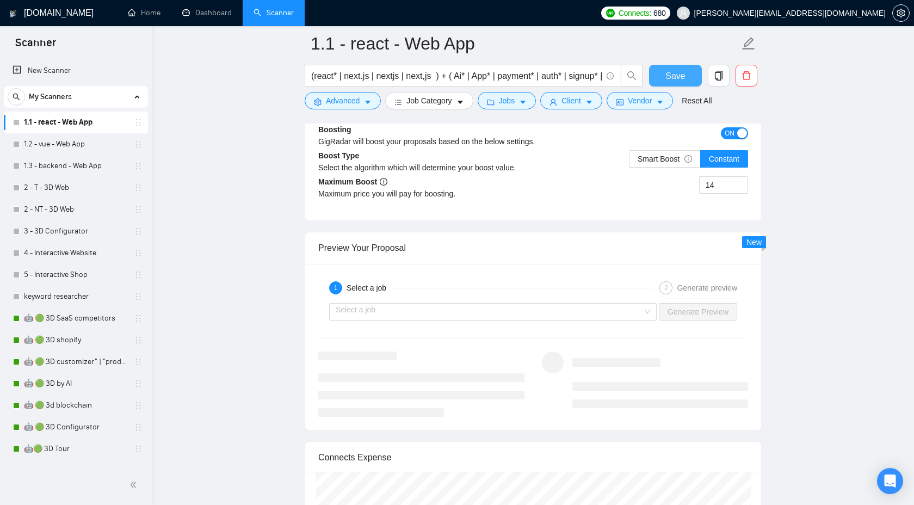
scroll to position [1975, 0]
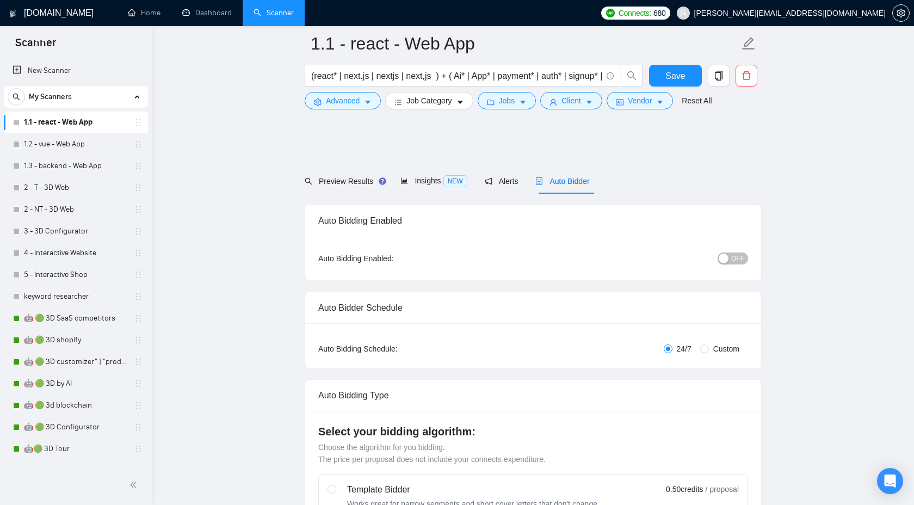
scroll to position [1975, 0]
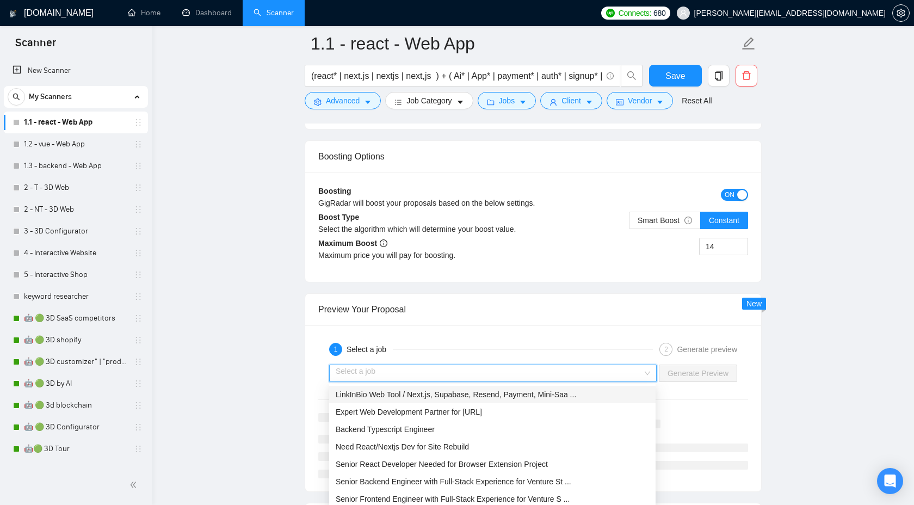
click at [574, 398] on span "LinkInBio Web Tool / Next.js, Supabase, Resend, Payment, Mini-Saa ..." at bounding box center [456, 394] width 241 height 9
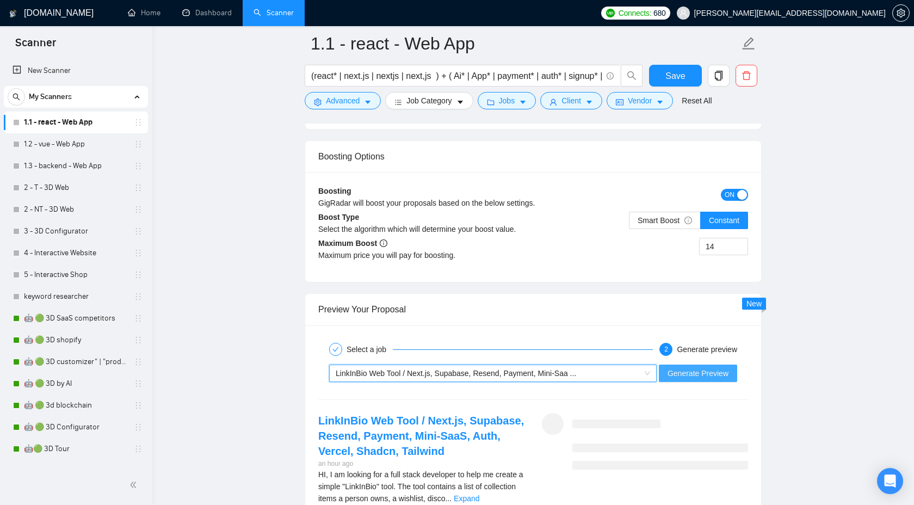
click at [701, 374] on span "Generate Preview" at bounding box center [698, 373] width 61 height 12
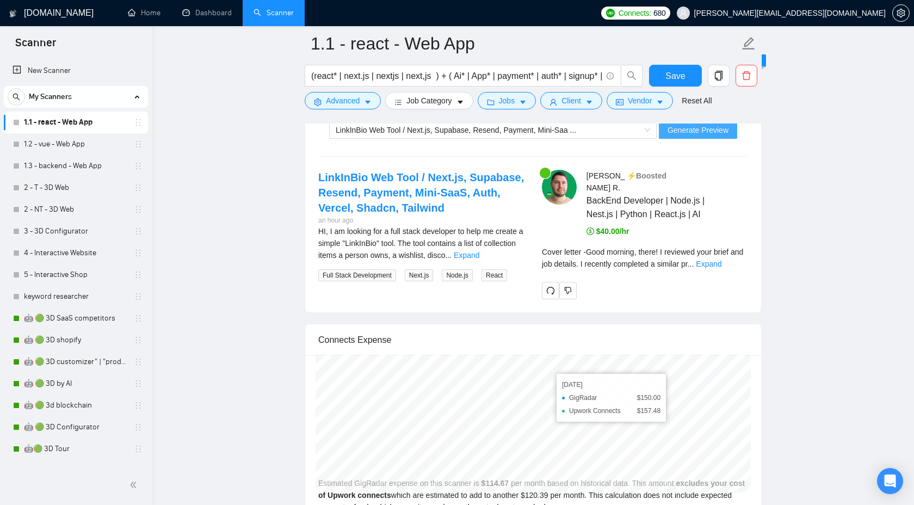
scroll to position [2221, 0]
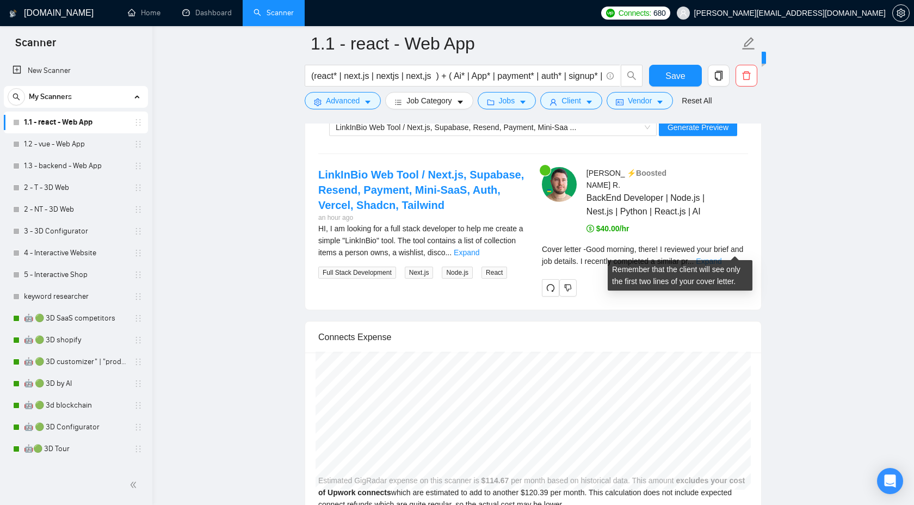
click at [722, 257] on link "Expand" at bounding box center [709, 261] width 26 height 9
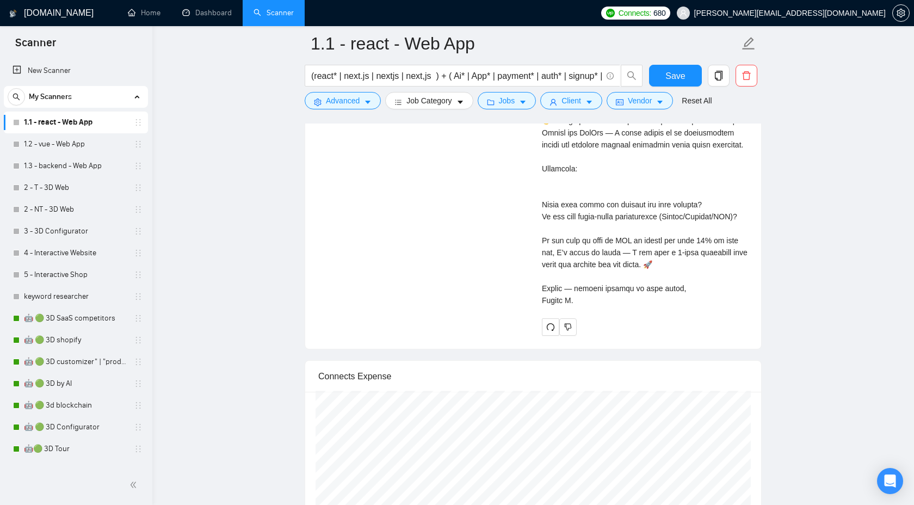
scroll to position [2653, 0]
